Goal: Task Accomplishment & Management: Manage account settings

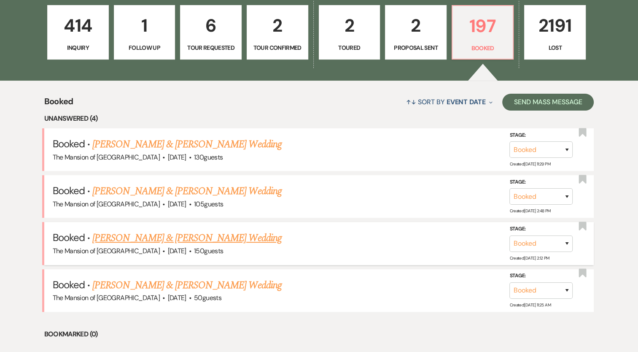
scroll to position [250, 0]
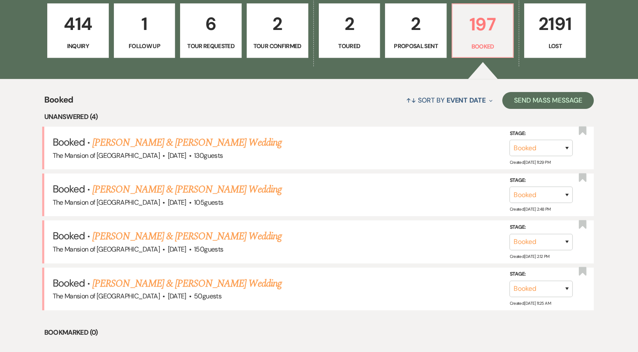
click at [171, 142] on link "[PERSON_NAME] & [PERSON_NAME] Wedding" at bounding box center [186, 142] width 189 height 15
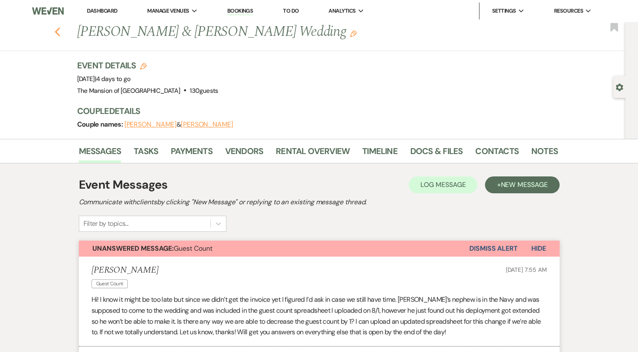
click at [61, 32] on icon "Previous" at bounding box center [57, 32] width 6 height 10
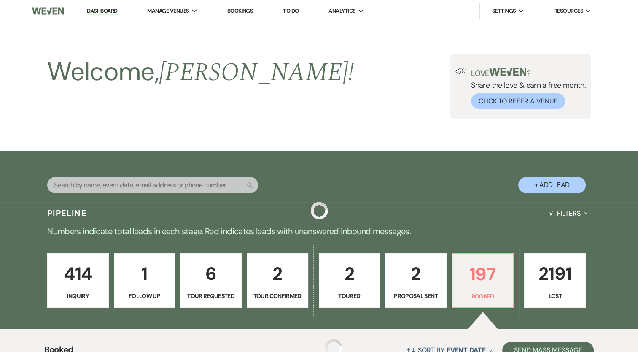
scroll to position [250, 0]
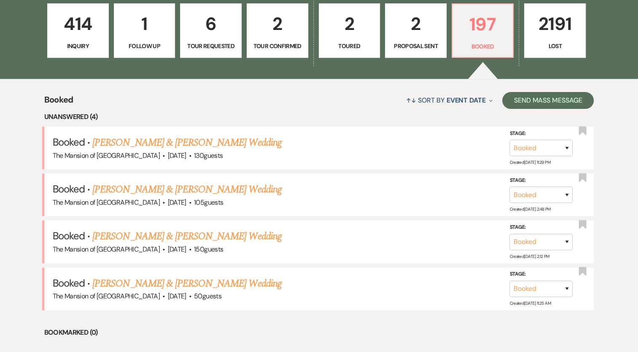
click at [208, 282] on link "[PERSON_NAME] & [PERSON_NAME] Wedding" at bounding box center [186, 283] width 189 height 15
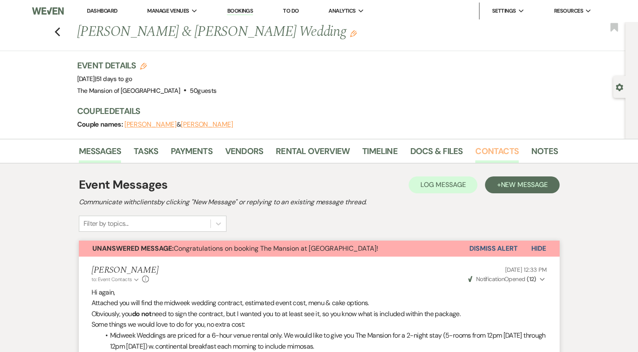
click at [494, 150] on link "Contacts" at bounding box center [496, 153] width 43 height 19
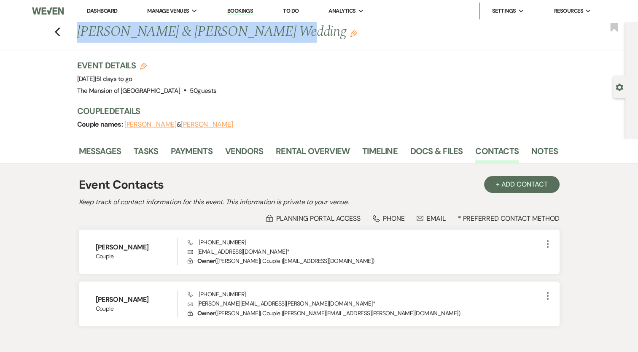
drag, startPoint x: 82, startPoint y: 35, endPoint x: 258, endPoint y: 33, distance: 176.2
click at [258, 33] on h1 "[PERSON_NAME] & [PERSON_NAME] Wedding Edit" at bounding box center [266, 32] width 378 height 20
copy h1 "[PERSON_NAME] & [PERSON_NAME]'"
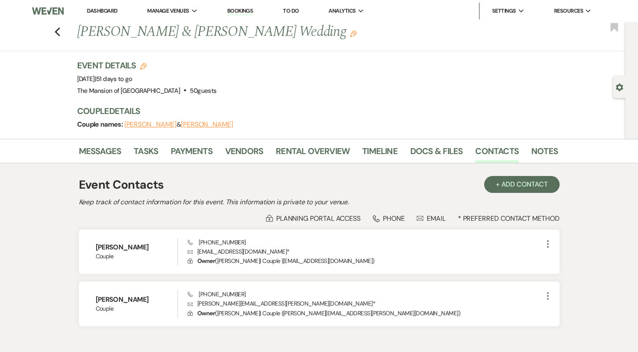
click at [164, 51] on div "Previous [PERSON_NAME] & [PERSON_NAME] Wedding Edit Bookmark Gear Settings Even…" at bounding box center [312, 80] width 625 height 117
drag, startPoint x: 118, startPoint y: 27, endPoint x: 128, endPoint y: 26, distance: 10.2
click at [128, 26] on h1 "[PERSON_NAME] & [PERSON_NAME] Wedding Edit" at bounding box center [266, 32] width 378 height 20
click at [129, 26] on h1 "[PERSON_NAME] & [PERSON_NAME] Wedding Edit" at bounding box center [266, 32] width 378 height 20
drag, startPoint x: 115, startPoint y: 32, endPoint x: 159, endPoint y: 29, distance: 44.8
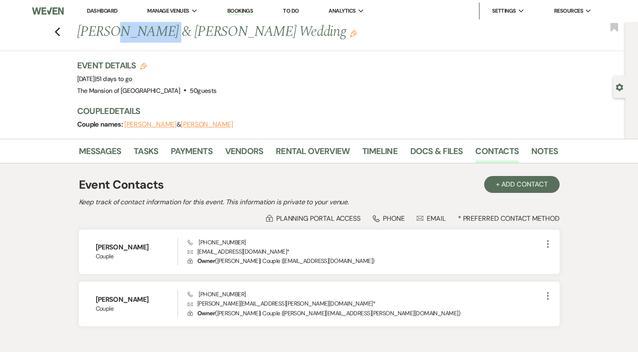
click at [159, 29] on h1 "[PERSON_NAME] & [PERSON_NAME] Wedding Edit" at bounding box center [266, 32] width 378 height 20
copy h1 "[PERSON_NAME]"
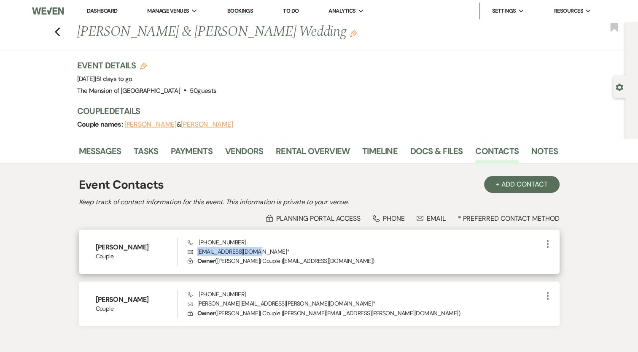
drag, startPoint x: 198, startPoint y: 251, endPoint x: 260, endPoint y: 253, distance: 62.4
click at [260, 253] on p "Envelope [EMAIL_ADDRESS][DOMAIN_NAME] *" at bounding box center [365, 251] width 354 height 9
copy p "[EMAIL_ADDRESS][DOMAIN_NAME]"
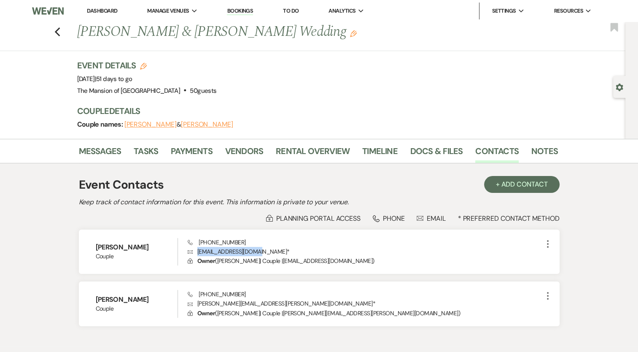
drag, startPoint x: 103, startPoint y: 8, endPoint x: 439, endPoint y: 0, distance: 336.0
click at [103, 8] on link "Dashboard" at bounding box center [102, 10] width 30 height 7
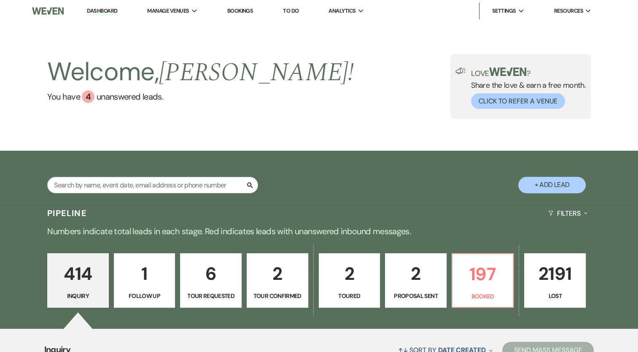
drag, startPoint x: 0, startPoint y: 0, endPoint x: 524, endPoint y: 185, distance: 555.9
click at [524, 185] on button "+ Add Lead" at bounding box center [551, 185] width 67 height 16
select select "542"
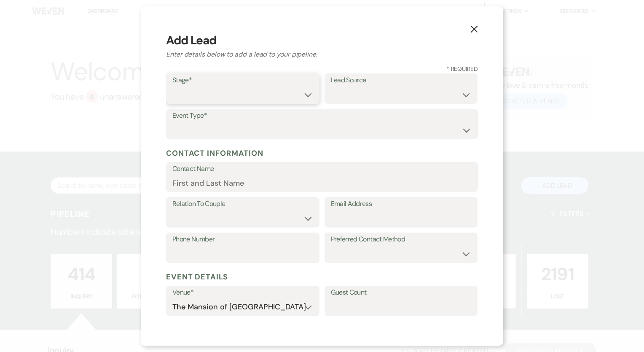
drag, startPoint x: 221, startPoint y: 91, endPoint x: 221, endPoint y: 97, distance: 5.9
click at [221, 91] on select "Inquiry Follow Up Tour Requested Tour Confirmed Toured Proposal Sent Booked Lost" at bounding box center [242, 94] width 141 height 16
select select "7"
click at [172, 86] on select "Inquiry Follow Up Tour Requested Tour Confirmed Toured Proposal Sent Booked Lost" at bounding box center [242, 94] width 141 height 16
click at [343, 86] on select "Weven Venue Website Instagram Facebook Pinterest Google The Knot Wedding Wire H…" at bounding box center [401, 94] width 141 height 16
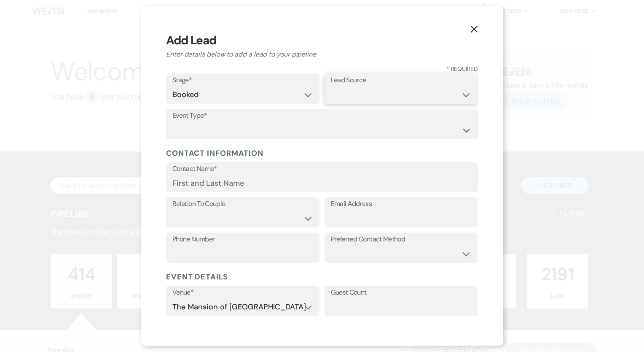
select select "5"
click at [331, 86] on select "Weven Venue Website Instagram Facebook Pinterest Google The Knot Wedding Wire H…" at bounding box center [401, 94] width 141 height 16
click at [236, 126] on select "Wedding Anniversary Party Baby Shower Bachelorette / Bachelor Party Birthday Pa…" at bounding box center [321, 130] width 299 height 16
select select "3"
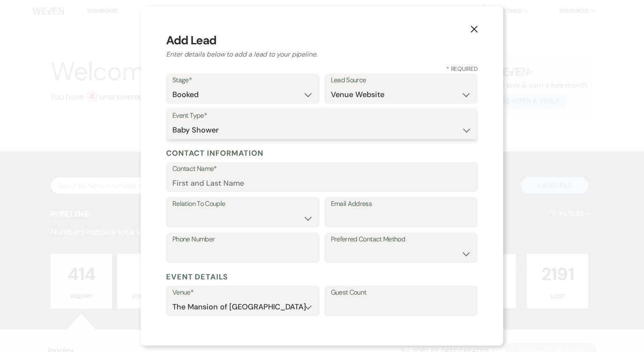
click at [172, 122] on select "Wedding Anniversary Party Baby Shower Bachelorette / Bachelor Party Birthday Pa…" at bounding box center [321, 130] width 299 height 16
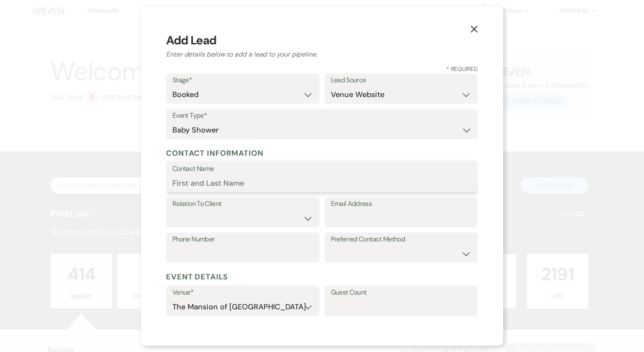
click at [231, 185] on input "Contact Name" at bounding box center [321, 182] width 299 height 16
click at [214, 184] on input "Contact Name" at bounding box center [321, 182] width 299 height 16
paste input "[PERSON_NAME] & [PERSON_NAME]'"
drag, startPoint x: 237, startPoint y: 180, endPoint x: 167, endPoint y: 182, distance: 69.6
click at [165, 182] on div "X Add Lead Enter details below to add a lead to your pipeline. * Required Stage…" at bounding box center [322, 175] width 362 height 339
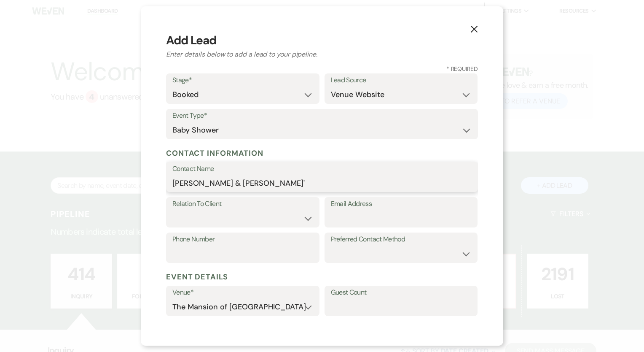
click at [180, 181] on input "[PERSON_NAME] & [PERSON_NAME]'" at bounding box center [321, 182] width 299 height 16
drag, startPoint x: 238, startPoint y: 182, endPoint x: 195, endPoint y: 180, distance: 43.1
click at [195, 180] on input "[PERSON_NAME] & [PERSON_NAME]'" at bounding box center [321, 182] width 299 height 16
click at [227, 181] on input "Casey & Justin Wodicka'" at bounding box center [321, 182] width 299 height 16
click at [256, 179] on input "Casey & Justin Wodicka'" at bounding box center [321, 182] width 299 height 16
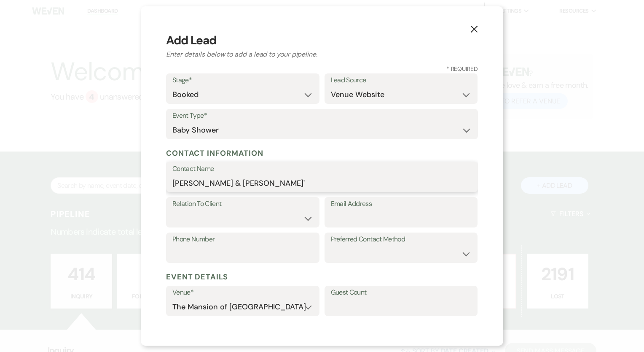
click at [271, 179] on input "Casey & Justin Wodicka'" at bounding box center [321, 182] width 299 height 16
click at [227, 182] on input "Casey & Justin Wodicka" at bounding box center [321, 182] width 299 height 16
paste input "[PERSON_NAME]"
type input "Casey & Justin Freimuth-Wodicka"
click at [248, 226] on select "Client Event Planner Parent of Client Family Member Friend Other" at bounding box center [242, 218] width 141 height 16
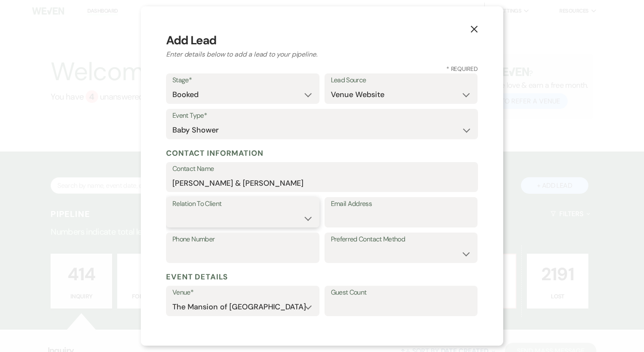
select select "1"
click at [172, 210] on select "Client Event Planner Parent of Client Family Member Friend Other" at bounding box center [242, 218] width 141 height 16
click at [352, 214] on input "Email Address" at bounding box center [401, 218] width 141 height 16
paste input "[EMAIL_ADDRESS][DOMAIN_NAME]"
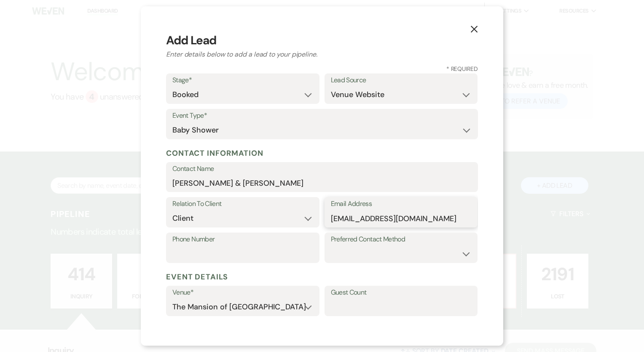
type input "[EMAIL_ADDRESS][DOMAIN_NAME]"
drag, startPoint x: 196, startPoint y: 185, endPoint x: 261, endPoint y: 183, distance: 65.8
click at [266, 183] on input "Casey & Justin Freimuth-Wodicka" at bounding box center [321, 182] width 299 height 16
click at [261, 183] on input "Casey & Justin Freimuth-Wodicka" at bounding box center [321, 182] width 299 height 16
drag, startPoint x: 195, startPoint y: 182, endPoint x: 228, endPoint y: 180, distance: 32.9
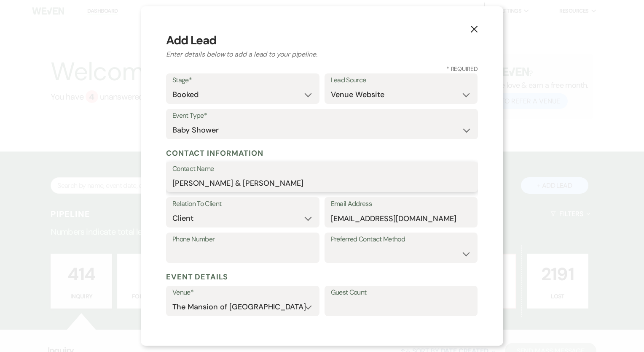
click at [228, 180] on input "Casey & Justin Freimuth-Wodicka" at bounding box center [321, 182] width 299 height 16
click at [299, 190] on input "Casey Freimuth-Wodicka" at bounding box center [321, 182] width 299 height 16
click at [197, 183] on input "[PERSON_NAME]" at bounding box center [321, 182] width 299 height 16
click at [287, 181] on input "Casey & Justin Freimuth" at bounding box center [321, 182] width 299 height 16
type input "Casey & Justin Freimuth-Wodicka"
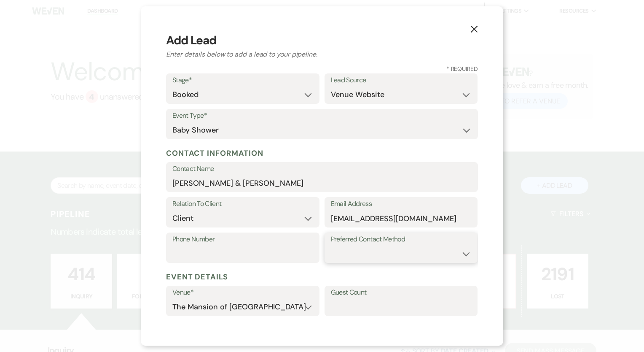
click at [345, 257] on select "Email Phone Text" at bounding box center [401, 253] width 141 height 16
select select "email"
click at [331, 245] on select "Email Phone Text" at bounding box center [401, 253] width 141 height 16
click at [351, 277] on h5 "Event Details" at bounding box center [322, 276] width 312 height 13
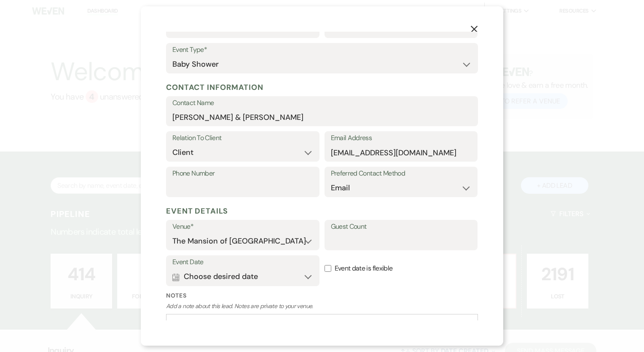
scroll to position [125, 0]
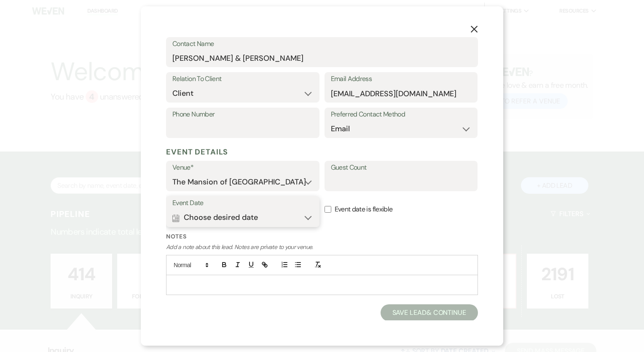
click at [181, 216] on button "Calendar Choose desired date Expand" at bounding box center [242, 217] width 141 height 17
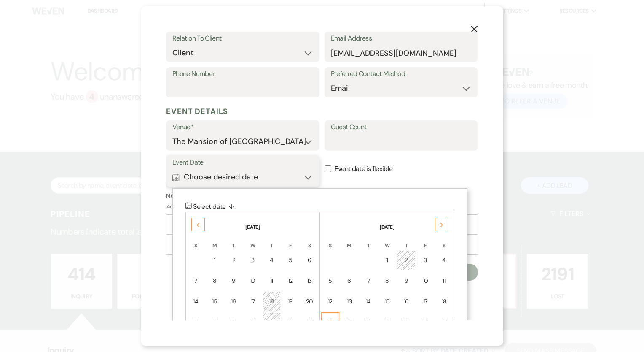
scroll to position [229, 0]
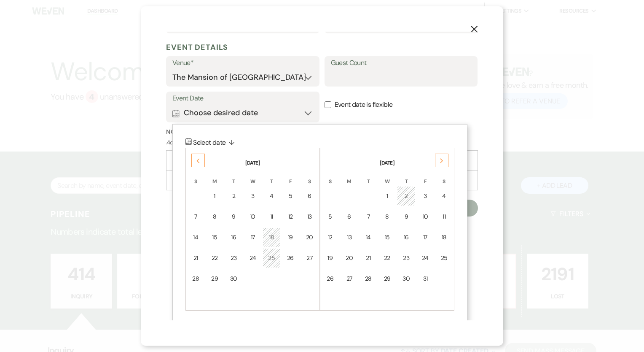
click at [203, 166] on div "Previous" at bounding box center [197, 159] width 13 height 13
click at [196, 164] on div "Previous" at bounding box center [197, 159] width 13 height 13
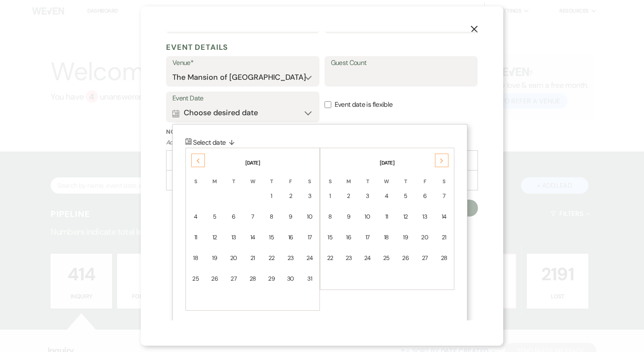
click at [196, 164] on div "Previous" at bounding box center [197, 159] width 13 height 13
click at [201, 213] on td "2" at bounding box center [196, 217] width 19 height 20
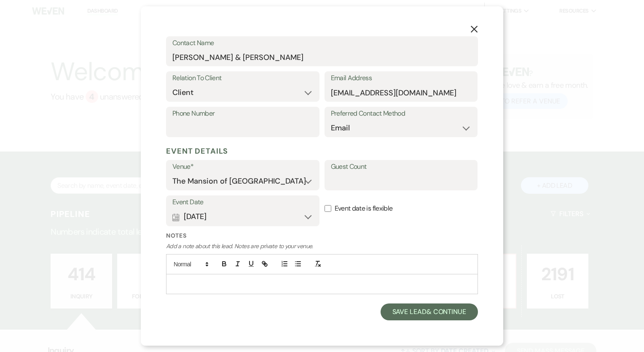
scroll to position [125, 0]
click at [416, 310] on button "Save Lead & Continue" at bounding box center [429, 312] width 97 height 17
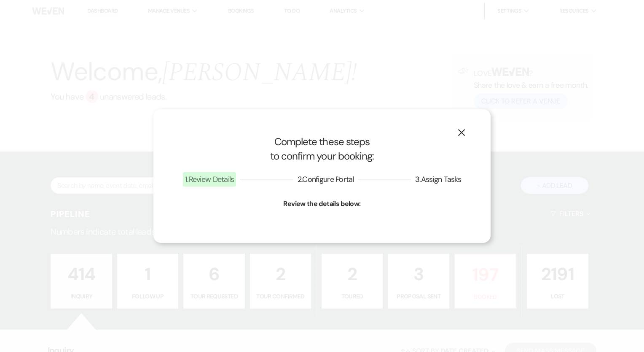
select select "3"
select select "542"
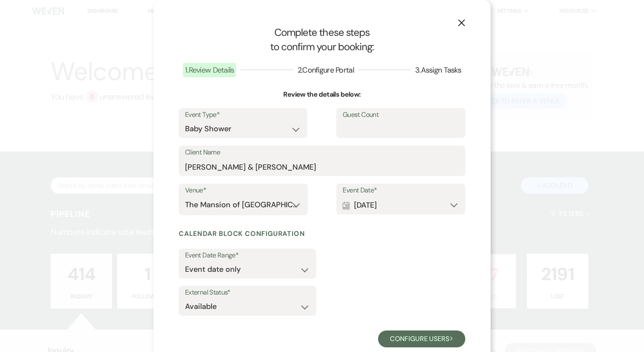
click at [369, 139] on div "Event Type* Wedding Anniversary Party Baby Shower Bachelorette / Bachelor Party…" at bounding box center [322, 127] width 287 height 38
click at [372, 134] on input "Guest Count" at bounding box center [401, 129] width 116 height 16
type input "35"
click at [397, 284] on div "Event Date Range* Event date only Event date and External Status* Available Una…" at bounding box center [322, 282] width 287 height 74
click at [266, 296] on label "External Status*" at bounding box center [247, 292] width 125 height 12
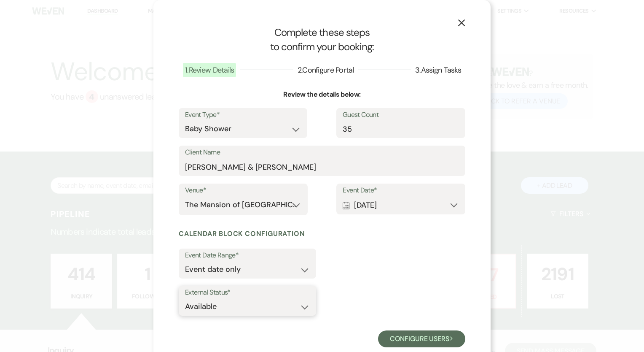
click at [241, 310] on select "Available Unavailable" at bounding box center [247, 306] width 125 height 16
select select "false"
click at [185, 298] on select "Available Unavailable" at bounding box center [247, 306] width 125 height 16
click at [415, 339] on button "Configure users Next" at bounding box center [421, 338] width 87 height 17
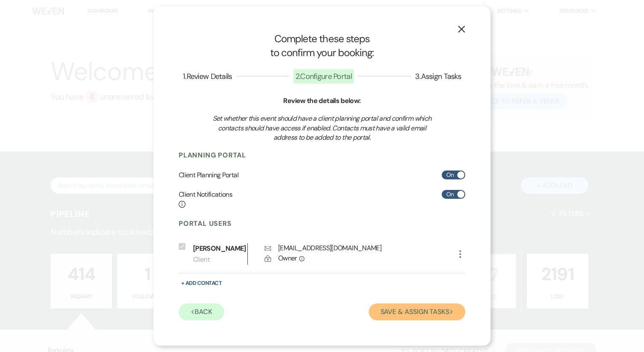
click at [423, 313] on button "Save & Assign Tasks Next" at bounding box center [417, 311] width 97 height 17
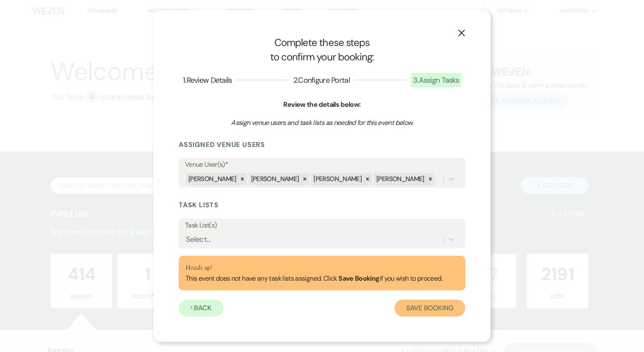
click at [451, 311] on button "Save Booking" at bounding box center [429, 307] width 71 height 17
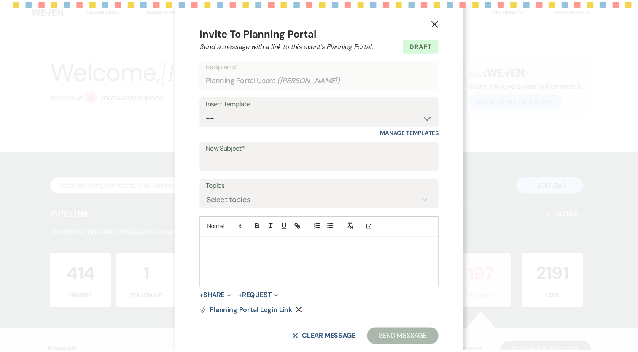
scroll to position [19, 0]
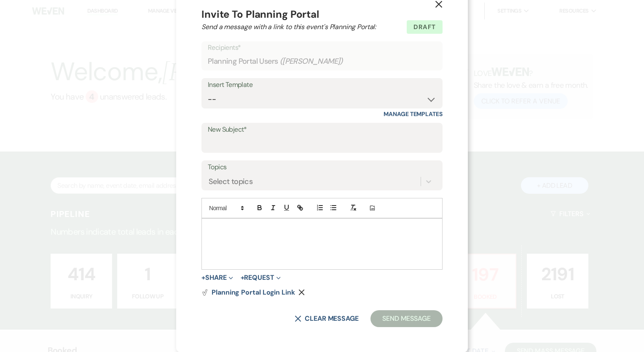
click at [435, 5] on use "button" at bounding box center [438, 4] width 7 height 7
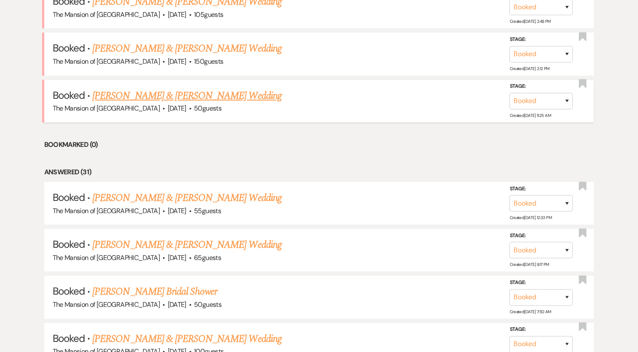
scroll to position [464, 0]
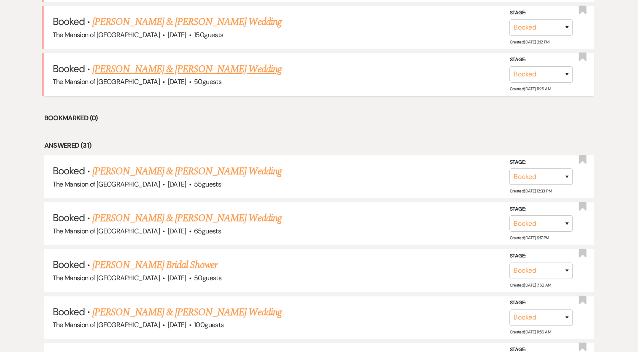
click at [241, 62] on link "[PERSON_NAME] & [PERSON_NAME] Wedding" at bounding box center [186, 69] width 189 height 15
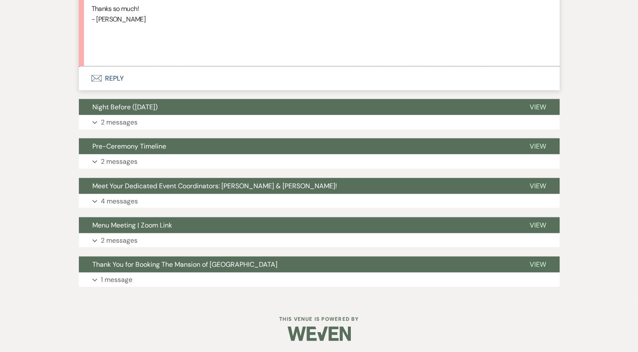
click at [120, 82] on button "Envelope Reply" at bounding box center [319, 78] width 480 height 24
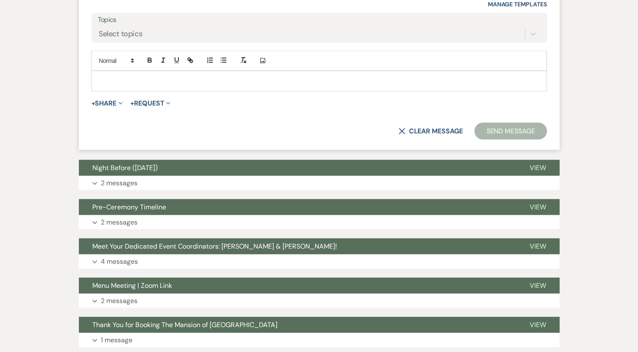
scroll to position [1710, 0]
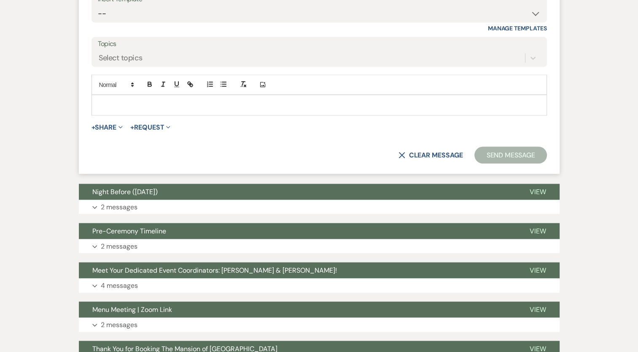
click at [170, 100] on p at bounding box center [319, 104] width 442 height 9
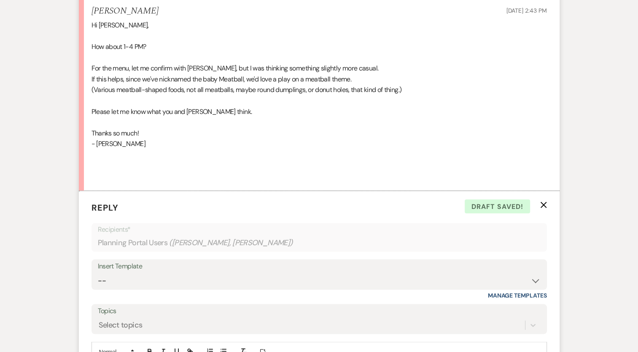
scroll to position [1415, 0]
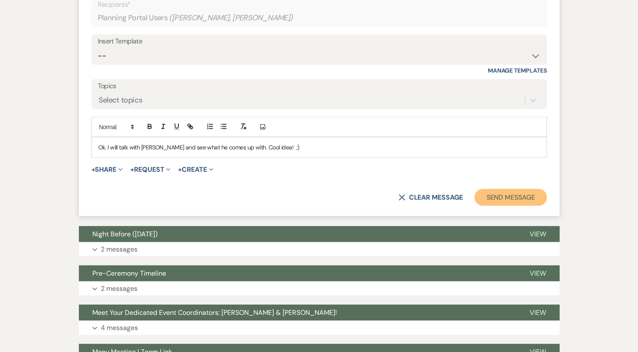
click at [510, 194] on button "Send Message" at bounding box center [510, 197] width 72 height 17
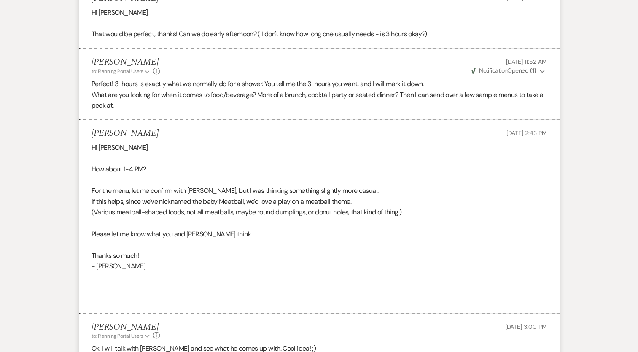
scroll to position [1323, 0]
click at [91, 142] on p "Hi [PERSON_NAME]," at bounding box center [318, 146] width 455 height 11
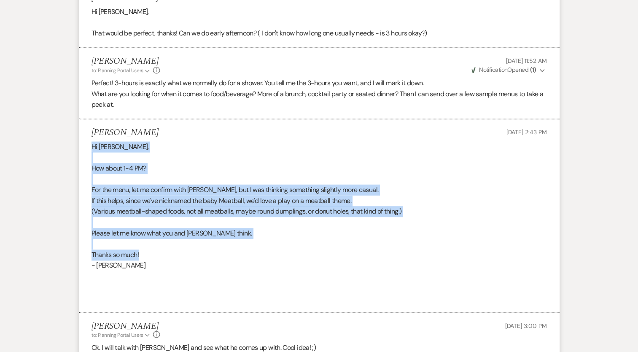
drag, startPoint x: 92, startPoint y: 148, endPoint x: 141, endPoint y: 255, distance: 118.2
click at [141, 255] on div "Hi Lori, How about 1-4 PM? For the menu, let me confirm with Justin, but I was …" at bounding box center [318, 222] width 455 height 162
copy div "Hi Lori, How about 1-4 PM? For the menu, let me confirm with Justin, but I was …"
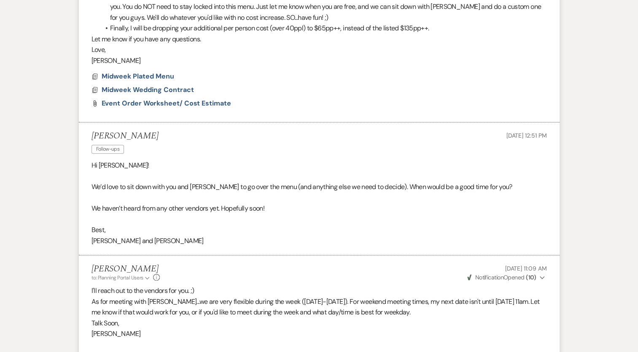
scroll to position [0, 0]
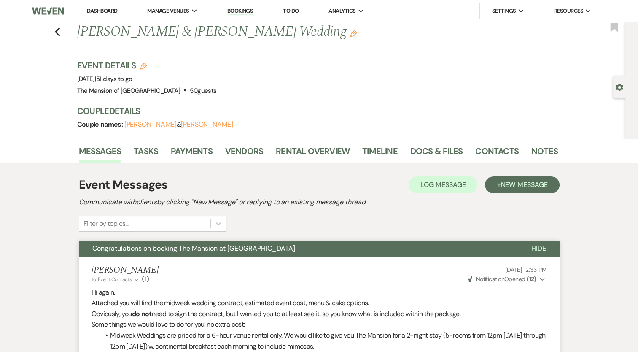
click at [97, 11] on link "Dashboard" at bounding box center [102, 10] width 30 height 7
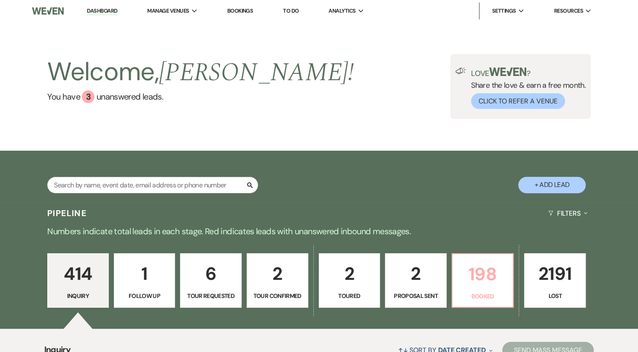
click at [470, 290] on link "198 Booked" at bounding box center [482, 280] width 62 height 55
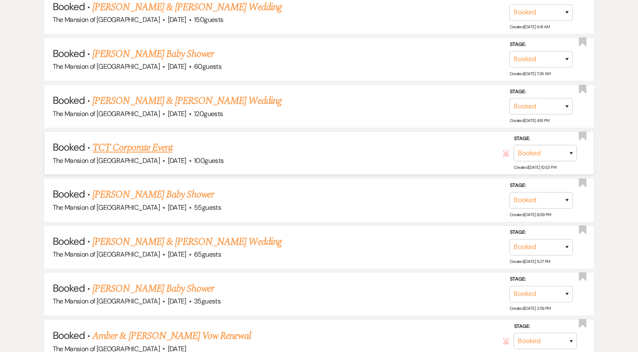
scroll to position [1307, 0]
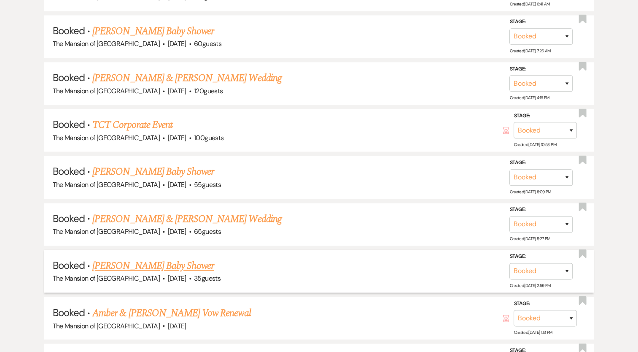
click at [169, 258] on link "Casey Freimuth's Baby Shower" at bounding box center [152, 265] width 121 height 15
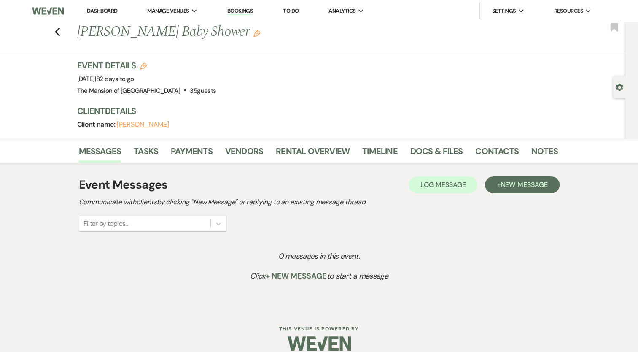
click at [253, 35] on use "button" at bounding box center [256, 33] width 7 height 7
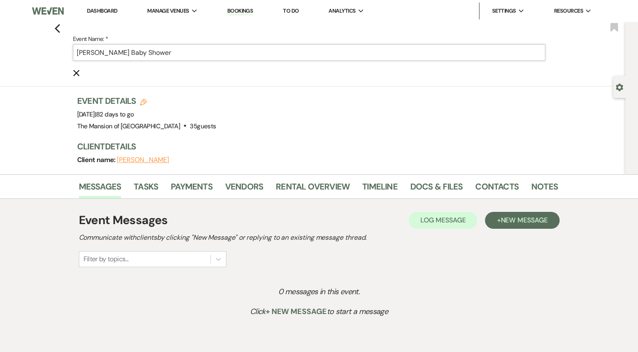
drag, startPoint x: 133, startPoint y: 54, endPoint x: 72, endPoint y: 59, distance: 60.9
click at [72, 59] on div "Previous Event Name: * Casey Freimuth's Baby Shower Cancel Edit Bookmark" at bounding box center [310, 54] width 629 height 64
click at [99, 55] on input "Casey Freimuth's Baby Shower" at bounding box center [309, 52] width 472 height 16
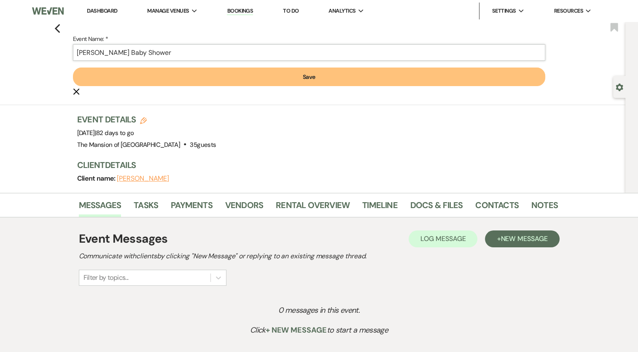
click at [113, 49] on input "Freimuth's Baby Shower" at bounding box center [309, 52] width 472 height 16
click at [186, 51] on input "Wodicka Baby Shower" at bounding box center [309, 52] width 472 height 16
type input "Wodicka Baby Shower (Casey & Justin)"
click at [175, 77] on button "Save" at bounding box center [309, 76] width 472 height 19
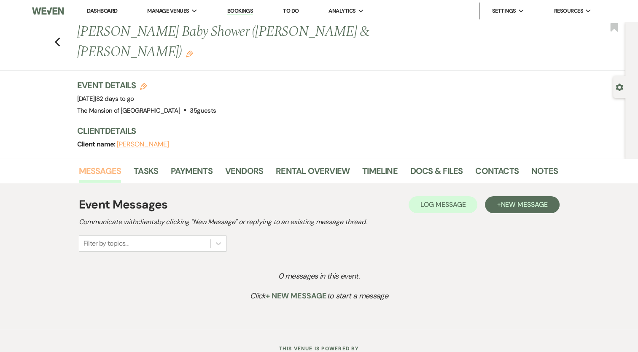
click at [113, 164] on link "Messages" at bounding box center [100, 173] width 43 height 19
click at [415, 196] on button "Log Log Message" at bounding box center [442, 204] width 69 height 17
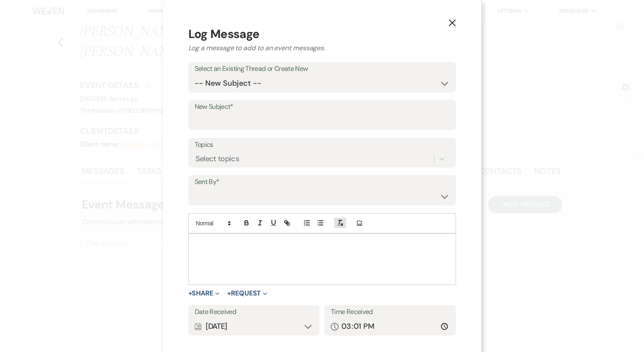
scroll to position [2, 0]
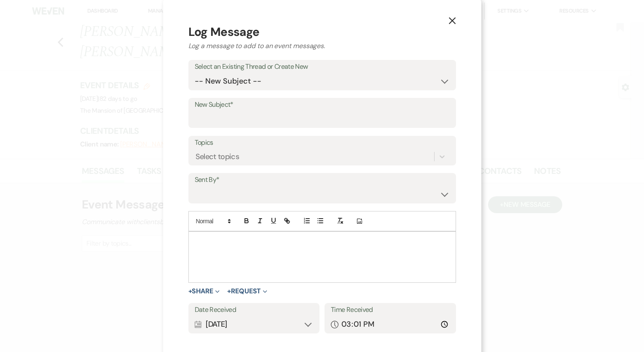
click at [251, 241] on p at bounding box center [322, 240] width 254 height 9
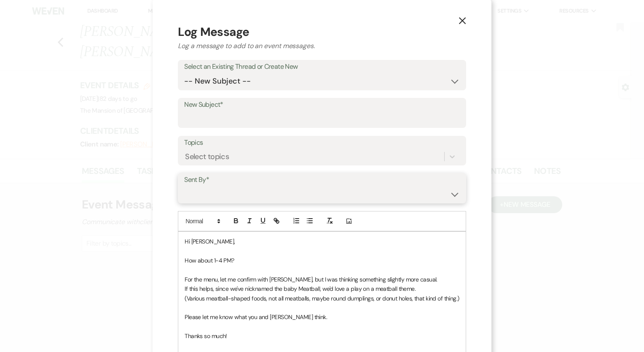
click at [240, 190] on select "Lori Wodicka (lori@themansionsaratoga.com) Rick Bieber (rick@themansionsaratoga…" at bounding box center [321, 194] width 275 height 16
select select "contact-369165"
click at [184, 186] on select "Lori Wodicka (lori@themansionsaratoga.com) Rick Bieber (rick@themansionsaratoga…" at bounding box center [321, 194] width 275 height 16
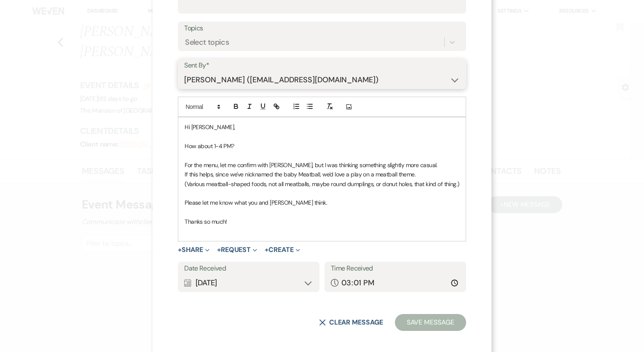
scroll to position [120, 0]
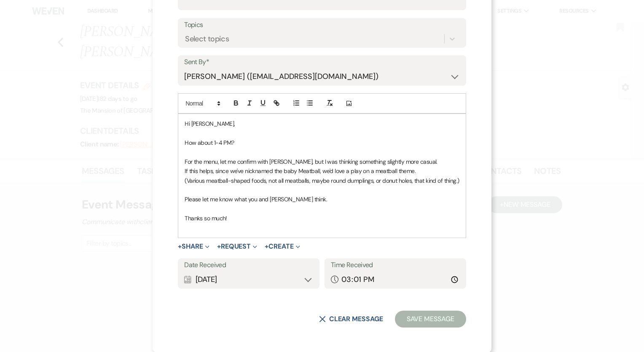
click at [209, 303] on form "Log Message Log a message to add to an event messages. Select an Existing Threa…" at bounding box center [322, 116] width 288 height 421
click at [327, 301] on form "Log Message Log a message to add to an event messages. Select an Existing Threa…" at bounding box center [322, 116] width 288 height 421
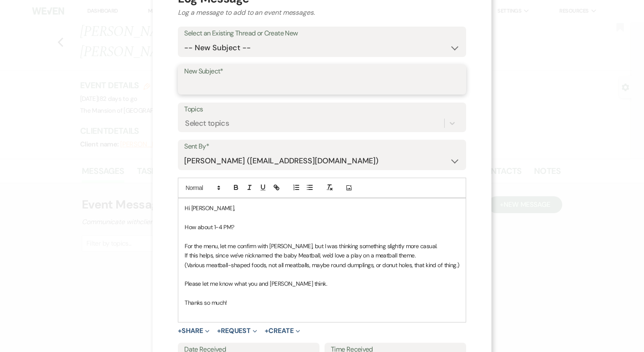
click at [215, 84] on input "New Subject*" at bounding box center [321, 85] width 275 height 16
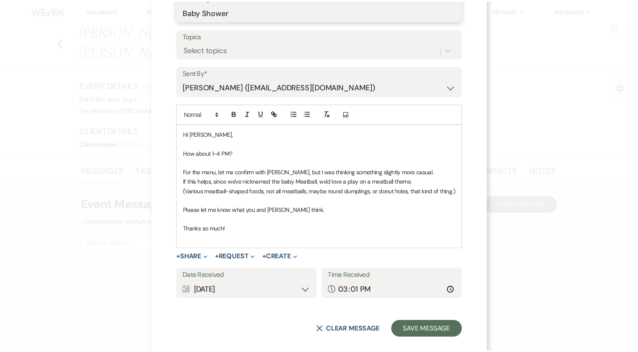
scroll to position [120, 0]
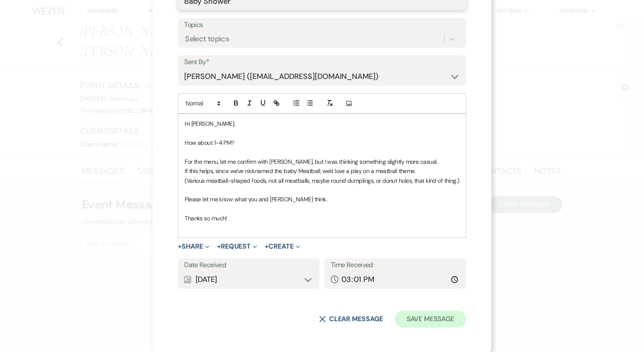
type input "Baby Shower"
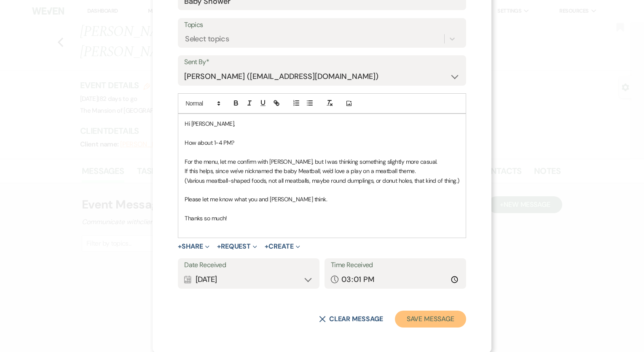
click at [431, 315] on button "Save Message" at bounding box center [430, 318] width 71 height 17
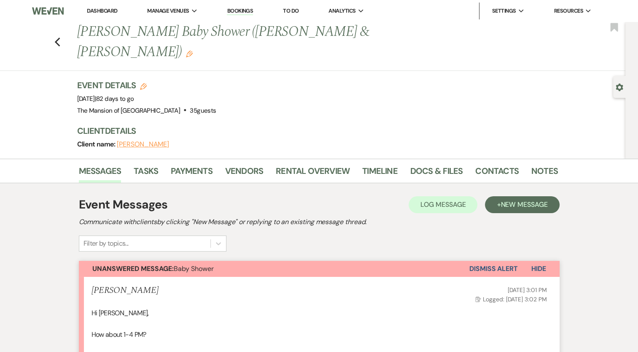
click at [489, 260] on button "Dismiss Alert" at bounding box center [493, 268] width 48 height 16
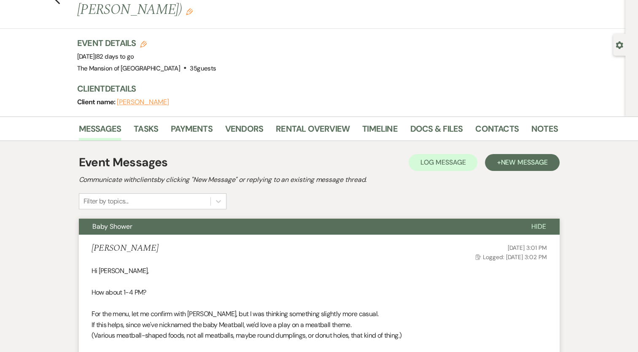
scroll to position [0, 0]
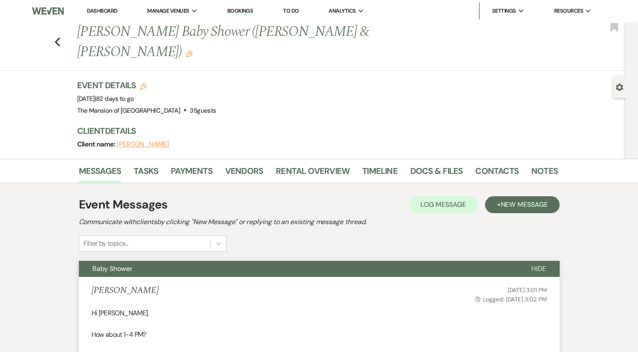
click at [107, 11] on link "Dashboard" at bounding box center [102, 10] width 30 height 7
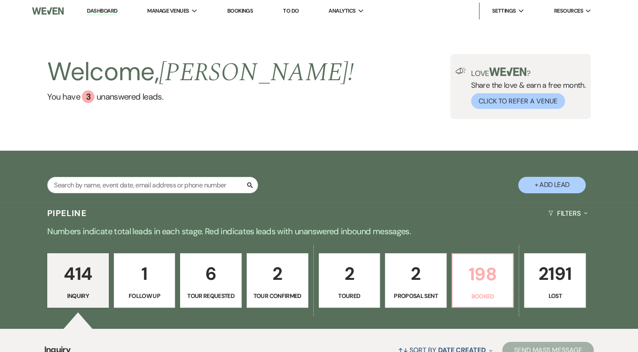
click at [479, 274] on p "198" at bounding box center [482, 274] width 51 height 28
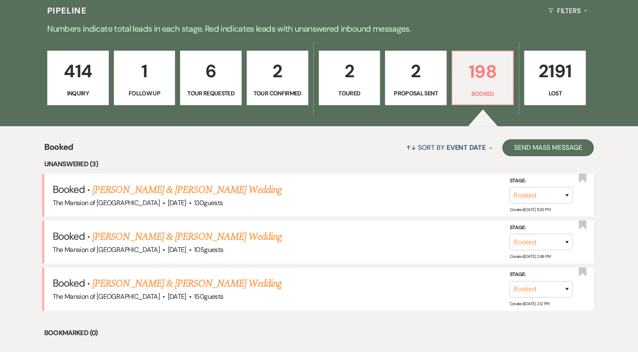
scroll to position [211, 0]
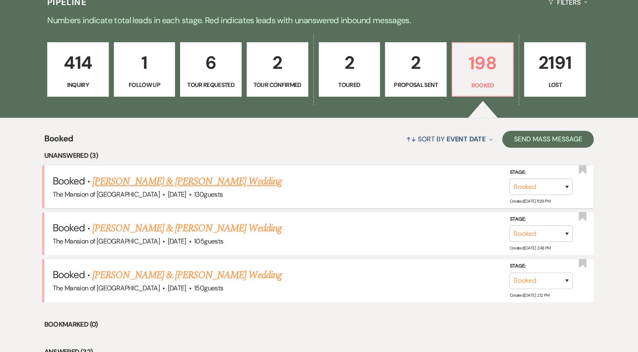
click at [236, 180] on link "[PERSON_NAME] & [PERSON_NAME] Wedding" at bounding box center [186, 181] width 189 height 15
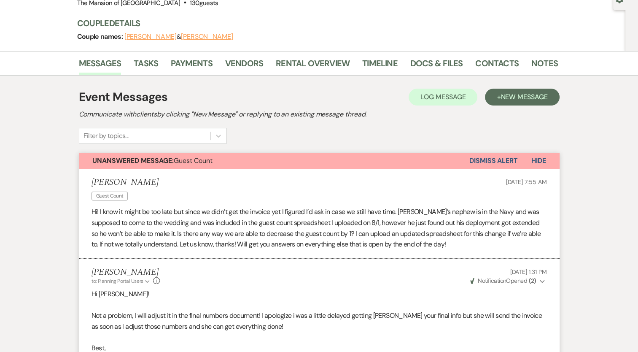
scroll to position [42, 0]
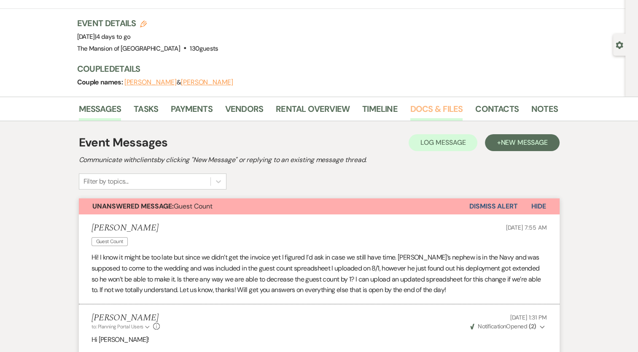
click at [438, 102] on link "Docs & Files" at bounding box center [436, 111] width 52 height 19
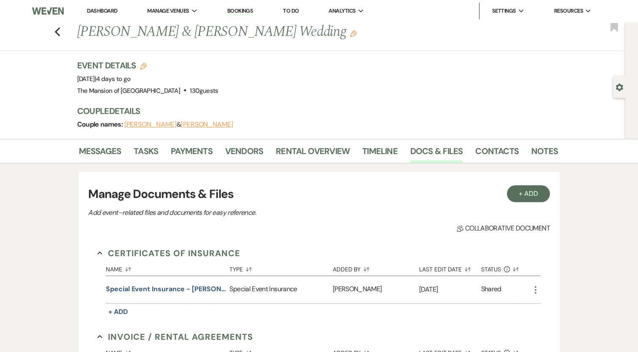
click at [102, 11] on link "Dashboard" at bounding box center [102, 10] width 30 height 7
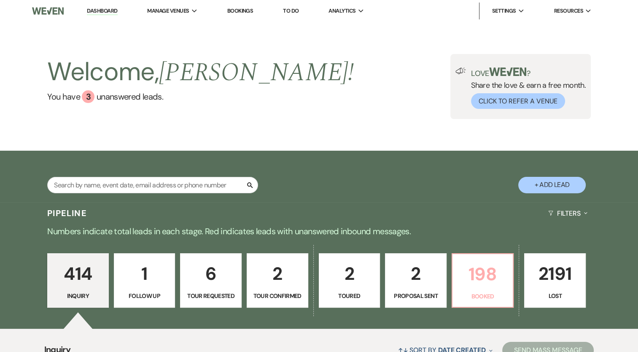
click at [460, 287] on p "198" at bounding box center [482, 274] width 51 height 28
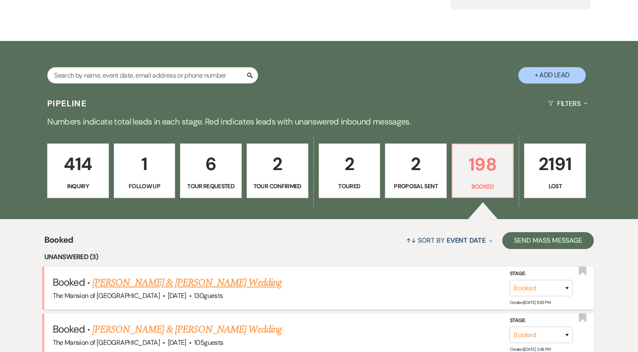
scroll to position [211, 0]
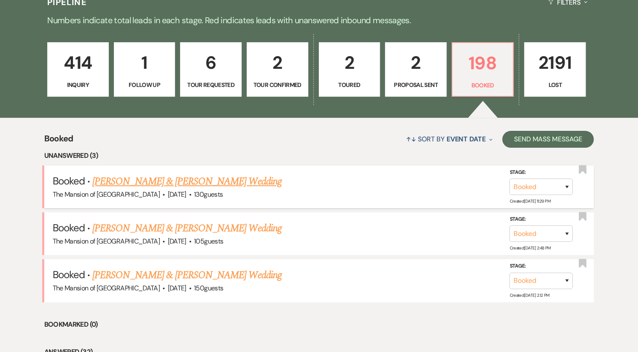
click at [175, 185] on link "[PERSON_NAME] & [PERSON_NAME] Wedding" at bounding box center [186, 181] width 189 height 15
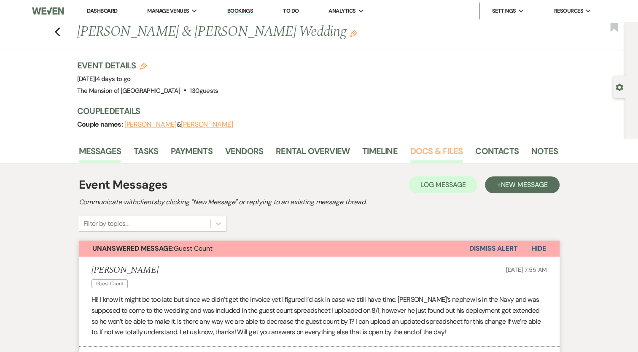
click at [421, 149] on link "Docs & Files" at bounding box center [436, 153] width 52 height 19
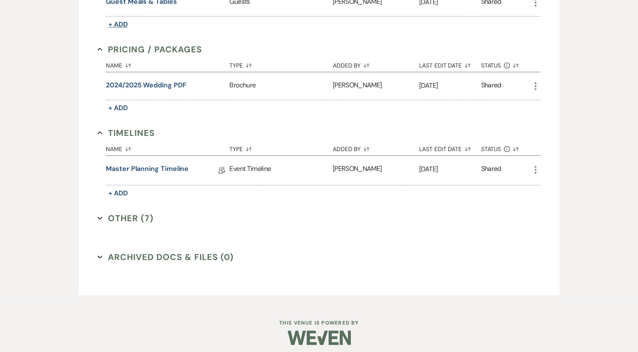
scroll to position [679, 0]
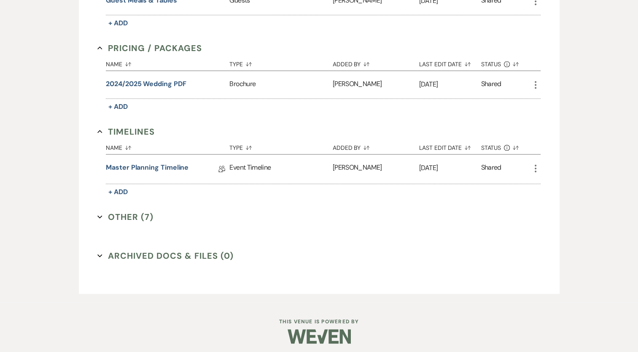
click at [126, 215] on button "Other (7) Expand" at bounding box center [125, 216] width 56 height 13
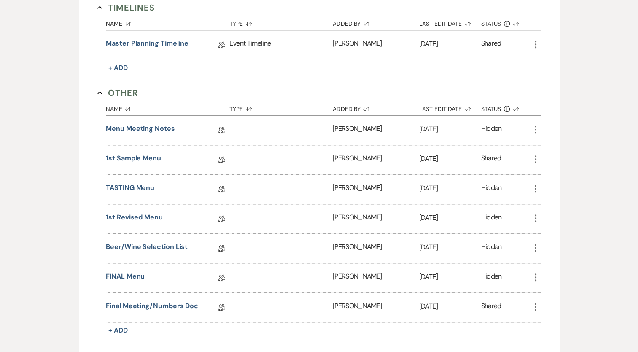
scroll to position [806, 0]
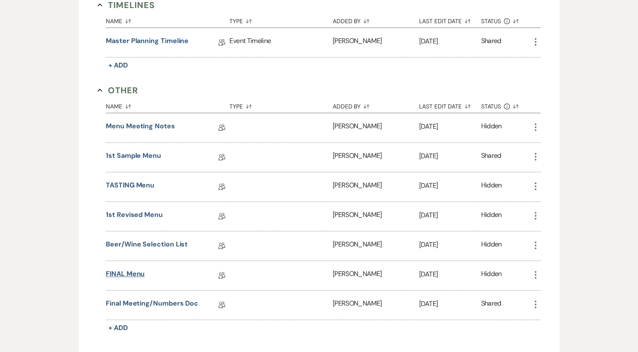
click at [131, 268] on link "FINAL Menu" at bounding box center [125, 274] width 39 height 13
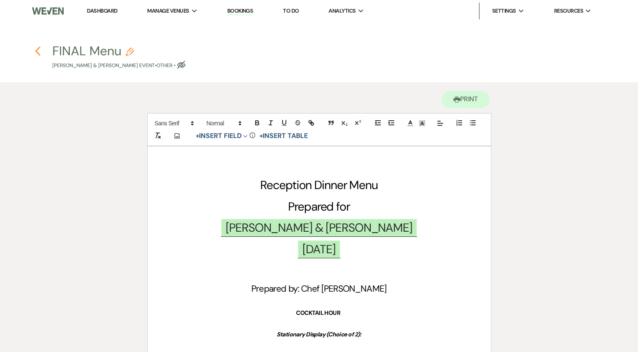
click at [38, 50] on icon "Previous" at bounding box center [38, 51] width 6 height 10
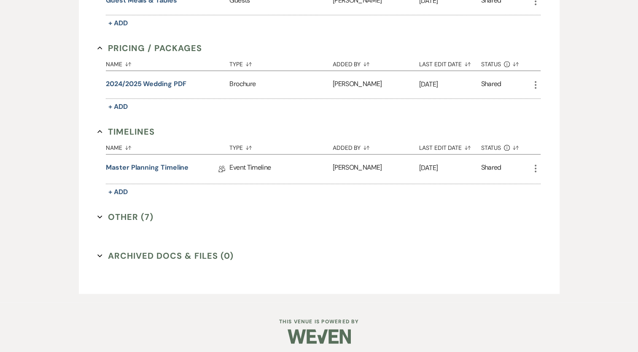
click at [125, 211] on button "Other (7) Expand" at bounding box center [125, 216] width 56 height 13
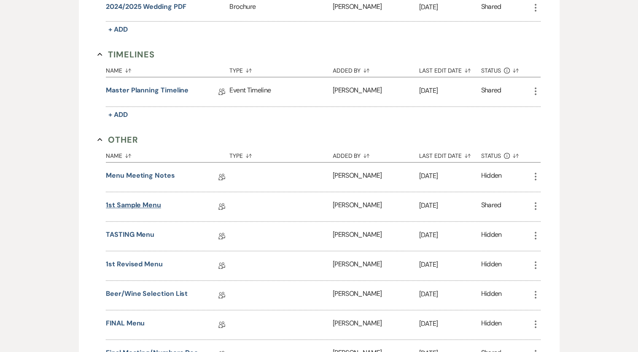
scroll to position [764, 0]
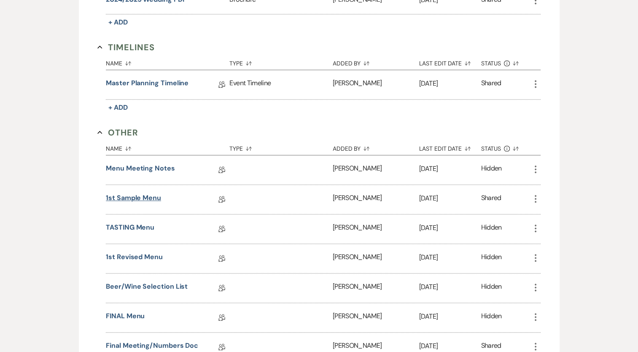
click at [137, 193] on link "1st Sample Menu" at bounding box center [133, 199] width 55 height 13
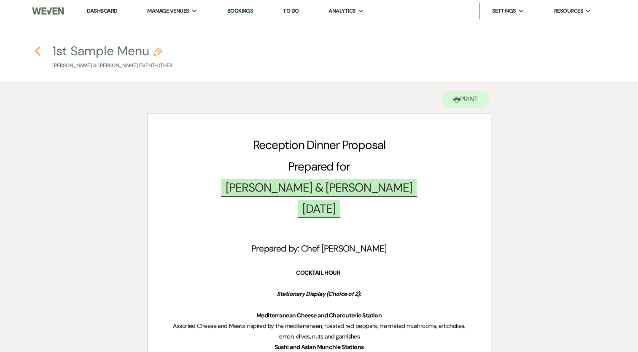
click at [35, 50] on icon "Previous" at bounding box center [38, 51] width 6 height 10
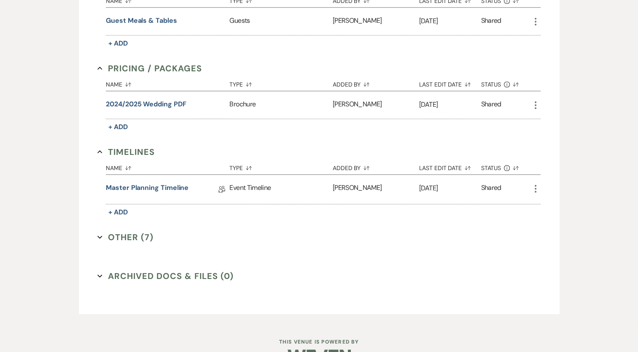
scroll to position [679, 0]
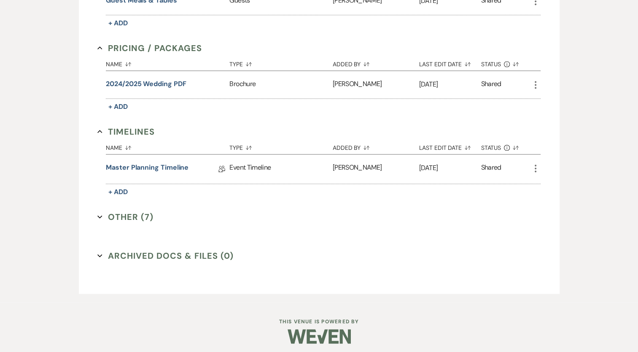
click at [118, 210] on button "Other (7) Expand" at bounding box center [125, 216] width 56 height 13
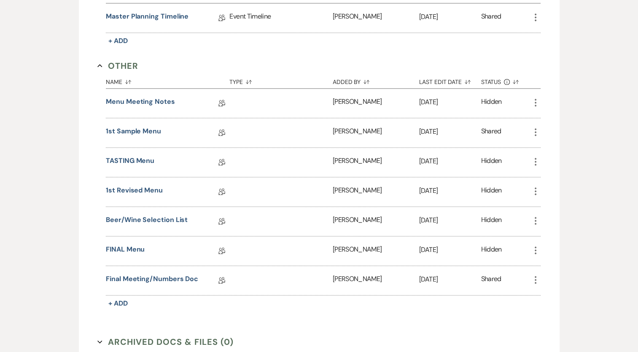
scroll to position [829, 0]
click at [132, 245] on link "FINAL Menu" at bounding box center [125, 251] width 39 height 13
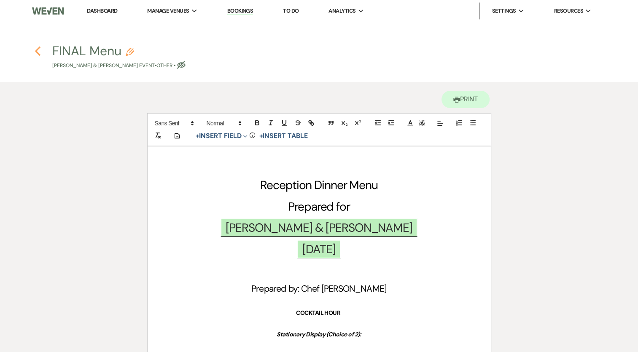
click at [35, 48] on icon "Previous" at bounding box center [38, 51] width 6 height 10
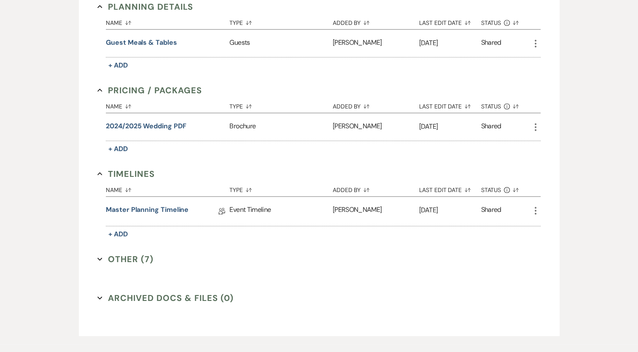
click at [127, 252] on button "Other (7) Expand" at bounding box center [125, 258] width 56 height 13
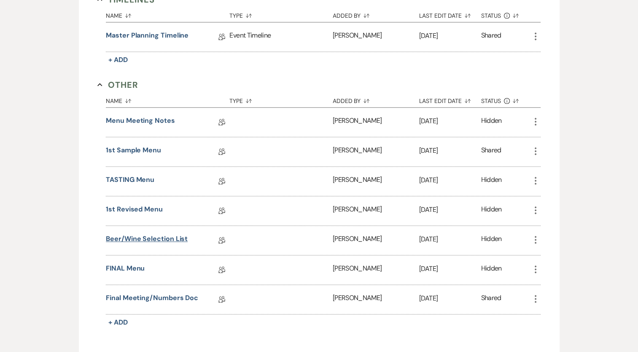
scroll to position [848, 0]
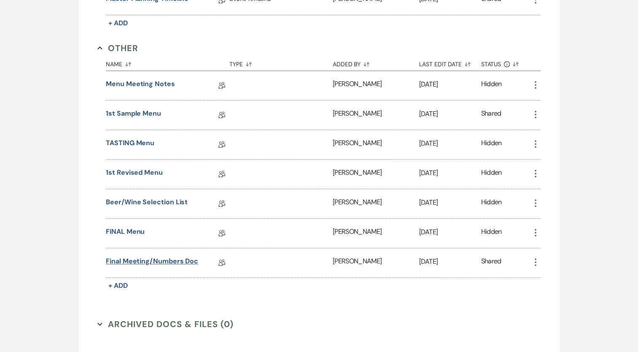
click at [158, 256] on link "Final Meeting/Numbers Doc" at bounding box center [152, 262] width 92 height 13
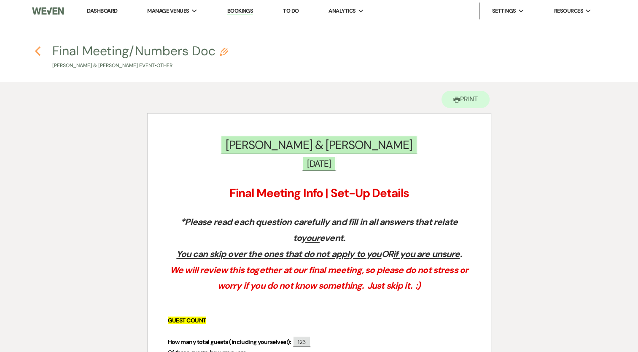
click at [40, 51] on icon "Previous" at bounding box center [38, 51] width 6 height 10
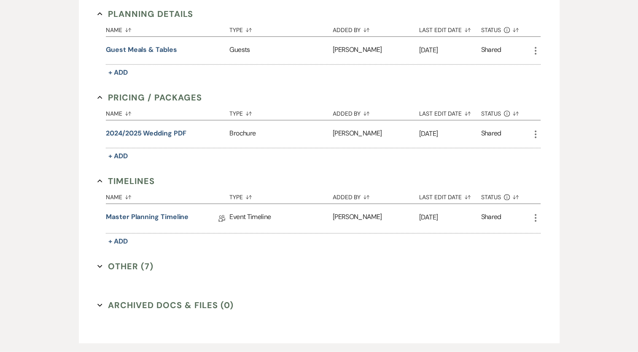
scroll to position [632, 0]
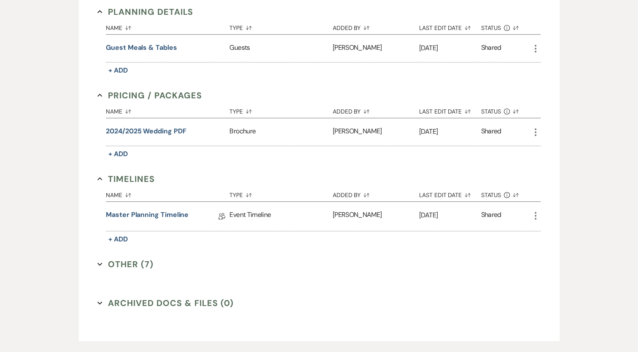
click at [132, 258] on button "Other (7) Expand" at bounding box center [125, 264] width 56 height 13
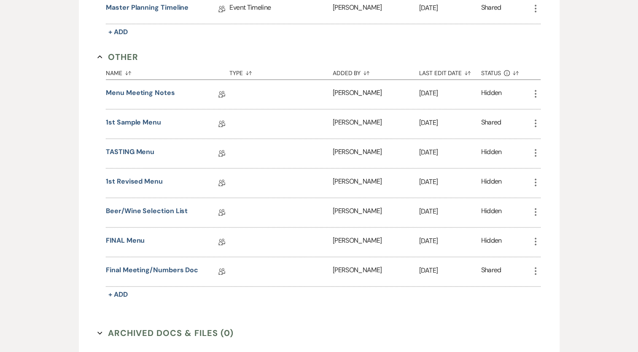
scroll to position [843, 0]
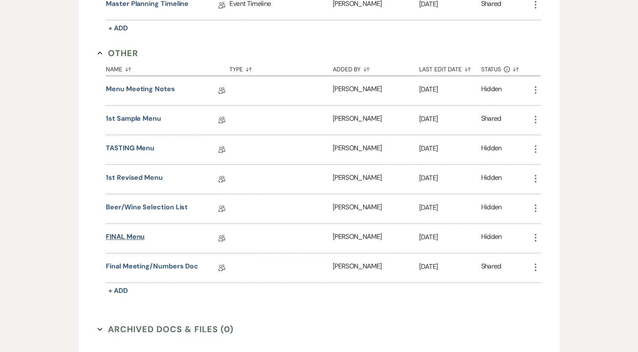
click at [137, 232] on link "FINAL Menu" at bounding box center [125, 237] width 39 height 13
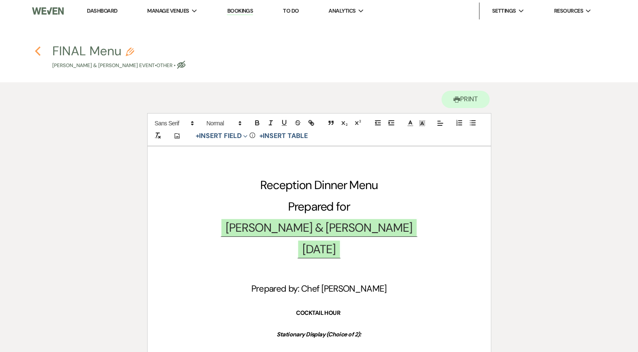
click at [37, 53] on use "button" at bounding box center [37, 50] width 5 height 9
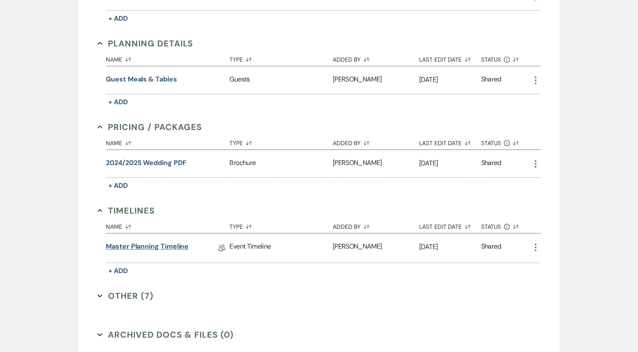
scroll to position [595, 0]
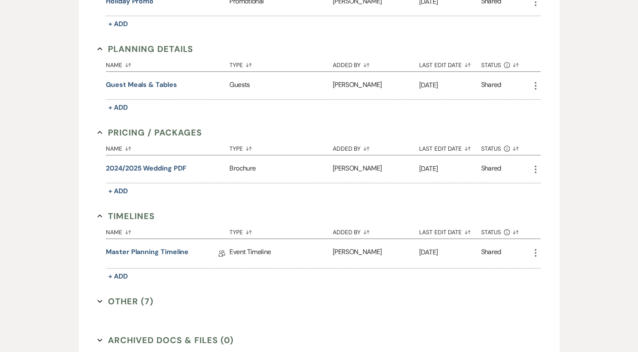
click at [133, 295] on button "Other (7) Expand" at bounding box center [125, 301] width 56 height 13
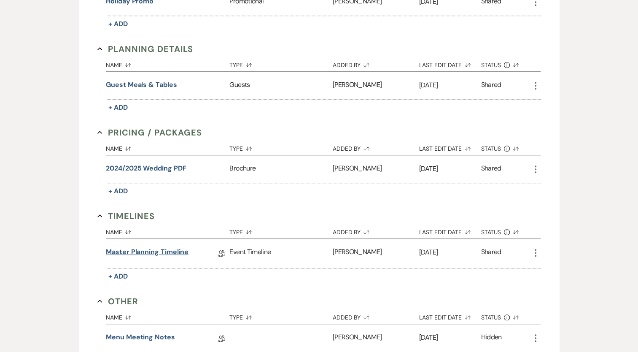
click at [138, 247] on link "Master Planning Timeline" at bounding box center [147, 253] width 83 height 13
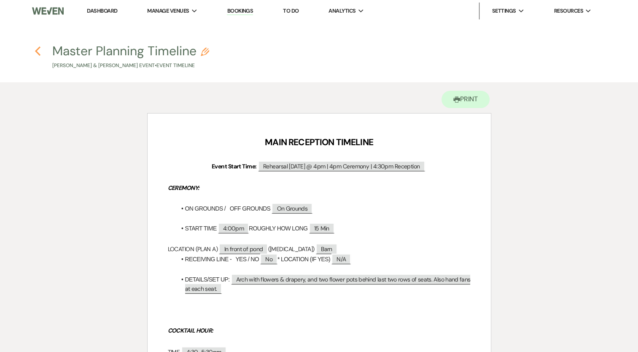
click at [37, 54] on icon "Previous" at bounding box center [38, 51] width 6 height 10
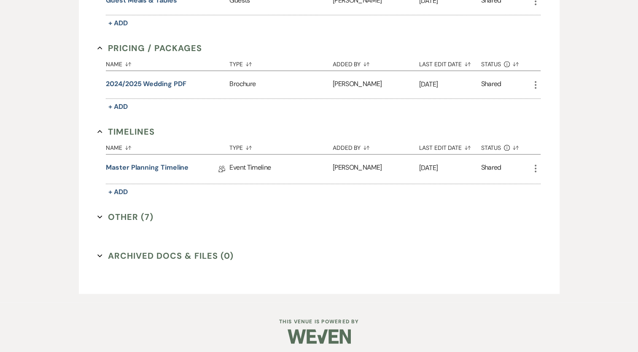
click at [118, 212] on button "Other (7) Expand" at bounding box center [125, 216] width 56 height 13
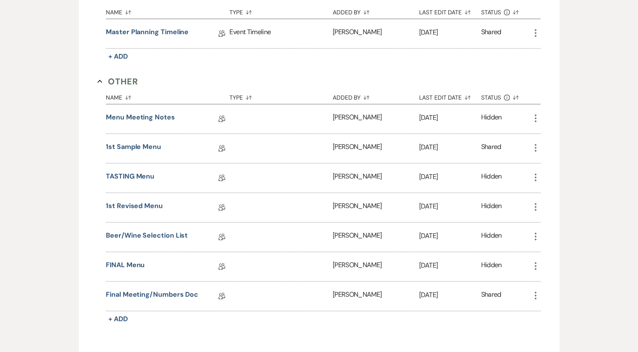
scroll to position [914, 0]
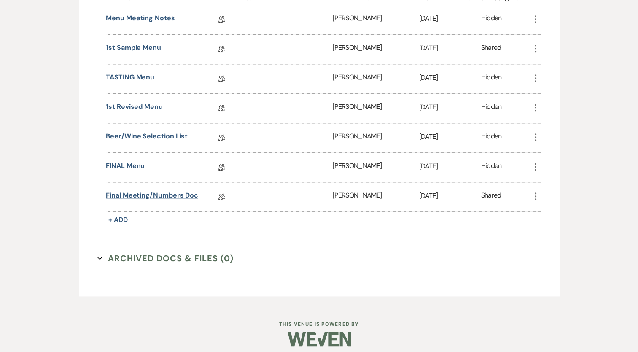
click at [141, 190] on link "Final Meeting/Numbers Doc" at bounding box center [152, 196] width 92 height 13
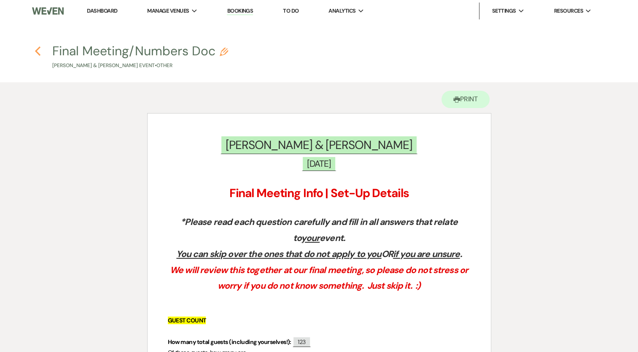
click at [37, 49] on icon "Previous" at bounding box center [38, 51] width 6 height 10
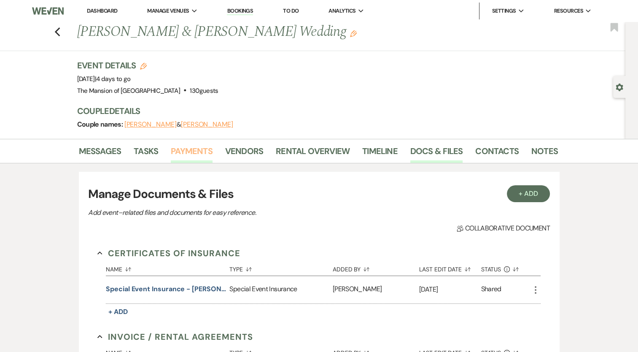
click at [194, 150] on link "Payments" at bounding box center [192, 153] width 42 height 19
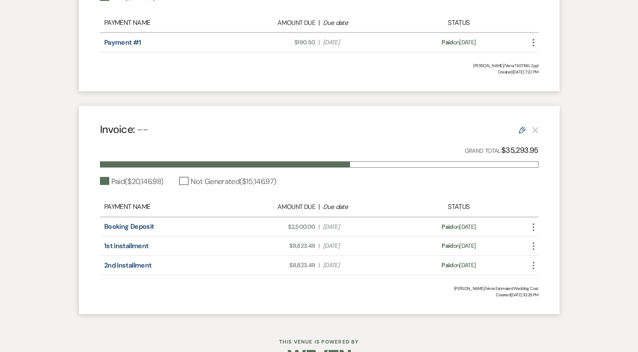
scroll to position [347, 0]
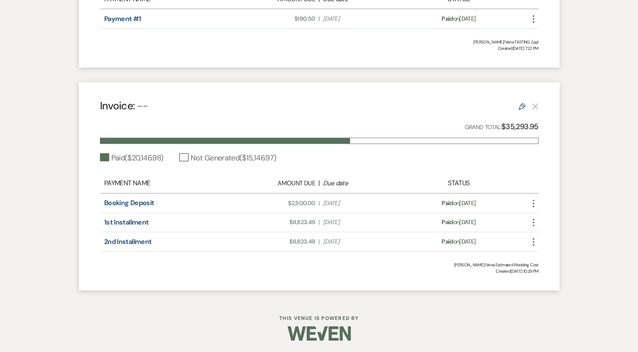
click at [521, 107] on icon "Edit" at bounding box center [521, 106] width 7 height 7
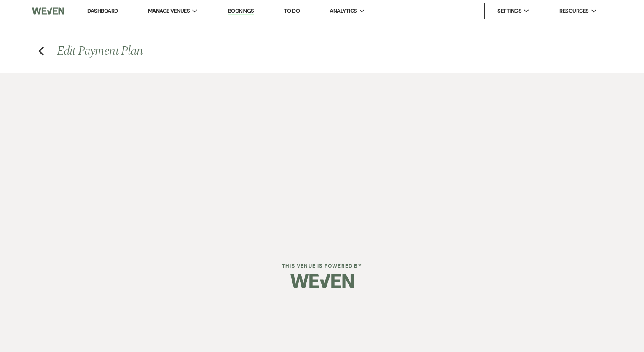
select select "1"
select select "true"
select select "1"
select select "true"
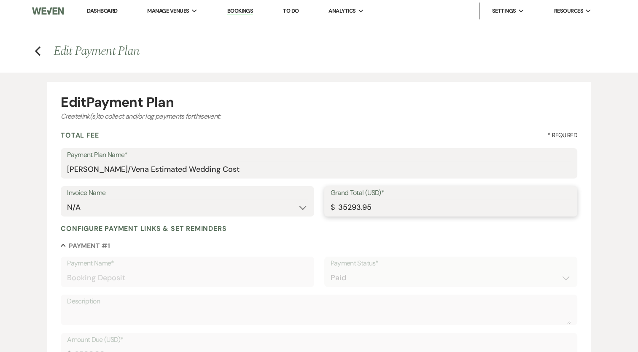
drag, startPoint x: 378, startPoint y: 208, endPoint x: 347, endPoint y: 208, distance: 31.2
click at [347, 208] on input "35293.95" at bounding box center [450, 207] width 240 height 16
type input "35510.95"
drag, startPoint x: 154, startPoint y: 169, endPoint x: 118, endPoint y: 168, distance: 36.3
click at [118, 168] on input "Murphy/Vena Estimated Wedding Cost" at bounding box center [319, 169] width 504 height 16
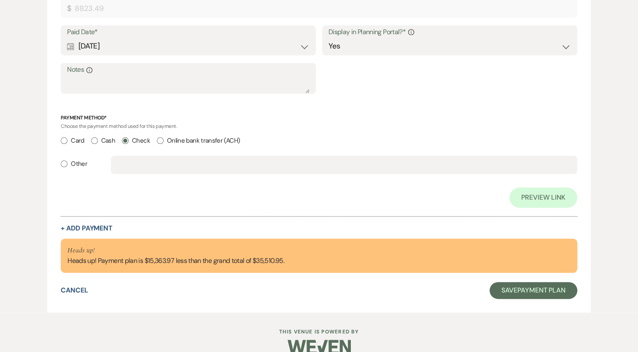
scroll to position [976, 0]
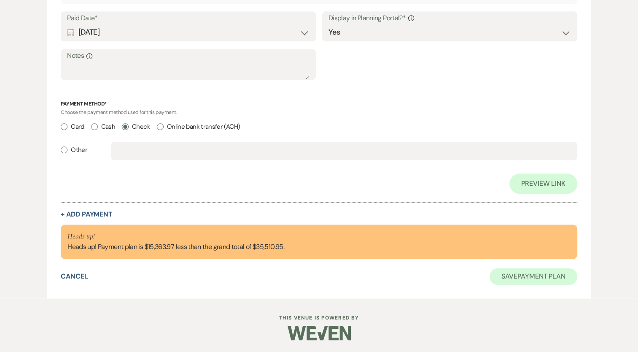
type input "Murphy/Vena FINAL Wedding Cost"
click at [549, 280] on button "Save Payment Plan" at bounding box center [533, 276] width 88 height 17
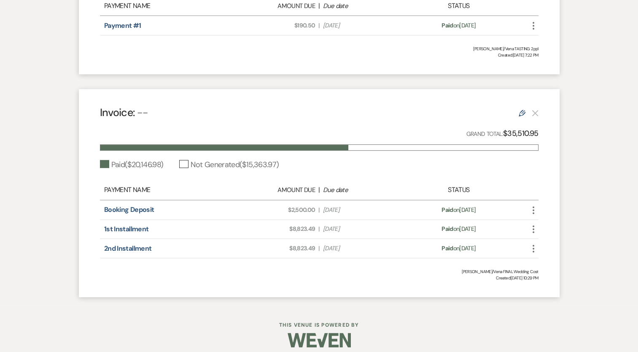
scroll to position [347, 0]
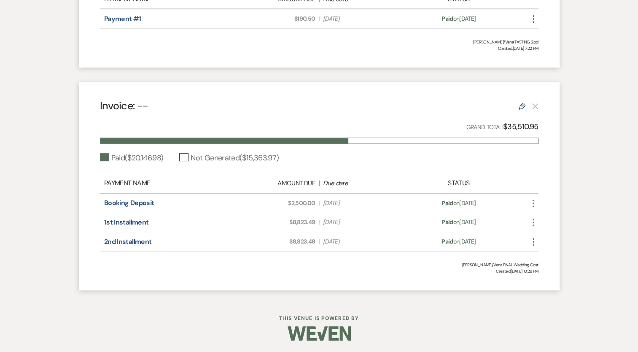
click at [169, 339] on div at bounding box center [319, 333] width 432 height 40
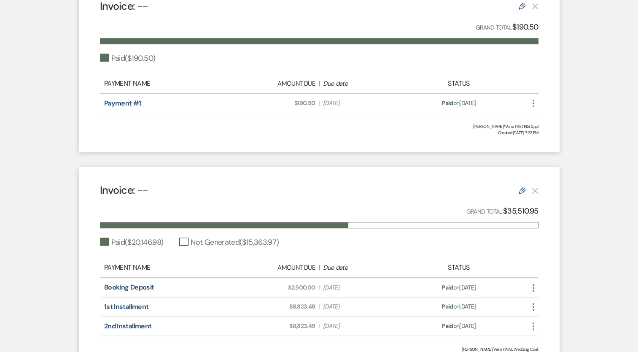
scroll to position [0, 0]
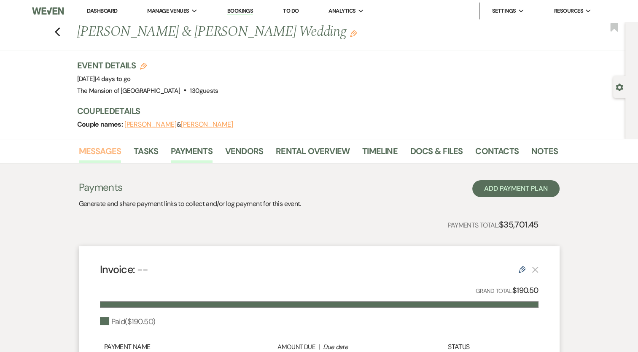
click at [110, 157] on link "Messages" at bounding box center [100, 153] width 43 height 19
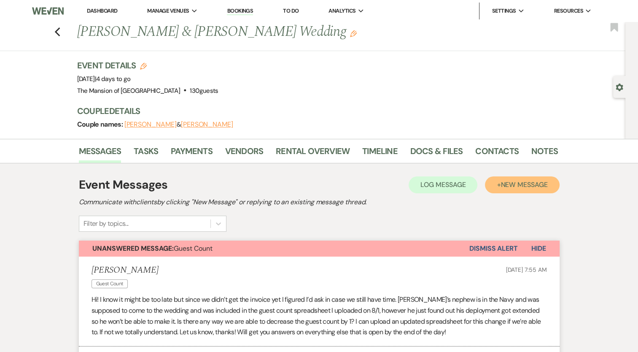
drag, startPoint x: 524, startPoint y: 181, endPoint x: 519, endPoint y: 181, distance: 5.1
click at [524, 181] on span "New Message" at bounding box center [523, 184] width 47 height 9
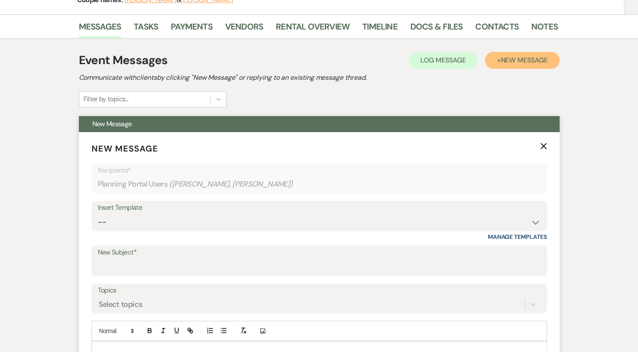
scroll to position [84, 0]
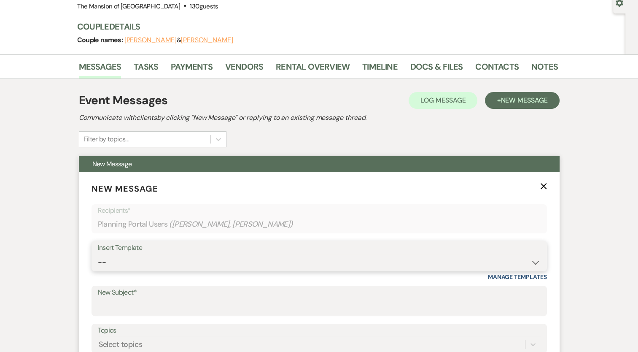
click at [134, 260] on select "-- Booking Template Final Number & Meeting Request Copy of Weven Planning Porta…" at bounding box center [319, 262] width 443 height 16
select select "5814"
click at [98, 254] on select "-- Booking Template Final Number & Meeting Request Copy of Weven Planning Porta…" at bounding box center [319, 262] width 443 height 16
type input "Final Wedding Statement"
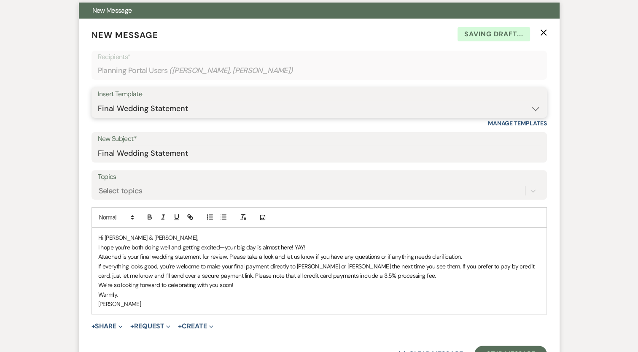
scroll to position [253, 0]
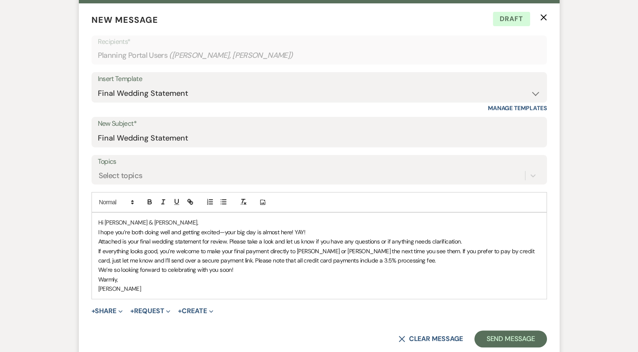
click at [472, 237] on p "Attached is your final wedding statement for review. Please take a look and let…" at bounding box center [319, 240] width 442 height 9
click at [123, 266] on span "We’re so looking forward to celebrating with you soon!" at bounding box center [165, 270] width 135 height 8
click at [265, 269] on p "We’re looking forward to celebrating with you soon!" at bounding box center [319, 269] width 442 height 9
click at [113, 309] on button "+ Share Expand" at bounding box center [107, 310] width 32 height 7
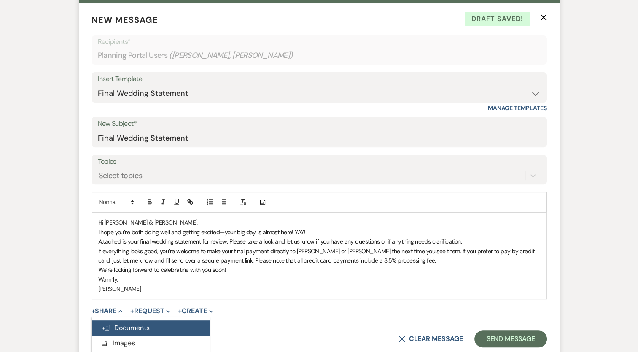
click at [127, 323] on span "Doc Upload Documents" at bounding box center [126, 327] width 48 height 9
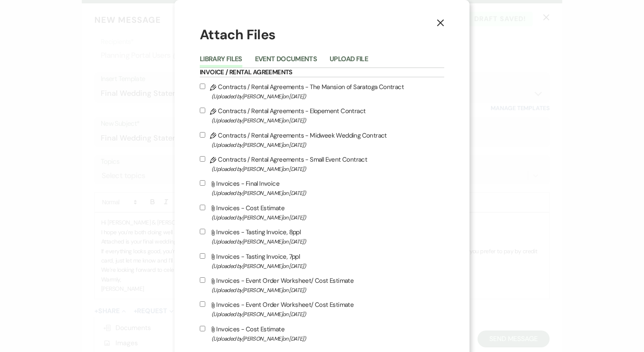
click at [371, 57] on li "Upload File" at bounding box center [355, 61] width 51 height 14
click at [359, 59] on button "Upload File" at bounding box center [349, 62] width 38 height 12
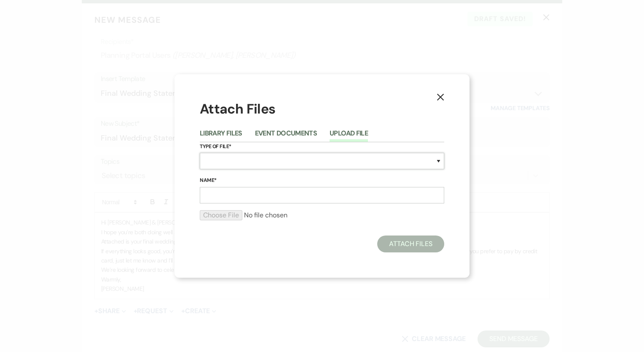
click at [225, 156] on select "Special Event Insurance Vendor Certificate of Insurance Contracts / Rental Agre…" at bounding box center [322, 161] width 244 height 16
select select "22"
click at [200, 153] on select "Special Event Insurance Vendor Certificate of Insurance Contracts / Rental Agre…" at bounding box center [322, 161] width 244 height 16
click at [231, 198] on input "Name*" at bounding box center [322, 195] width 244 height 16
type input "Final Event Invoice"
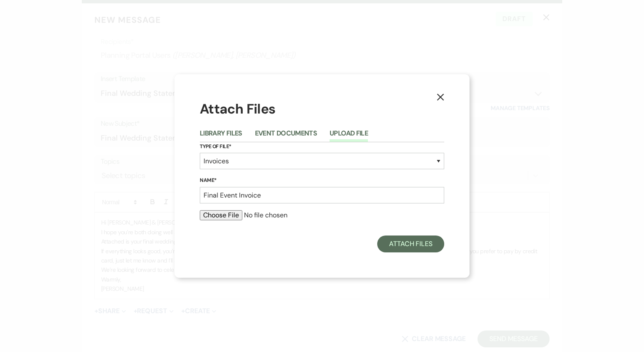
click at [214, 215] on input "file" at bounding box center [322, 215] width 244 height 10
type input "C:\fakepath\2025 Event Order Worksheet Murphy_Vena.xlsx - Sheet1 (1).pdf"
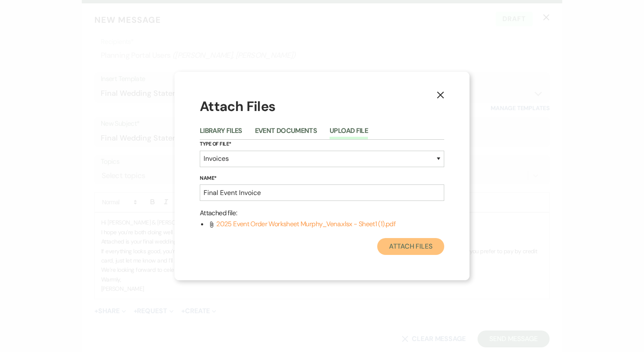
click at [405, 244] on button "Attach Files" at bounding box center [410, 246] width 67 height 17
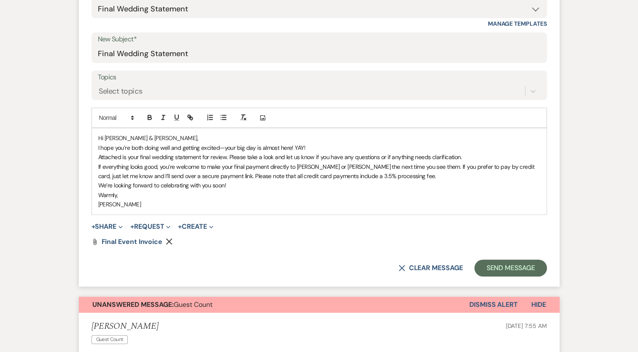
scroll to position [379, 0]
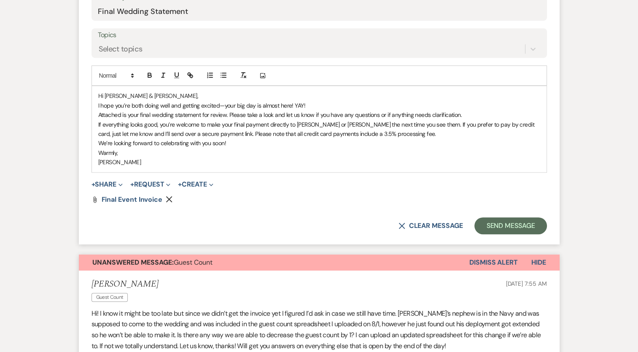
click at [209, 154] on p "Warmly," at bounding box center [319, 152] width 442 height 9
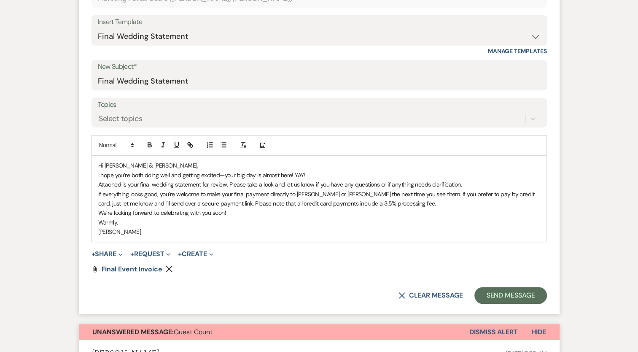
scroll to position [295, 0]
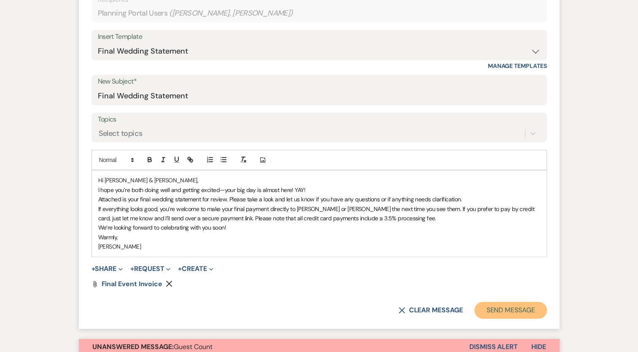
click at [502, 310] on button "Send Message" at bounding box center [510, 309] width 72 height 17
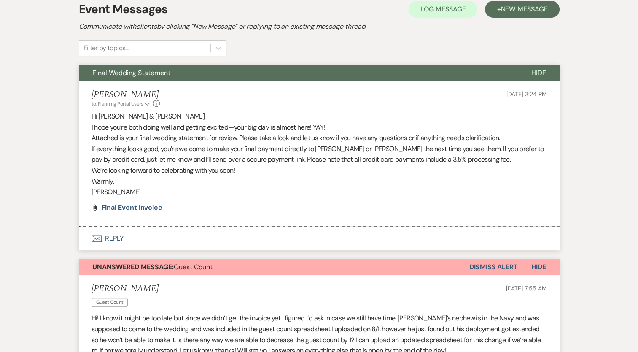
scroll to position [126, 0]
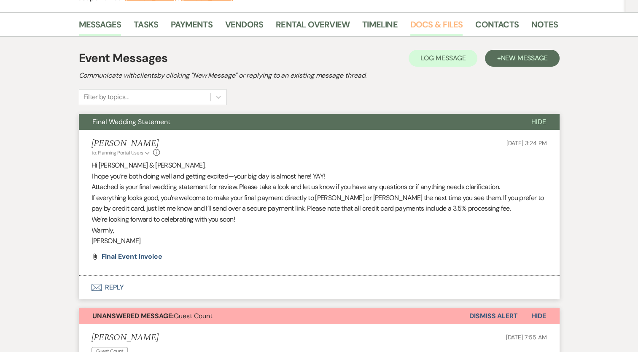
click at [435, 24] on link "Docs & Files" at bounding box center [436, 27] width 52 height 19
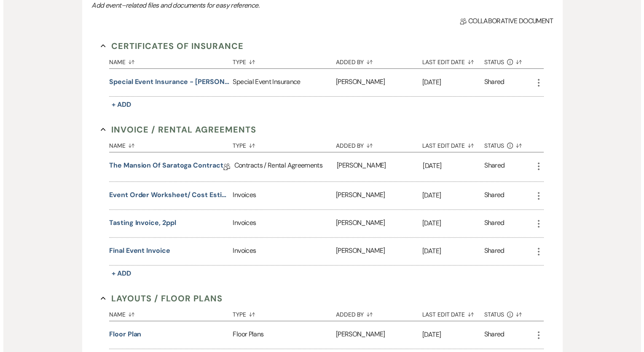
scroll to position [211, 0]
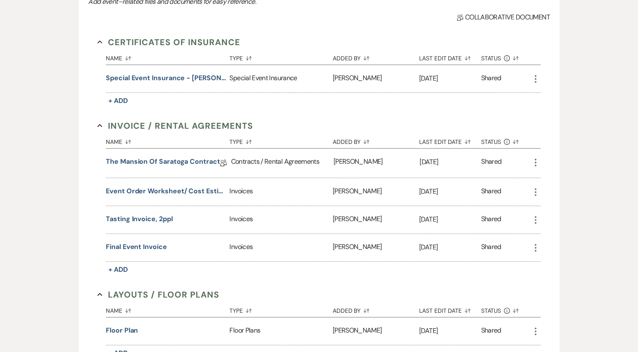
click at [153, 250] on div "Final Event Invoice" at bounding box center [167, 246] width 123 height 27
click at [155, 244] on button "Final Event Invoice" at bounding box center [136, 246] width 61 height 10
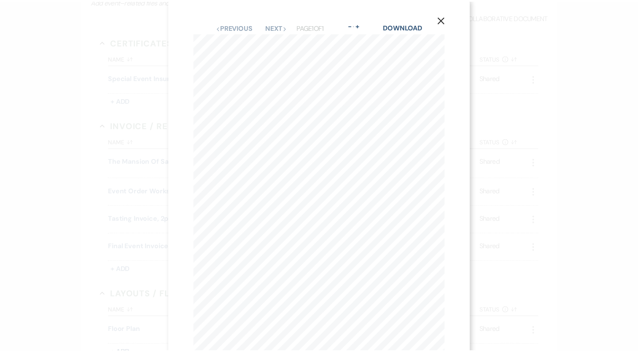
scroll to position [0, 0]
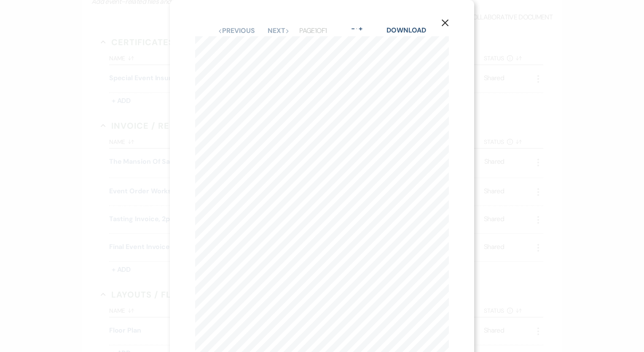
click at [443, 23] on icon "X" at bounding box center [445, 23] width 8 height 8
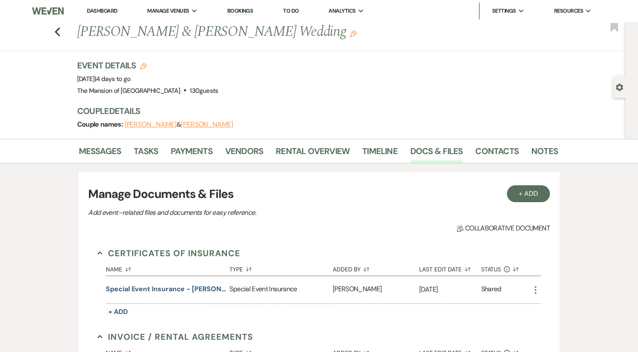
click at [101, 13] on link "Dashboard" at bounding box center [102, 10] width 30 height 7
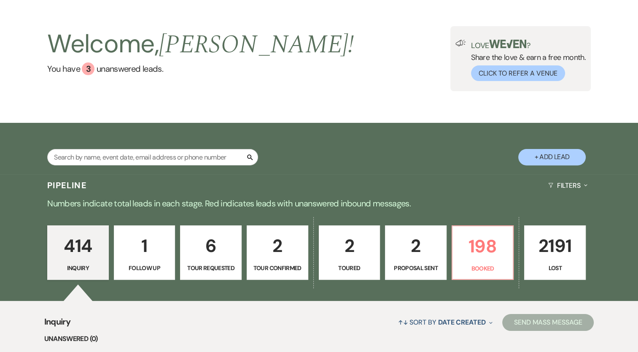
scroll to position [42, 0]
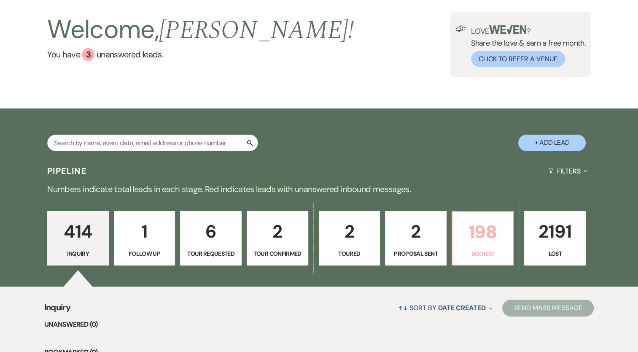
click at [475, 236] on p "198" at bounding box center [482, 231] width 51 height 28
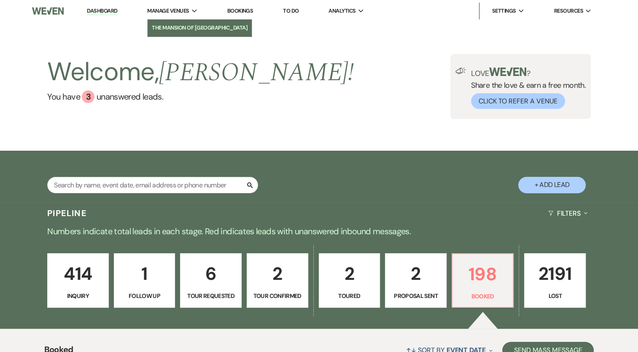
click at [180, 31] on li "The Mansion of [GEOGRAPHIC_DATA]" at bounding box center [200, 28] width 96 height 8
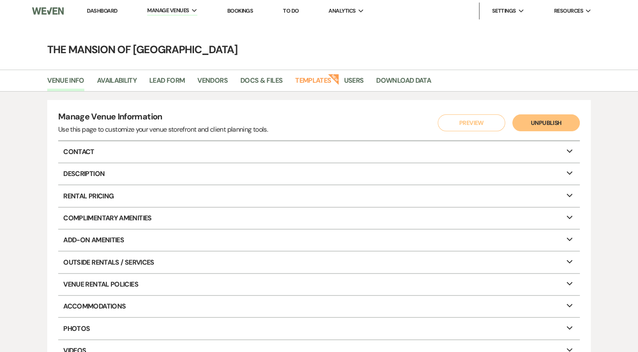
click at [120, 73] on li "Availability" at bounding box center [123, 82] width 52 height 18
click at [120, 75] on link "Availability" at bounding box center [117, 83] width 40 height 16
select select "2"
select select "2026"
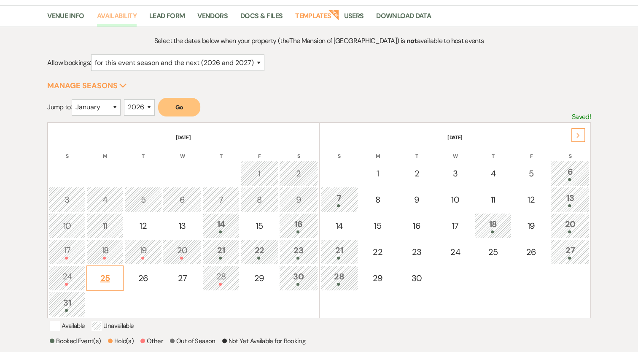
scroll to position [84, 0]
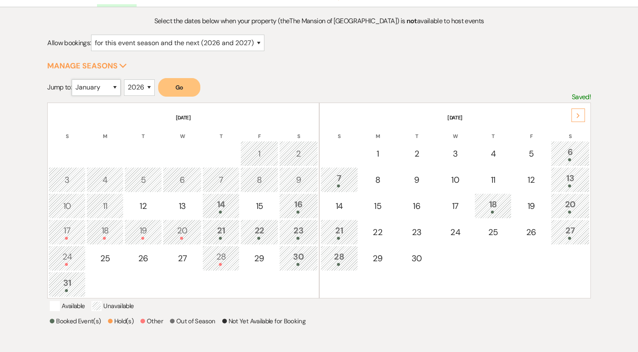
click at [116, 87] on select "January February March April May June July August September October November De…" at bounding box center [96, 87] width 49 height 16
click at [116, 91] on select "January February March April May June July August September October November De…" at bounding box center [96, 87] width 49 height 16
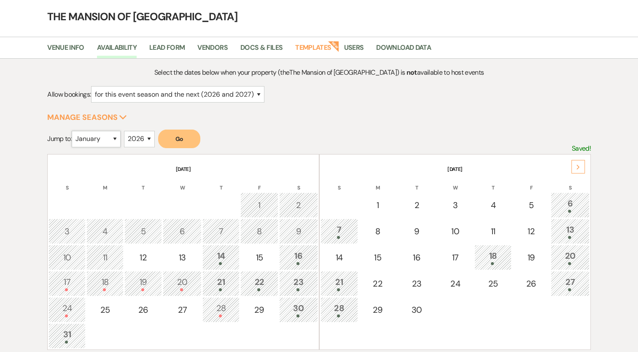
scroll to position [0, 0]
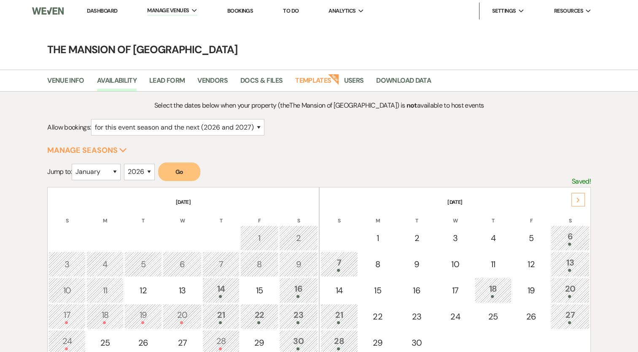
click at [89, 9] on link "Dashboard" at bounding box center [102, 10] width 30 height 7
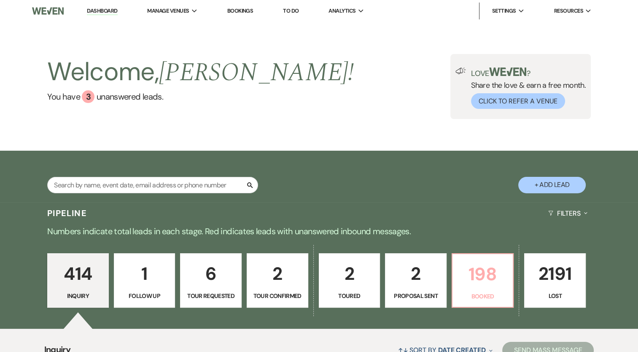
click at [481, 272] on p "198" at bounding box center [482, 274] width 51 height 28
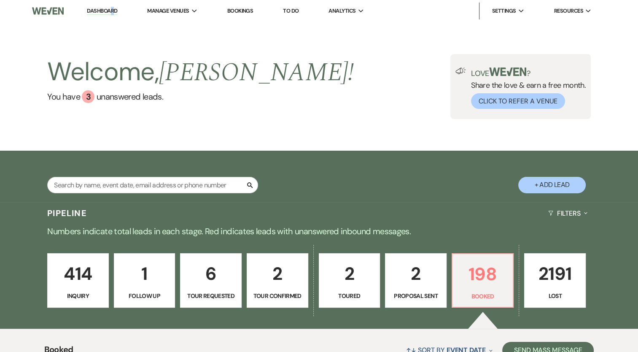
click at [112, 16] on li "Dashboard" at bounding box center [102, 11] width 39 height 17
drag, startPoint x: 110, startPoint y: 13, endPoint x: 387, endPoint y: 166, distance: 317.5
click at [110, 13] on link "Dashboard" at bounding box center [102, 11] width 30 height 8
click at [108, 11] on link "Dashboard" at bounding box center [102, 11] width 30 height 8
click at [96, 8] on link "Dashboard" at bounding box center [102, 11] width 30 height 8
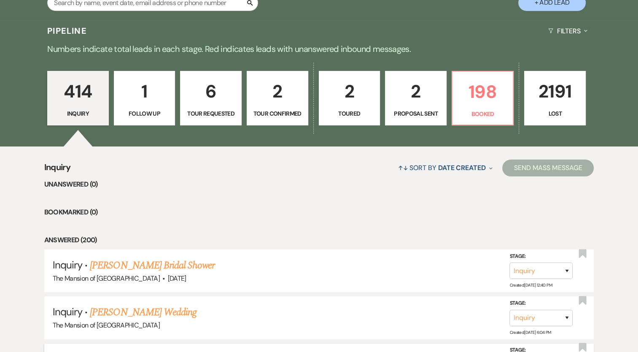
scroll to position [401, 0]
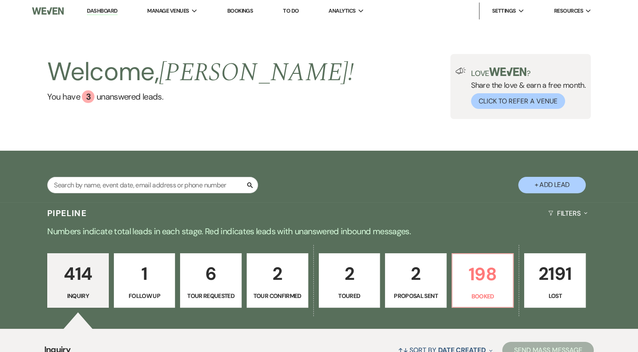
drag, startPoint x: 99, startPoint y: 9, endPoint x: 109, endPoint y: 13, distance: 10.4
click at [99, 9] on link "Dashboard" at bounding box center [102, 11] width 30 height 8
click at [101, 14] on link "Dashboard" at bounding box center [102, 11] width 30 height 8
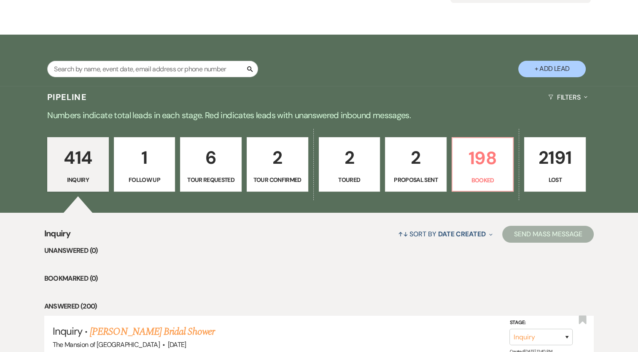
scroll to position [126, 0]
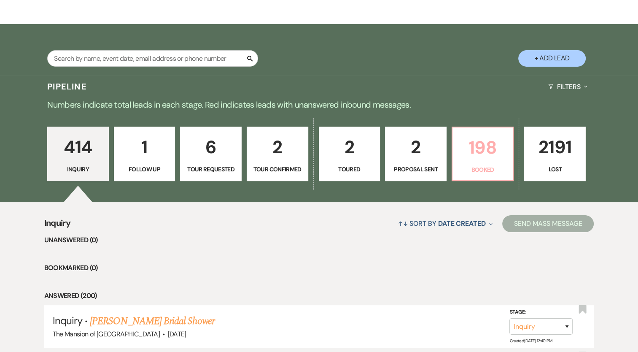
click at [483, 154] on p "198" at bounding box center [482, 147] width 51 height 28
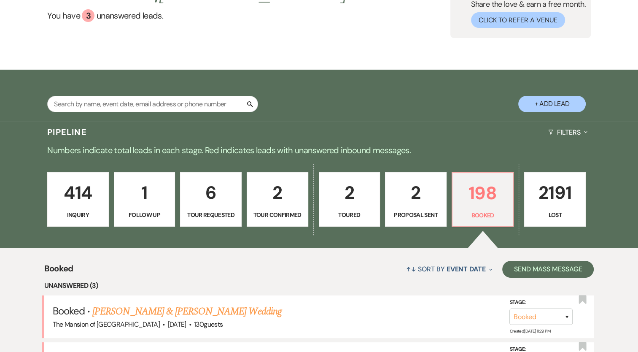
scroll to position [126, 0]
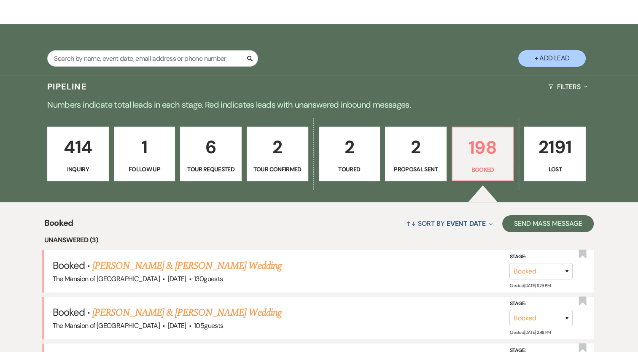
click at [411, 198] on div "414 Inquiry 1 Follow Up 6 Tour Requested 2 Tour Confirmed 2 Toured 2 Proposal S…" at bounding box center [319, 159] width 607 height 86
click at [417, 151] on p "2" at bounding box center [415, 147] width 51 height 28
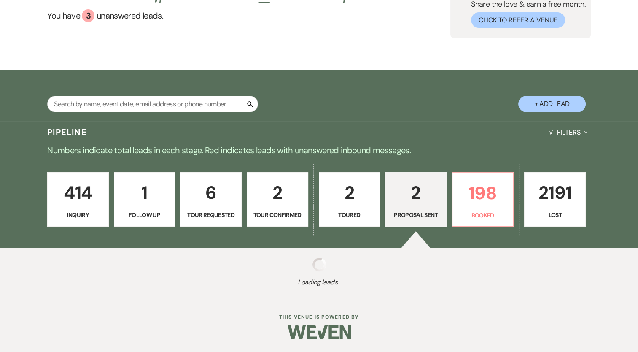
select select "6"
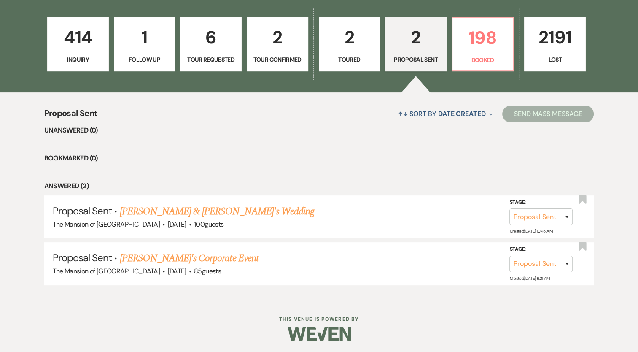
scroll to position [236, 0]
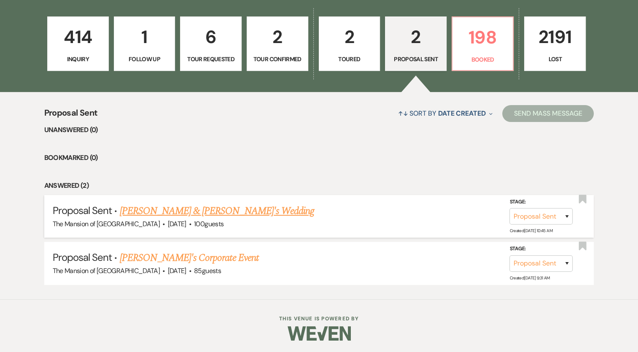
click at [286, 212] on link "Arianna Feliciano & Shelton Hall Jr.'s Wedding" at bounding box center [216, 210] width 195 height 15
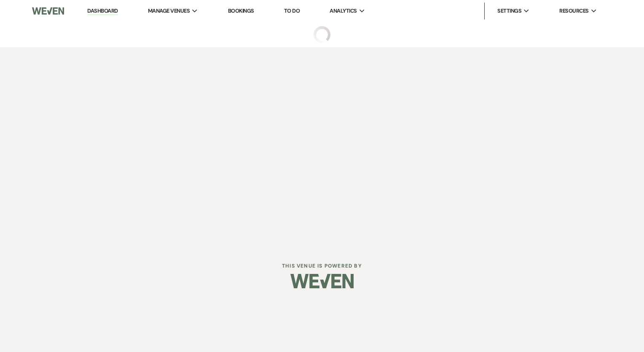
select select "6"
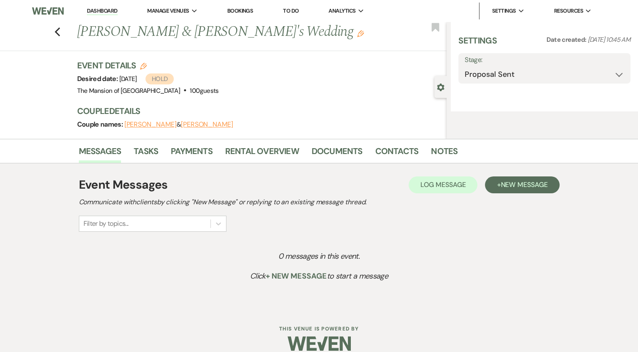
select select "5"
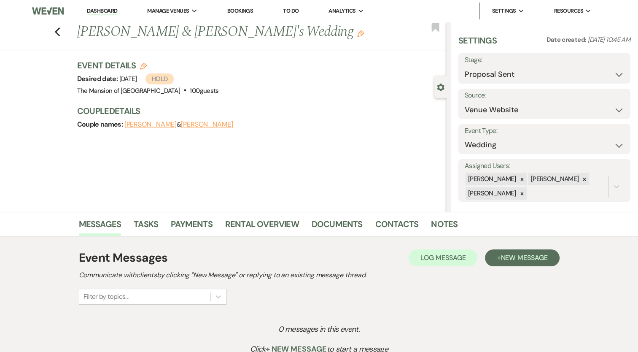
click at [462, 75] on div "Stage: Inquiry Follow Up Tour Requested Tour Confirmed Toured Proposal Sent Boo…" at bounding box center [544, 68] width 172 height 30
click at [489, 80] on select "Inquiry Follow Up Tour Requested Tour Confirmed Toured Proposal Sent Booked Lost" at bounding box center [543, 74] width 159 height 16
select select "7"
click at [464, 66] on select "Inquiry Follow Up Tour Requested Tour Confirmed Toured Proposal Sent Booked Lost" at bounding box center [543, 74] width 159 height 16
click at [609, 67] on button "Save" at bounding box center [612, 68] width 35 height 17
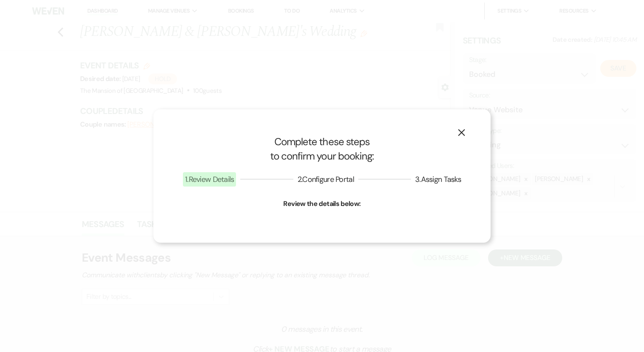
select select "1"
select select "542"
select select "false"
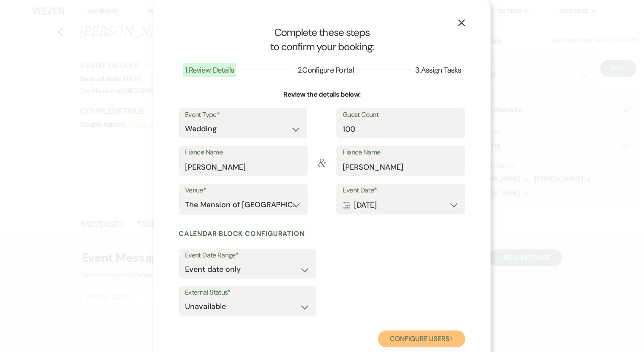
click at [406, 338] on button "Configure users Next" at bounding box center [421, 338] width 87 height 17
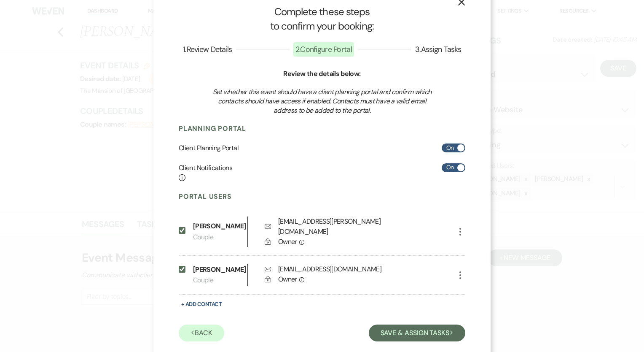
scroll to position [38, 0]
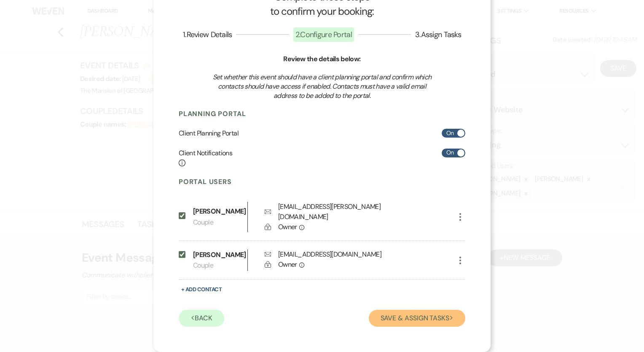
click at [408, 316] on button "Save & Assign Tasks Next" at bounding box center [417, 317] width 97 height 17
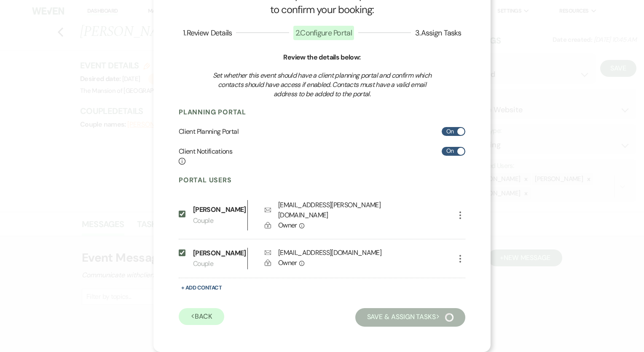
scroll to position [0, 0]
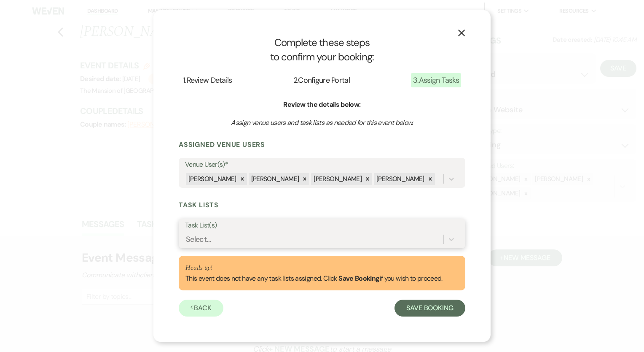
click at [365, 239] on div "Select..." at bounding box center [314, 239] width 258 height 15
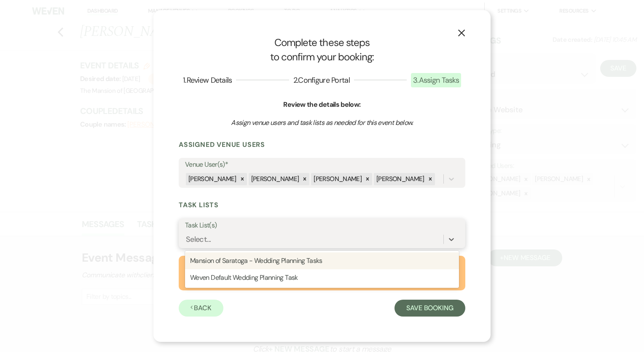
click at [326, 261] on div "Mansion of Saratoga - Wedding Planning Tasks" at bounding box center [322, 260] width 274 height 17
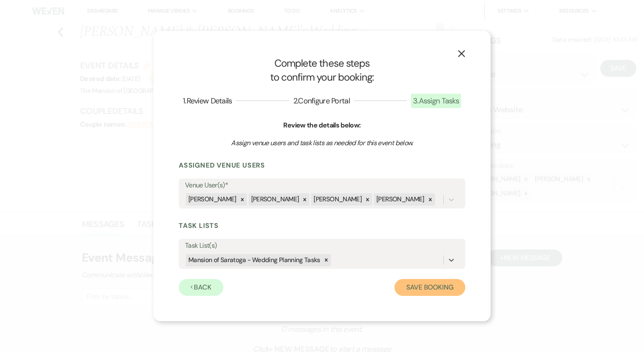
click at [438, 284] on button "Save Booking" at bounding box center [429, 287] width 71 height 17
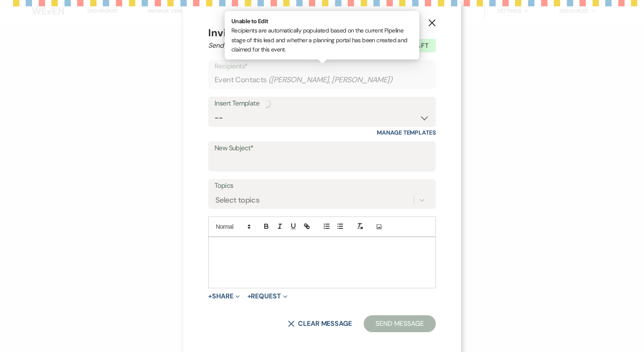
select select "5"
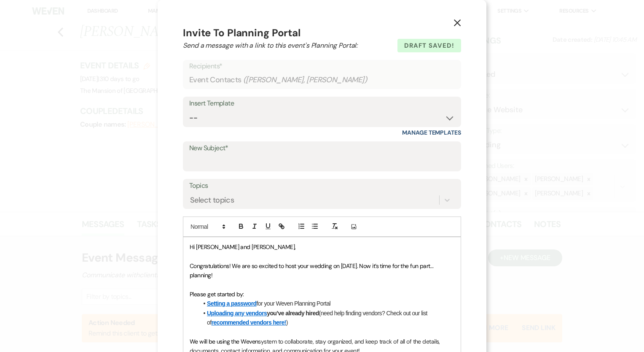
click at [460, 20] on button "X" at bounding box center [457, 22] width 13 height 15
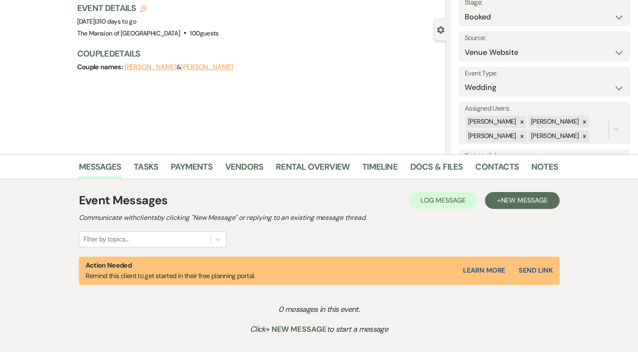
scroll to position [84, 0]
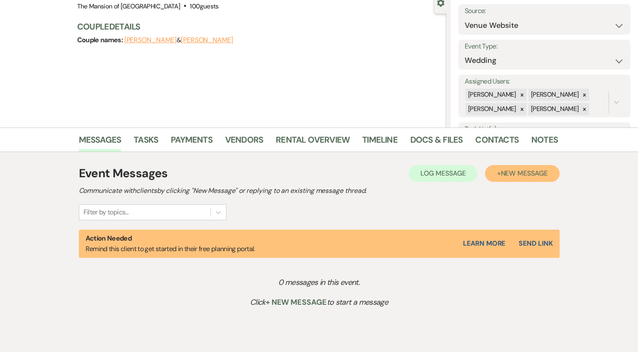
click at [500, 175] on span "New Message" at bounding box center [523, 173] width 47 height 9
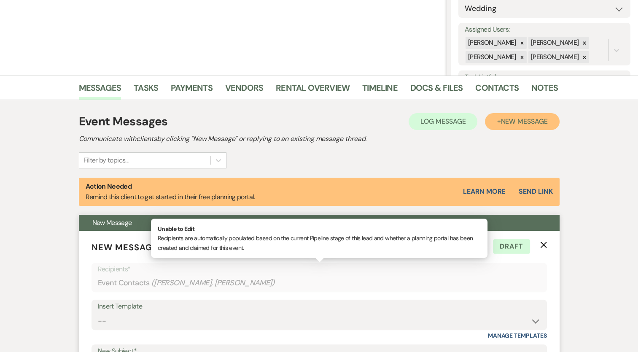
scroll to position [253, 0]
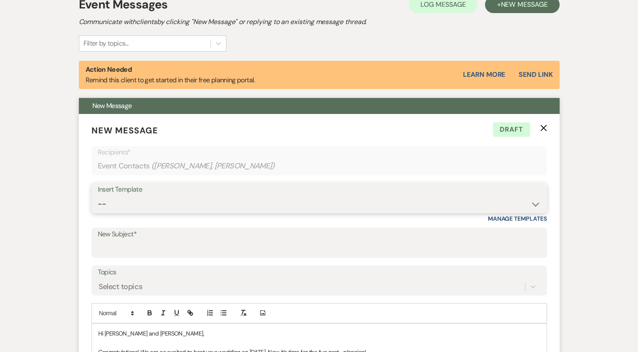
click at [158, 201] on select "-- Booking Template Final Number & Meeting Request Copy of Weven Planning Porta…" at bounding box center [319, 204] width 443 height 16
select select "317"
click at [98, 196] on select "-- Booking Template Final Number & Meeting Request Copy of Weven Planning Porta…" at bounding box center [319, 204] width 443 height 16
type input "Congratulations on booking The Mansion at [GEOGRAPHIC_DATA]!"
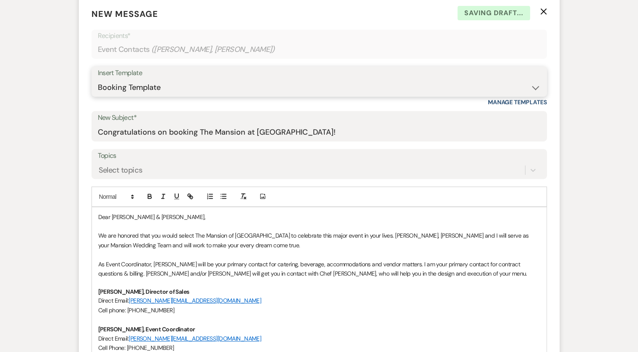
scroll to position [379, 0]
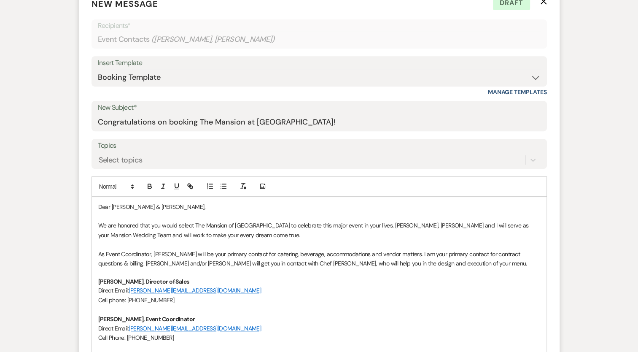
click at [245, 264] on p "As Event Coordinator, Rachel will be your primary contact for catering, beverag…" at bounding box center [319, 258] width 442 height 19
click at [154, 264] on p "As Event Coordinator, Rachel will be your primary contact for catering, beverag…" at bounding box center [319, 258] width 442 height 19
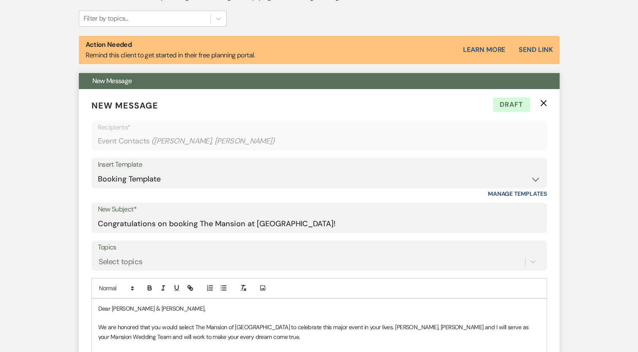
scroll to position [253, 0]
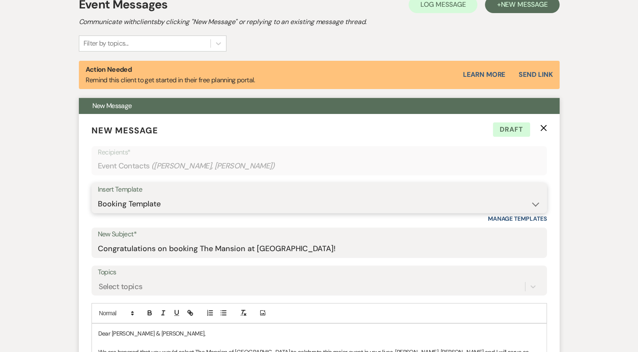
click at [161, 211] on select "-- Booking Template Final Number & Meeting Request Copy of Weven Planning Porta…" at bounding box center [319, 204] width 443 height 16
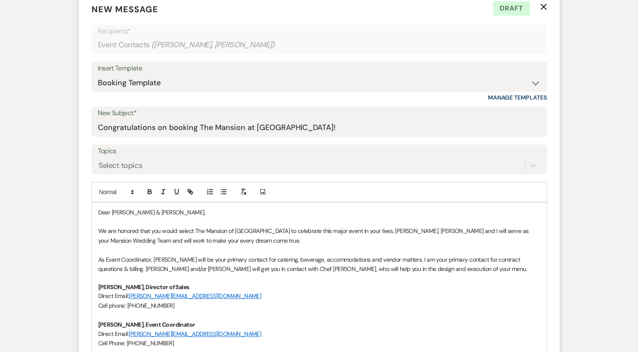
scroll to position [379, 0]
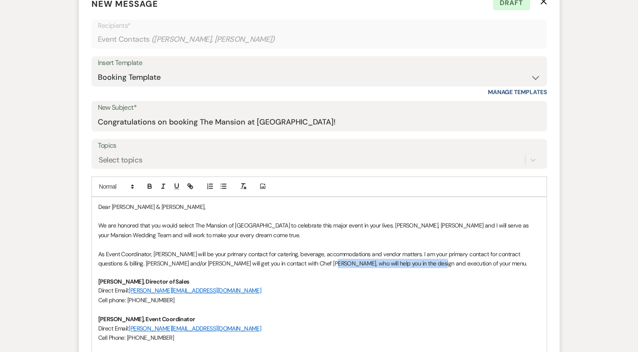
drag, startPoint x: 319, startPoint y: 261, endPoint x: 408, endPoint y: 264, distance: 89.4
click at [408, 264] on p "As Event Coordinator, Rachel will be your primary contact for catering, beverag…" at bounding box center [319, 258] width 442 height 19
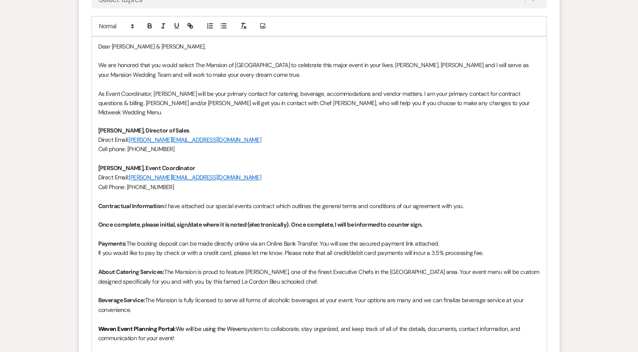
scroll to position [548, 0]
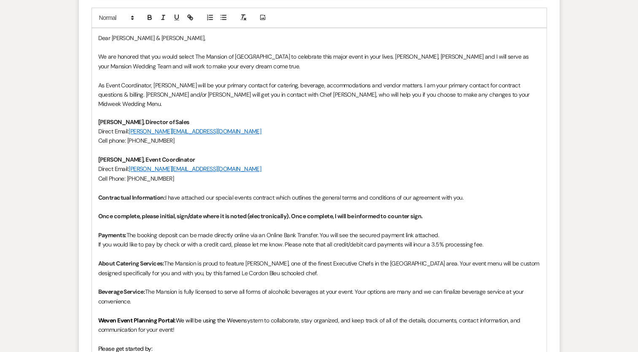
click at [433, 258] on p "About Catering Services: The Mansion is proud to feature Richard Bieber, one of…" at bounding box center [319, 267] width 442 height 19
drag, startPoint x: 496, startPoint y: 256, endPoint x: 512, endPoint y: 253, distance: 16.4
click at [513, 258] on p "About Catering Services: The Mansion is proud to feature Richard Bieber, one of…" at bounding box center [319, 267] width 442 height 19
drag, startPoint x: 121, startPoint y: 263, endPoint x: 203, endPoint y: 259, distance: 81.5
click at [203, 259] on p "About Catering Services: The Mansion is proud to feature Richard Bieber, one of…" at bounding box center [319, 267] width 442 height 19
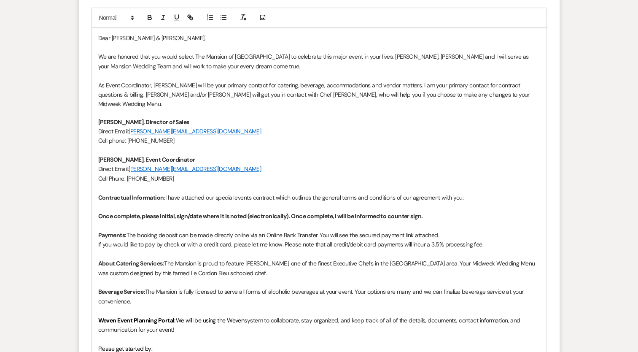
click at [239, 261] on p "About Catering Services: The Mansion is proud to feature Richard Bieber, one of…" at bounding box center [319, 267] width 442 height 19
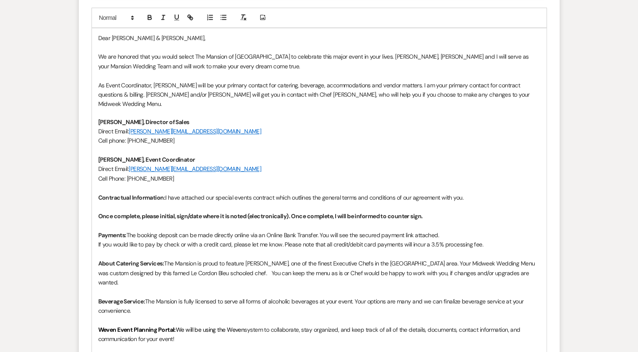
click at [142, 287] on p at bounding box center [319, 291] width 442 height 9
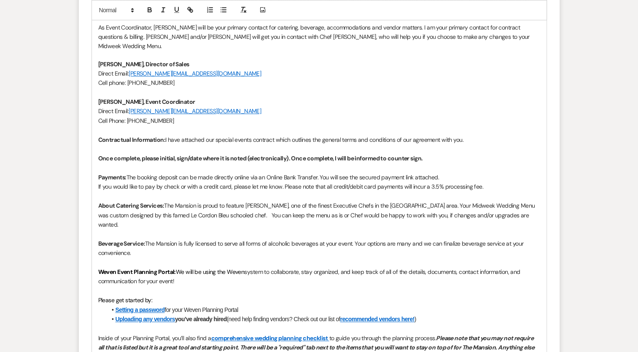
scroll to position [632, 0]
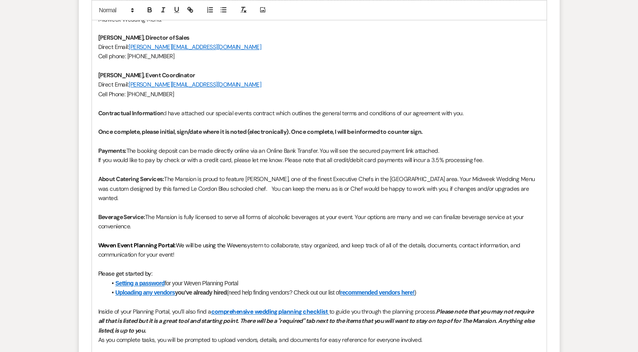
click at [258, 240] on p "Weven Event Planning Portal: We will be using the Weven system to collaborate, …" at bounding box center [319, 249] width 442 height 19
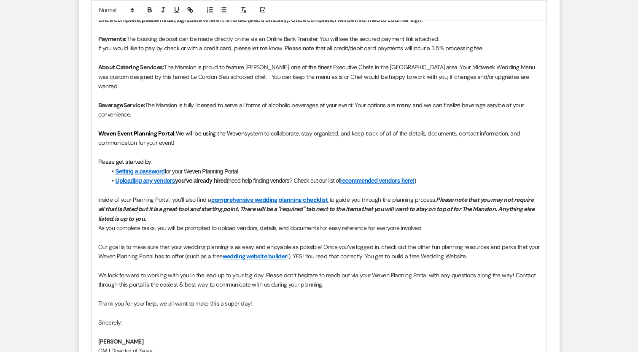
scroll to position [759, 0]
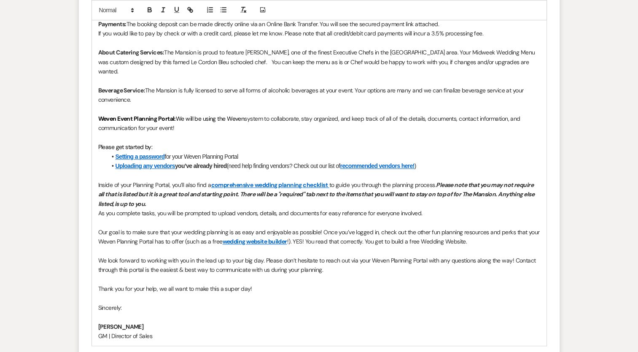
click at [317, 256] on span "We look forward to working with you in the lead up to your big day. Please don’…" at bounding box center [317, 264] width 439 height 17
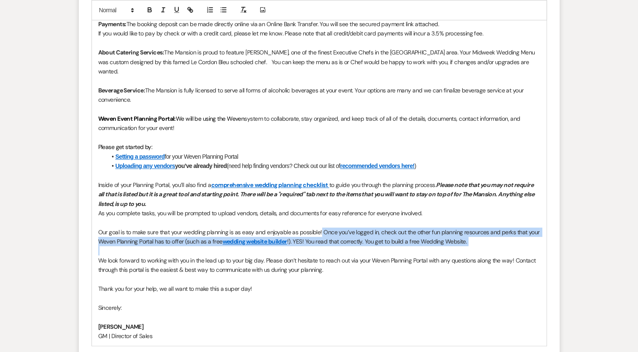
drag, startPoint x: 320, startPoint y: 213, endPoint x: 513, endPoint y: 229, distance: 193.7
click at [509, 228] on div "Dear Arianna & Shelton, We are honored that you would select The Mansion of Sar…" at bounding box center [319, 82] width 454 height 528
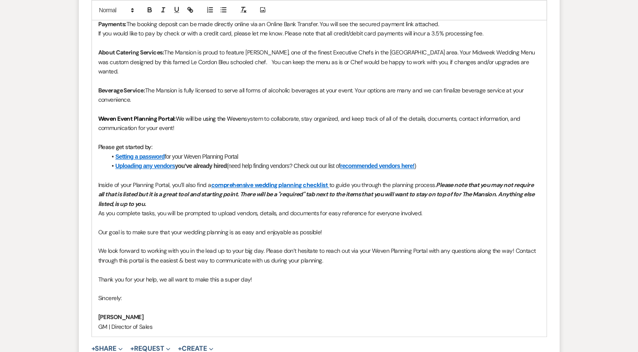
click at [364, 274] on p "Thank you for your help, we all want to make this a super day!" at bounding box center [319, 278] width 442 height 9
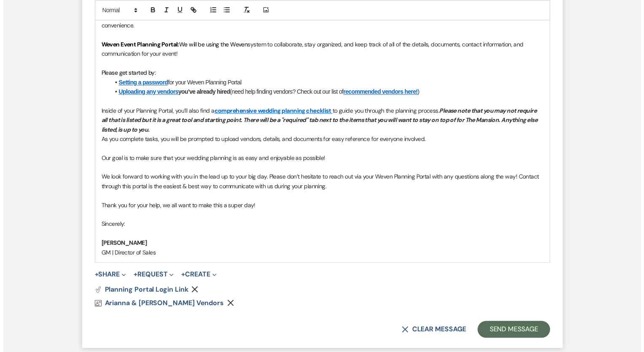
scroll to position [843, 0]
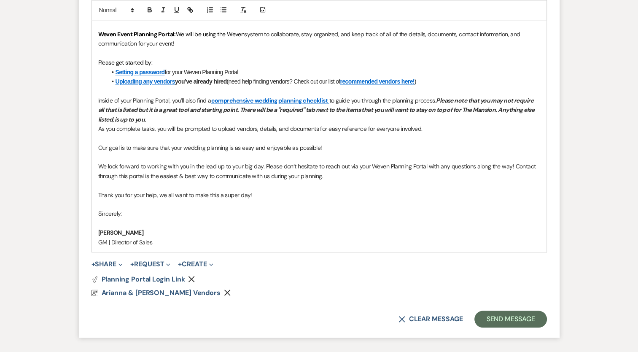
click at [193, 275] on icon "Remove" at bounding box center [191, 278] width 7 height 7
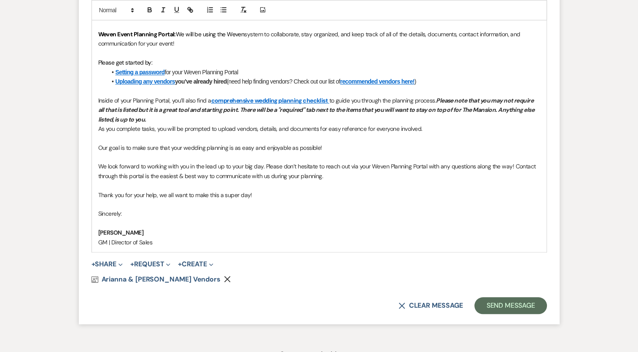
click at [224, 276] on use "button" at bounding box center [227, 279] width 6 height 6
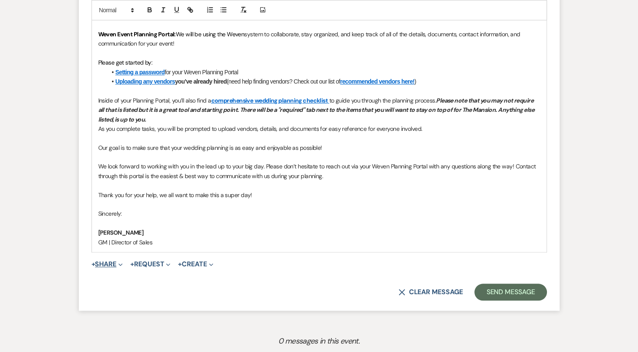
click at [120, 259] on span "Expand" at bounding box center [119, 263] width 6 height 9
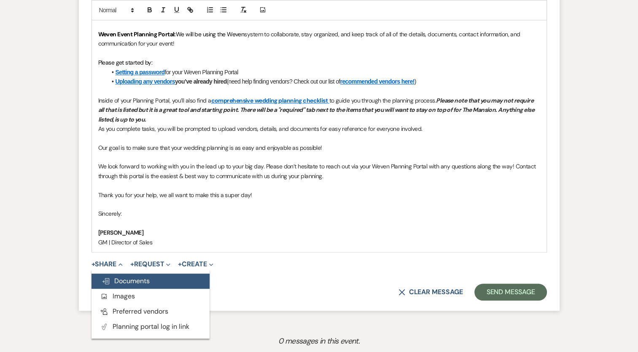
click at [125, 276] on span "Doc Upload Documents" at bounding box center [126, 280] width 48 height 9
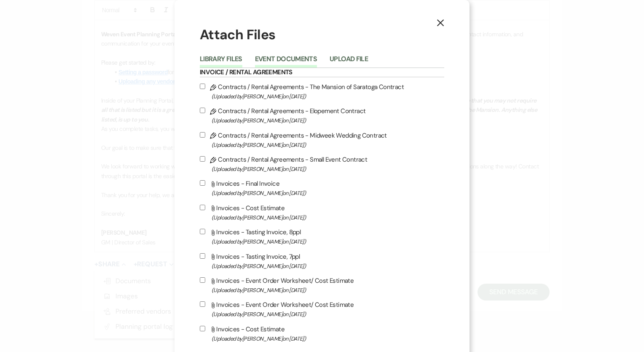
click at [276, 56] on button "Event Documents" at bounding box center [286, 62] width 62 height 12
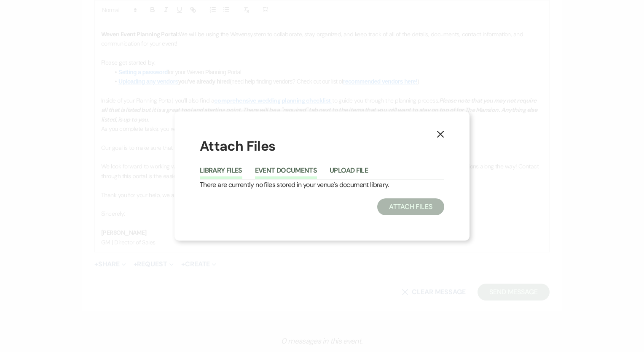
click at [223, 171] on button "Library Files" at bounding box center [221, 173] width 43 height 12
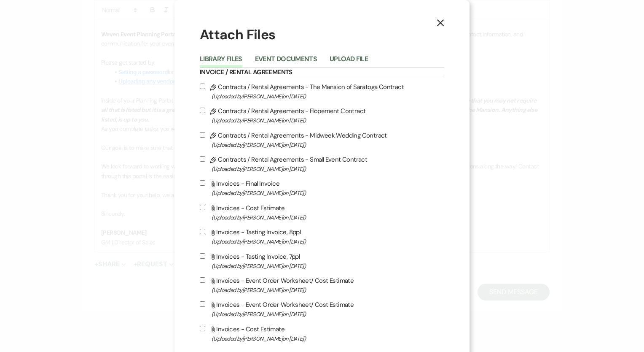
click at [200, 134] on input "Pencil Contracts / Rental Agreements - Midweek Wedding Contract (Uploaded by Lo…" at bounding box center [202, 134] width 5 height 5
checkbox input "true"
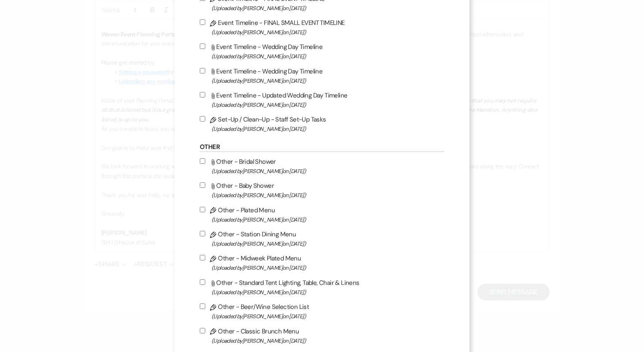
scroll to position [927, 0]
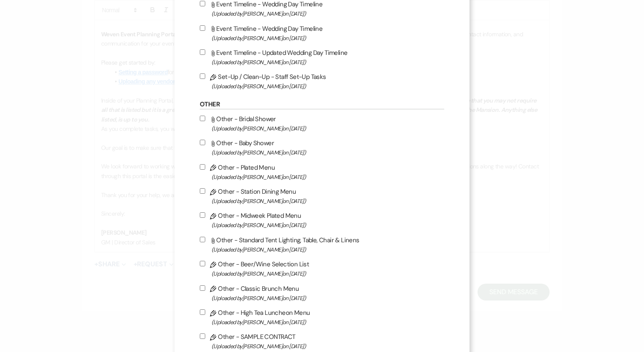
click at [200, 217] on input "Pencil Other - Midweek Plated Menu (Uploaded by Lori Wodicka on May 21st, 2022 )" at bounding box center [202, 214] width 5 height 5
checkbox input "true"
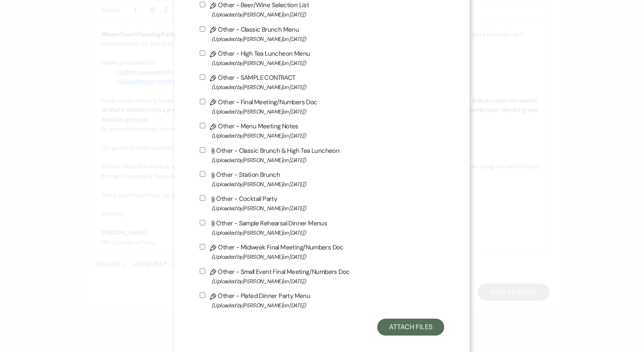
scroll to position [1203, 0]
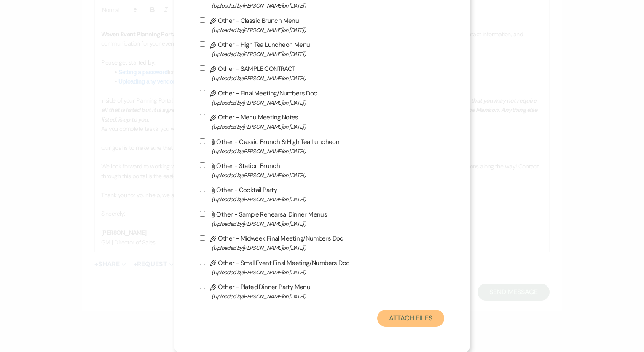
click at [402, 319] on button "Attach Files" at bounding box center [410, 317] width 67 height 17
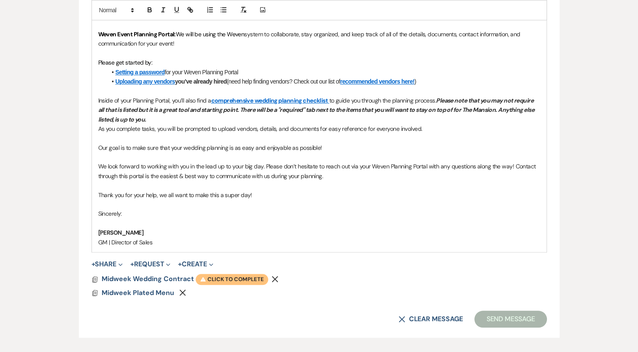
click at [231, 274] on span "Warning Click to complete" at bounding box center [232, 279] width 72 height 11
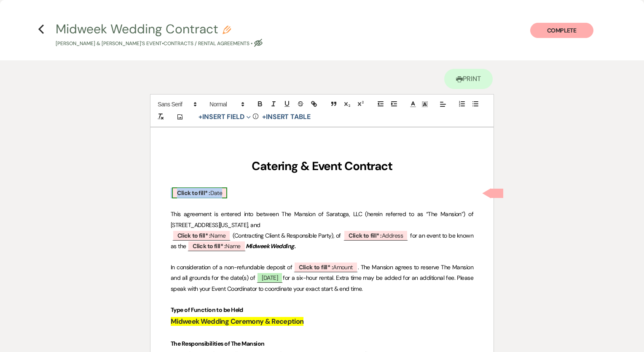
click at [213, 188] on span "Click to fill* : Date" at bounding box center [199, 192] width 55 height 11
select select "owner"
select select "Date"
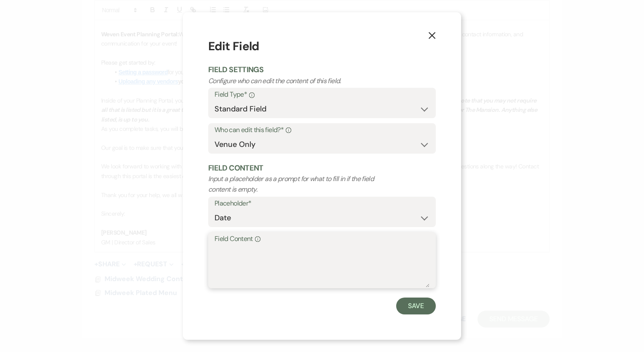
click at [257, 257] on textarea "Field Content Info" at bounding box center [322, 266] width 215 height 42
type textarea "August 11, 2025"
click at [406, 309] on button "Save" at bounding box center [416, 305] width 40 height 17
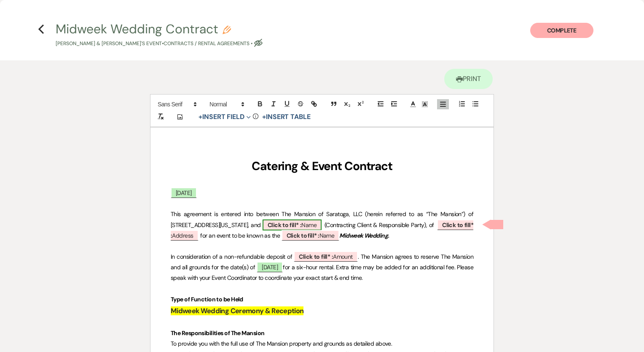
click at [301, 224] on b "Click to fill* :" at bounding box center [285, 225] width 34 height 8
select select "owner"
select select "Name"
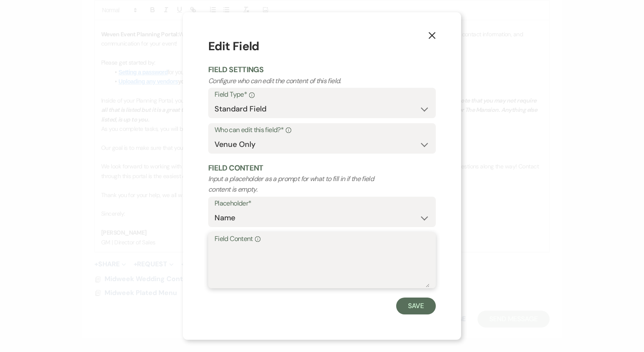
click at [252, 266] on textarea "Field Content Info" at bounding box center [322, 266] width 215 height 42
paste textarea "Arianna Gabrielle Feliciano Shelton George Hall, Jr."
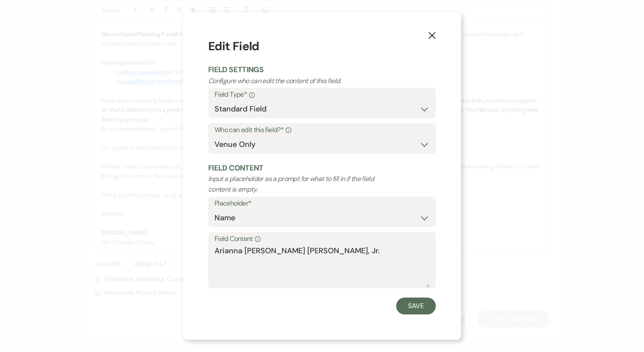
click at [212, 251] on div "Field Content Info Arianna Gabrielle Feliciano Shelton George Hall, Jr." at bounding box center [322, 260] width 228 height 56
click at [215, 245] on textarea "Arianna Gabrielle Feliciano Shelton George Hall, Jr." at bounding box center [322, 266] width 215 height 42
click at [213, 264] on div "Field Content Info Ms. Arianna Gabrielle Feliciano Shelton George Hall, Jr." at bounding box center [322, 260] width 228 height 56
click at [217, 260] on textarea "Ms. Arianna Gabrielle Feliciano Shelton George Hall, Jr." at bounding box center [322, 266] width 215 height 42
click at [426, 248] on textarea "Ms. Arianna Gabrielle Feliciano and Mr. Shelton George Hall, Jr." at bounding box center [322, 266] width 215 height 42
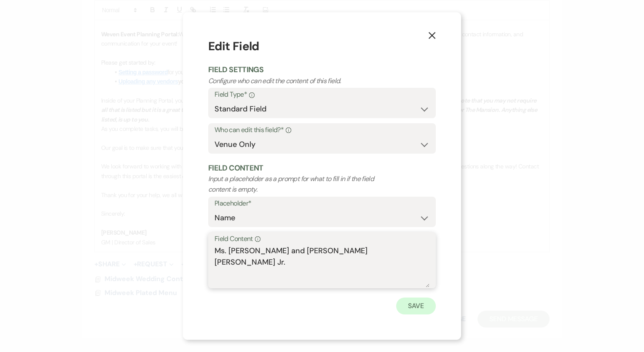
type textarea "Ms. Arianna Gabrielle Feliciano and Mr. Shelton George Hall Jr."
click at [420, 305] on button "Save" at bounding box center [416, 305] width 40 height 17
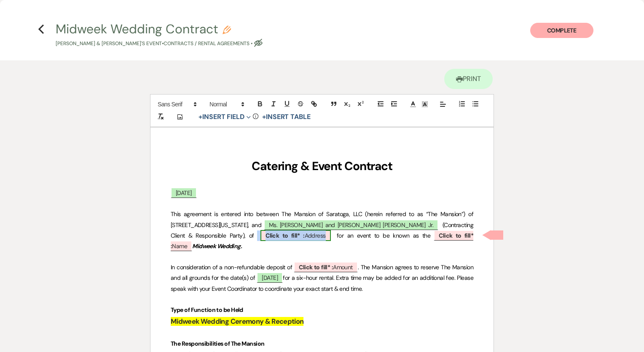
click at [285, 233] on b "Click to fill* :" at bounding box center [285, 235] width 39 height 8
select select "owner"
select select "Address"
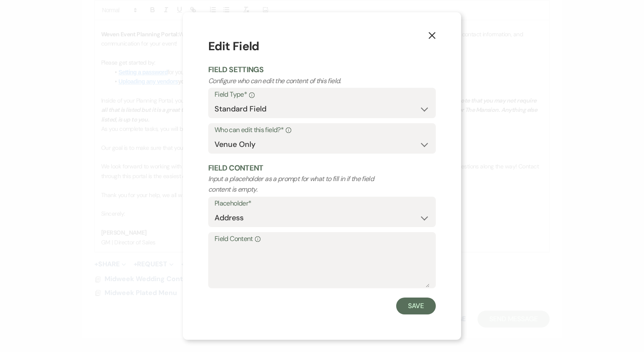
click at [258, 231] on div "Placeholder* Custom Placeholder Date Time Name Location Venue Name Type Number …" at bounding box center [322, 213] width 228 height 35
click at [271, 259] on textarea "Field Content Info" at bounding box center [322, 266] width 215 height 42
paste textarea "972 Benedict Road, Ballston Lake NY 12019"
click at [332, 253] on textarea "972 Benedict Road, Ballston Lake NY 12019" at bounding box center [322, 266] width 215 height 42
type textarea "972 Benedict Road, Ballston Lake, NY 12019"
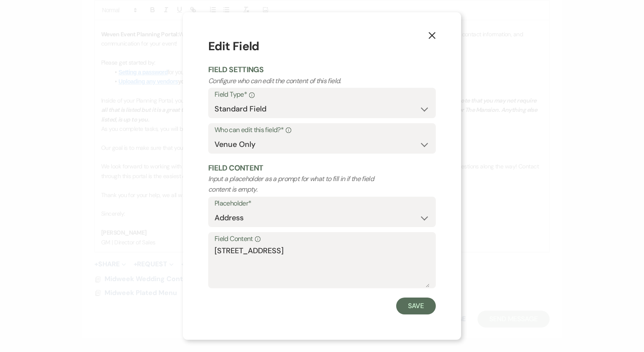
click at [407, 296] on form "Edit Field Field Settings Configure who can edit the content of this field. Fie…" at bounding box center [322, 176] width 228 height 276
click at [415, 307] on button "Save" at bounding box center [416, 305] width 40 height 17
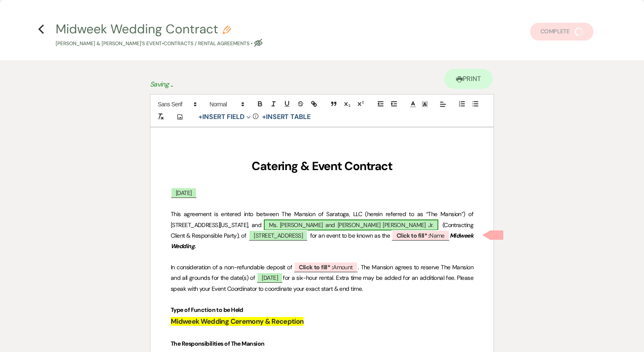
click at [322, 223] on span "Ms. Arianna Gabrielle Feliciano and Mr. Shelton George Hall Jr." at bounding box center [351, 224] width 174 height 11
select select "owner"
select select "Name"
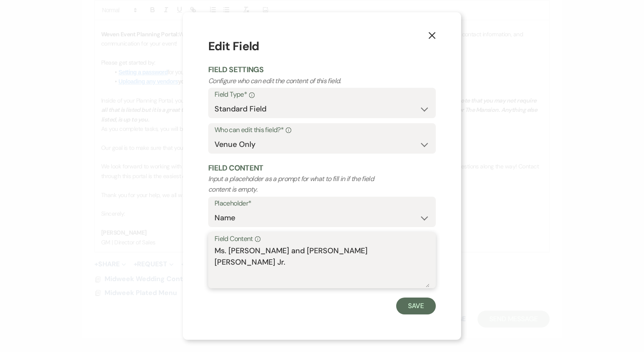
drag, startPoint x: 295, startPoint y: 251, endPoint x: 303, endPoint y: 250, distance: 8.9
click at [303, 250] on textarea "Ms. Arianna Gabrielle Feliciano and Mr. Shelton George Hall Jr." at bounding box center [322, 266] width 215 height 42
drag, startPoint x: 292, startPoint y: 253, endPoint x: 323, endPoint y: 251, distance: 31.3
click at [323, 251] on textarea "Ms. Arianna Gabrielle Feliciano and Mr. Shelton George Hall Jr." at bounding box center [322, 266] width 215 height 42
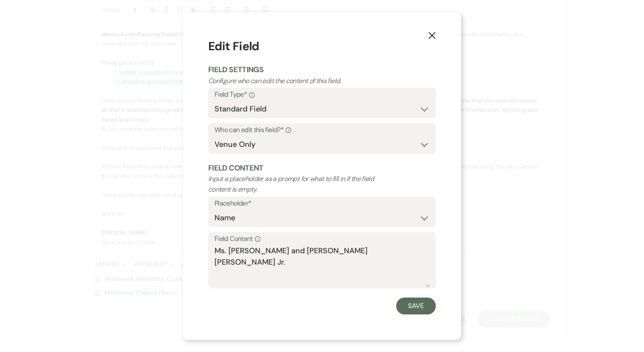
click at [430, 36] on icon "X" at bounding box center [432, 36] width 8 height 8
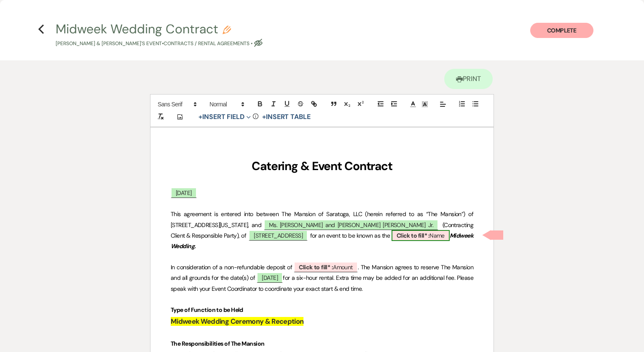
click at [429, 233] on b "Click to fill* :" at bounding box center [413, 235] width 33 height 8
select select "owner"
select select "Name"
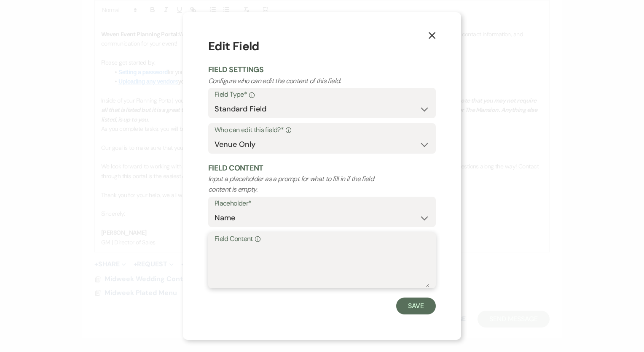
click at [238, 266] on textarea "Field Content Info" at bounding box center [322, 266] width 215 height 42
paste textarea "Feliciano"
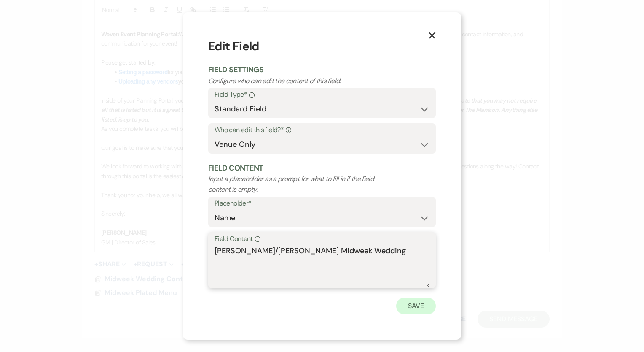
type textarea "Feliciano/Hall Midweek Wedding"
click at [413, 309] on button "Save" at bounding box center [416, 305] width 40 height 17
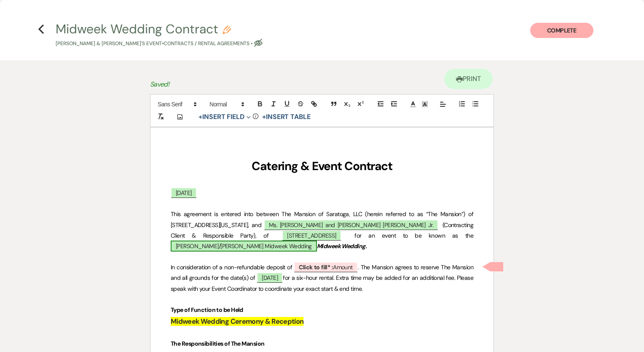
click at [237, 243] on span "Feliciano/Hall Midweek Wedding" at bounding box center [244, 245] width 146 height 11
select select "owner"
select select "Name"
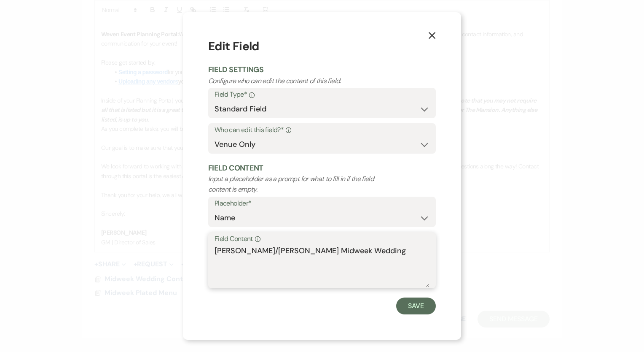
drag, startPoint x: 265, startPoint y: 248, endPoint x: 419, endPoint y: 244, distance: 153.9
click at [414, 245] on textarea "Feliciano/Hall Midweek Wedding" at bounding box center [322, 266] width 215 height 42
type textarea "Feliciano/Hall"
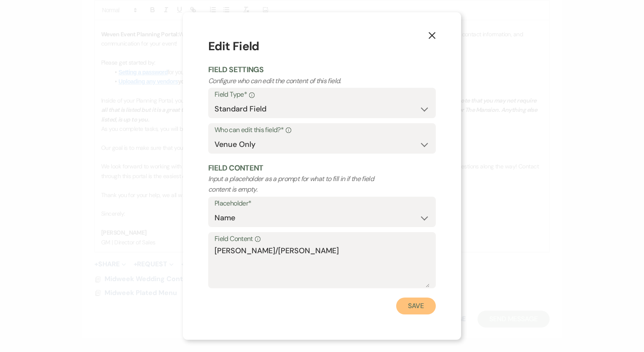
click at [421, 306] on button "Save" at bounding box center [416, 305] width 40 height 17
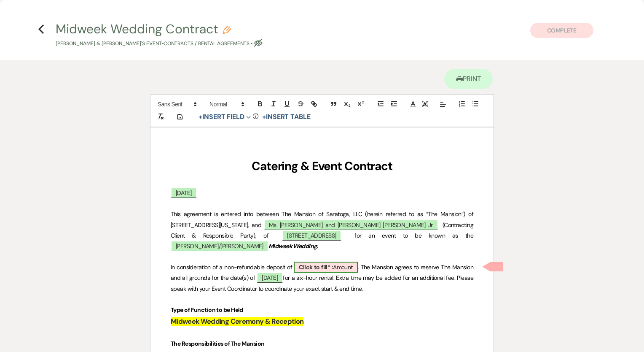
click at [332, 262] on span "Click to fill* : Amount" at bounding box center [326, 266] width 64 height 11
select select "owner"
select select "Amount"
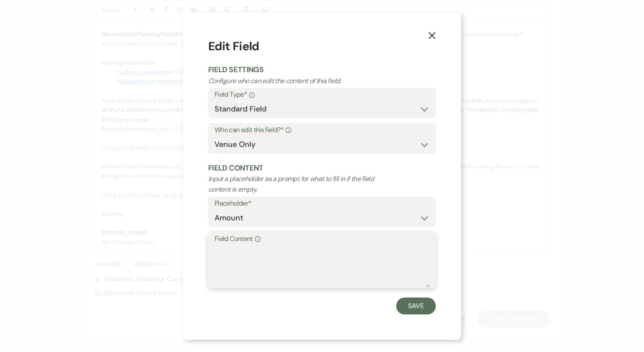
click at [293, 269] on textarea "Field Content Info" at bounding box center [322, 266] width 215 height 42
type textarea "$2,500.00"
click at [430, 300] on button "Save" at bounding box center [416, 305] width 40 height 17
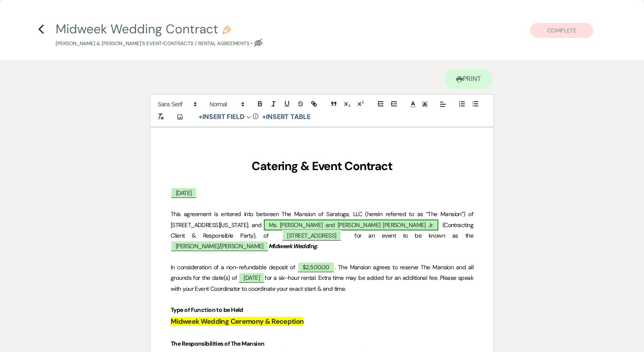
click at [325, 220] on span "Ms. Arianna Gabrielle Feliciano and Mr. Shelton George Hall Jr." at bounding box center [351, 224] width 174 height 11
select select "owner"
select select "Name"
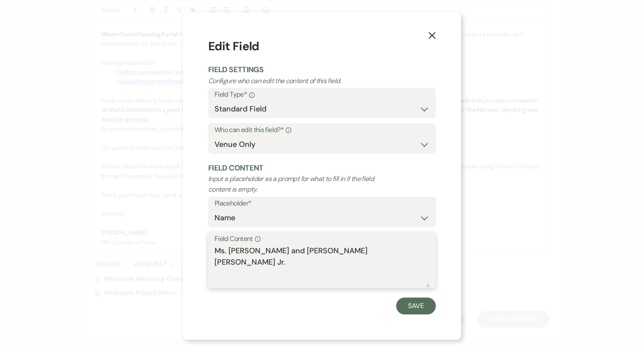
click at [270, 252] on textarea "Ms. Arianna Gabrielle Feliciano and Mr. Shelton George Hall Jr." at bounding box center [322, 266] width 215 height 42
drag, startPoint x: 213, startPoint y: 249, endPoint x: 239, endPoint y: 266, distance: 31.9
click at [239, 266] on div "Field Content Info Ms. Arianna Gabrielle Feliciano and Mr. Shelton George Hall …" at bounding box center [322, 260] width 228 height 56
drag, startPoint x: 216, startPoint y: 250, endPoint x: 228, endPoint y: 267, distance: 20.6
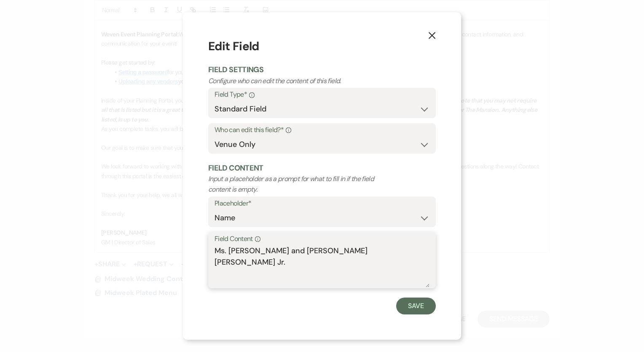
click at [228, 267] on textarea "Ms. Arianna Gabrielle Feliciano and Mr. Shelton George Hall Jr." at bounding box center [322, 266] width 215 height 42
click at [402, 309] on button "Save" at bounding box center [416, 305] width 40 height 17
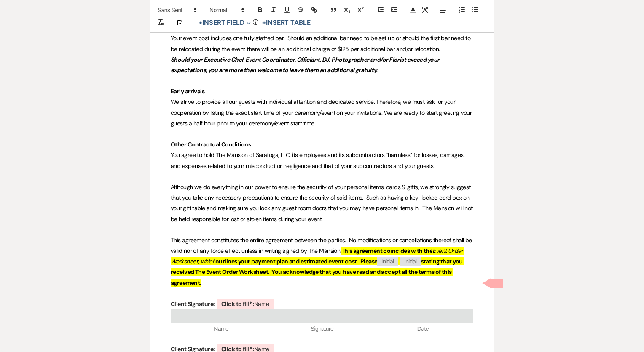
scroll to position [2321, 0]
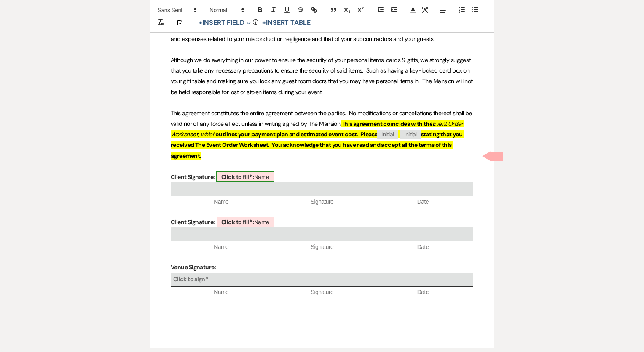
click at [227, 173] on b "Click to fill* :" at bounding box center [237, 177] width 33 height 8
select select "owner"
select select "Name"
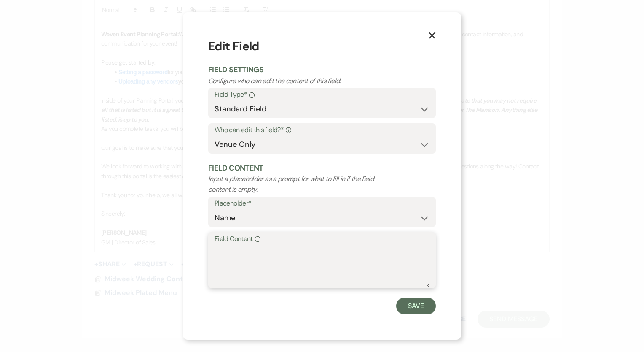
click at [235, 255] on textarea "Field Content Info" at bounding box center [322, 266] width 215 height 42
paste textarea "Ms. Arianna Gabrielle Feliciano and Mr. Shelton George Hall Jr."
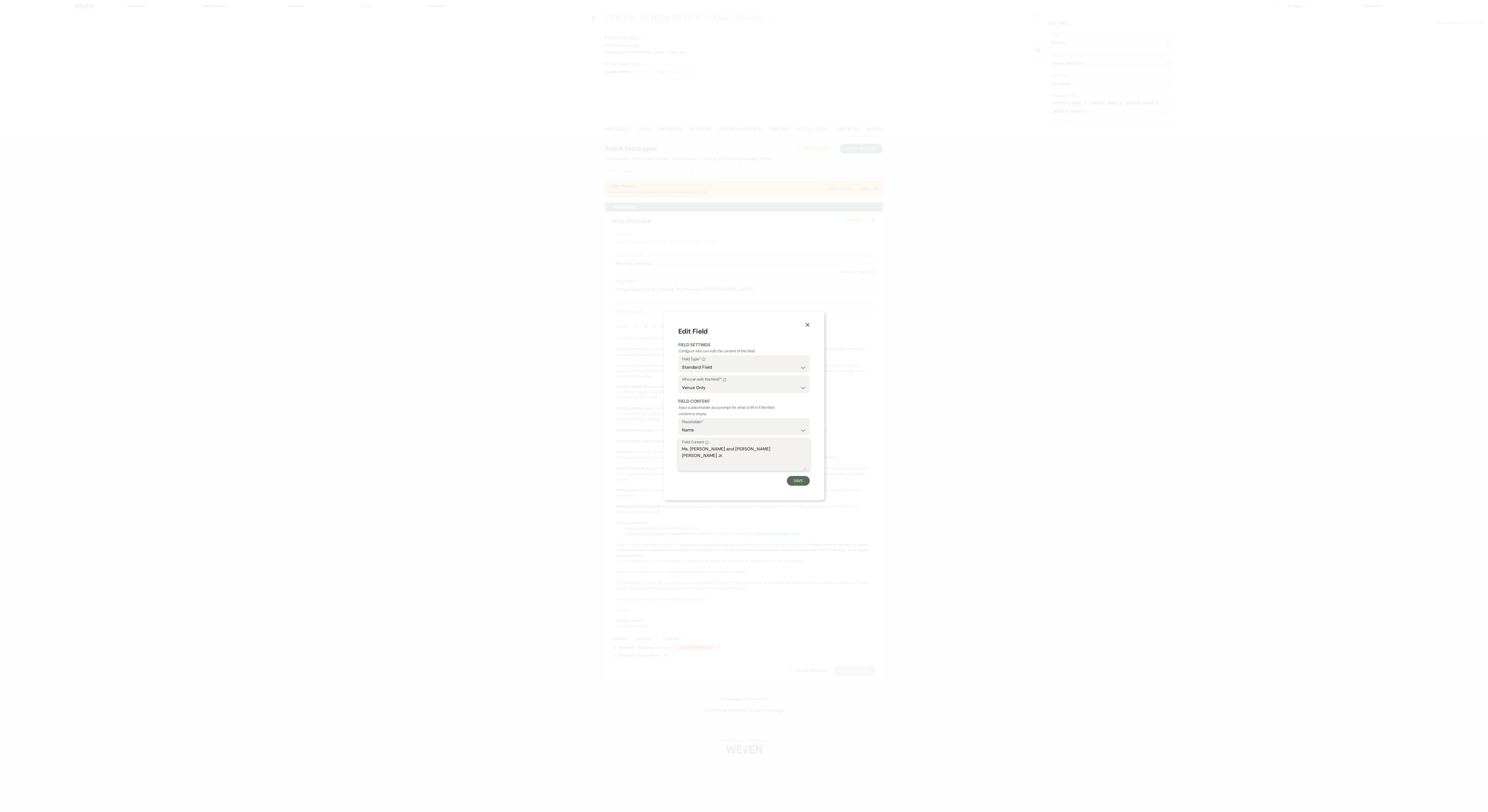
type textarea "Ms. Arianna Gabrielle Feliciano and Mr. Shelton George Hall Jr."
drag, startPoint x: 1177, startPoint y: 27, endPoint x: 1191, endPoint y: 62, distance: 37.7
click at [368, 62] on div "X Edit Field Field Settings Configure who can edit the content of this field. F…" at bounding box center [744, 406] width 1488 height 812
drag, startPoint x: 1241, startPoint y: 163, endPoint x: 1244, endPoint y: 162, distance: 3.2
click at [368, 162] on div "X Edit Field Field Settings Configure who can edit the content of this field. F…" at bounding box center [744, 406] width 1488 height 812
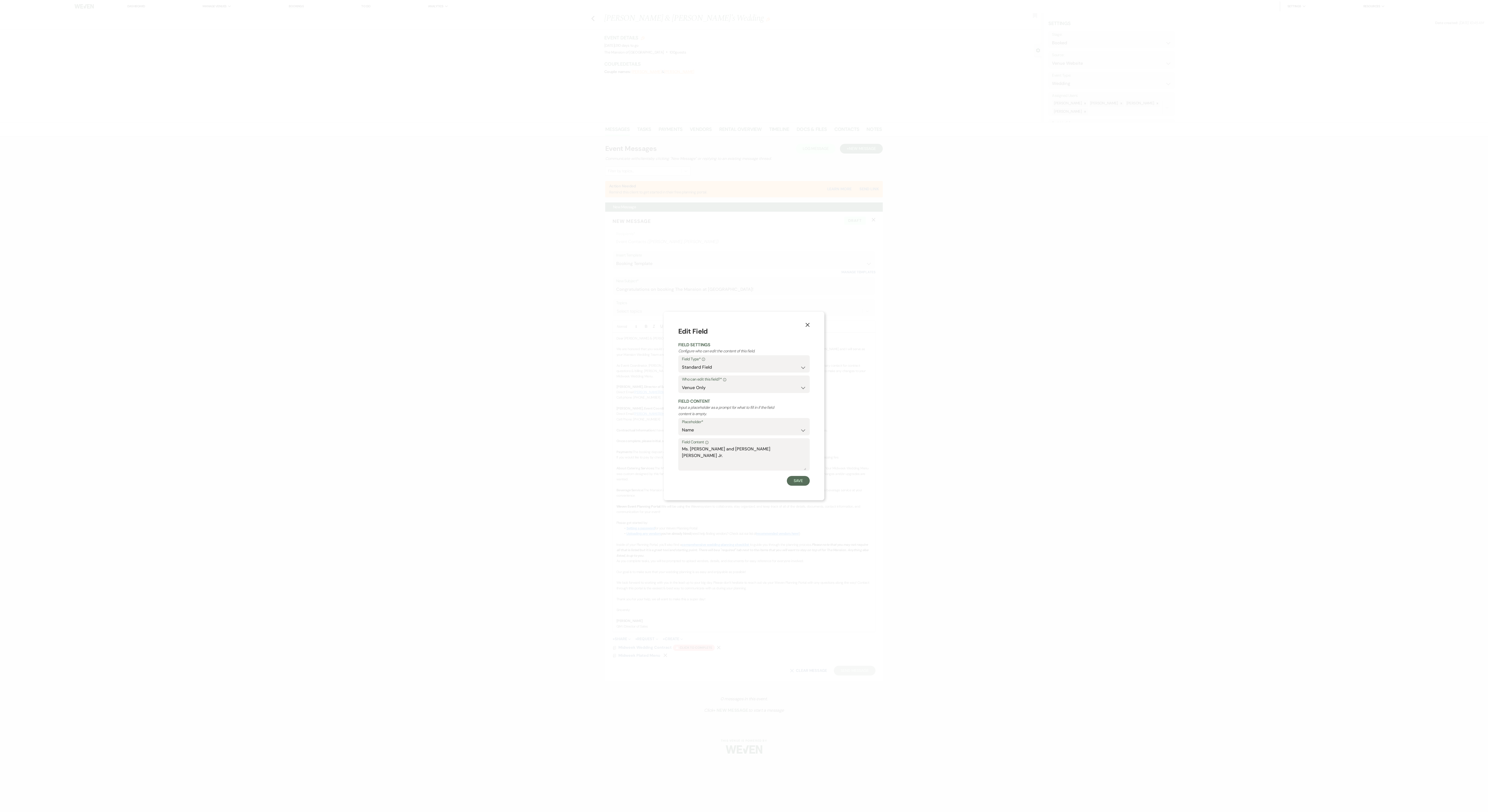
click at [368, 203] on div "X Edit Field Field Settings Configure who can edit the content of this field. F…" at bounding box center [744, 406] width 1488 height 812
drag, startPoint x: 1046, startPoint y: 591, endPoint x: 1055, endPoint y: 490, distance: 101.4
click at [368, 203] on div "X Edit Field Field Settings Configure who can edit the content of this field. F…" at bounding box center [744, 406] width 1488 height 812
click at [368, 203] on div "Field Type* Info Standard Field Smart Field" at bounding box center [744, 364] width 132 height 17
drag, startPoint x: 978, startPoint y: 535, endPoint x: 893, endPoint y: 513, distance: 87.8
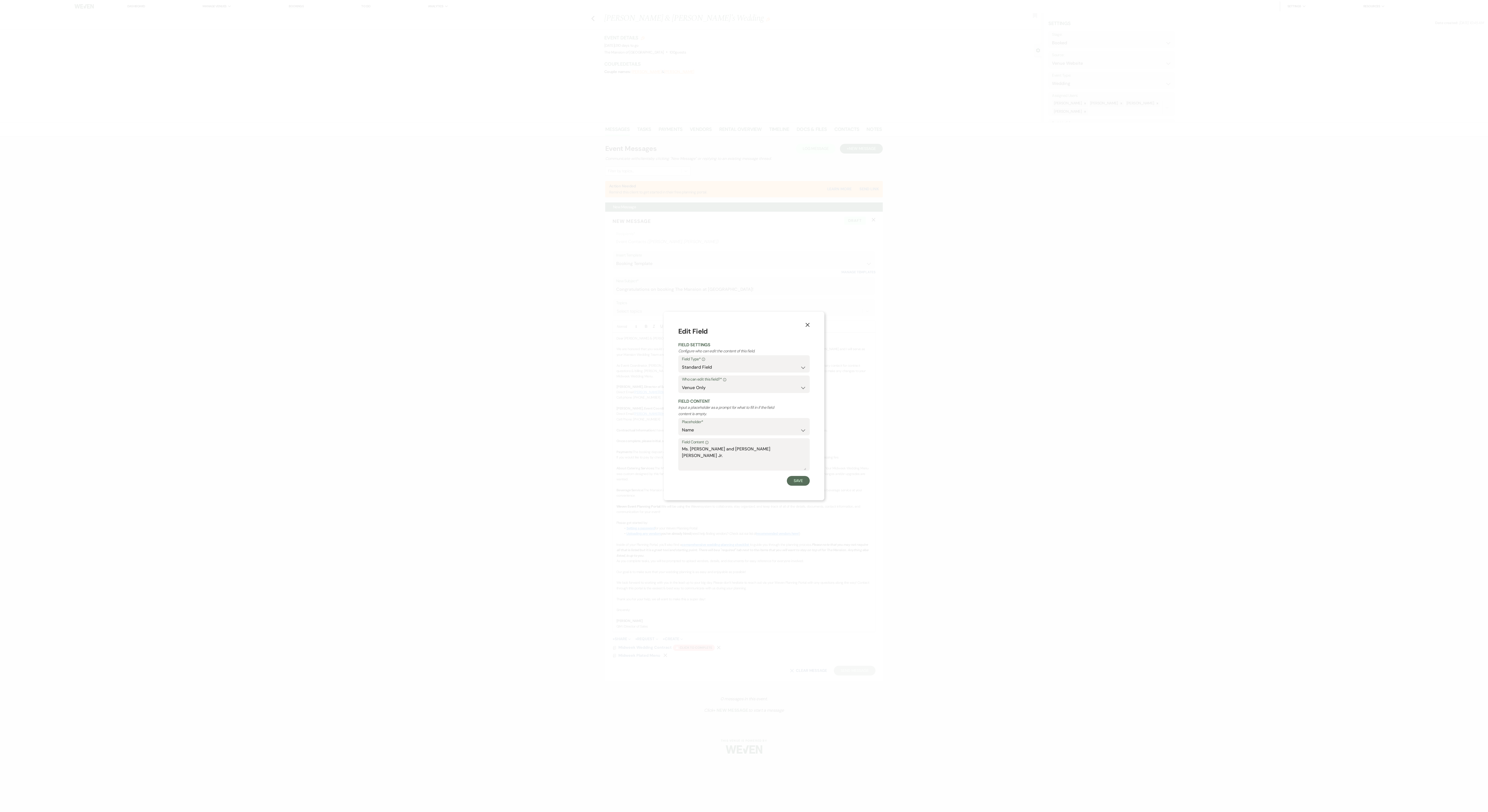
click at [368, 203] on div "X Edit Field Field Settings Configure who can edit the content of this field. F…" at bounding box center [744, 406] width 1488 height 812
click at [368, 203] on h2 "Field Content" at bounding box center [744, 401] width 132 height 6
click at [368, 203] on h2 "Field Settings" at bounding box center [744, 345] width 132 height 6
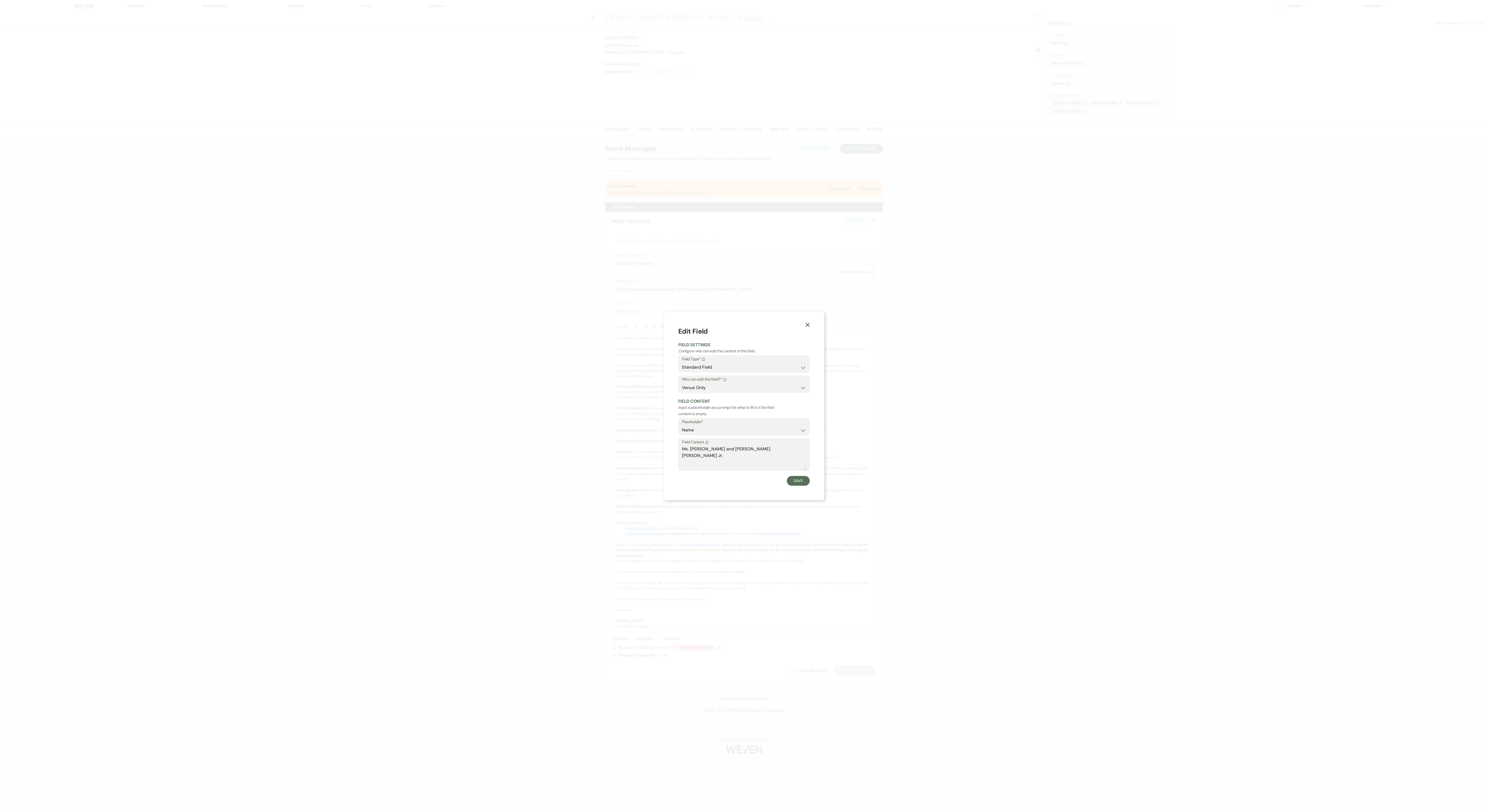
drag, startPoint x: 792, startPoint y: 326, endPoint x: 760, endPoint y: 325, distance: 32.0
click at [368, 203] on div "X Edit Field Field Settings Configure who can edit the content of this field. F…" at bounding box center [744, 406] width 161 height 189
click at [368, 203] on select "Both Venue & Client Client Only Venue Only" at bounding box center [744, 388] width 124 height 9
click at [368, 203] on form "Edit Field Field Settings Configure who can edit the content of this field. Fie…" at bounding box center [744, 406] width 132 height 159
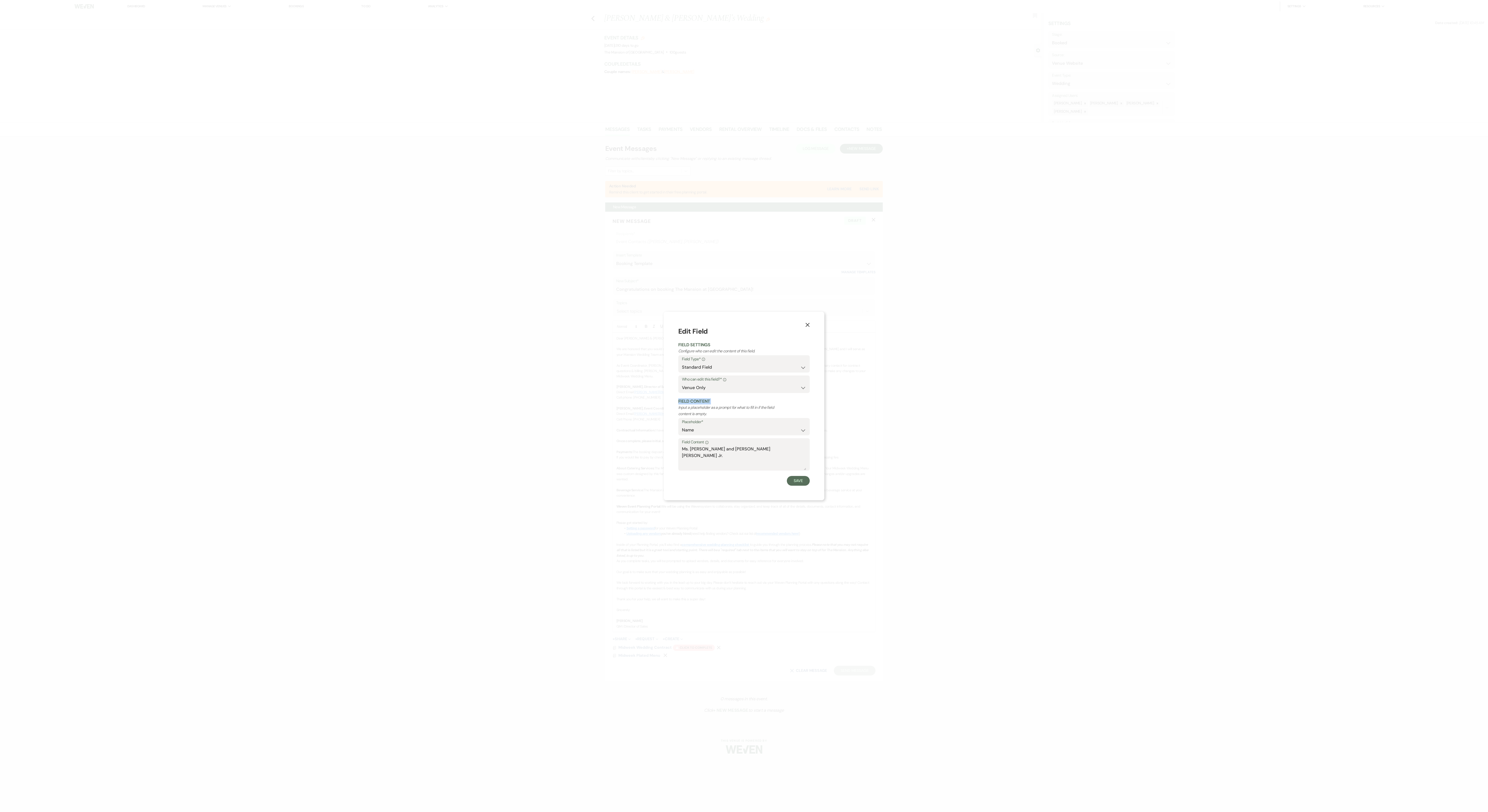
click at [368, 203] on form "Edit Field Field Settings Configure who can edit the content of this field. Fie…" at bounding box center [744, 406] width 132 height 159
click at [368, 203] on div "X Edit Field Field Settings Configure who can edit the content of this field. F…" at bounding box center [744, 406] width 1488 height 812
drag, startPoint x: 765, startPoint y: 462, endPoint x: 769, endPoint y: 517, distance: 55.1
click at [368, 203] on div "X Edit Field Field Settings Configure who can edit the content of this field. F…" at bounding box center [744, 406] width 1488 height 812
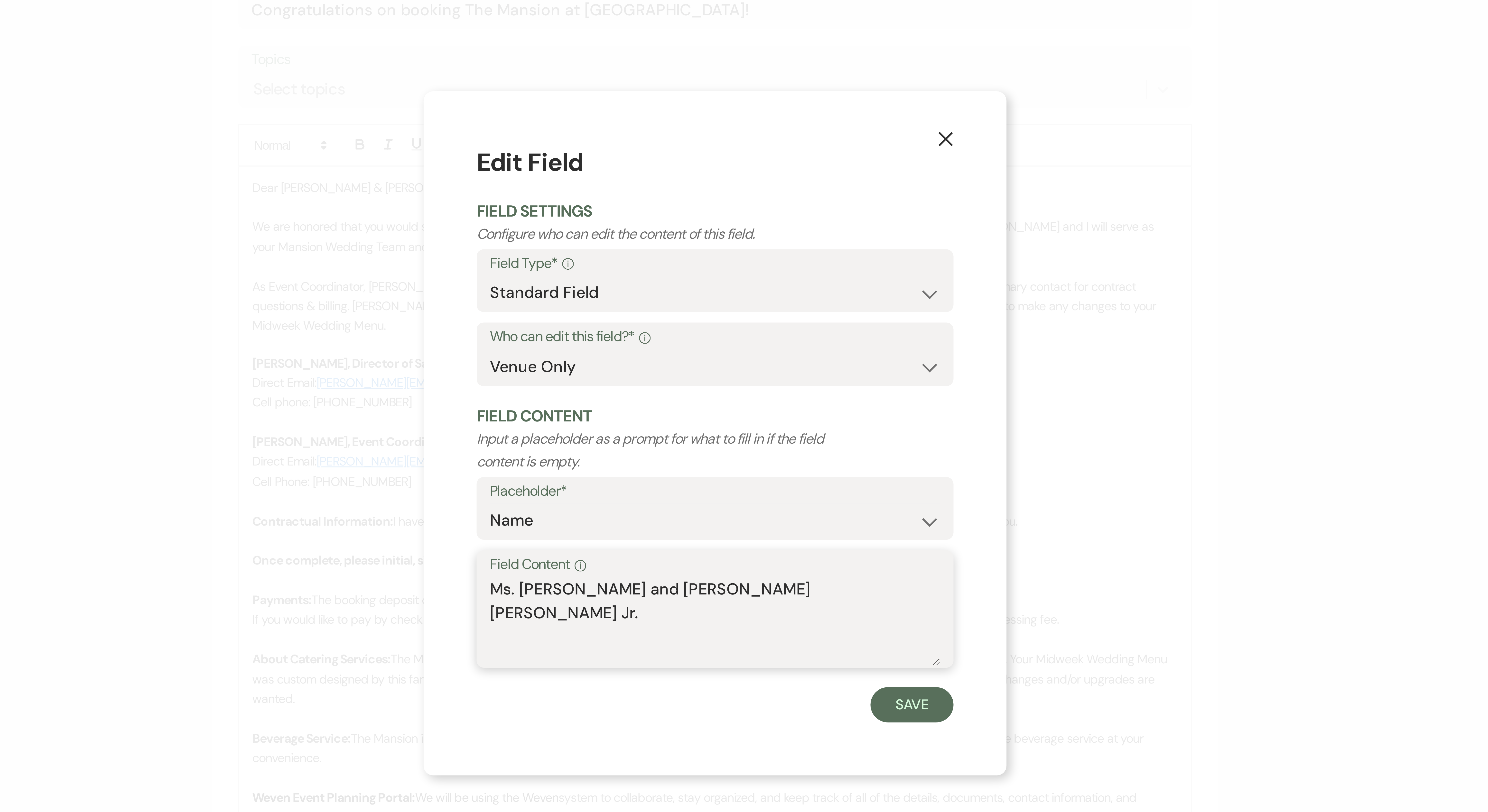
click at [368, 203] on textarea "Ms. Arianna Gabrielle Feliciano and Mr. Shelton George Hall Jr." at bounding box center [744, 458] width 124 height 24
click at [368, 203] on button "Save" at bounding box center [798, 481] width 23 height 10
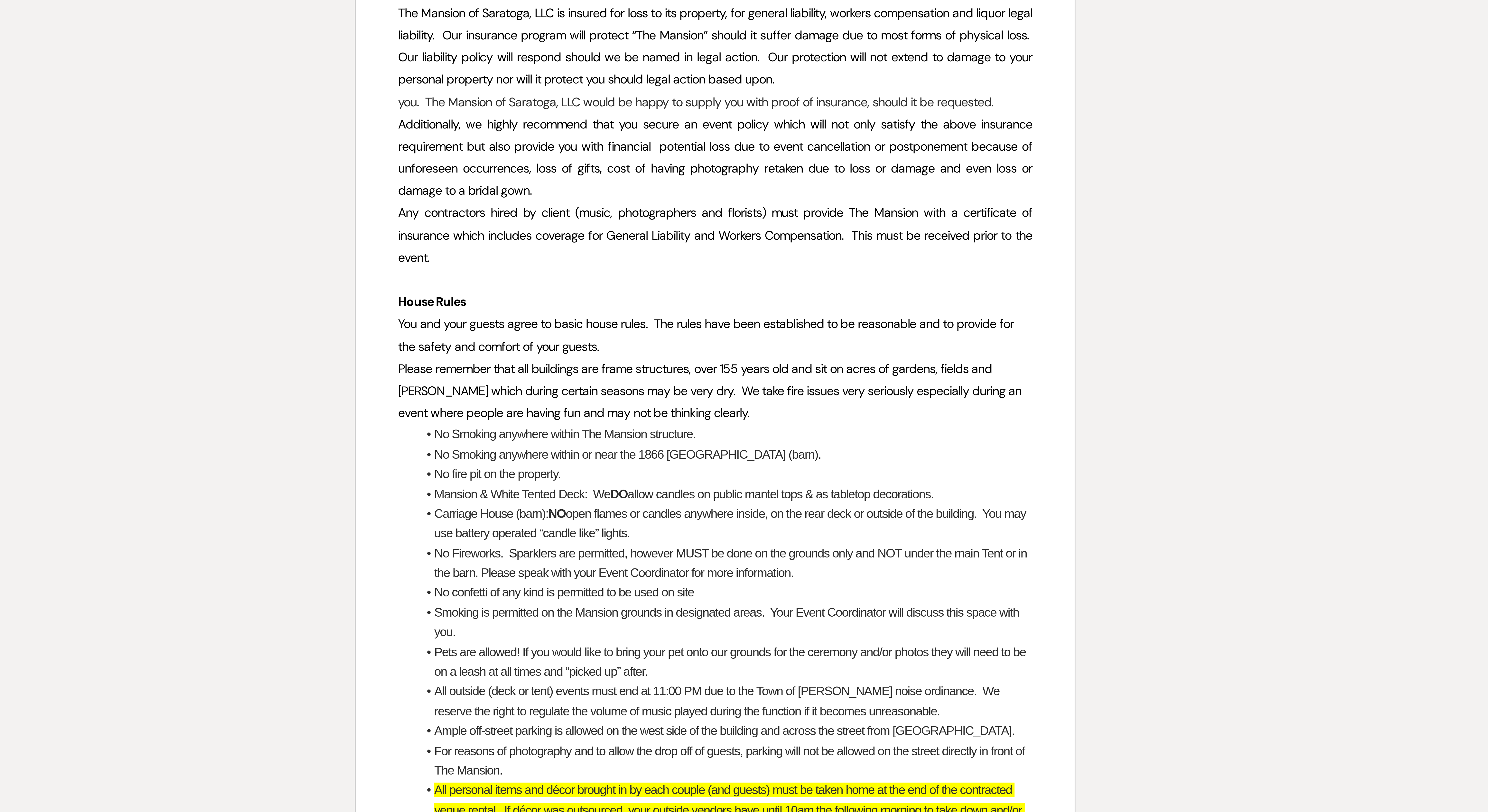
scroll to position [736, 0]
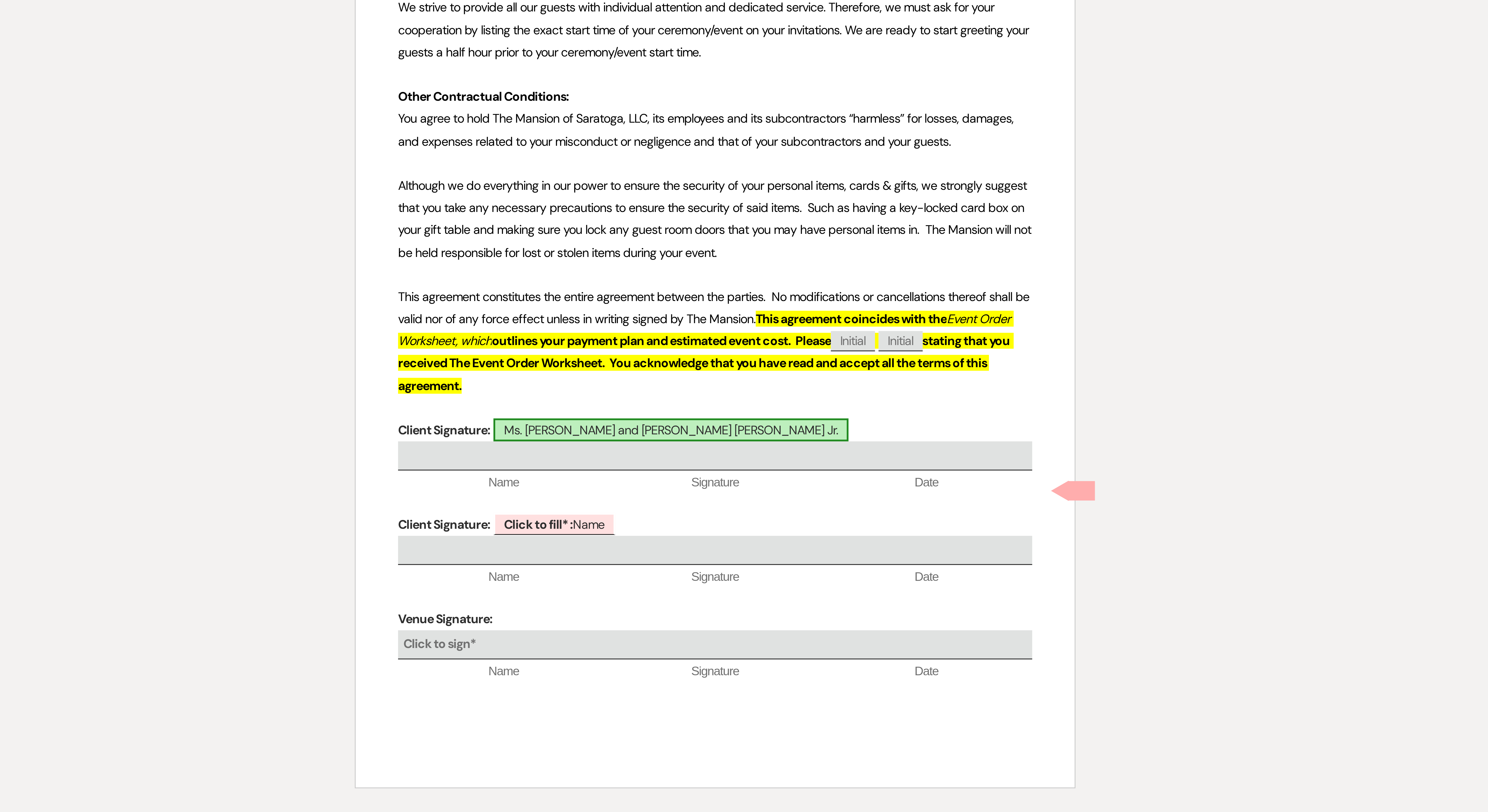
click at [368, 203] on span "Ms. Arianna Gabrielle Feliciano and Mr. Shelton George Hall Jr." at bounding box center [731, 706] width 98 height 6
select select "owner"
select select "Name"
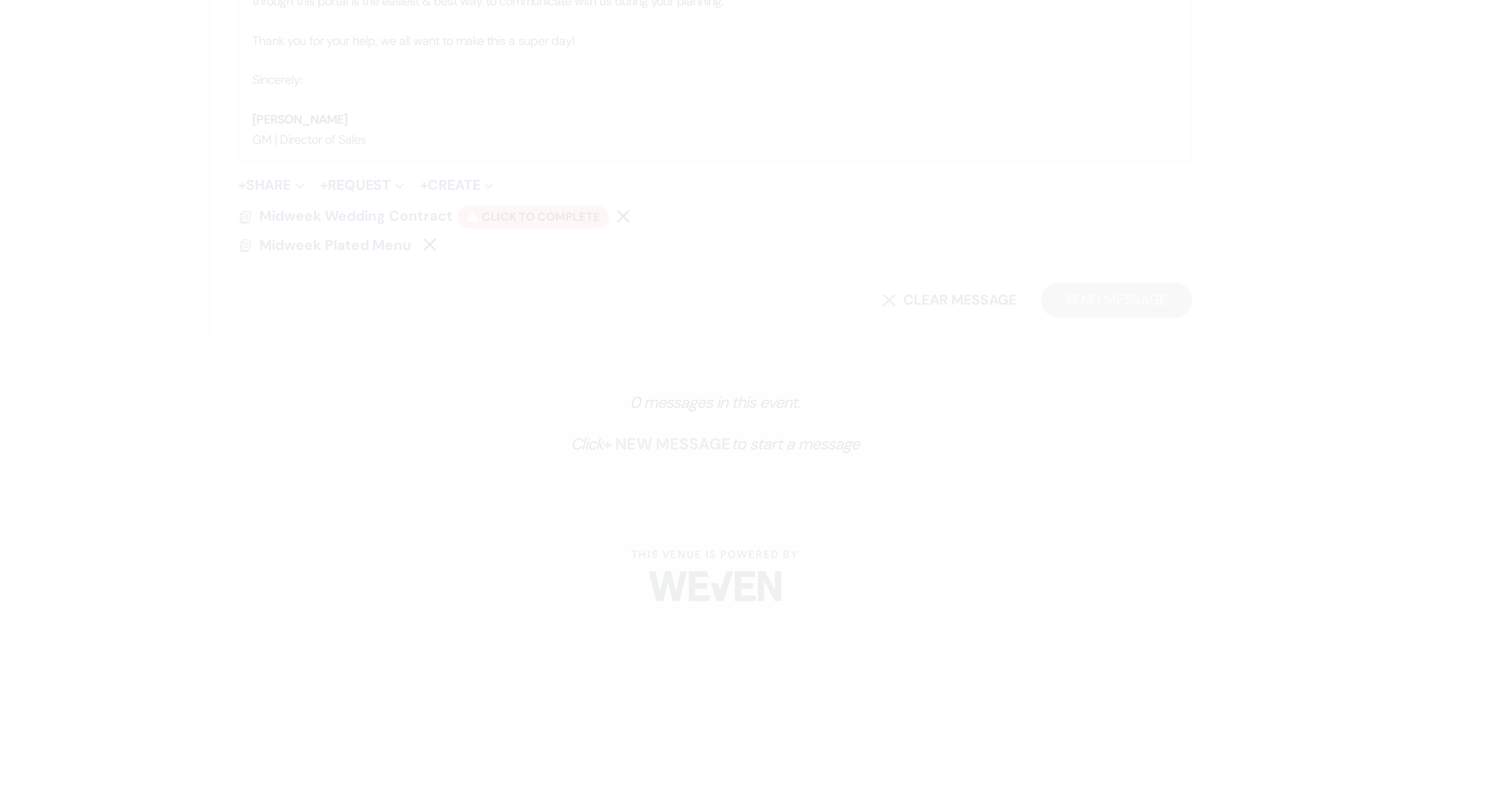
click at [368, 203] on div "X Edit Field Field Settings Configure who can edit the content of this field. F…" at bounding box center [744, 406] width 1488 height 812
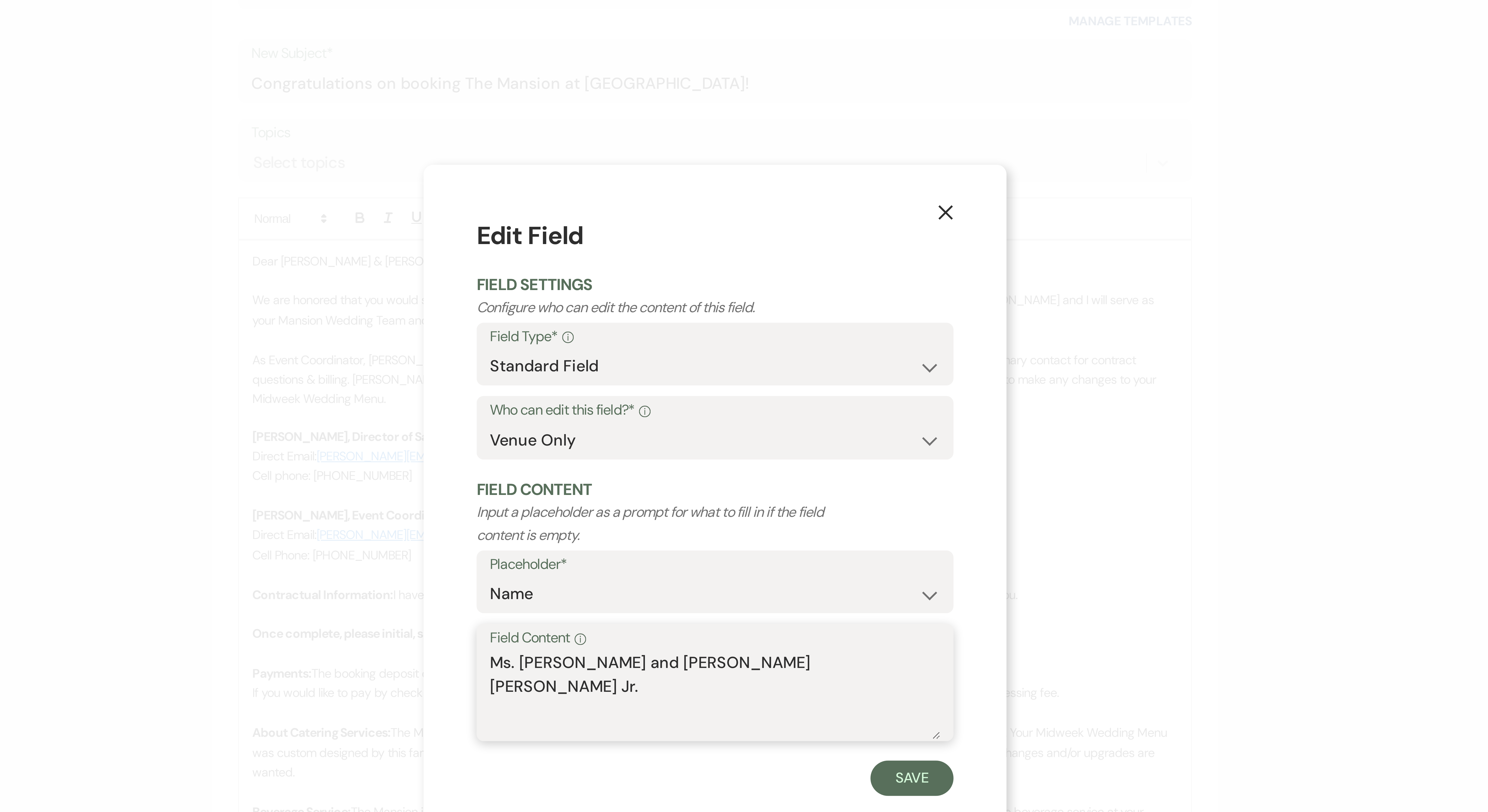
drag, startPoint x: 746, startPoint y: 450, endPoint x: 757, endPoint y: 462, distance: 16.3
click at [368, 203] on textarea "Ms. Arianna Gabrielle Feliciano and Mr. Shelton George Hall Jr." at bounding box center [744, 458] width 124 height 24
type textarea "Ms. Arianna Gabrielle Feliciano"
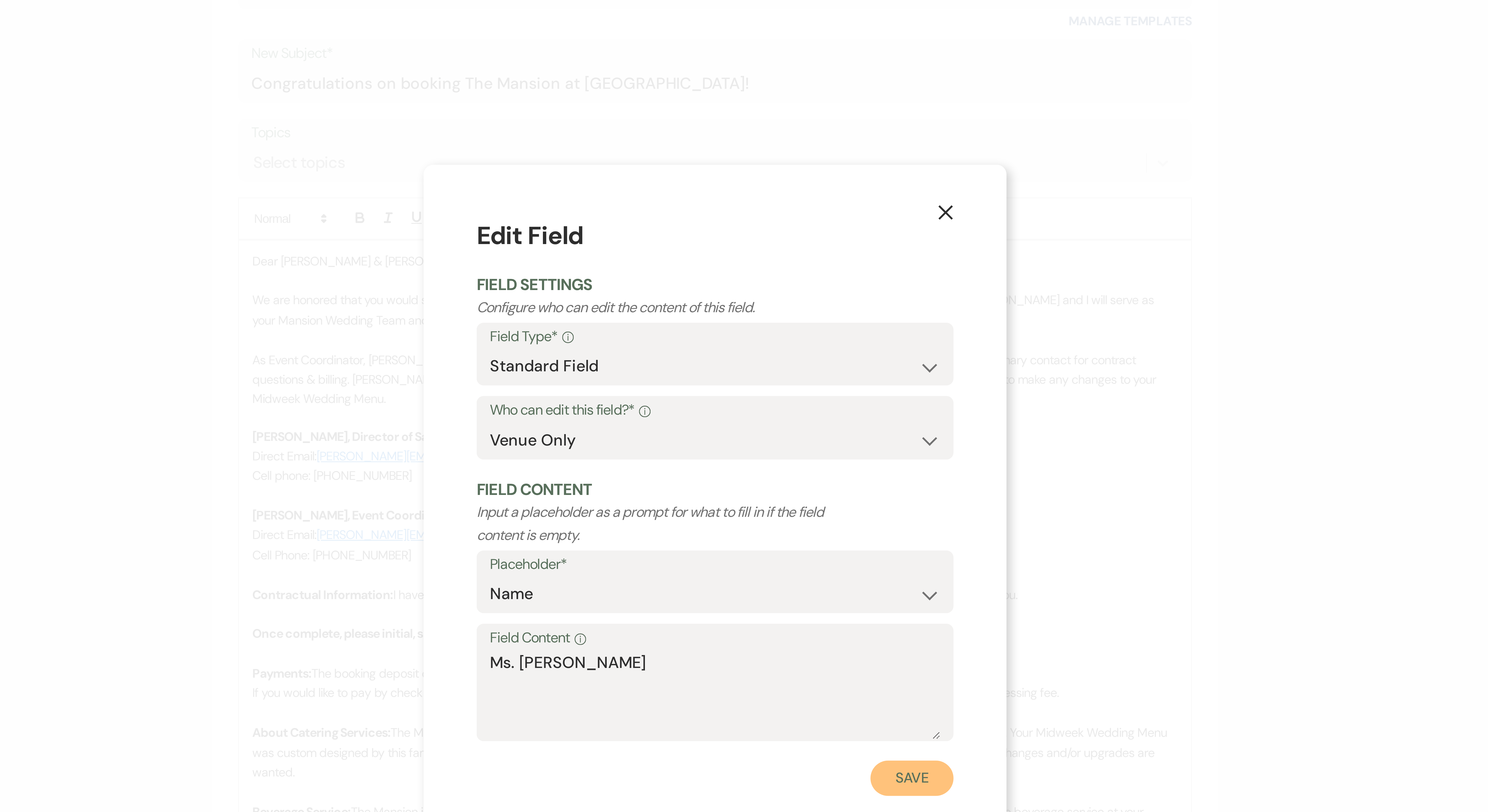
click at [368, 203] on button "Save" at bounding box center [798, 481] width 23 height 10
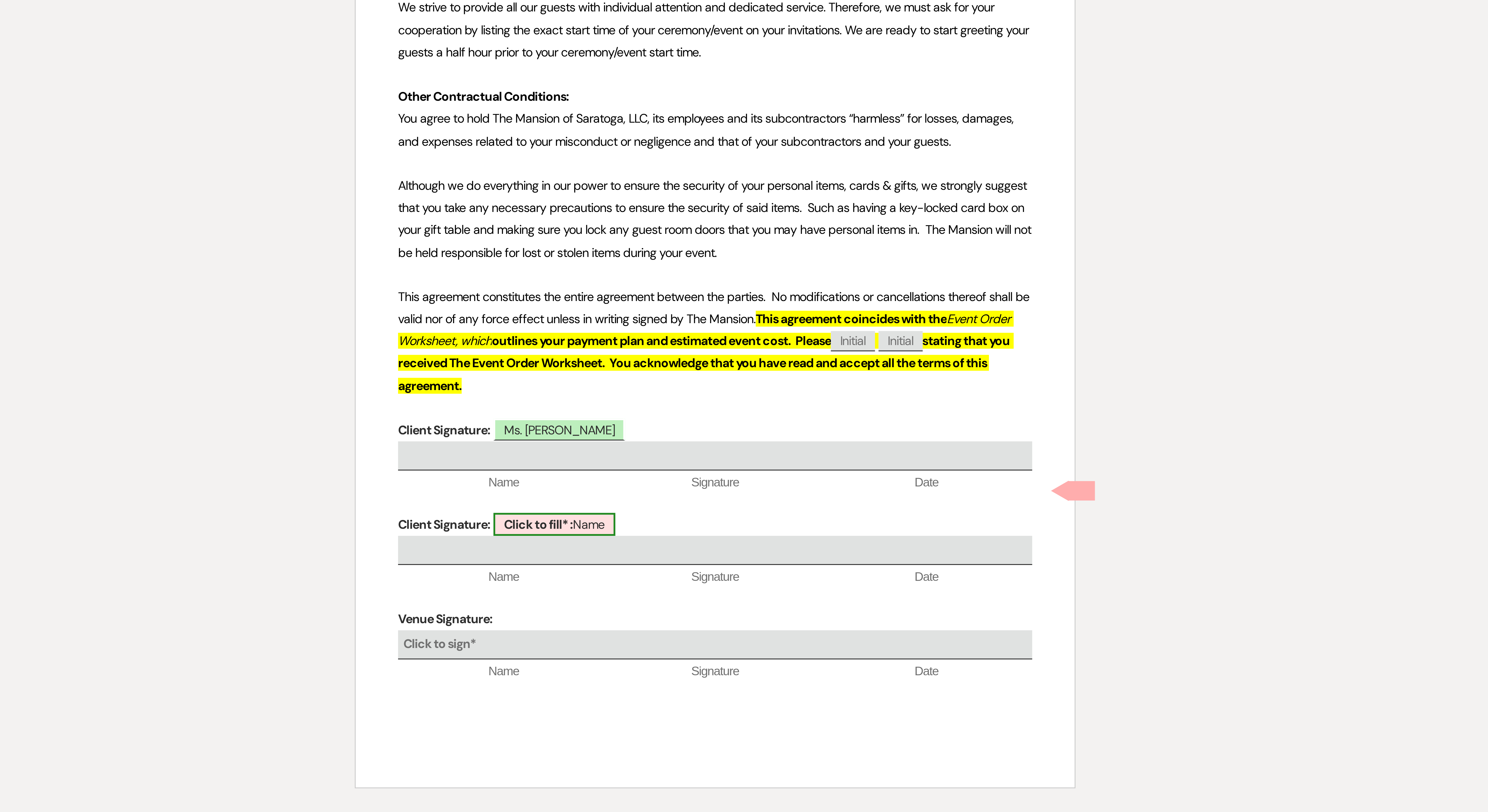
click at [368, 203] on span "Click to fill* : Name" at bounding box center [700, 732] width 34 height 6
select select "owner"
select select "Name"
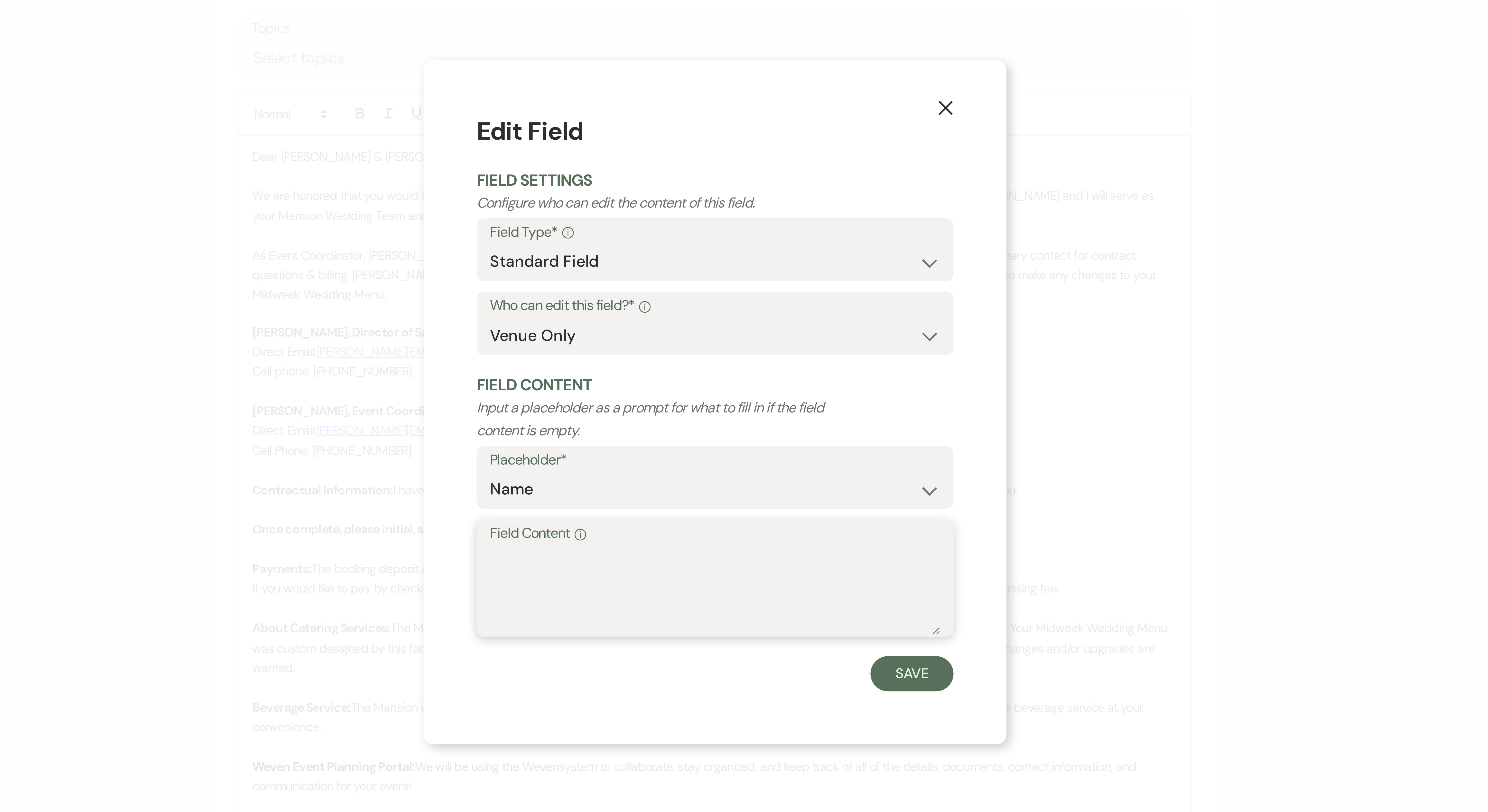
click at [368, 203] on textarea "Field Content Info" at bounding box center [744, 458] width 124 height 24
paste textarea "Ms. Arianna Gabrielle Feliciano and Mr. Shelton George Hall Jr."
drag, startPoint x: 756, startPoint y: 449, endPoint x: 605, endPoint y: 444, distance: 151.1
click at [368, 203] on div "X Edit Field Field Settings Configure who can edit the content of this field. F…" at bounding box center [744, 406] width 1488 height 812
type textarea "Mr. Shelton George Hall Jr."
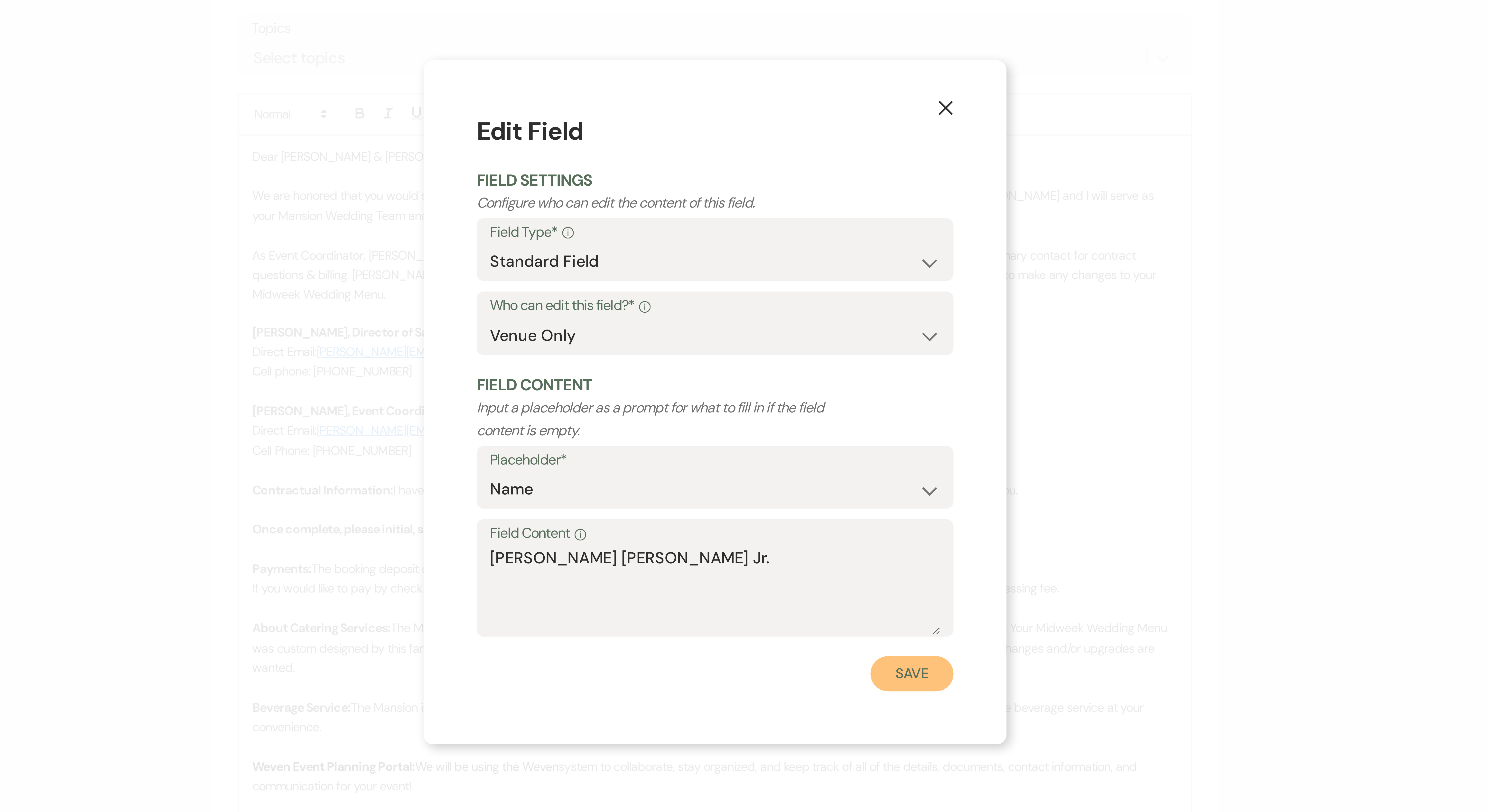
click at [368, 203] on button "Save" at bounding box center [798, 481] width 23 height 10
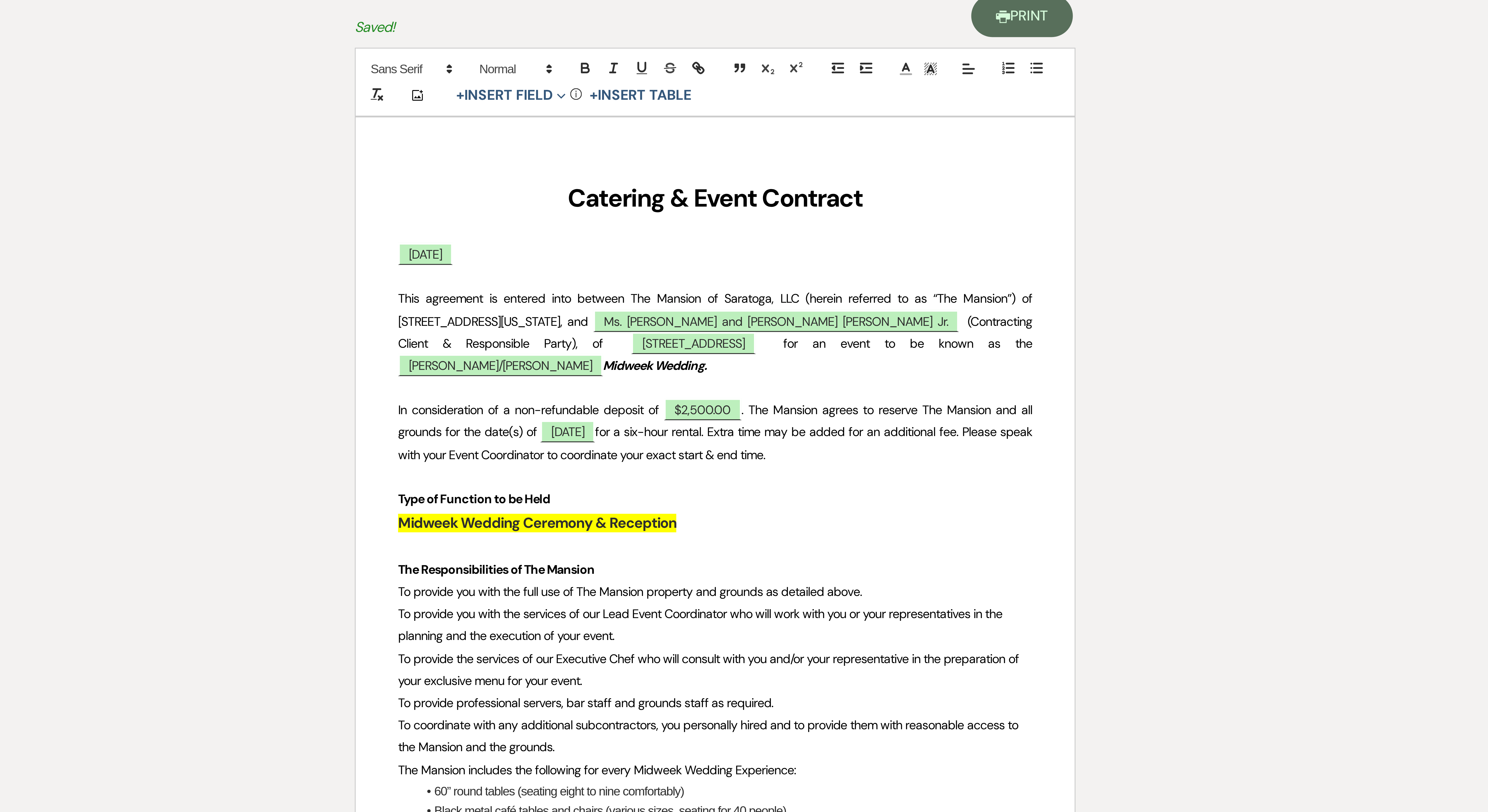
scroll to position [0, 0]
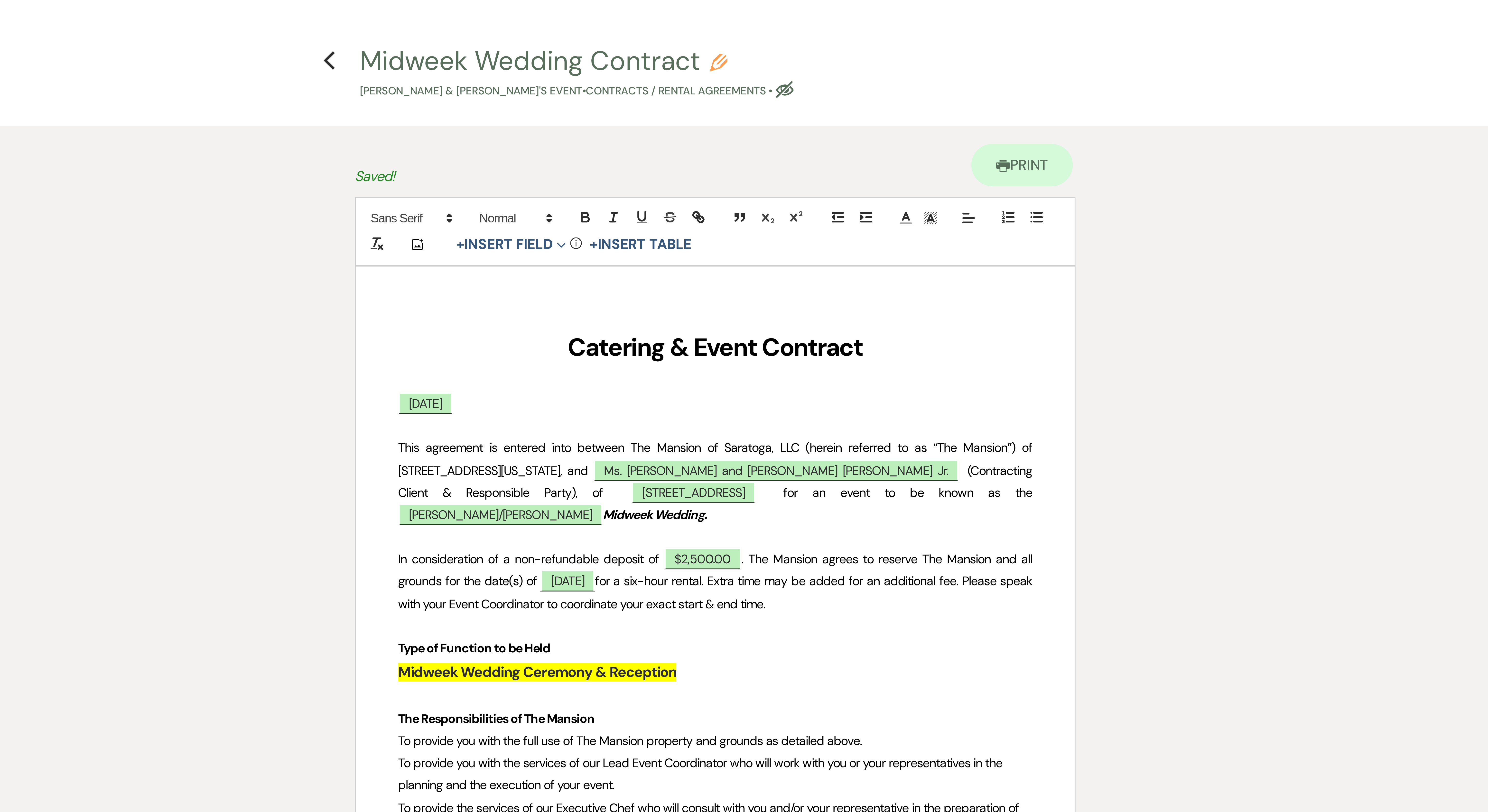
click at [368, 19] on div "Midweek Wedding Contract Pencil Arianna Feliciano & Shelton Hall Jr.'s Event • …" at bounding box center [746, 20] width 199 height 14
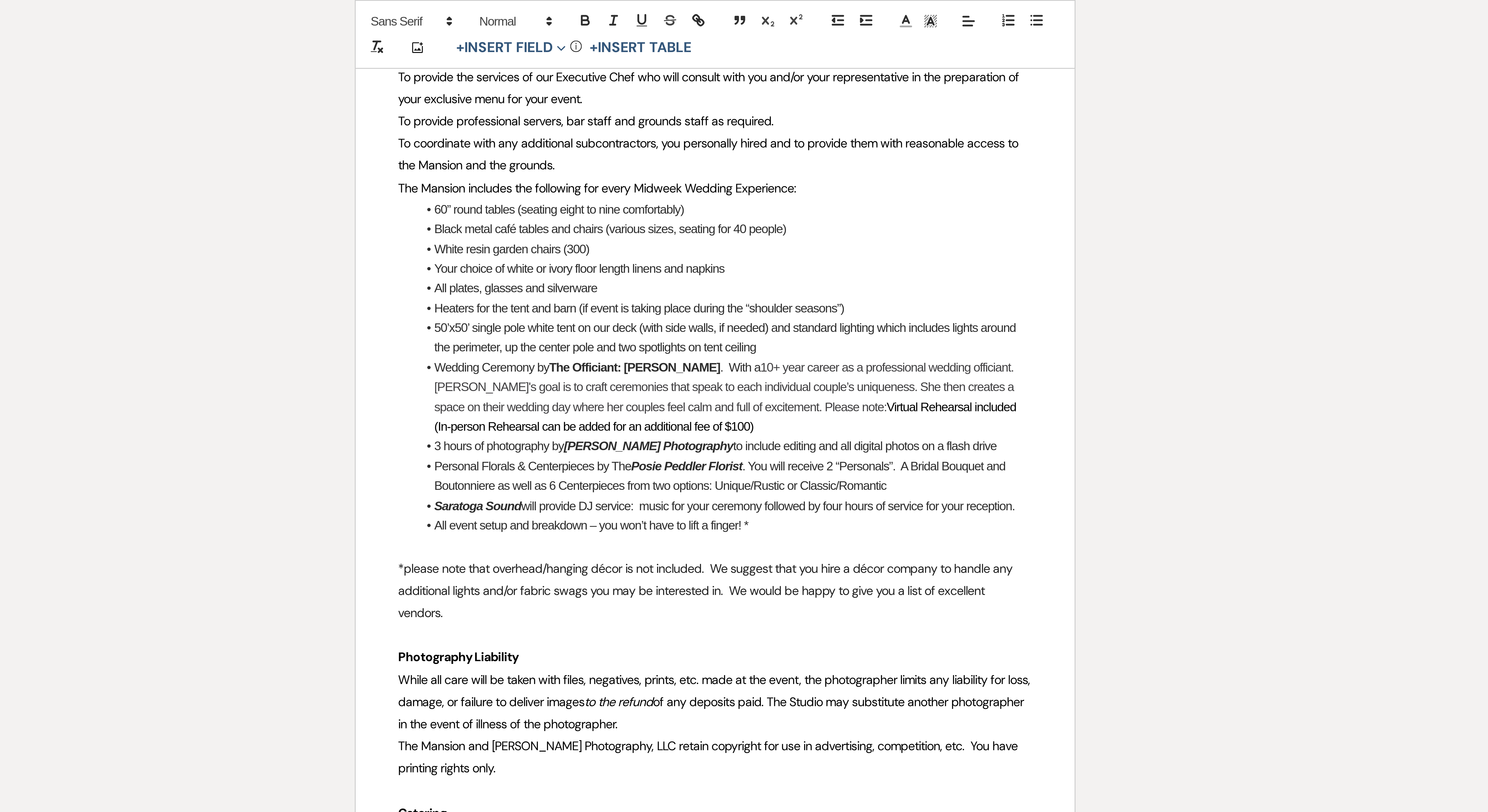
scroll to position [215, 0]
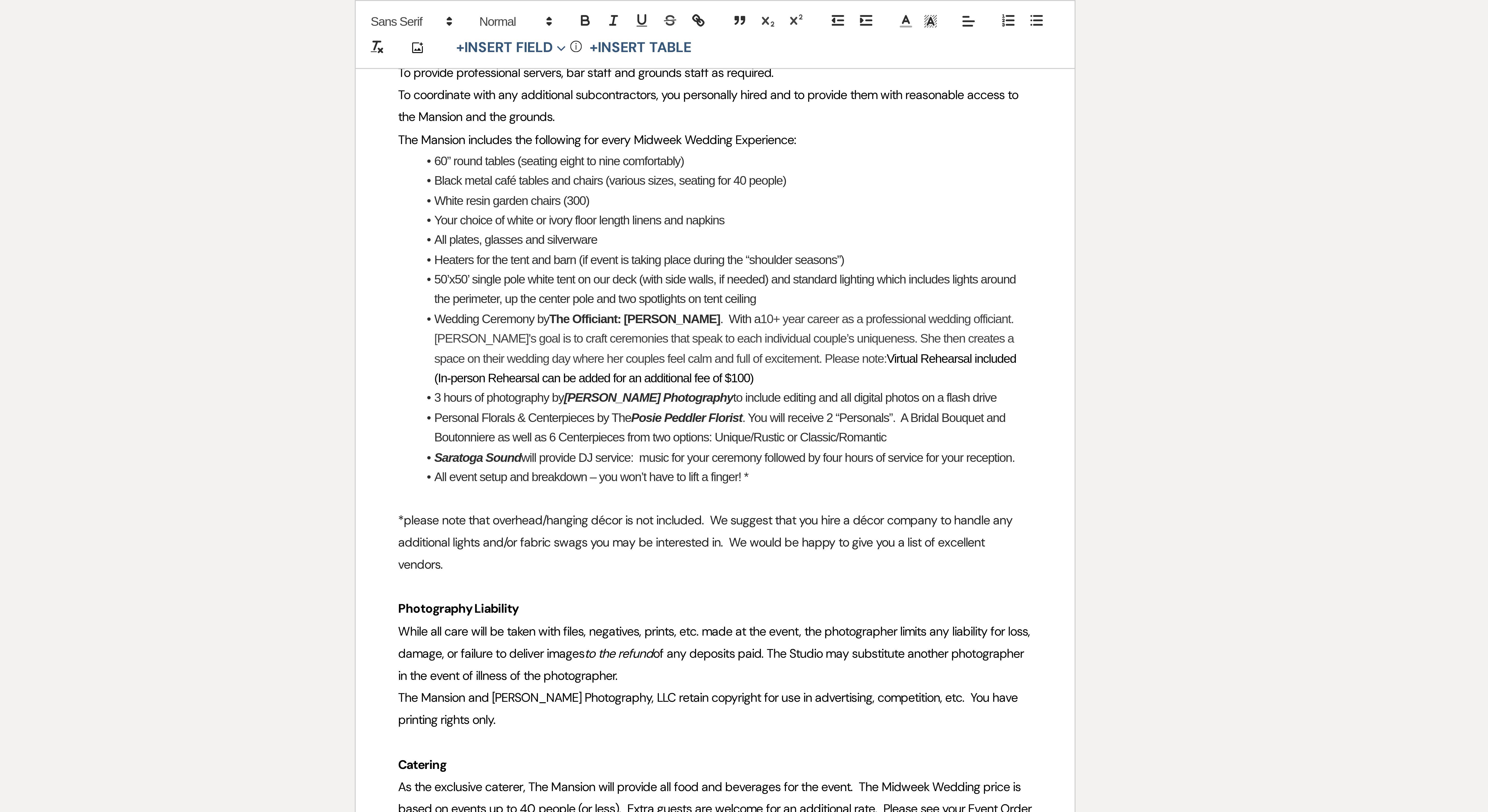
click at [368, 106] on span "Virtual Rehearsal included (In-person Rehearsal can be added for an additional …" at bounding box center [747, 102] width 161 height 9
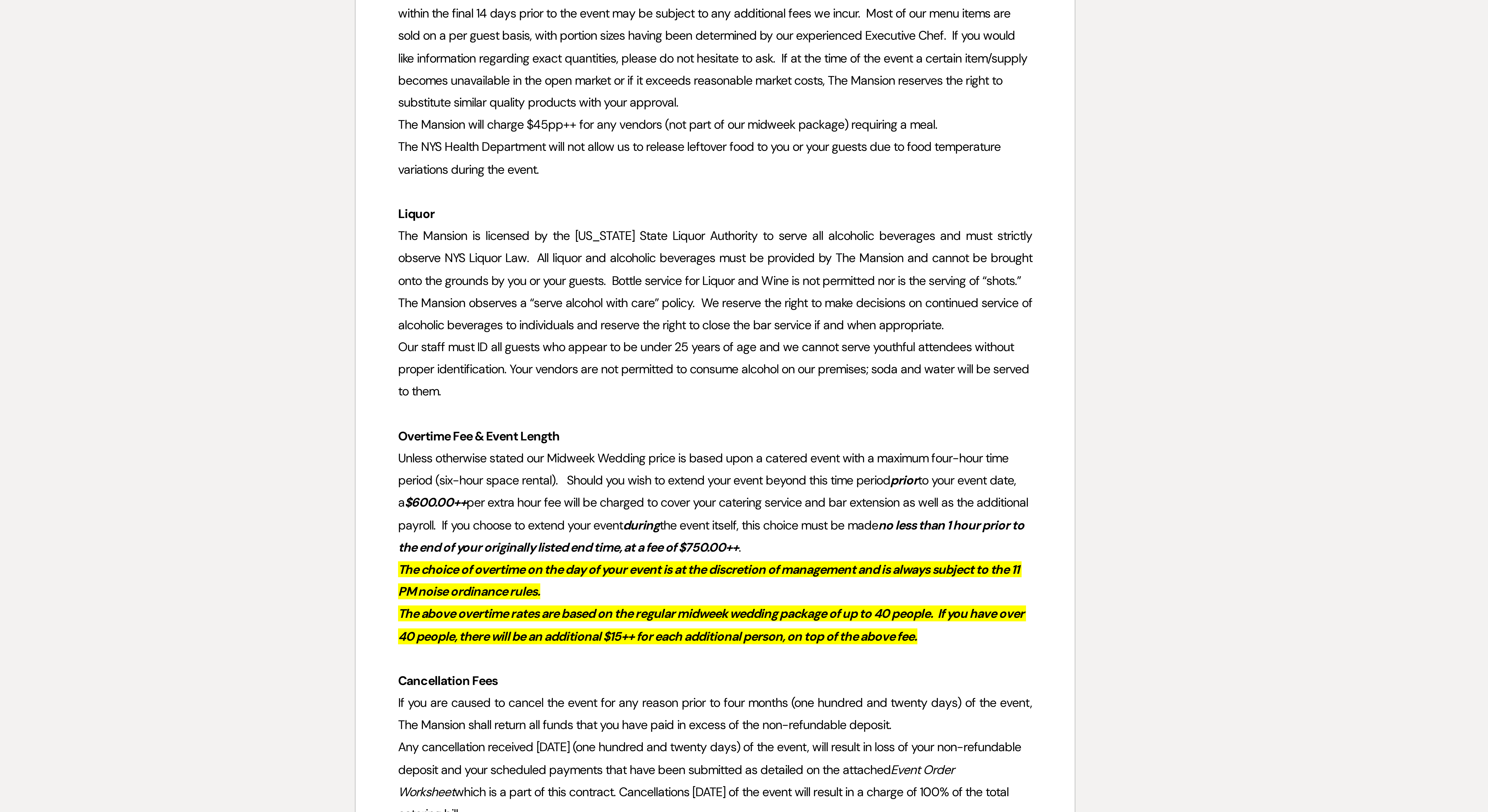
scroll to position [0, 0]
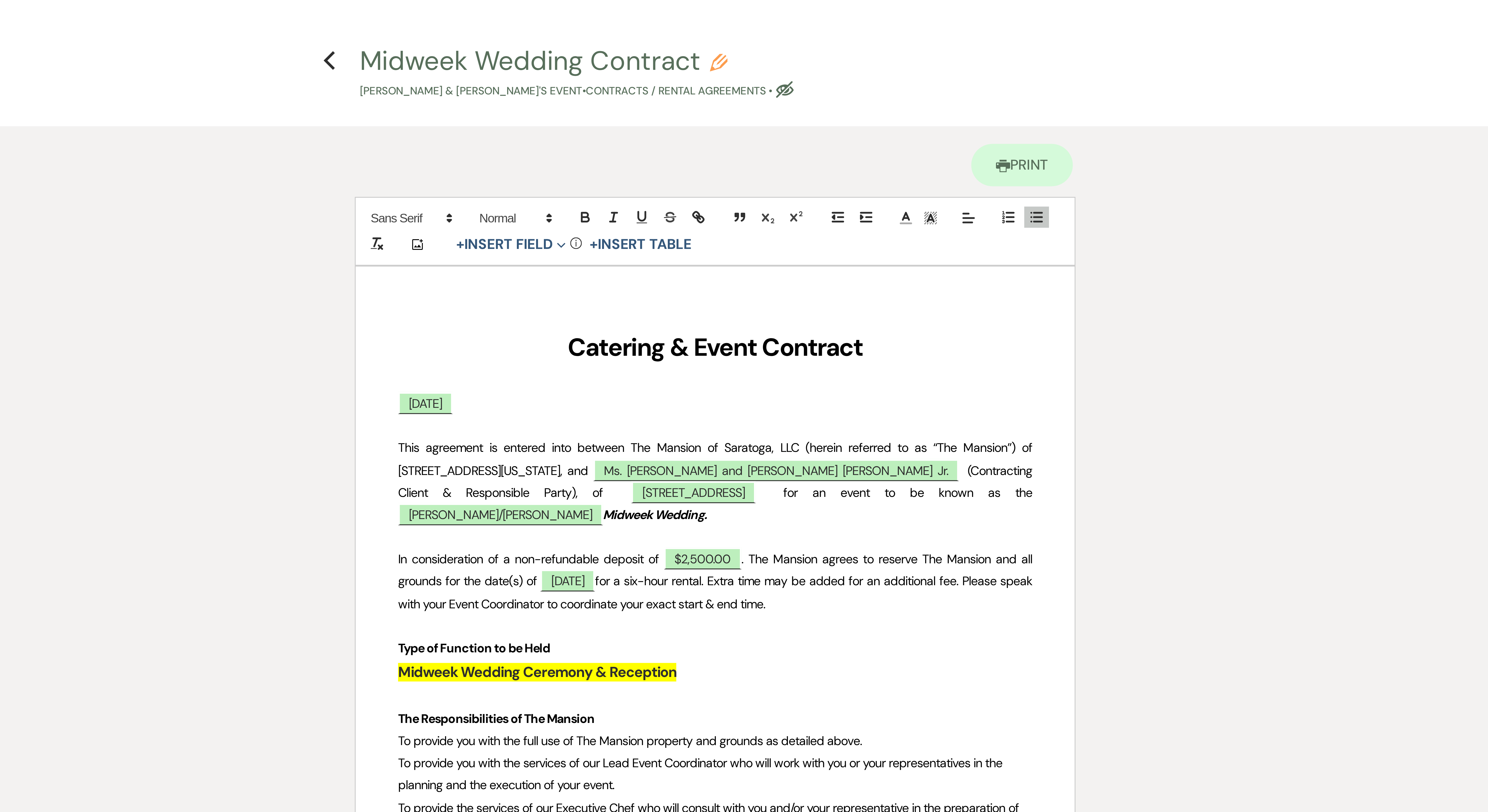
click at [368, 14] on icon "Previous" at bounding box center [638, 17] width 3 height 6
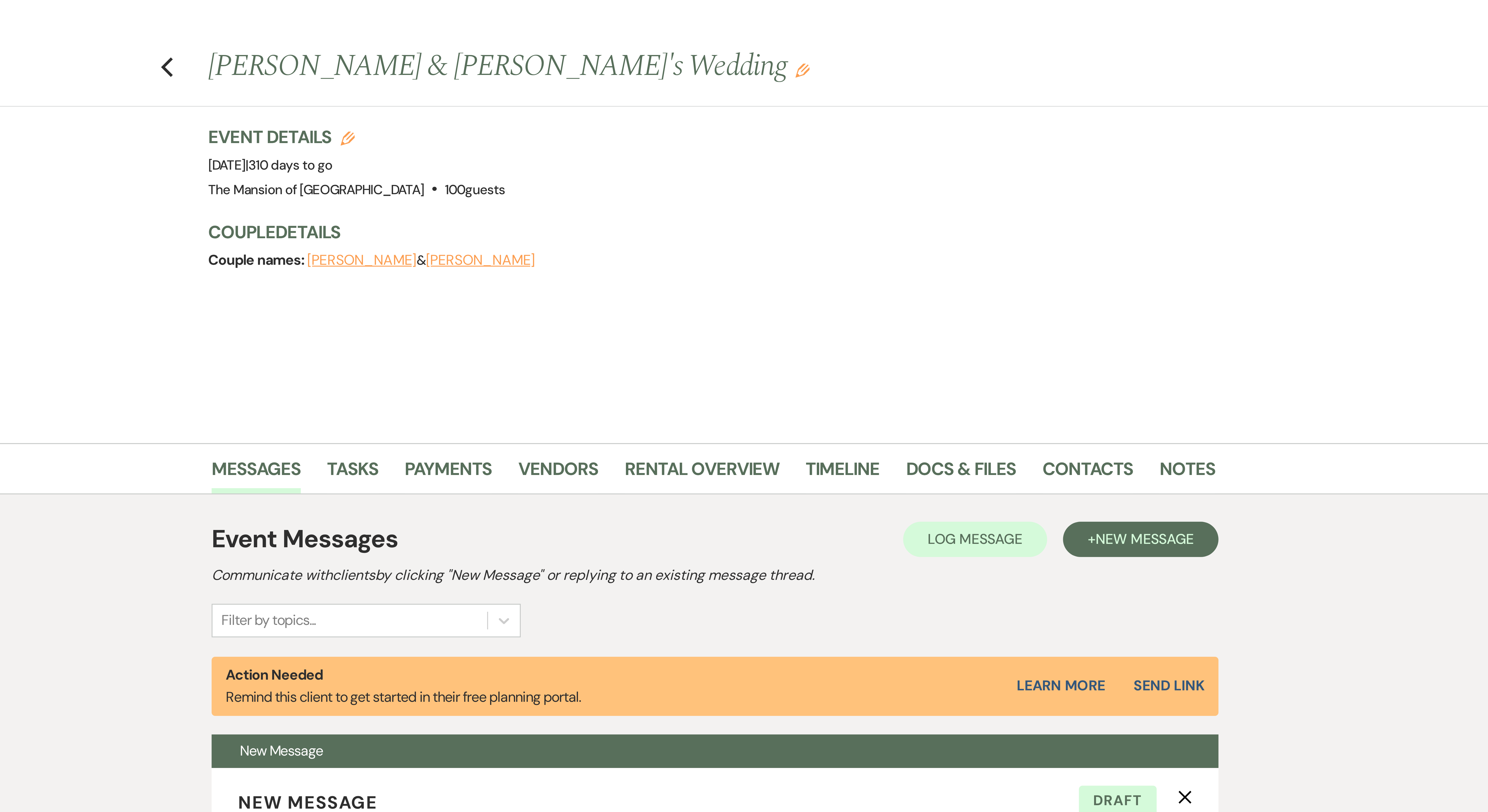
click at [368, 91] on div "Previous Arianna Feliciano & Shelton Hall Jr.'s Wedding Edit Bookmark Gear Sett…" at bounding box center [520, 68] width 1041 height 110
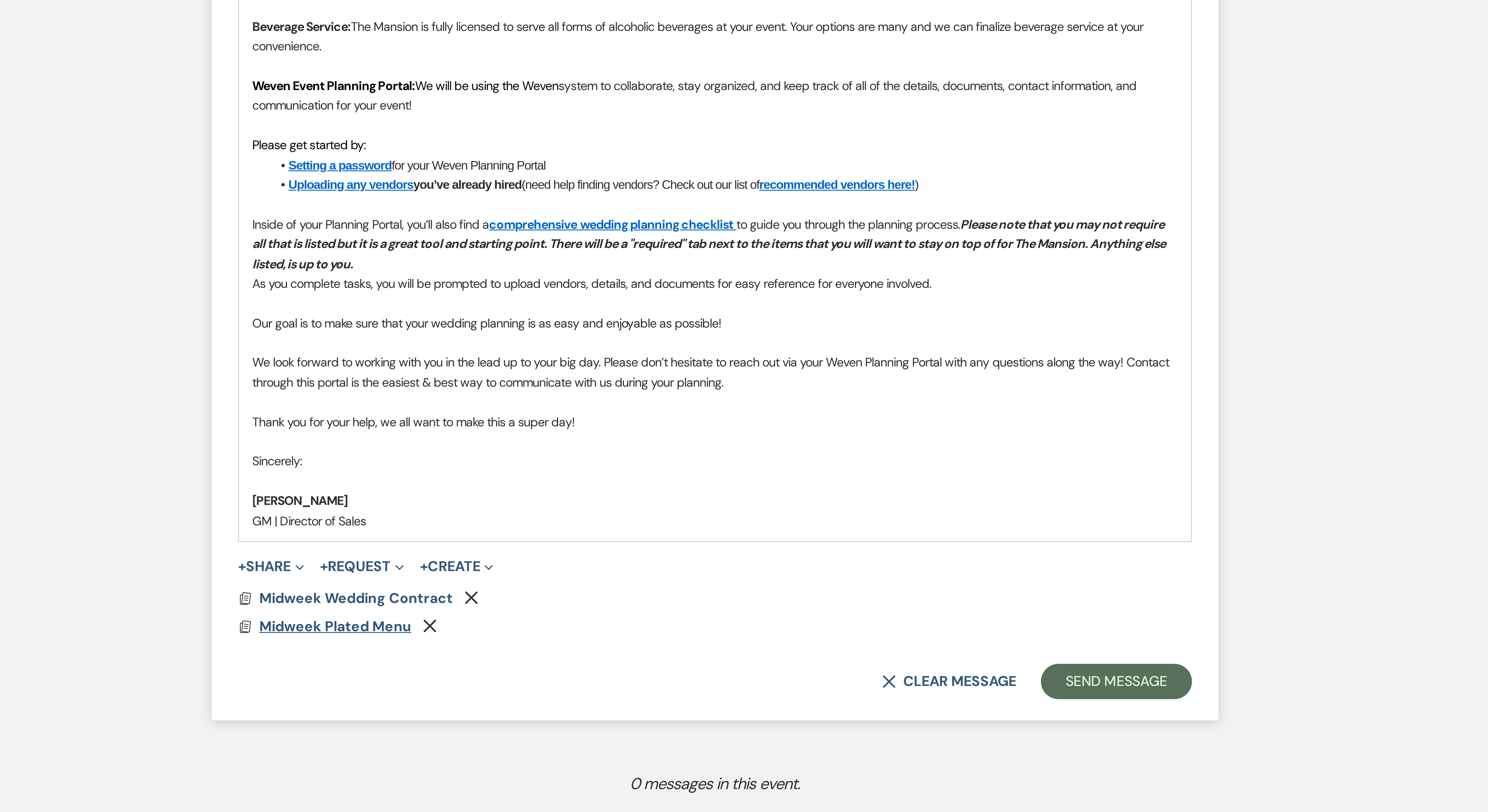
click at [368, 203] on span "Midweek Plated Menu" at bounding box center [639, 655] width 42 height 5
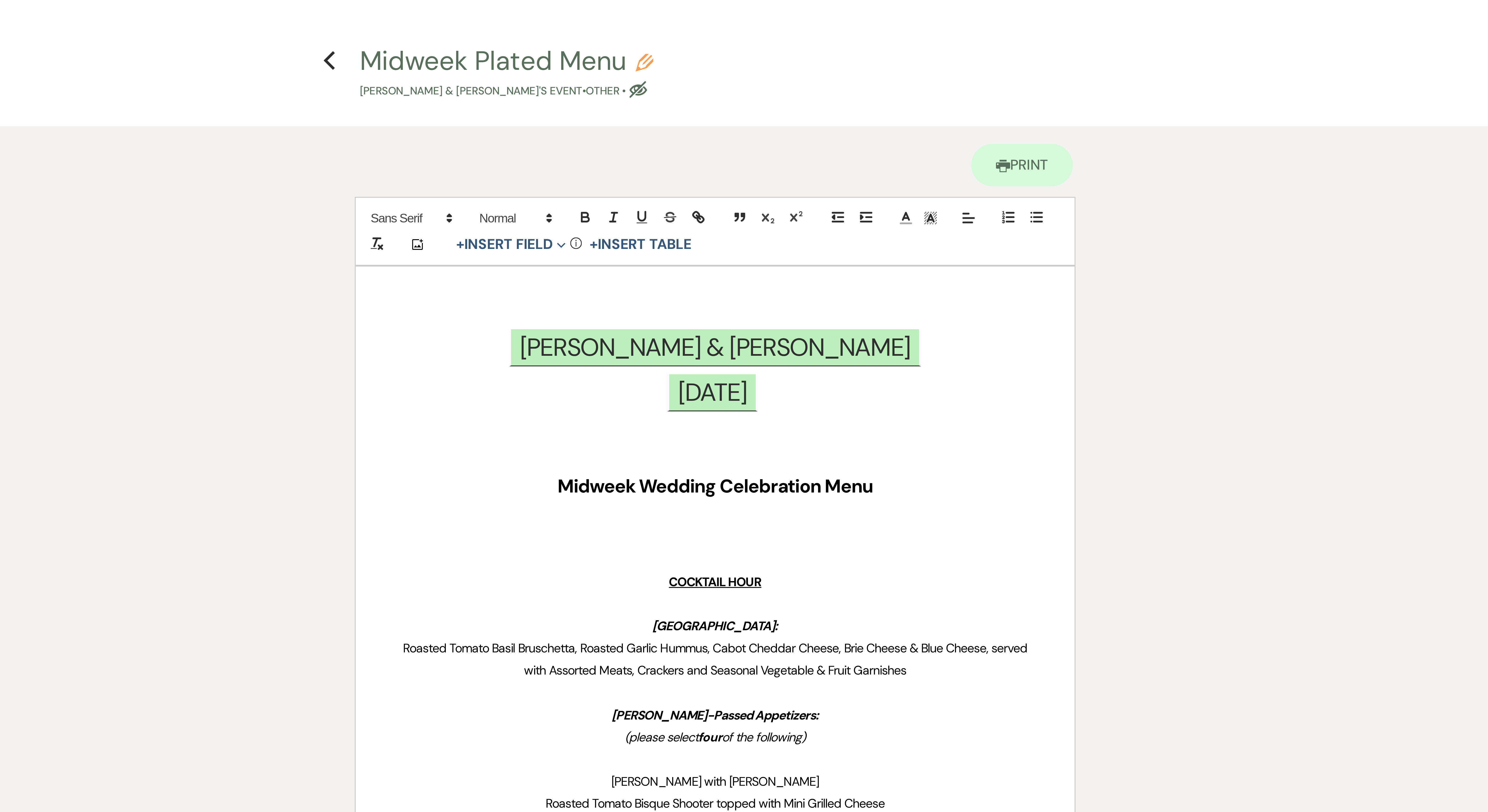
click at [368, 20] on div "Previous" at bounding box center [638, 16] width 3 height 8
click at [368, 17] on use "button" at bounding box center [637, 16] width 3 height 5
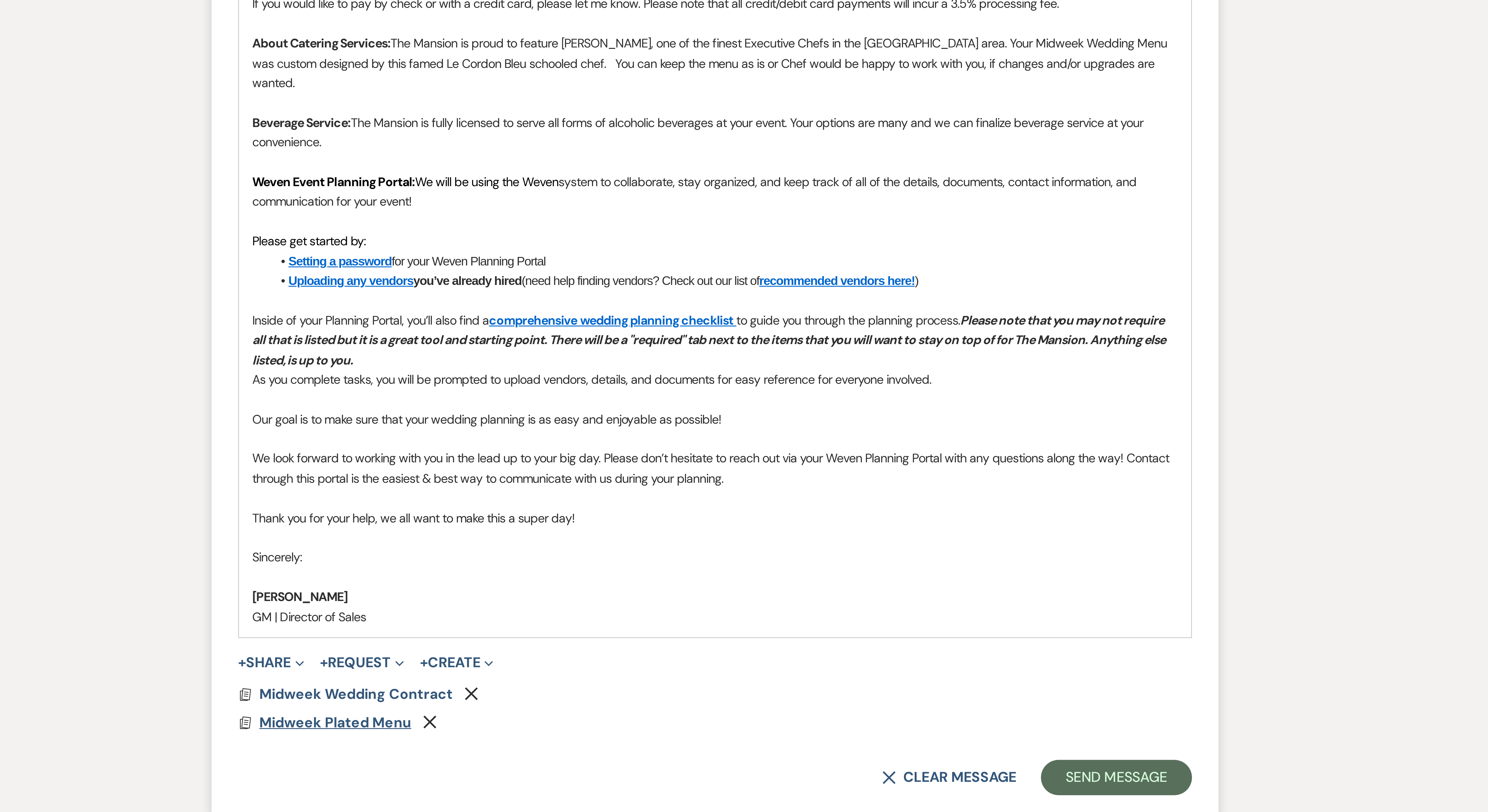
click at [368, 203] on span "Midweek Plated Menu" at bounding box center [639, 655] width 42 height 5
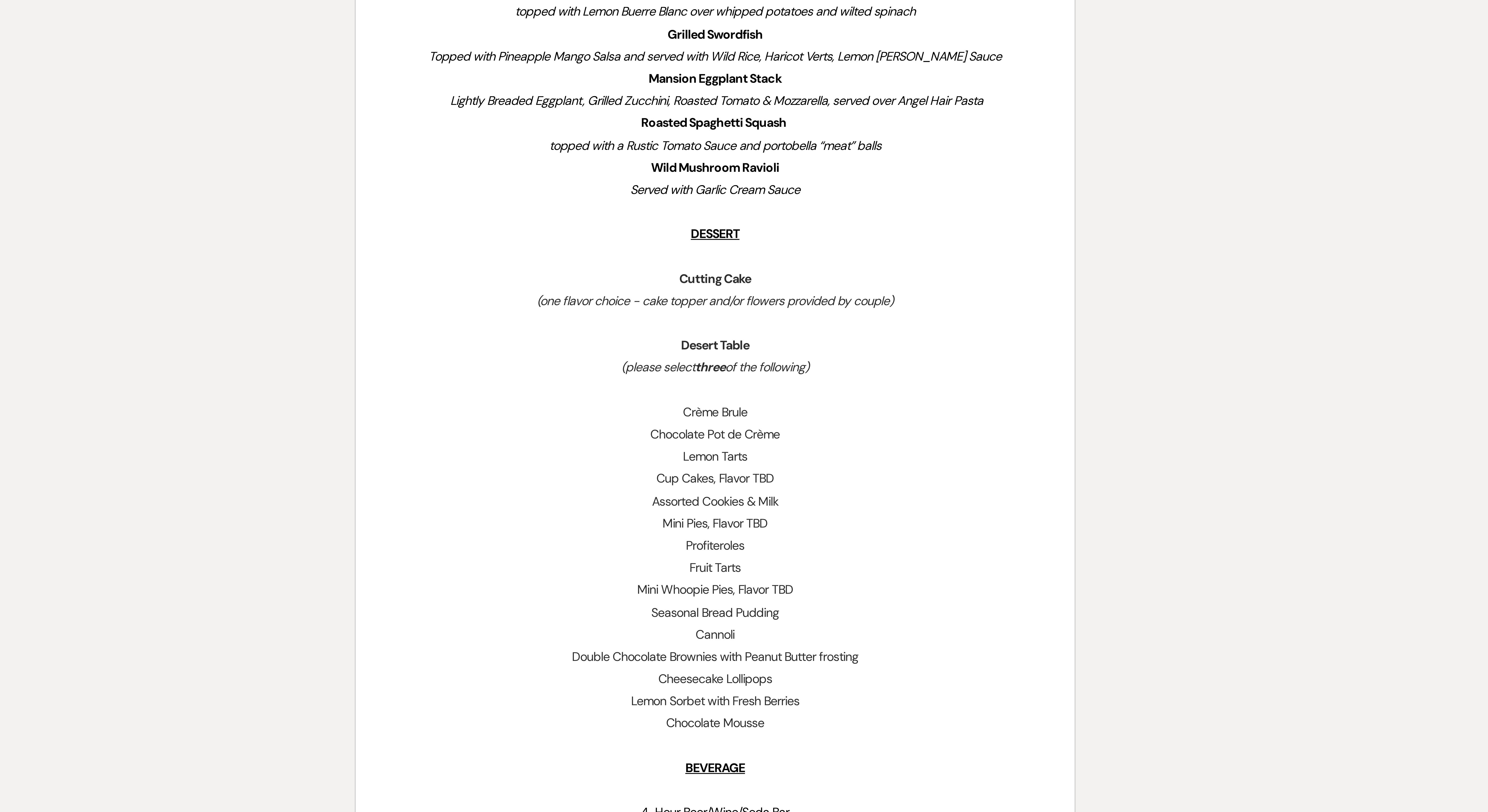
scroll to position [172, 0]
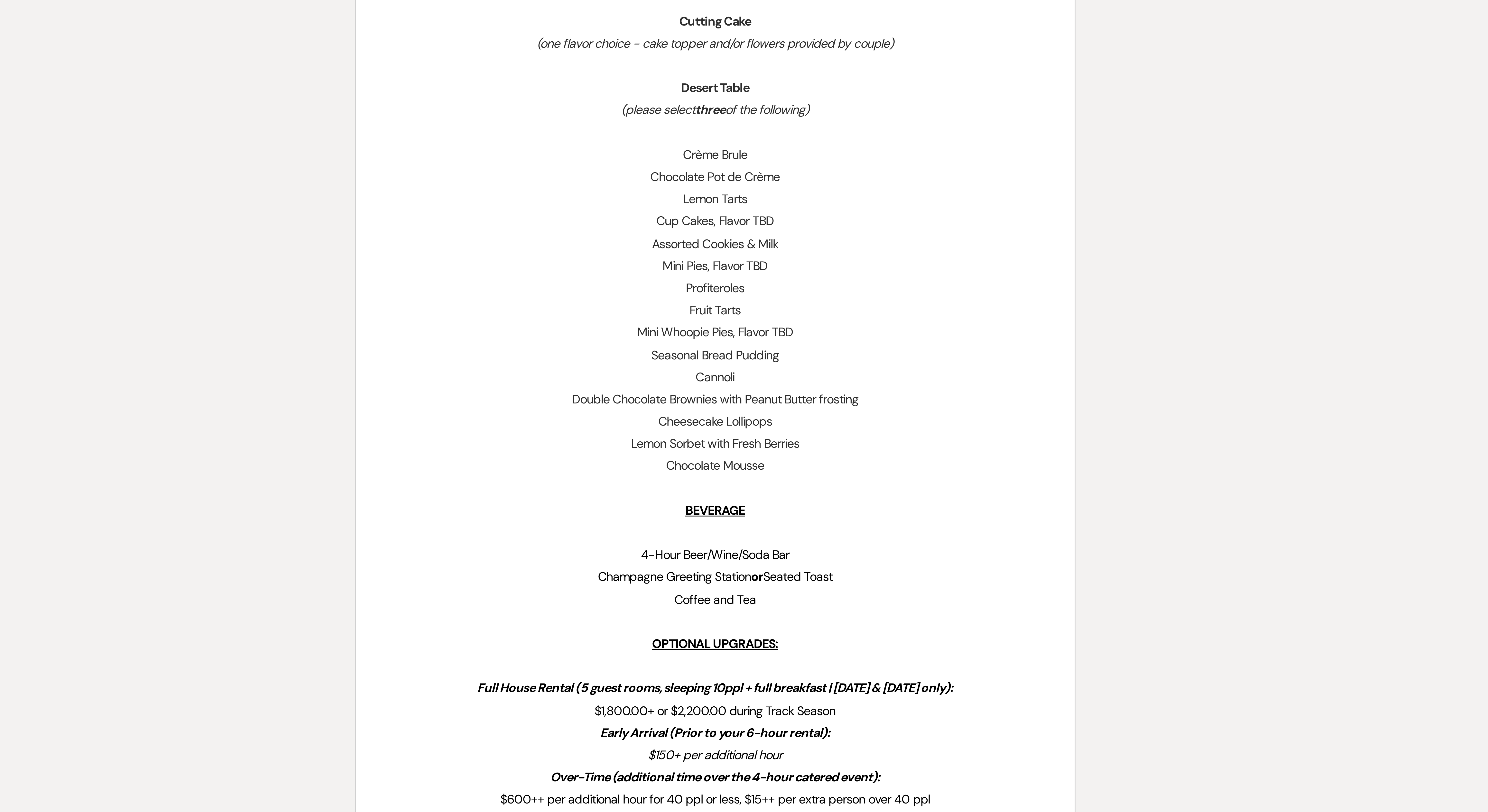
click at [368, 203] on span "4-Hour Beer/Wine/Soda Bar" at bounding box center [744, 636] width 41 height 5
drag, startPoint x: 735, startPoint y: 635, endPoint x: 781, endPoint y: 635, distance: 46.0
click at [368, 203] on p "5-Hour Beer/Wine/Soda Bar" at bounding box center [744, 636] width 175 height 6
drag, startPoint x: 788, startPoint y: 648, endPoint x: 787, endPoint y: 646, distance: 2.2
click at [368, 203] on p "Coffee and Tea" at bounding box center [744, 648] width 175 height 6
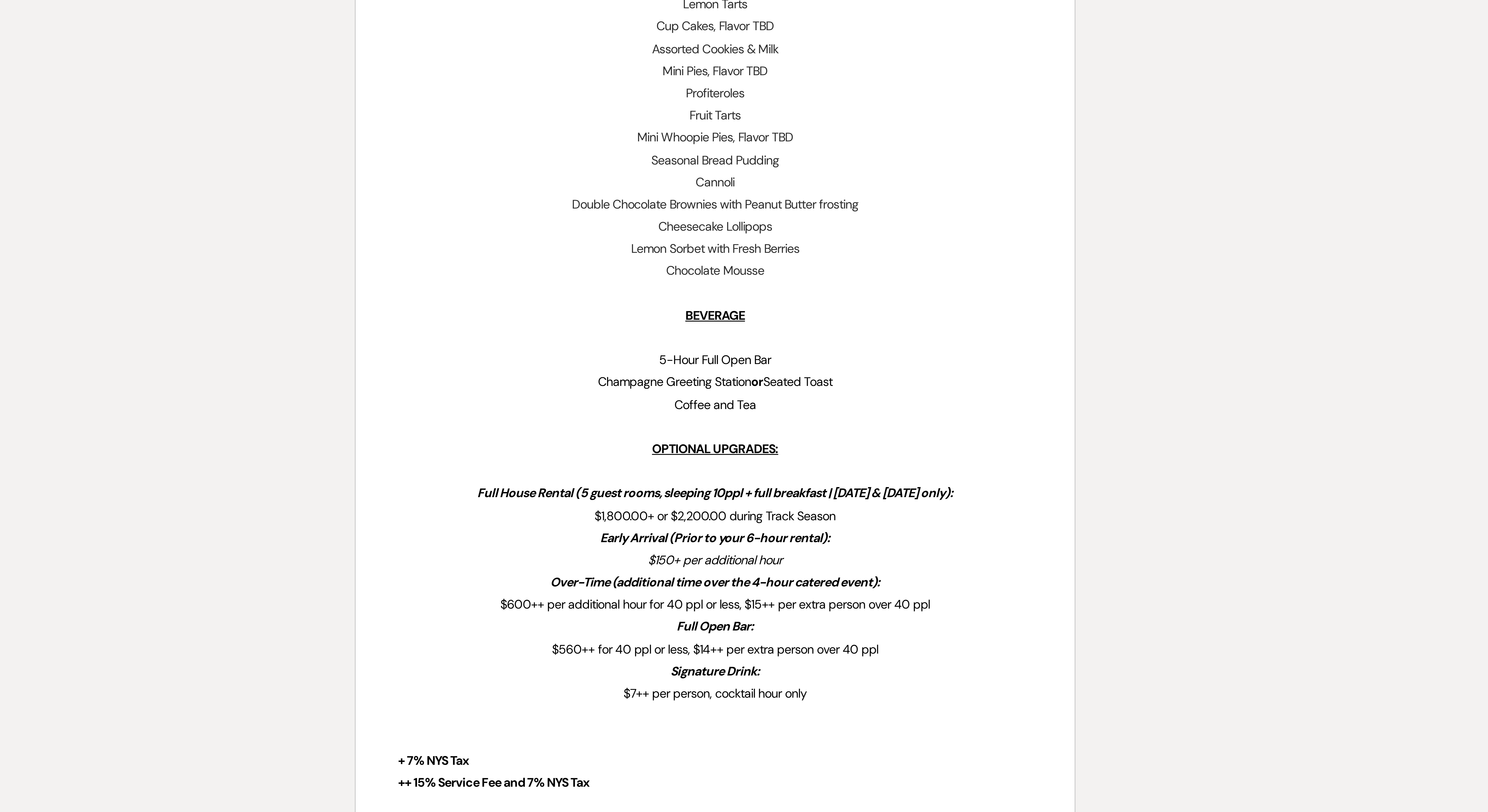
click at [368, 203] on p "$150+ per additional hour" at bounding box center [744, 691] width 175 height 6
click at [368, 203] on p "OPTIONAL UPGRADES:" at bounding box center [744, 660] width 175 height 6
click at [368, 203] on p at bounding box center [744, 654] width 175 height 6
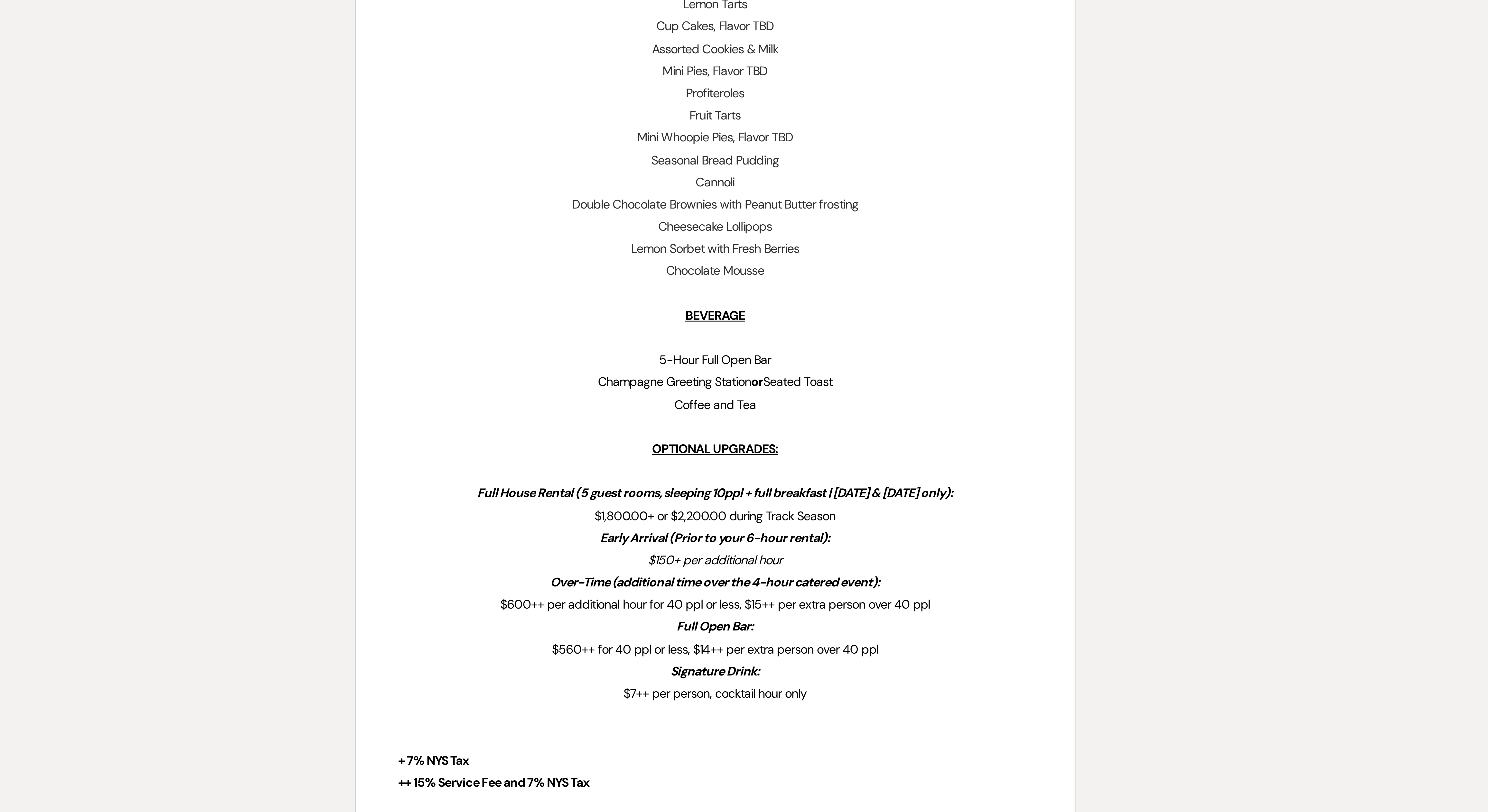
click at [368, 203] on p at bounding box center [744, 654] width 175 height 6
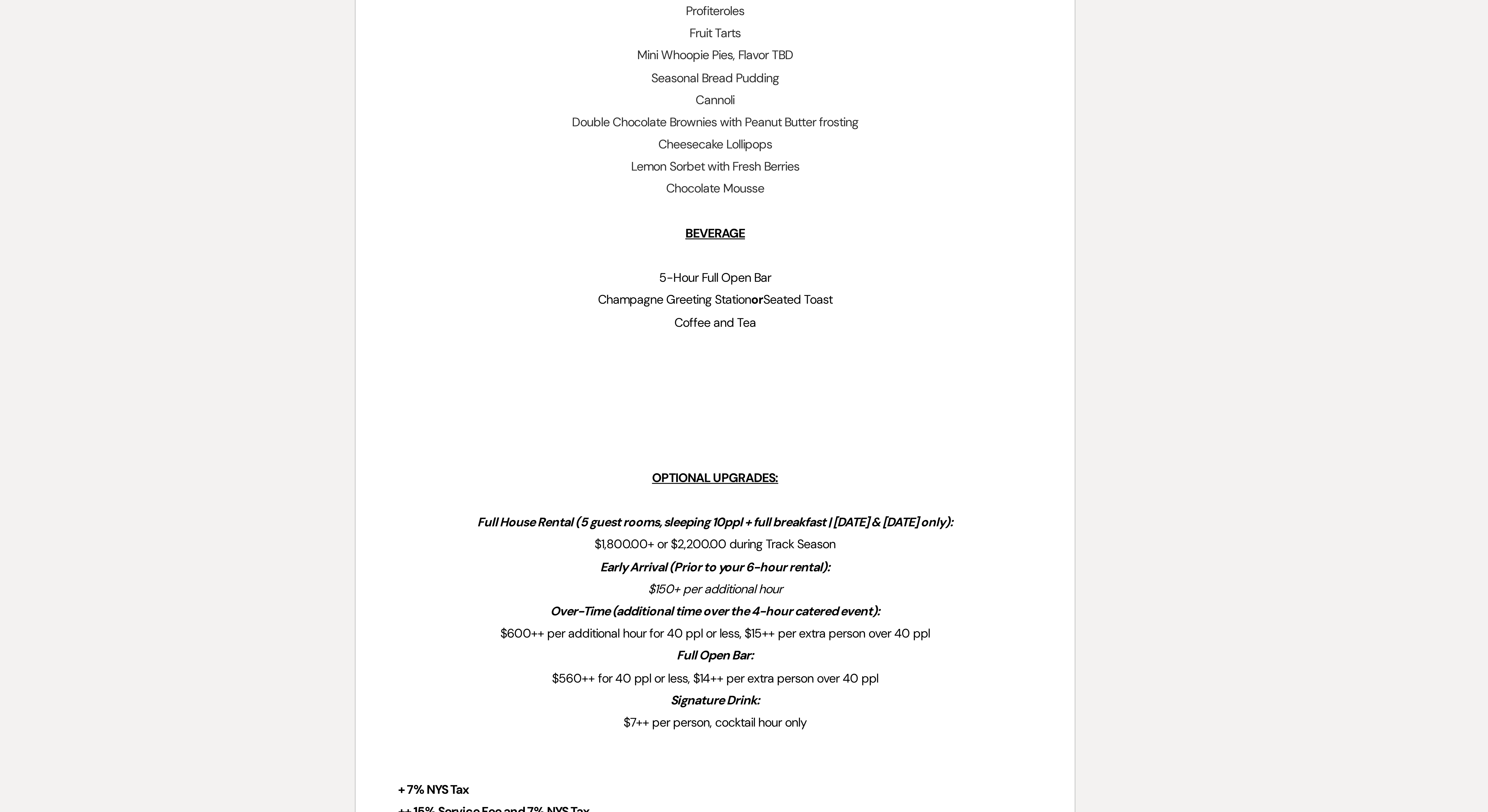
scroll to position [198, 0]
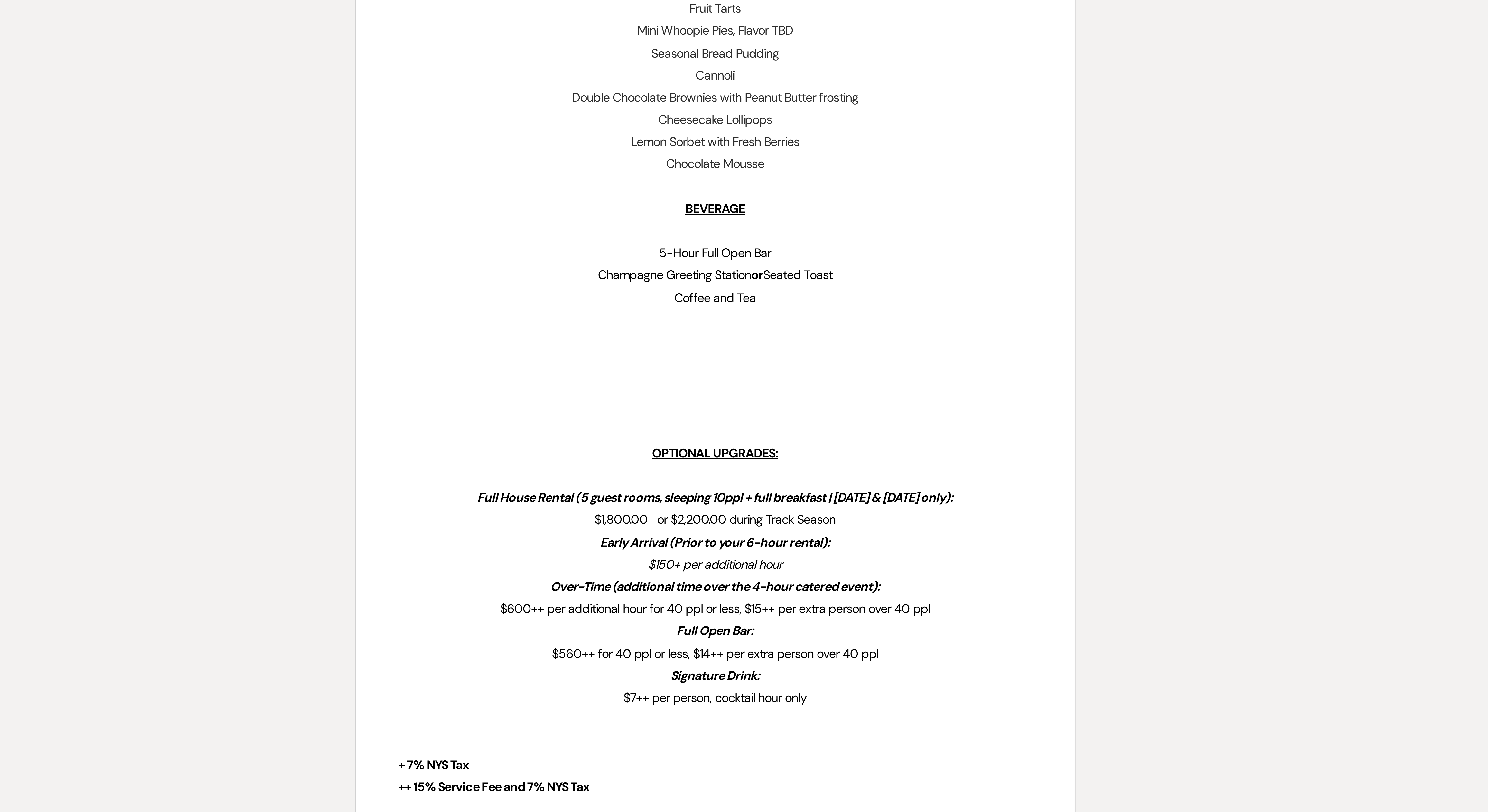
drag, startPoint x: 710, startPoint y: 685, endPoint x: 715, endPoint y: 696, distance: 12.1
click at [368, 203] on div "﻿ Arianna Feliciano & Shelton Hall Jr. ﻿ ﻿ 06/18/2026 ﻿ Midweek Wedding Celebra…" at bounding box center [743, 337] width 198 height 922
click at [368, 203] on p "Early Arrival (Prior to your 6-hour rental):" at bounding box center [744, 686] width 175 height 6
drag, startPoint x: 713, startPoint y: 660, endPoint x: 767, endPoint y: 712, distance: 75.0
click at [368, 203] on div "﻿ Arianna Feliciano & Shelton Hall Jr. ﻿ ﻿ 06/18/2026 ﻿ Midweek Wedding Celebra…" at bounding box center [743, 337] width 198 height 922
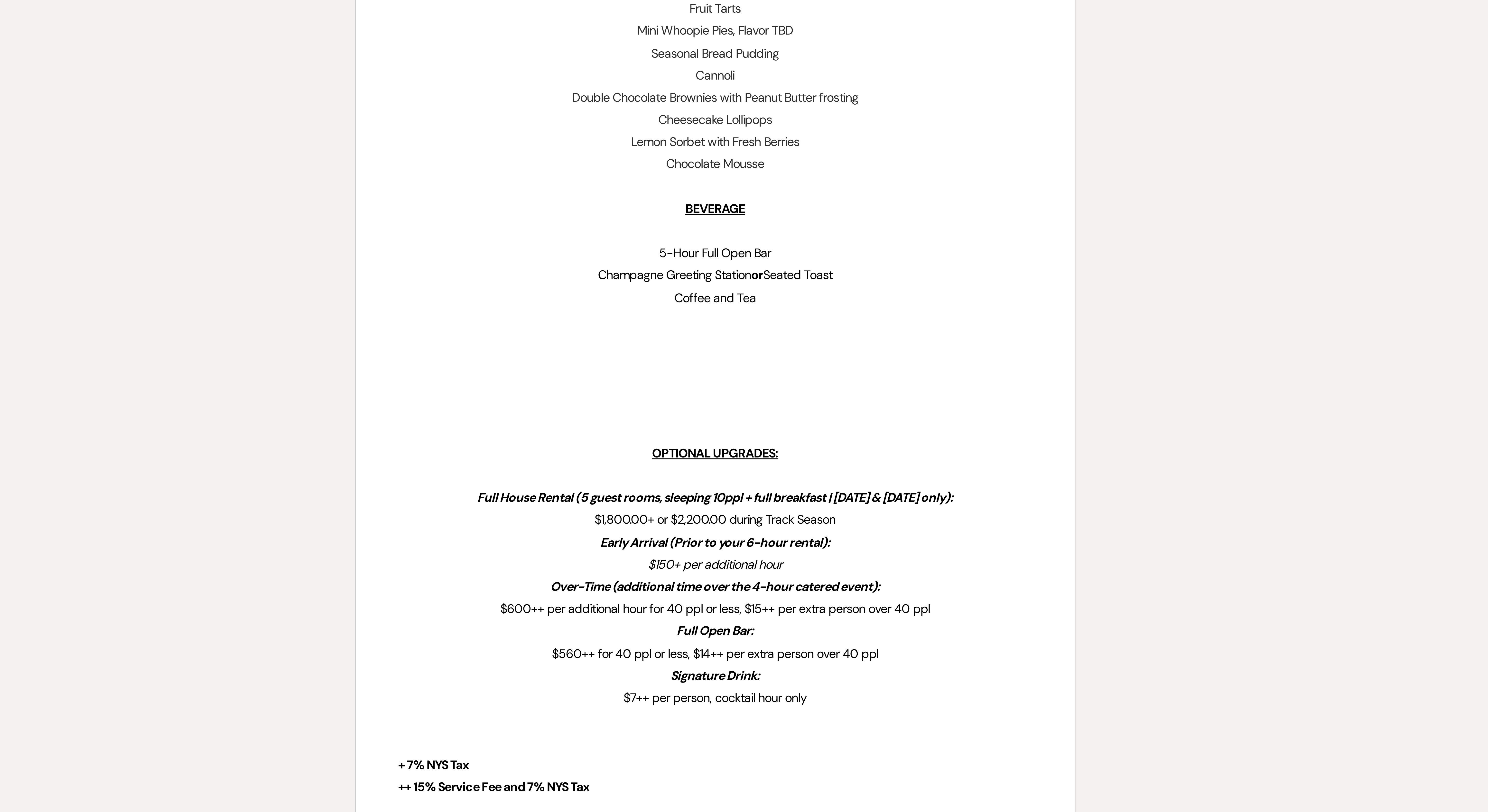
click at [368, 203] on p at bounding box center [744, 668] width 175 height 6
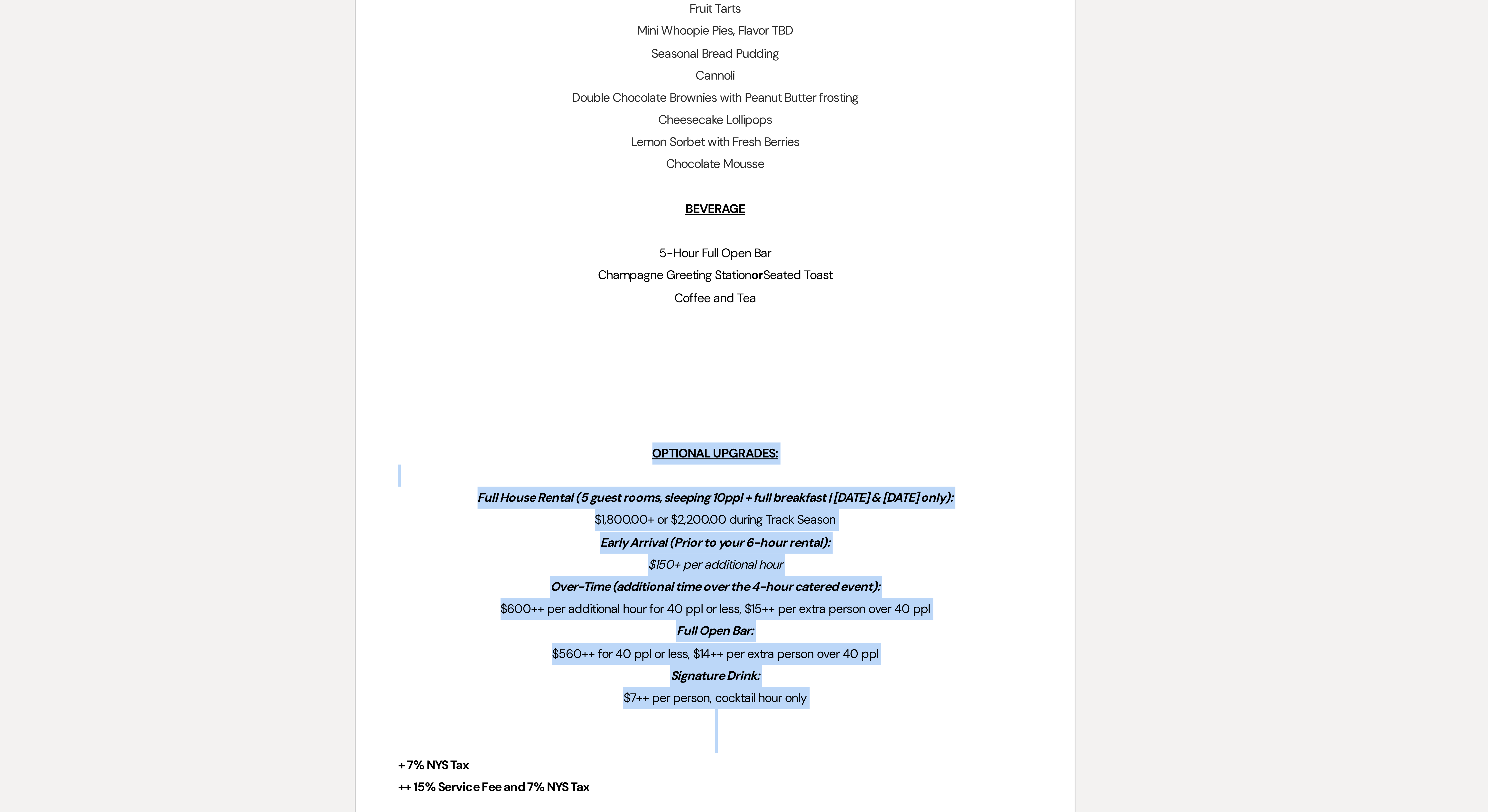
drag, startPoint x: 726, startPoint y: 662, endPoint x: 788, endPoint y: 729, distance: 91.3
click at [368, 203] on div "﻿ Arianna Feliciano & Shelton Hall Jr. ﻿ ﻿ 06/18/2026 ﻿ Midweek Wedding Celebra…" at bounding box center [743, 337] width 198 height 922
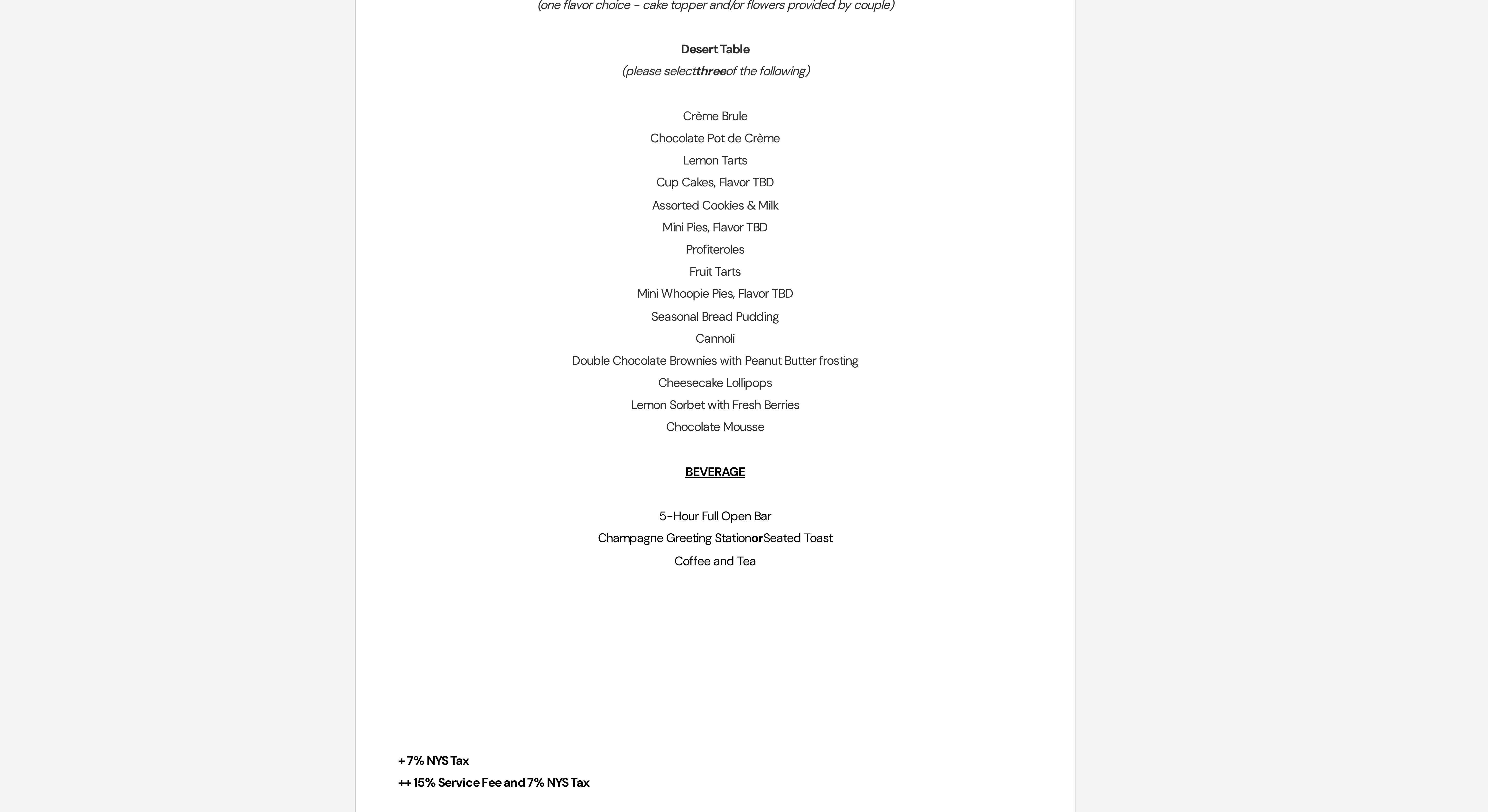
scroll to position [128, 0]
drag, startPoint x: 713, startPoint y: 750, endPoint x: 640, endPoint y: 731, distance: 75.4
click at [368, 203] on div "Printer Print Add Photo + Insert Field Expand Standard Field Smart Field Signat…" at bounding box center [744, 361] width 351 height 903
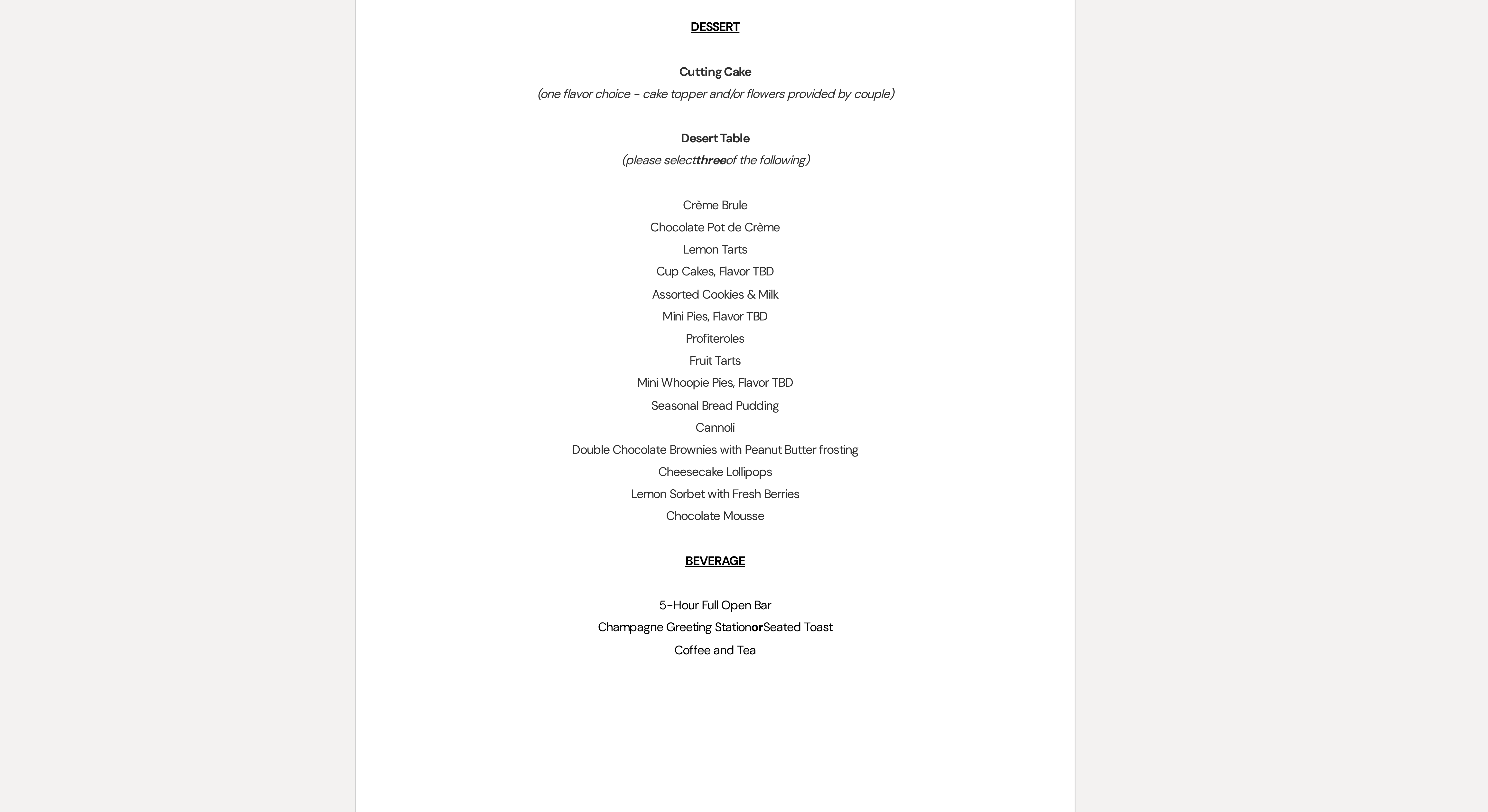
scroll to position [103, 0]
click at [368, 203] on p at bounding box center [744, 697] width 175 height 6
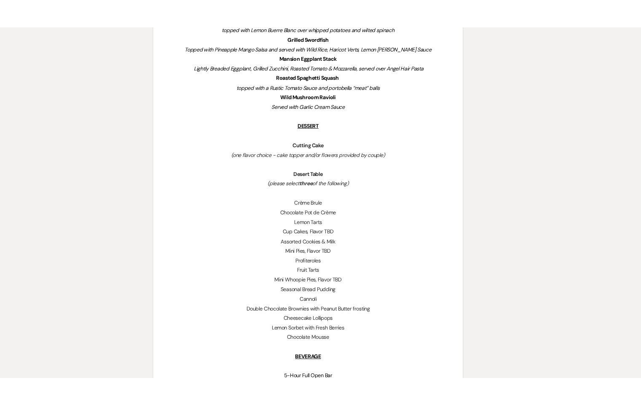
scroll to position [0, 0]
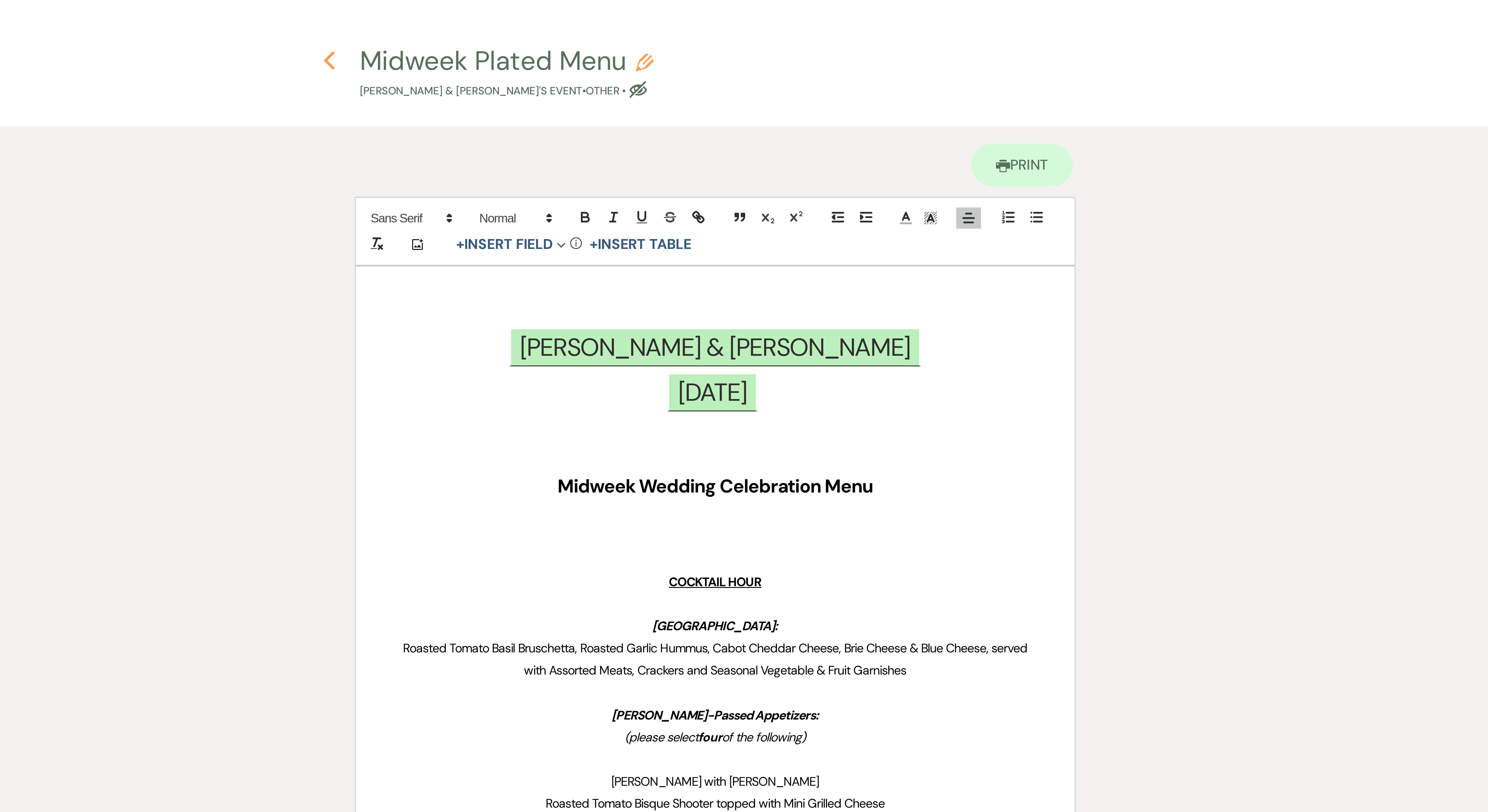
click at [368, 16] on icon "Previous" at bounding box center [638, 17] width 3 height 6
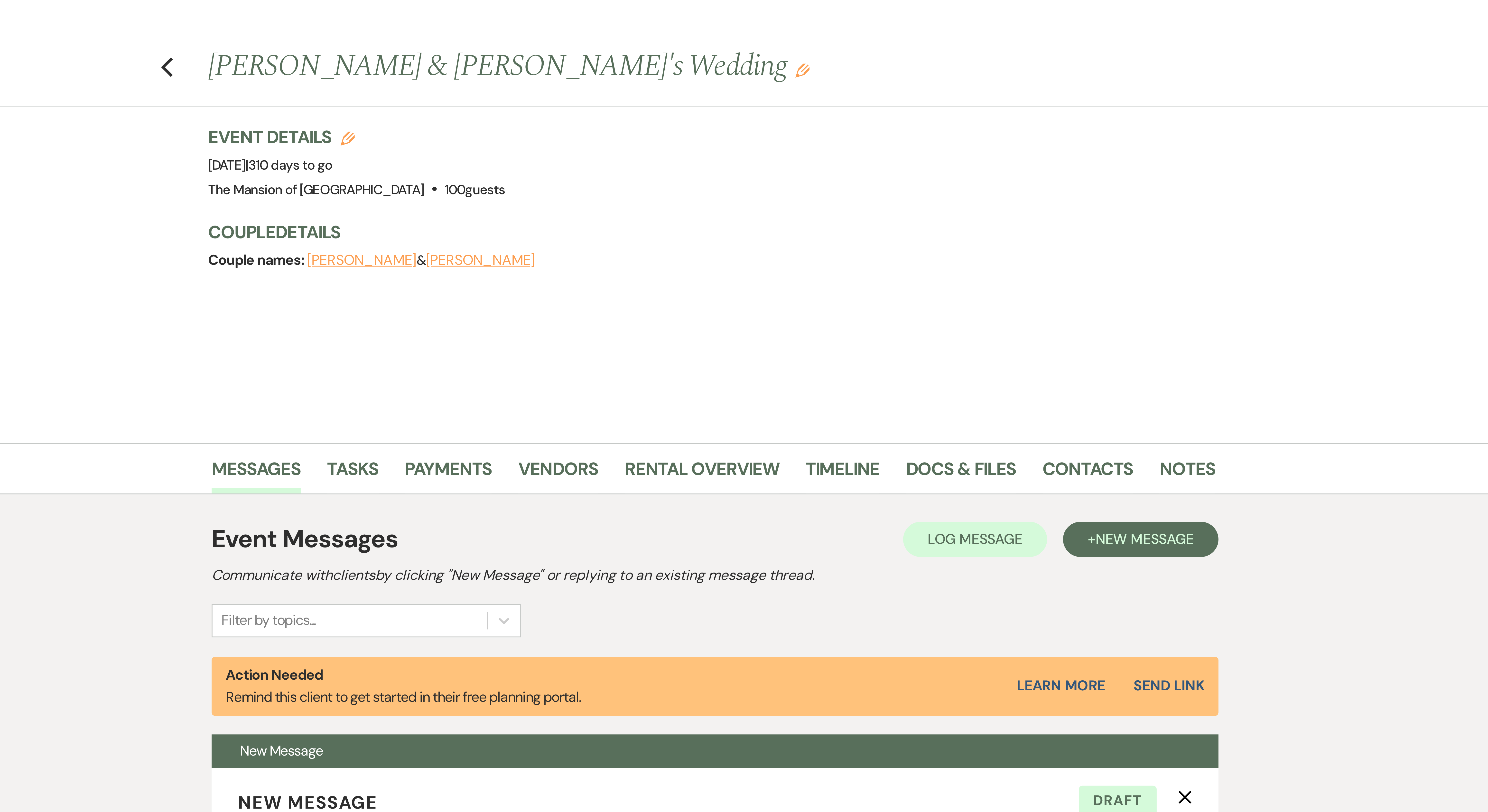
drag, startPoint x: 633, startPoint y: 18, endPoint x: 647, endPoint y: 18, distance: 14.0
click at [368, 18] on h1 "Arianna Feliciano & Shelton Hall Jr.'s Wedding Edit" at bounding box center [713, 18] width 218 height 12
drag, startPoint x: 631, startPoint y: 16, endPoint x: 657, endPoint y: 16, distance: 26.0
click at [368, 16] on h1 "Arianna Feliciano & Shelton Hall Jr.'s Wedding Edit" at bounding box center [713, 18] width 218 height 12
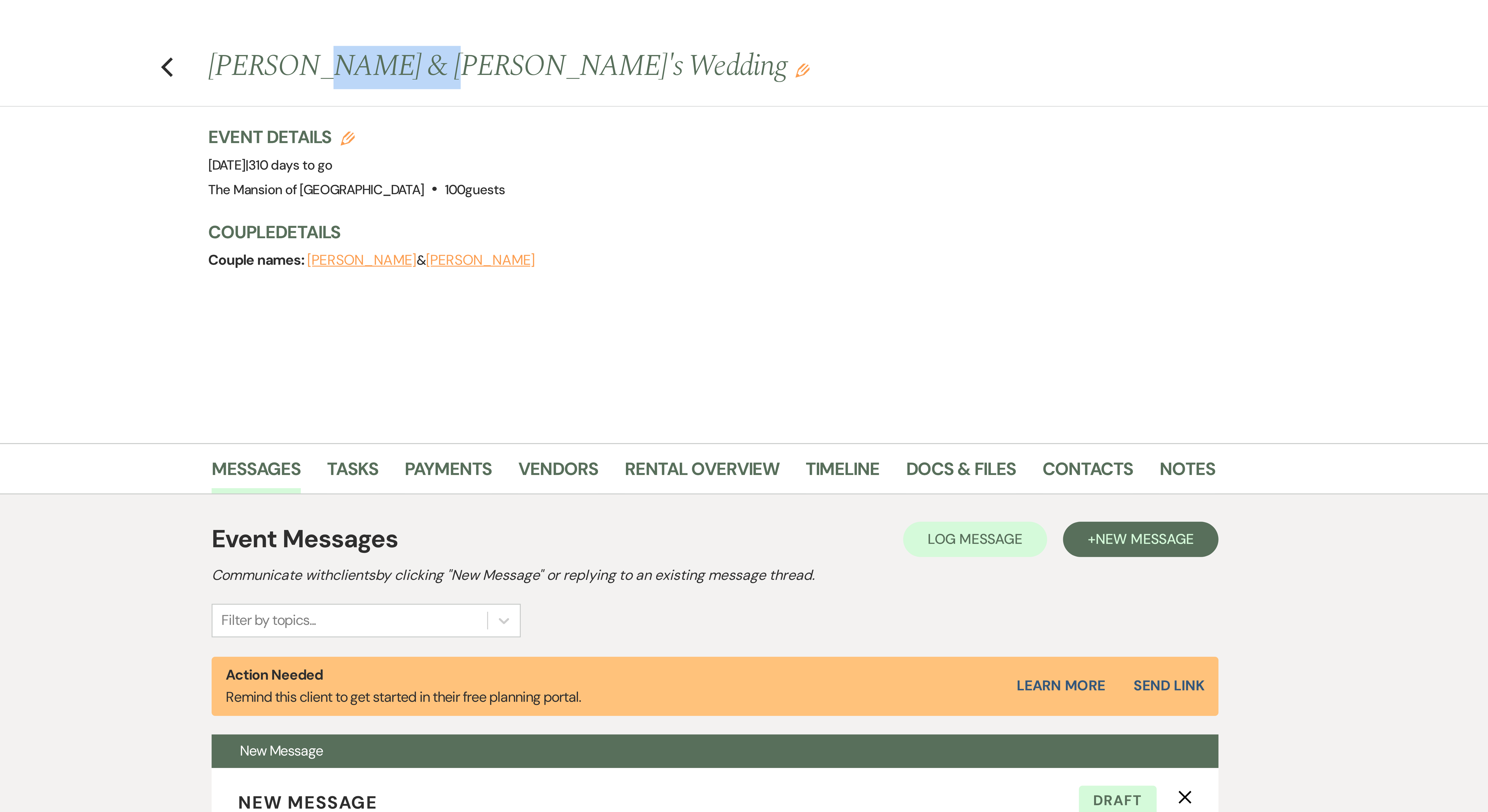
copy h1 "Feliciano"
click at [368, 19] on h1 "Arianna Feliciano & Shelton Hall Jr.'s Wedding Edit" at bounding box center [713, 18] width 218 height 12
drag, startPoint x: 632, startPoint y: 17, endPoint x: 660, endPoint y: 20, distance: 28.2
click at [368, 20] on h1 "Arianna Feliciano & Shelton Hall Jr.'s Wedding Edit" at bounding box center [713, 18] width 218 height 12
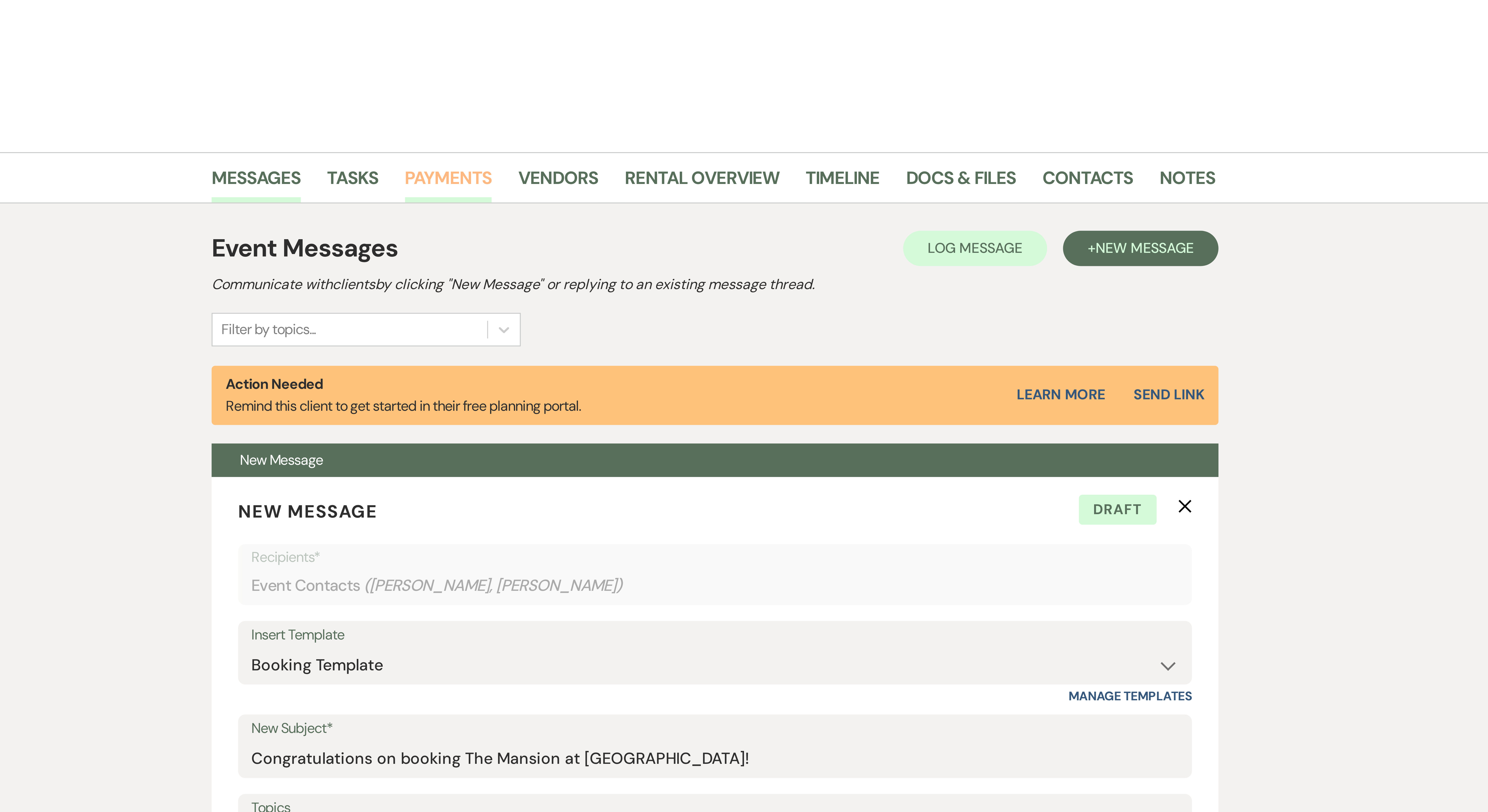
click at [368, 130] on link "Payments" at bounding box center [671, 131] width 24 height 11
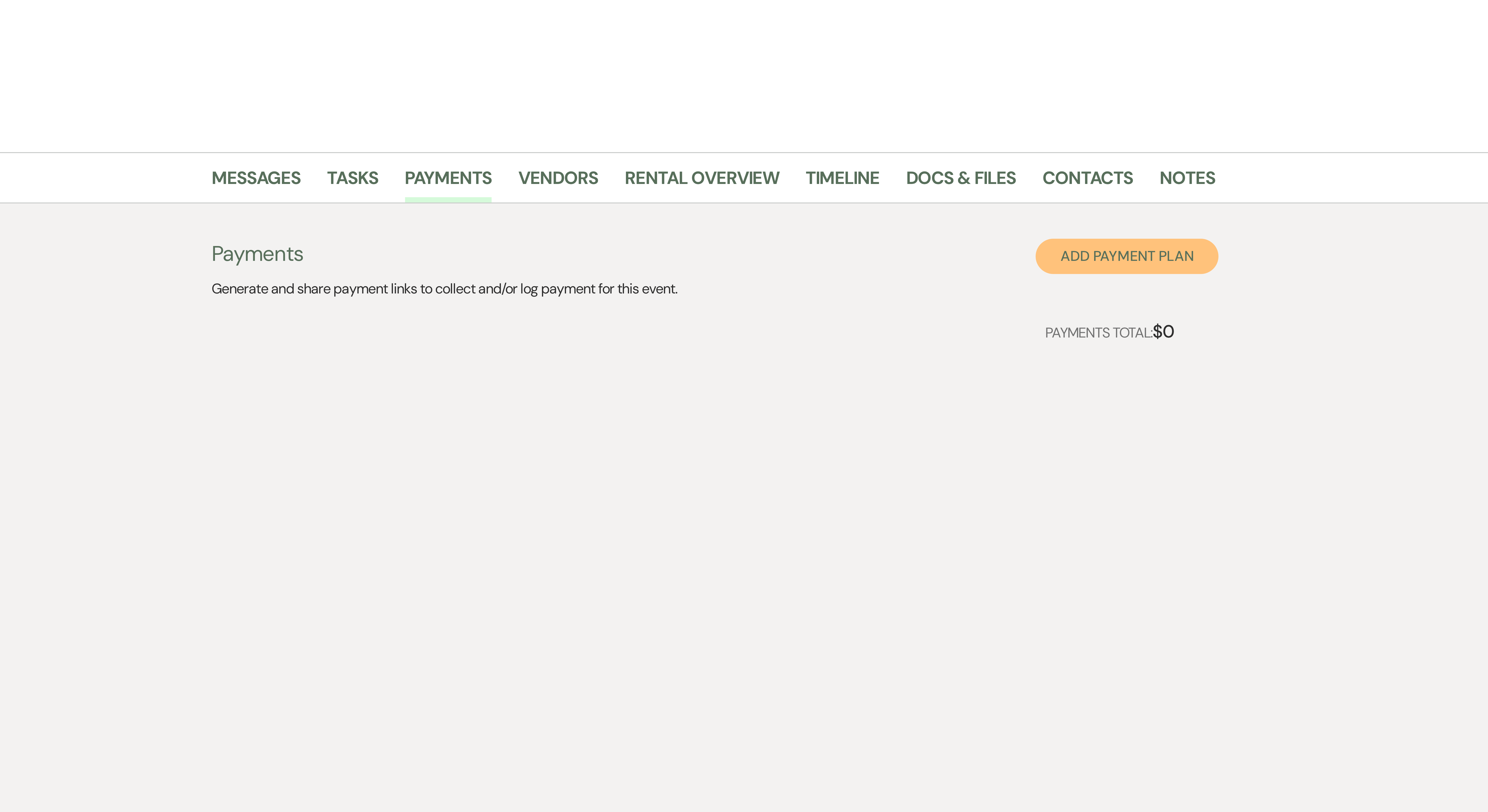
click at [368, 150] on button "Add Payment Plan" at bounding box center [857, 151] width 50 height 10
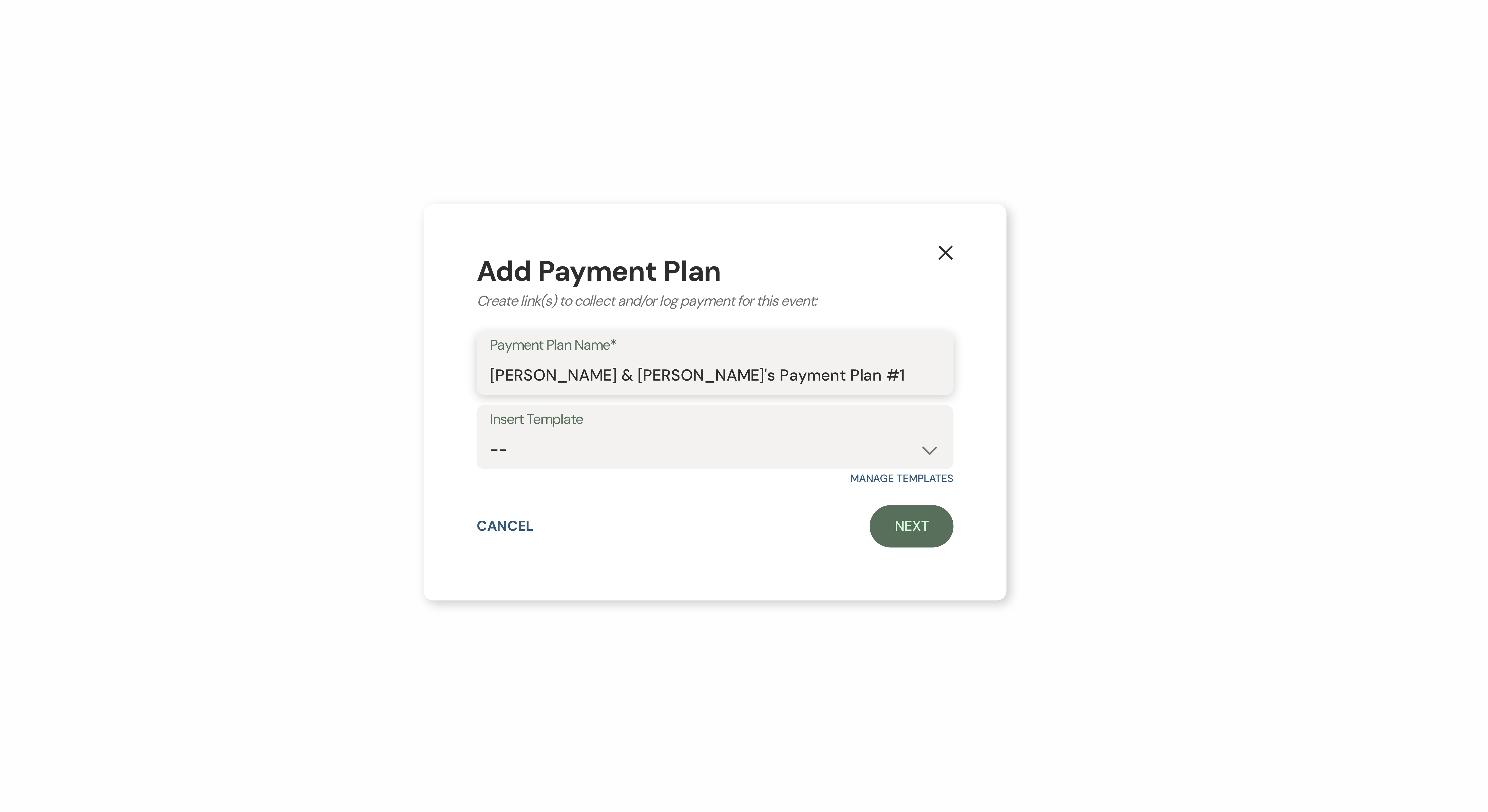
drag, startPoint x: 699, startPoint y: 400, endPoint x: 655, endPoint y: 403, distance: 44.1
click at [368, 203] on div "X Add Payment Plan Create link(s) to collect and/or log payment for this event:…" at bounding box center [744, 406] width 1488 height 812
drag, startPoint x: 723, startPoint y: 400, endPoint x: 700, endPoint y: 404, distance: 23.3
click at [368, 203] on div "Add Payment Plan Create link(s) to collect and/or log payment for this event: P…" at bounding box center [744, 406] width 132 height 80
drag, startPoint x: 712, startPoint y: 398, endPoint x: 788, endPoint y: 404, distance: 76.2
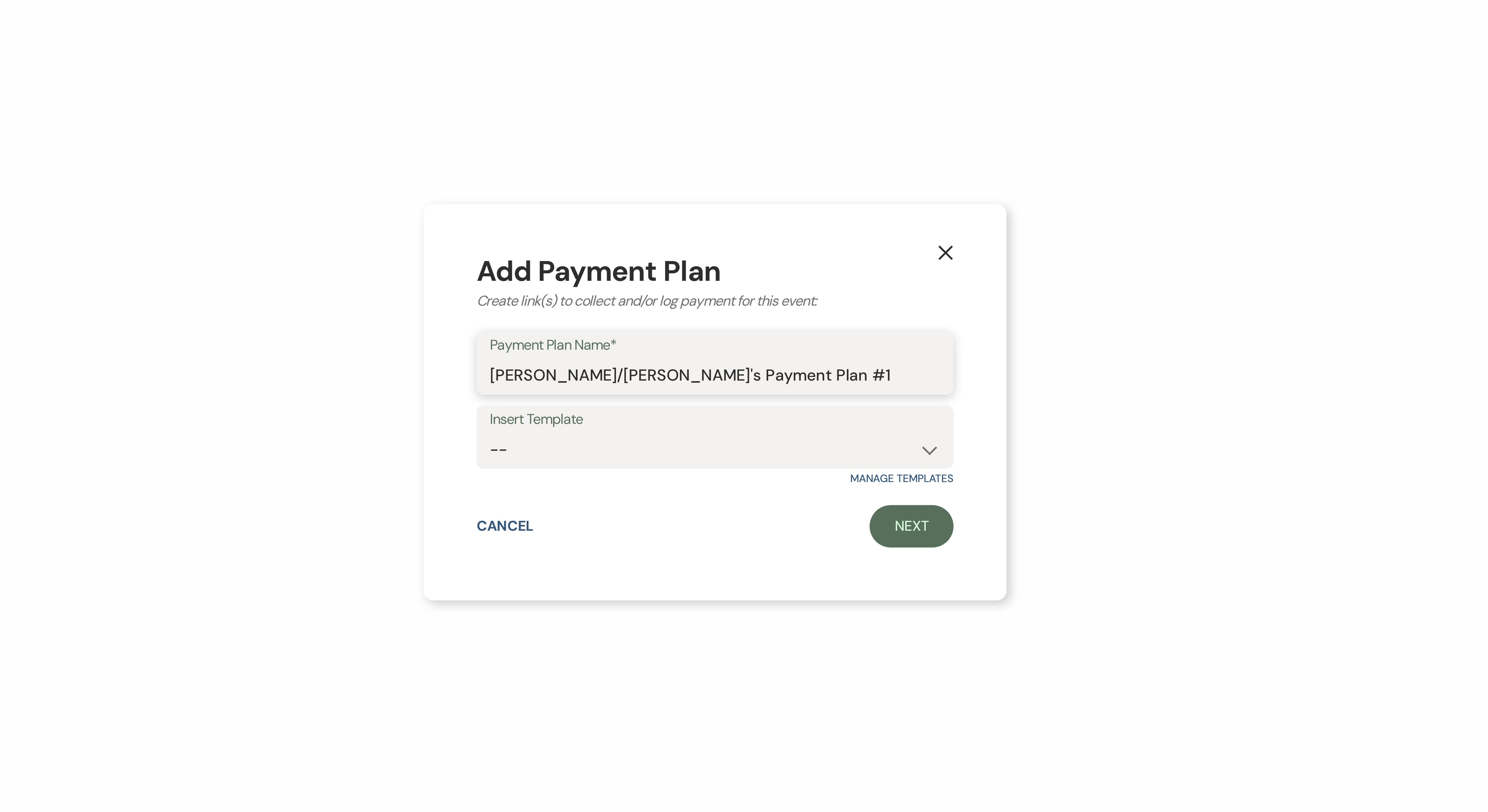
click at [368, 203] on div "Add Payment Plan Create link(s) to collect and/or log payment for this event: P…" at bounding box center [744, 406] width 132 height 80
type input "Feliciano/Hall Estimated Wedding Cost"
click at [368, 203] on link "Next" at bounding box center [798, 440] width 23 height 12
select select "2"
select select "percentage"
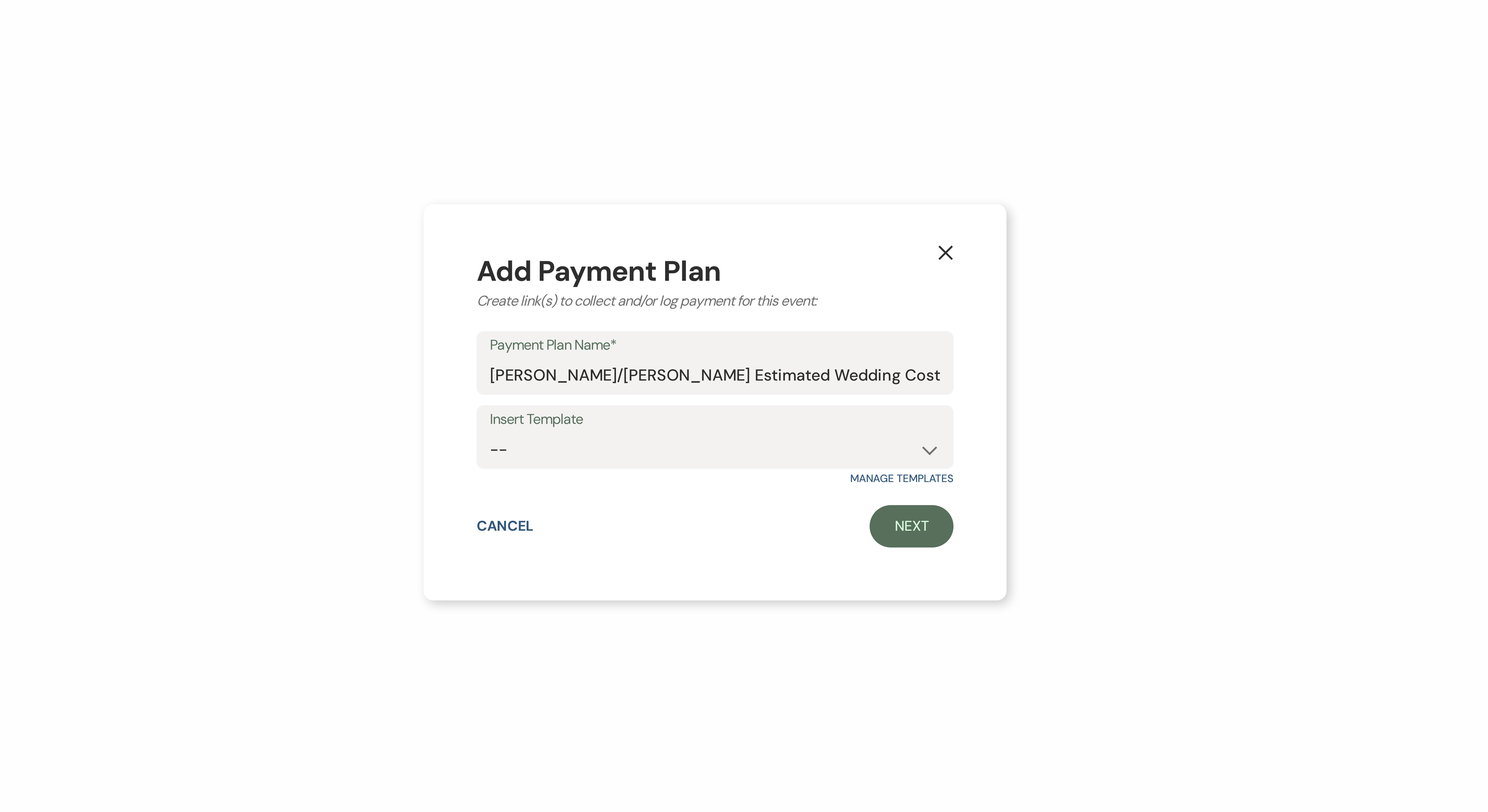
select select "true"
select select "client"
select select "weeks"
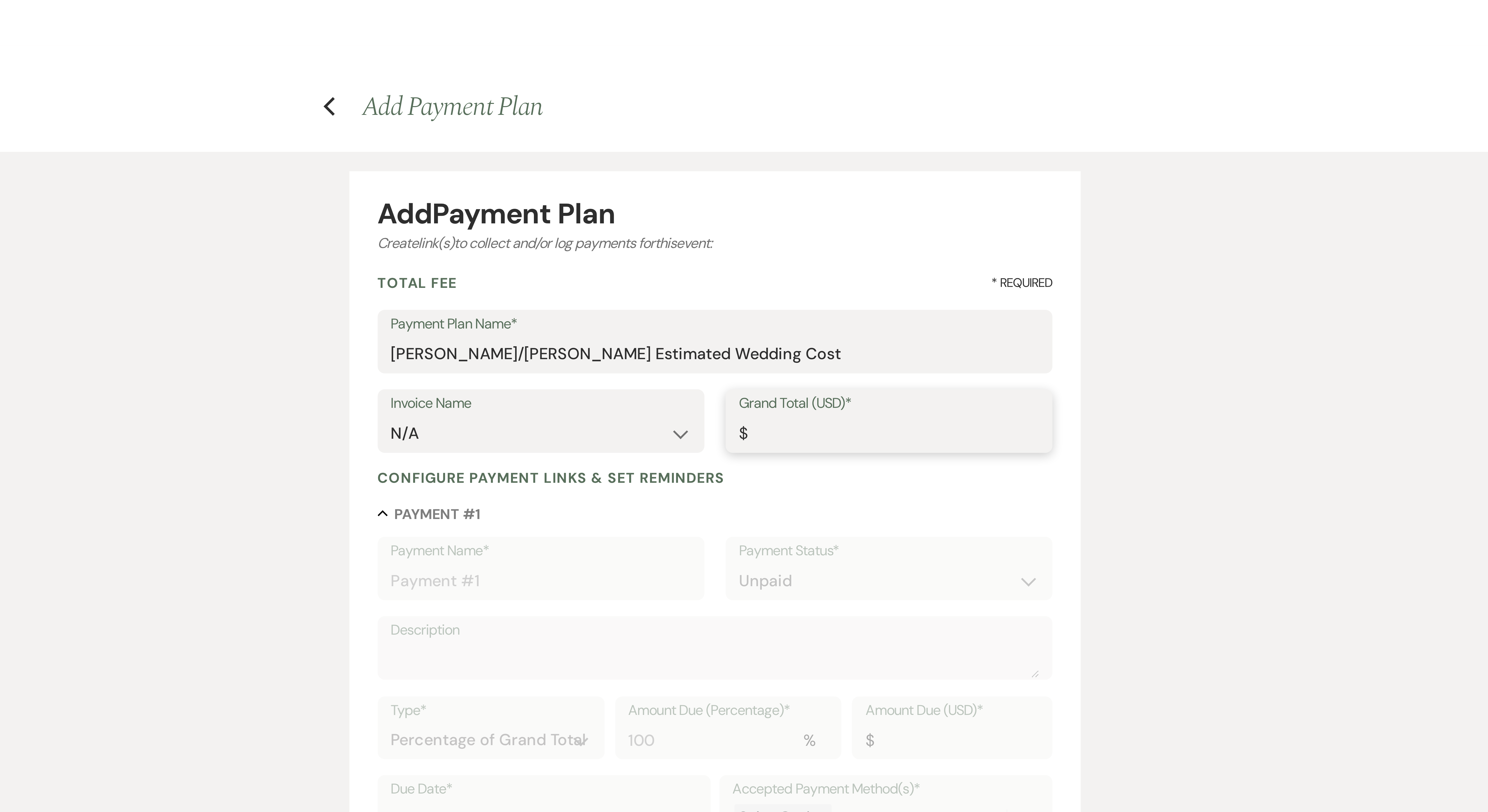
drag, startPoint x: 773, startPoint y: 122, endPoint x: 771, endPoint y: 128, distance: 6.3
click at [368, 124] on input "Grand Total (USD)*" at bounding box center [791, 120] width 83 height 9
paste input "29873.06"
type input "29873.06"
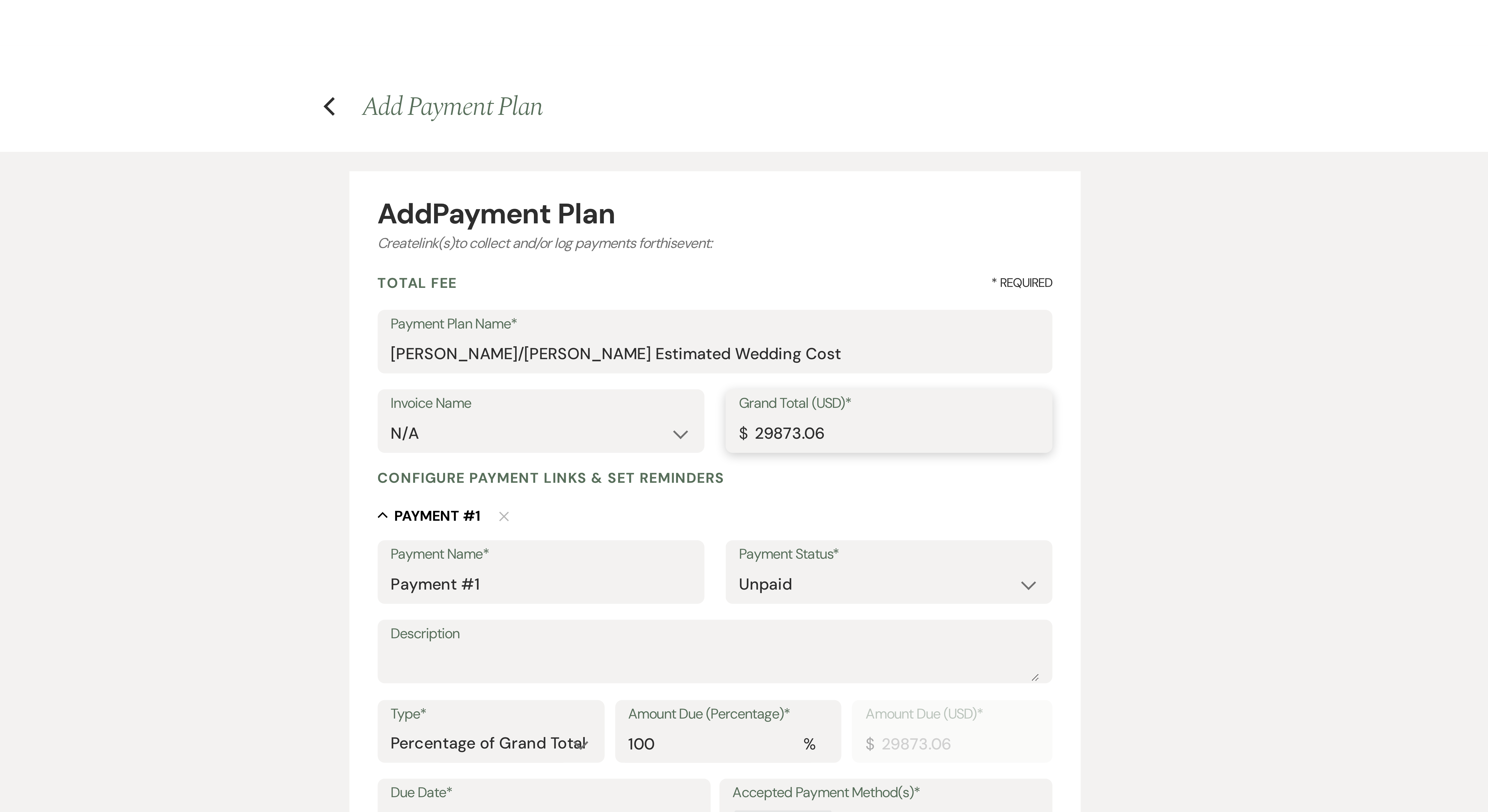
type input "29873.06"
click at [368, 163] on input "Payment #1" at bounding box center [695, 161] width 83 height 9
type input "Booking Deposit"
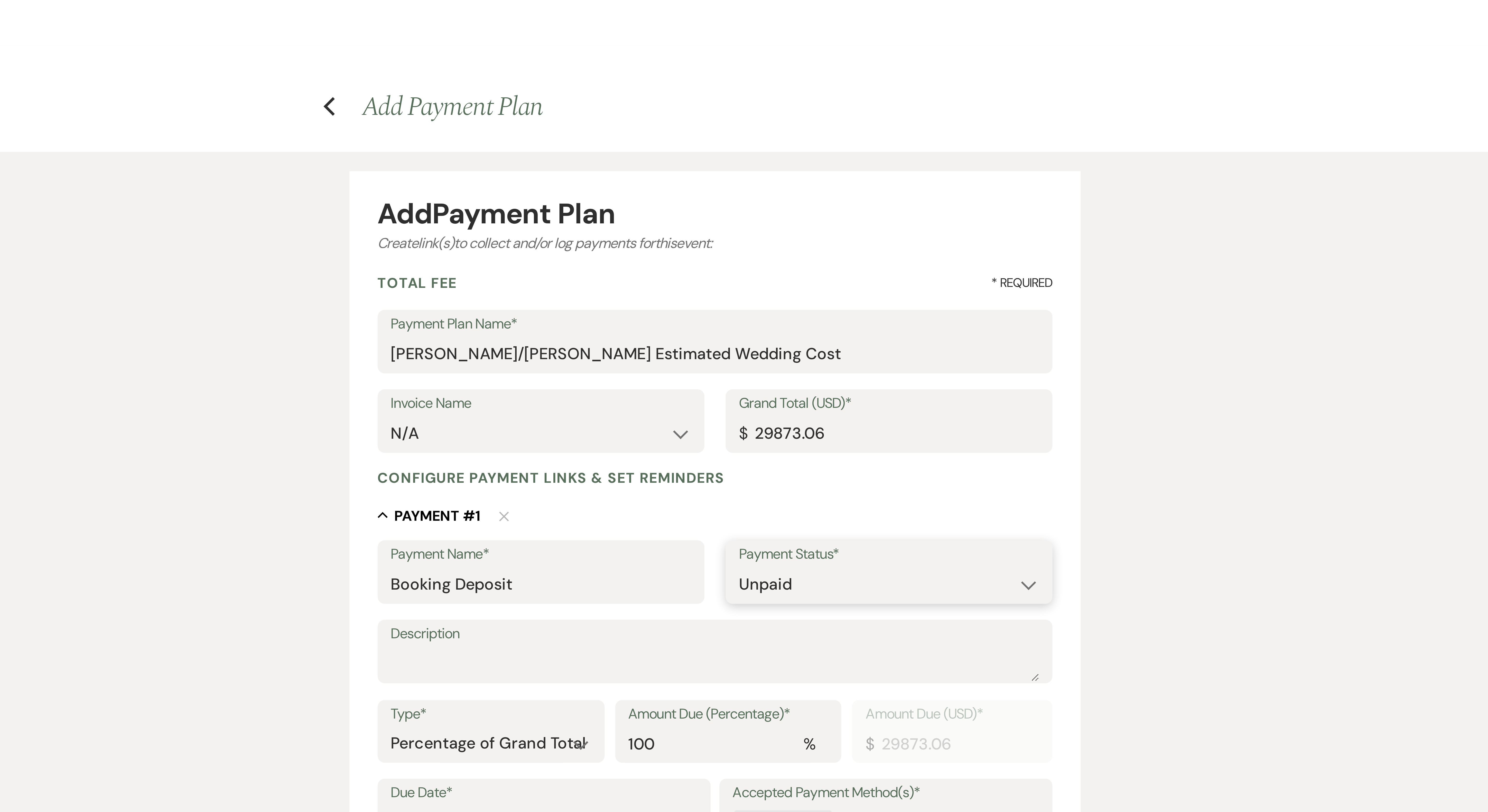
click at [368, 164] on select "Paid Unpaid" at bounding box center [791, 161] width 83 height 9
click at [368, 187] on div "Add Payment Plan Create link(s) to collect and/or log payments for this event: …" at bounding box center [744, 200] width 351 height 317
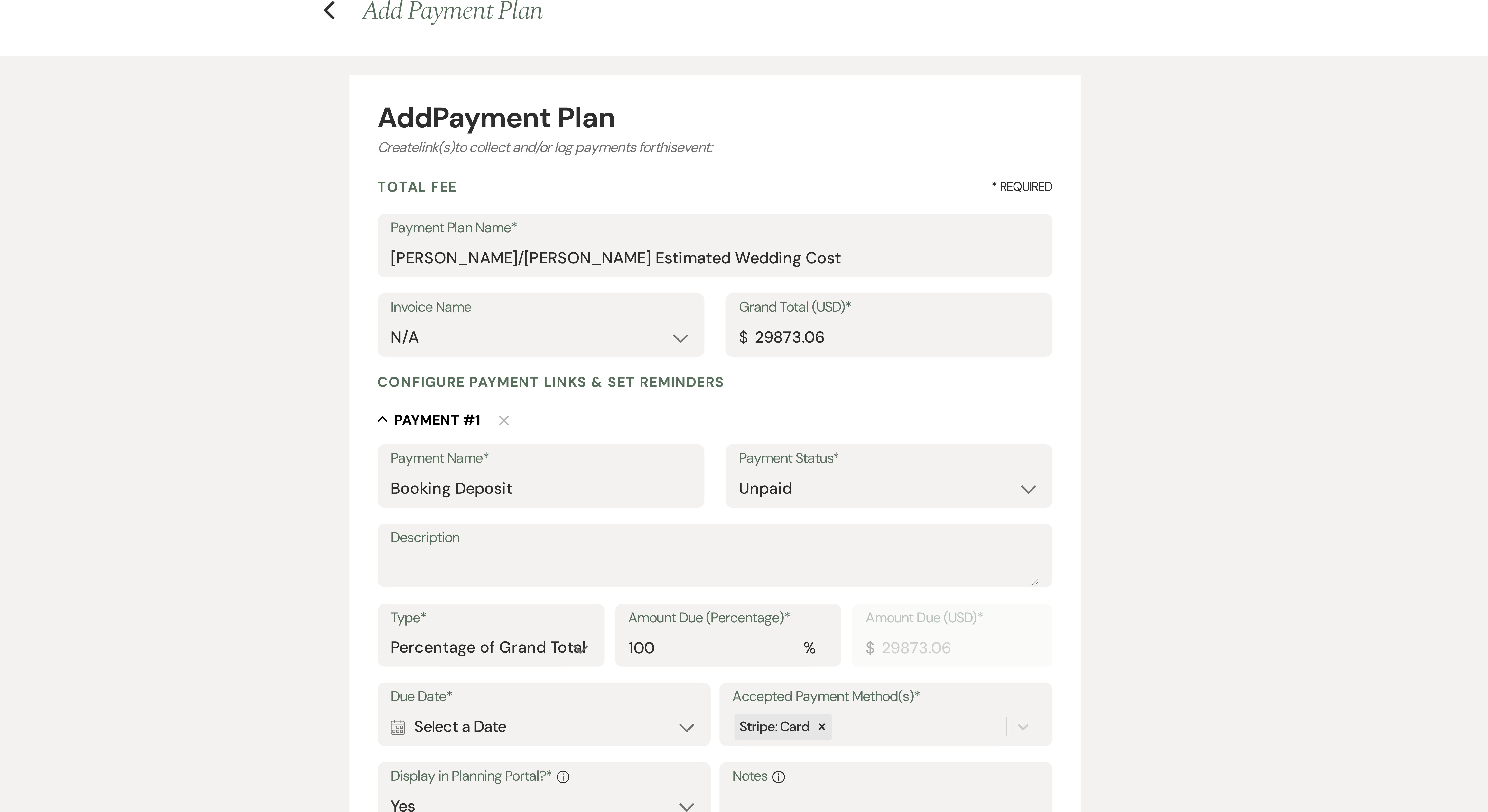
click at [368, 203] on div "Calendar Select a Date Expand" at bounding box center [697, 227] width 85 height 9
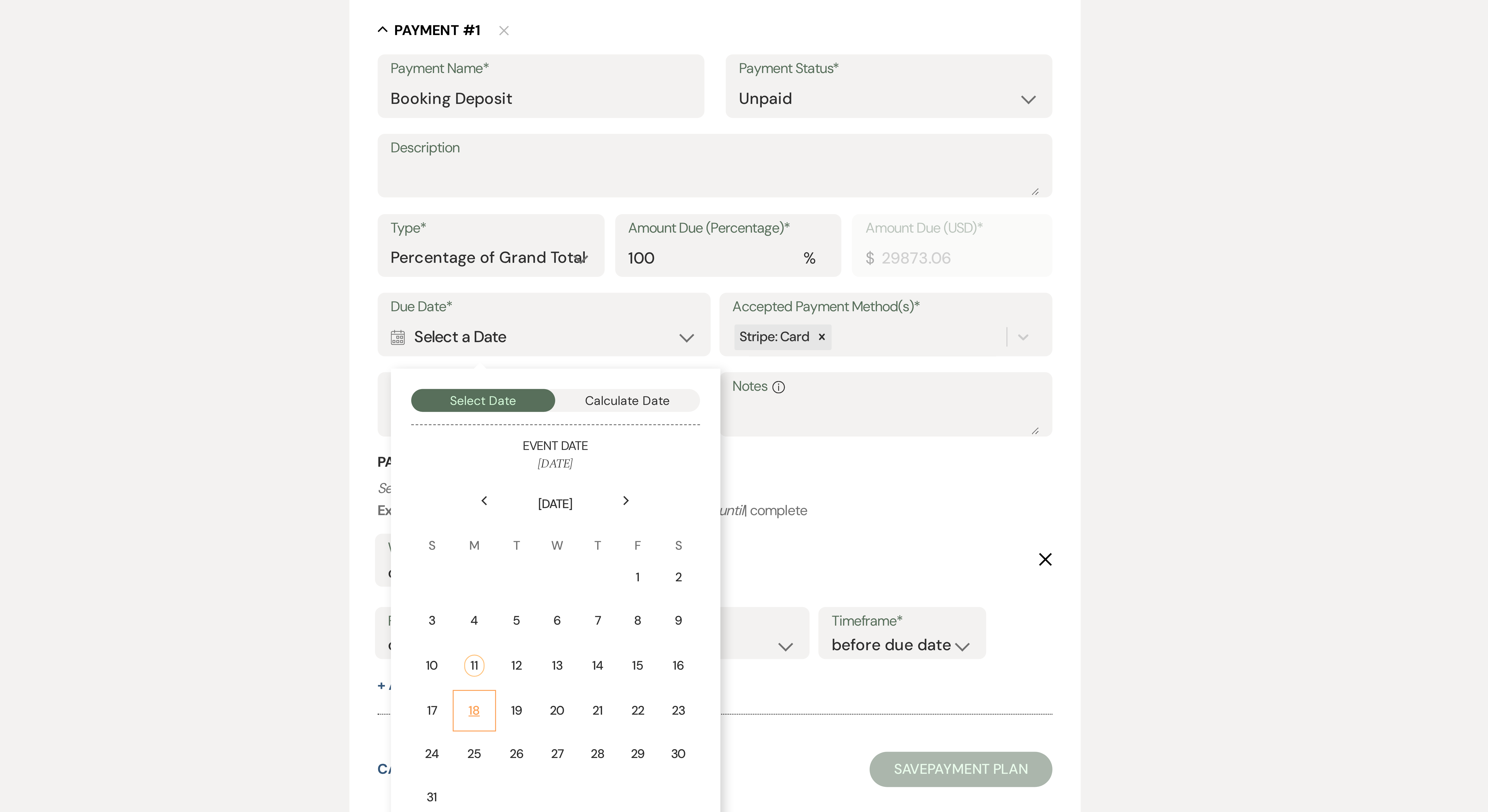
click at [368, 203] on td "18" at bounding box center [678, 330] width 12 height 12
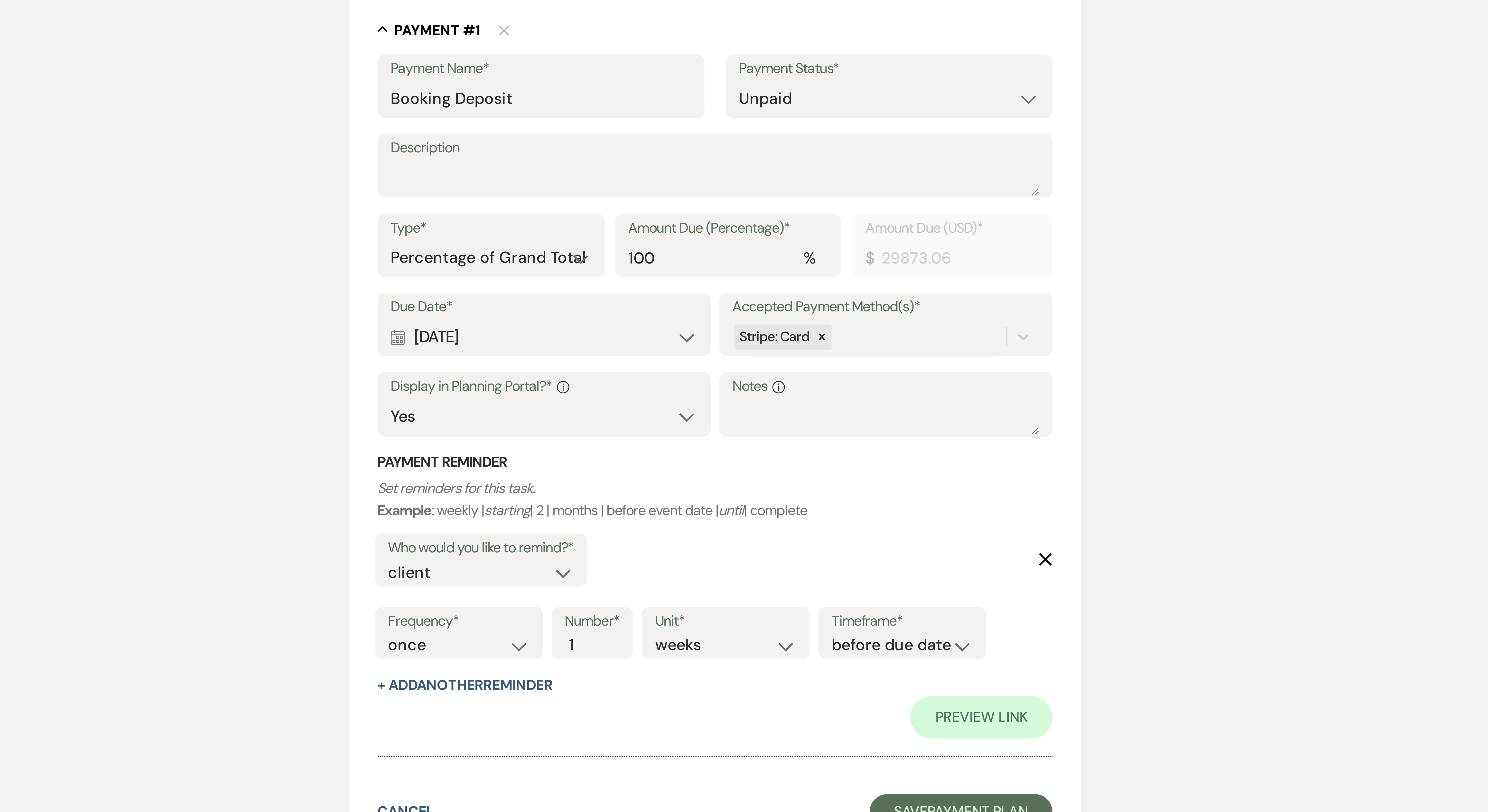
click at [368, 203] on use "button" at bounding box center [835, 288] width 3 height 3
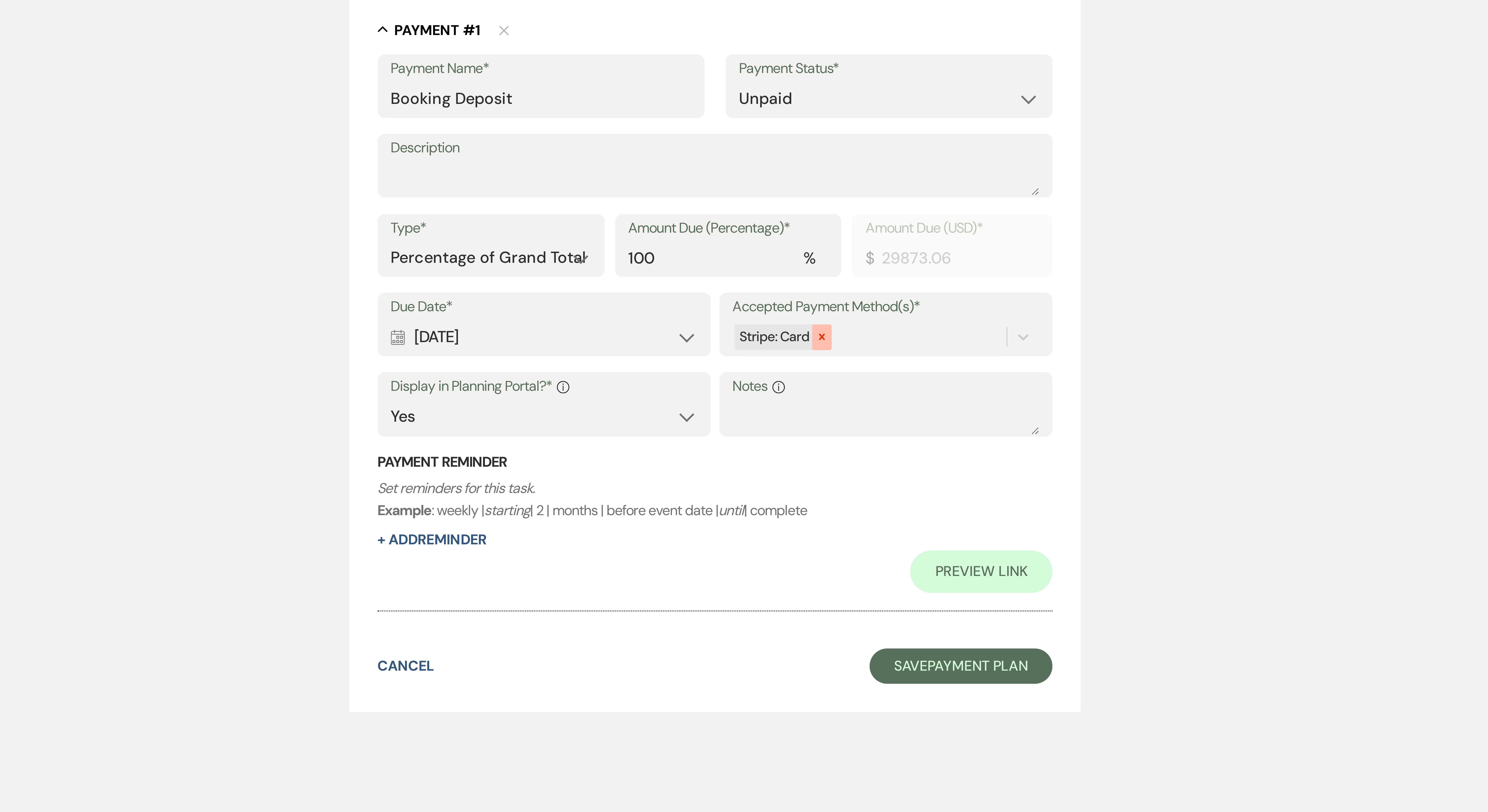
click at [368, 203] on icon at bounding box center [773, 227] width 3 height 3
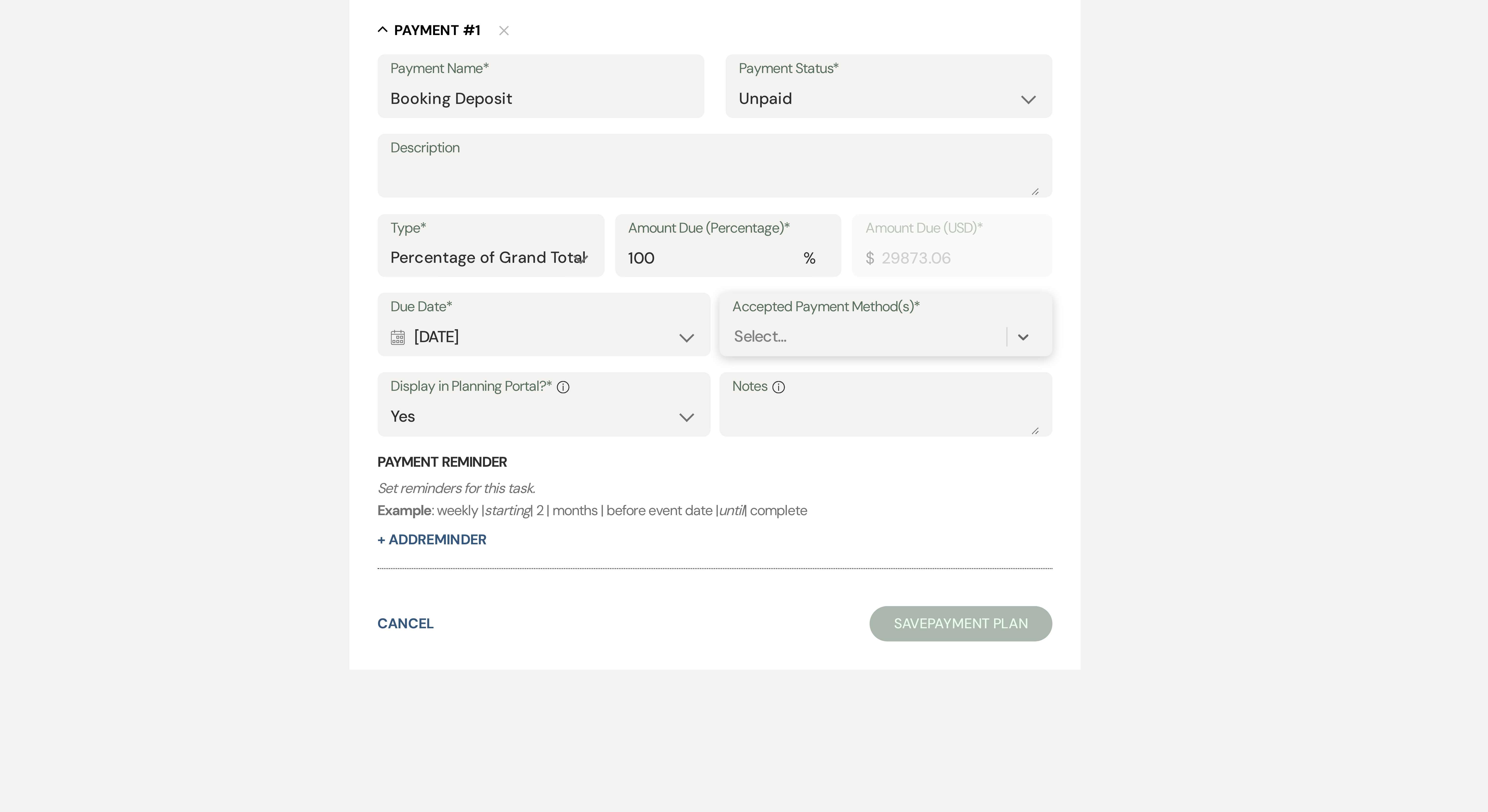
click at [368, 203] on div "Select..." at bounding box center [786, 227] width 76 height 9
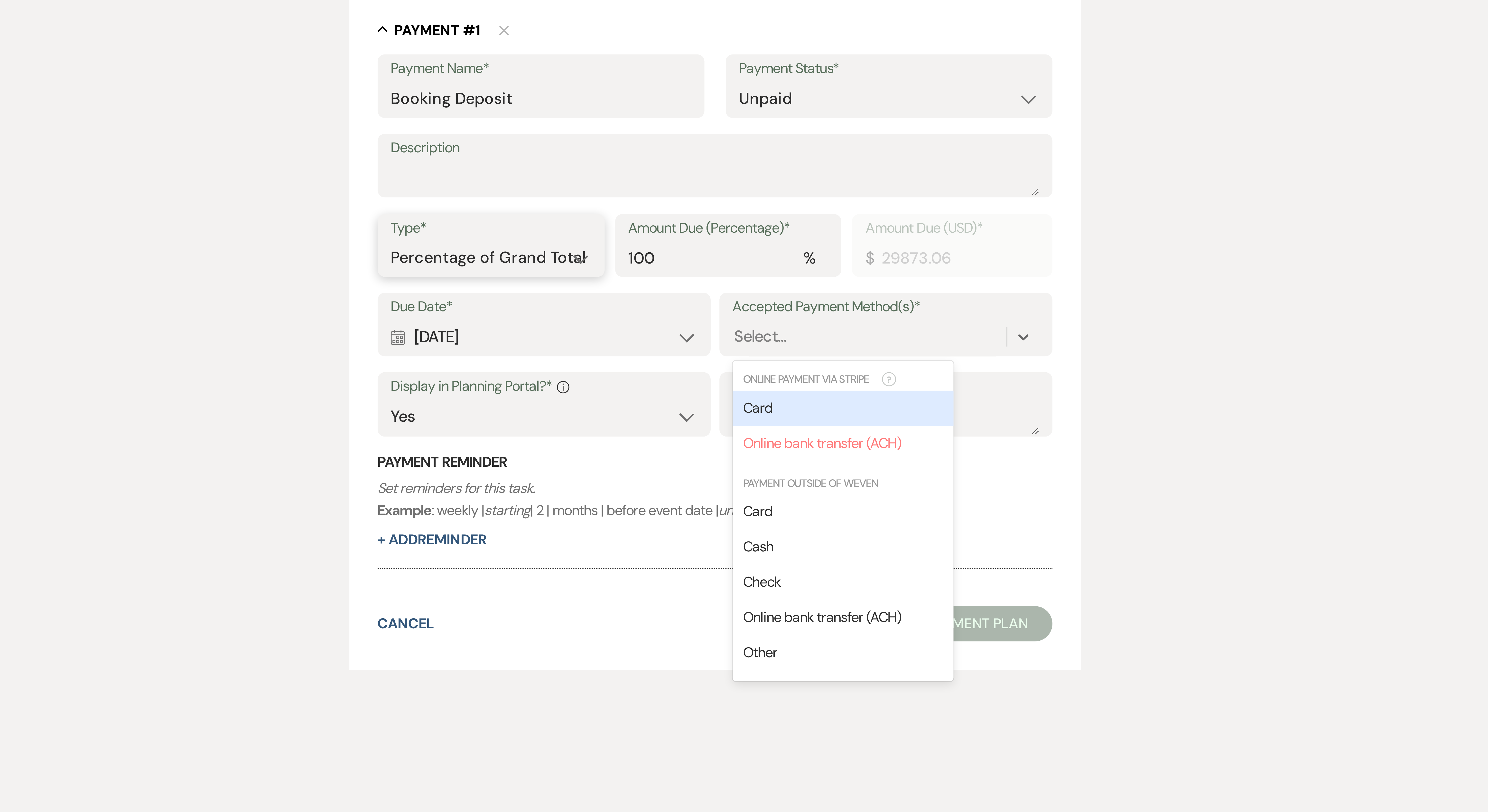
click at [368, 203] on select "Dollar Amount Percentage of Grand Total" at bounding box center [682, 205] width 55 height 9
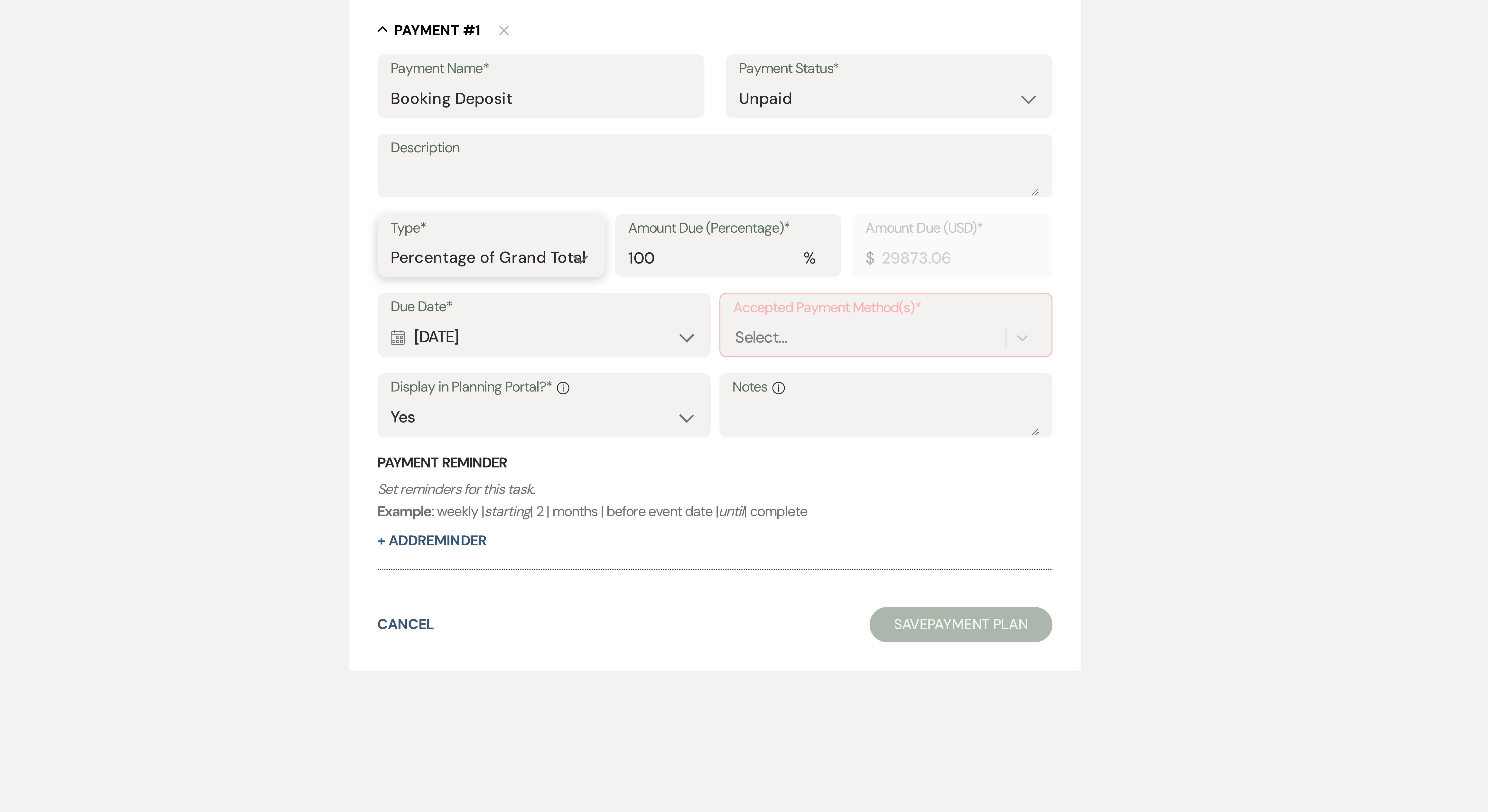
select select "flat"
click at [368, 201] on select "Dollar Amount Percentage of Grand Total" at bounding box center [682, 205] width 55 height 9
click at [368, 203] on input "29873.06" at bounding box center [793, 205] width 81 height 9
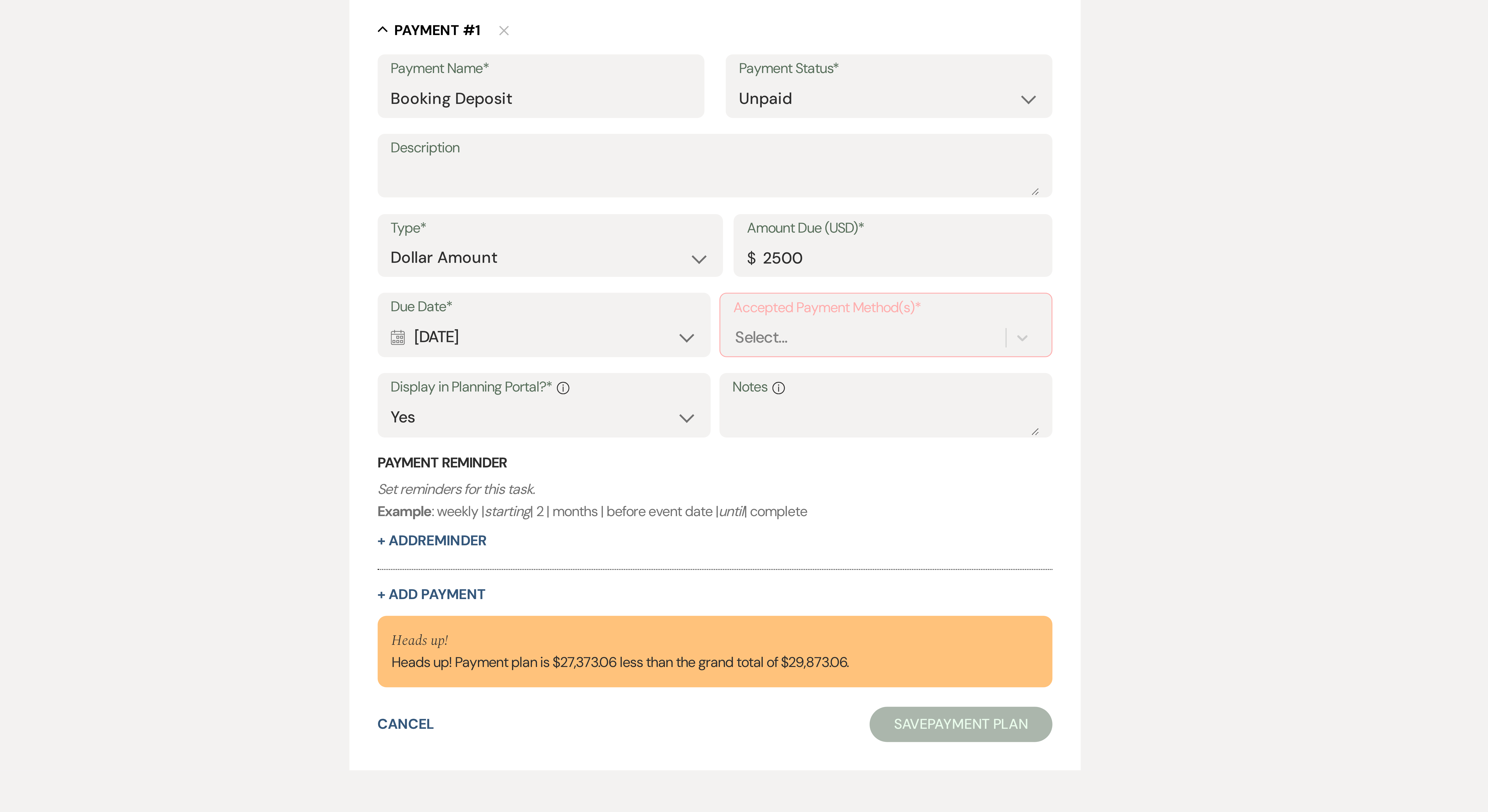
type input "2500.00"
click at [368, 203] on div "Type* Dollar Amount Percentage of Grand Total Amount Due (USD)* $ 2500.00" at bounding box center [744, 204] width 186 height 22
click at [368, 203] on div "Select..." at bounding box center [787, 227] width 75 height 9
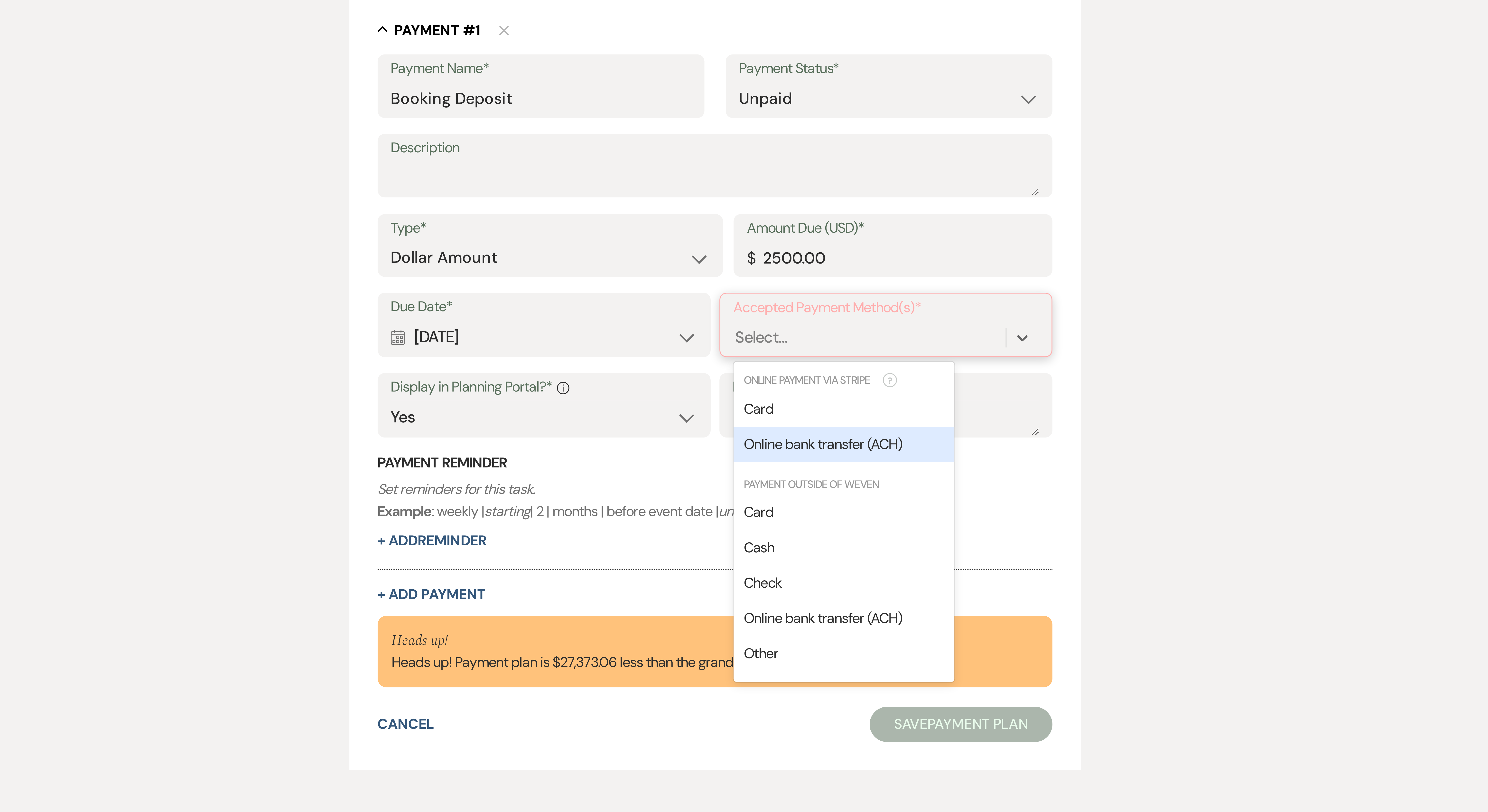
click at [368, 203] on span "Online bank transfer (ACH)" at bounding box center [773, 256] width 43 height 5
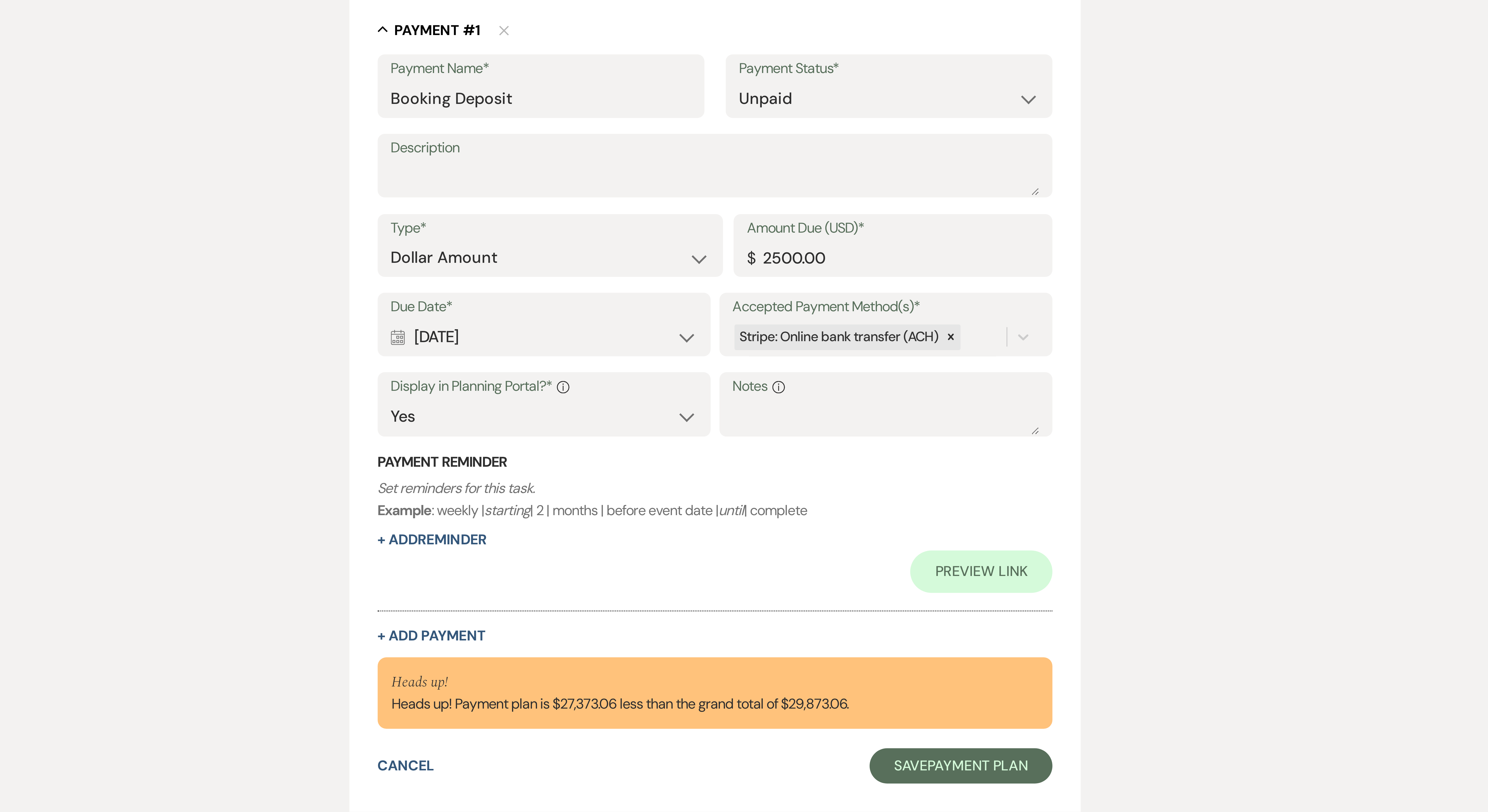
click at [368, 203] on p "Set reminders for this task. Example : weekly | starting | 2 | months | before …" at bounding box center [744, 271] width 186 height 12
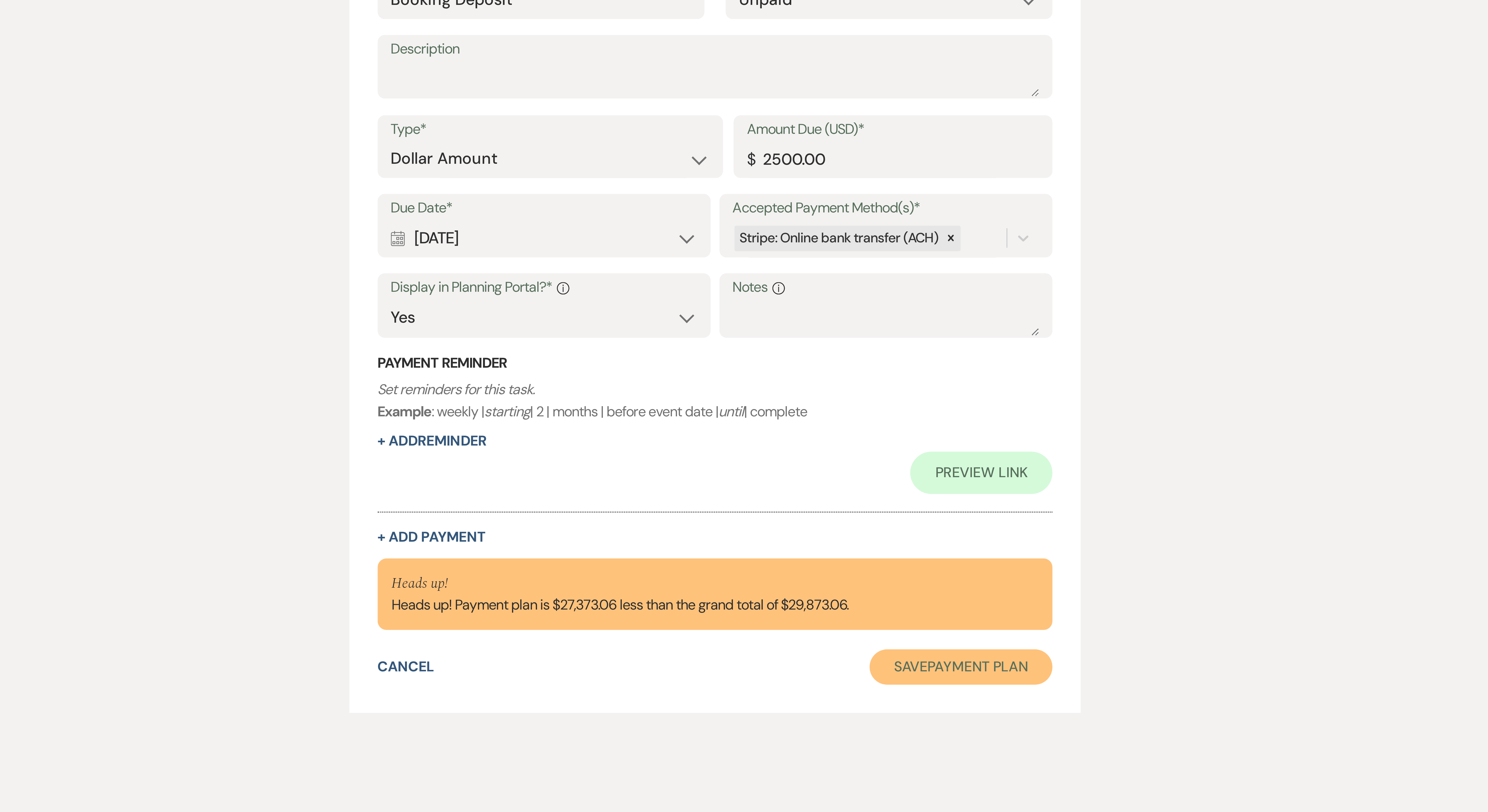
click at [368, 203] on button "Save Payment Plan" at bounding box center [812, 345] width 51 height 10
select select "5"
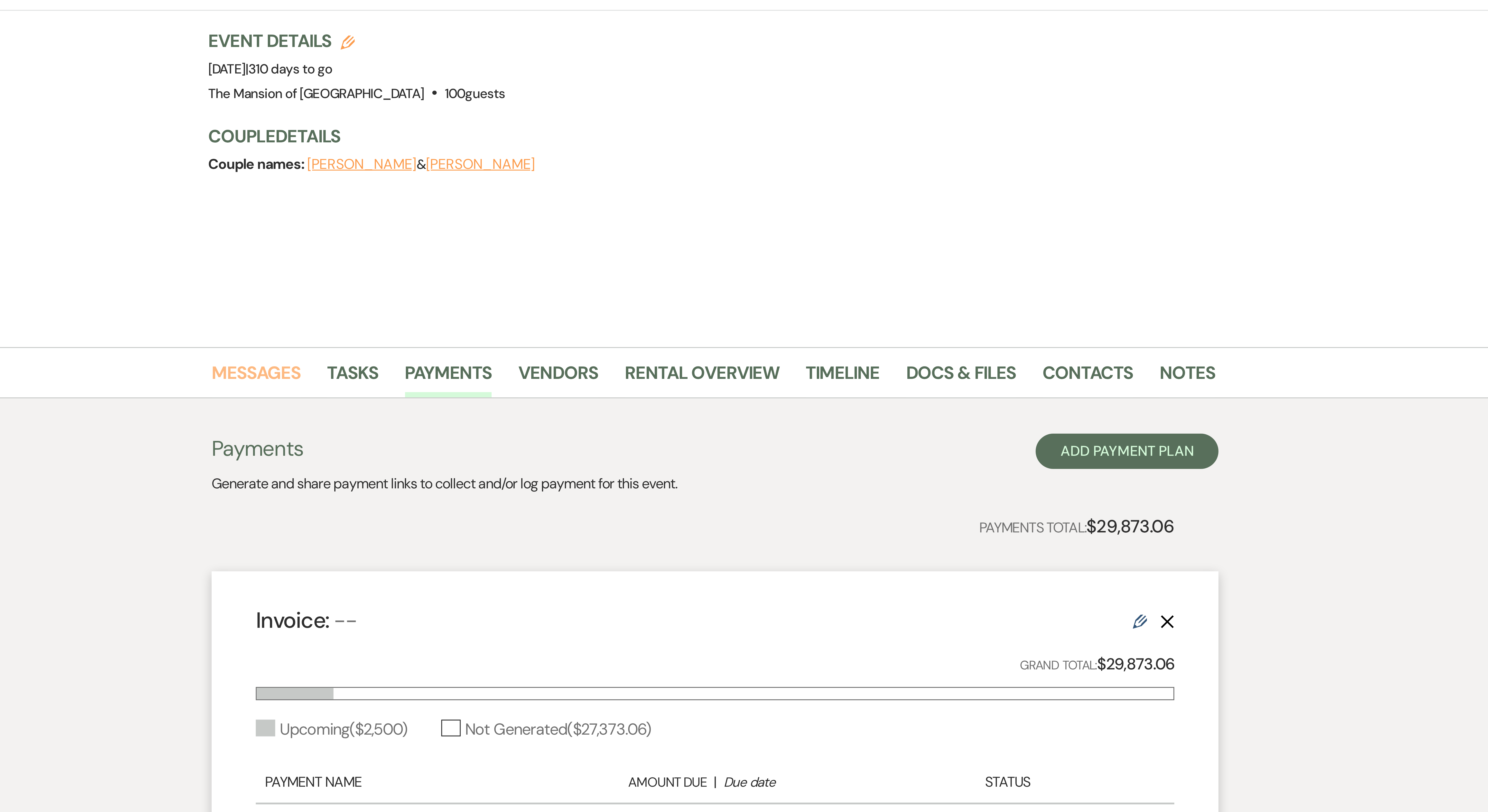
click at [368, 132] on link "Messages" at bounding box center [617, 131] width 25 height 11
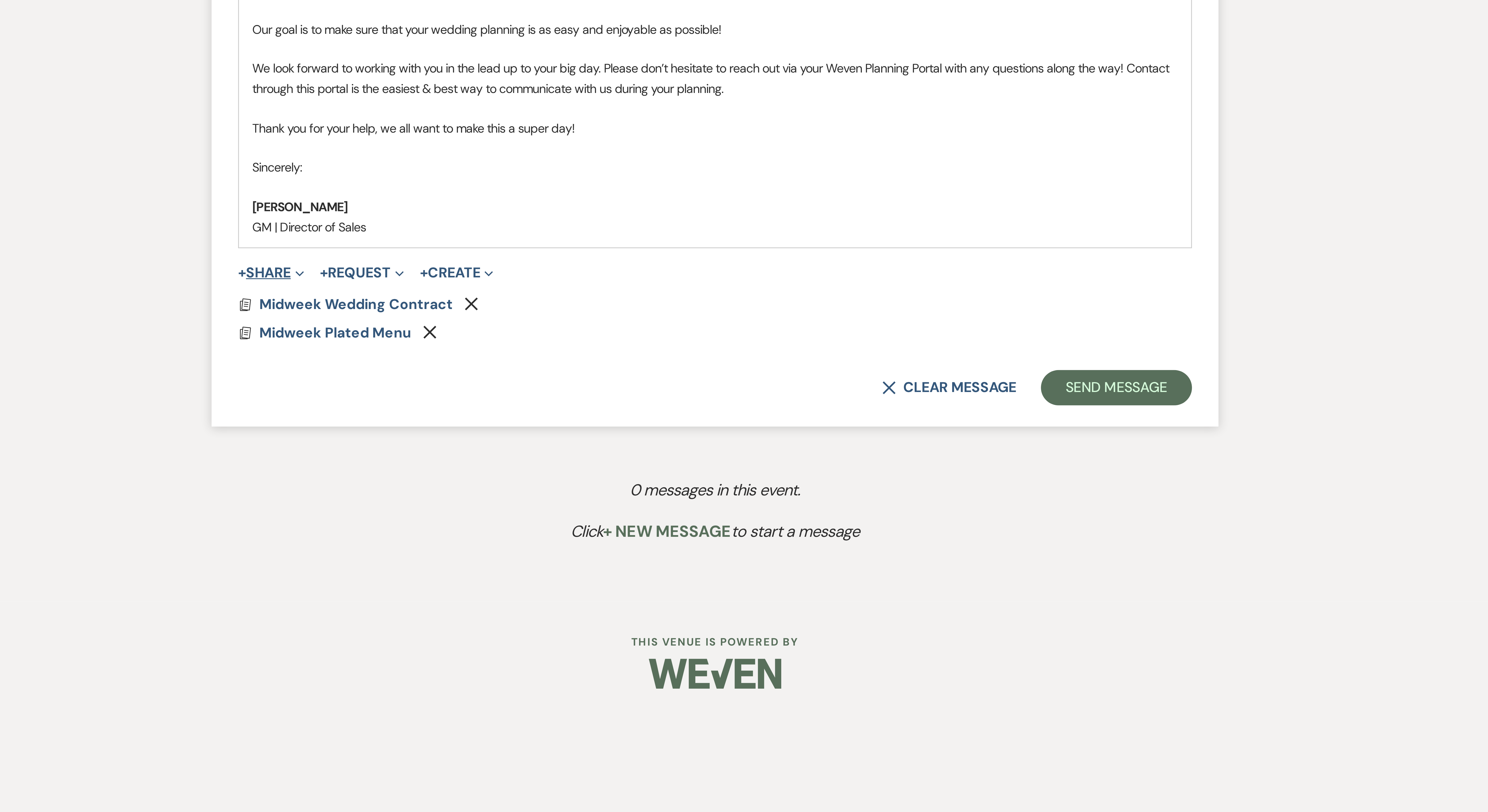
click at [368, 203] on button "+ Share Expand" at bounding box center [622, 639] width 18 height 4
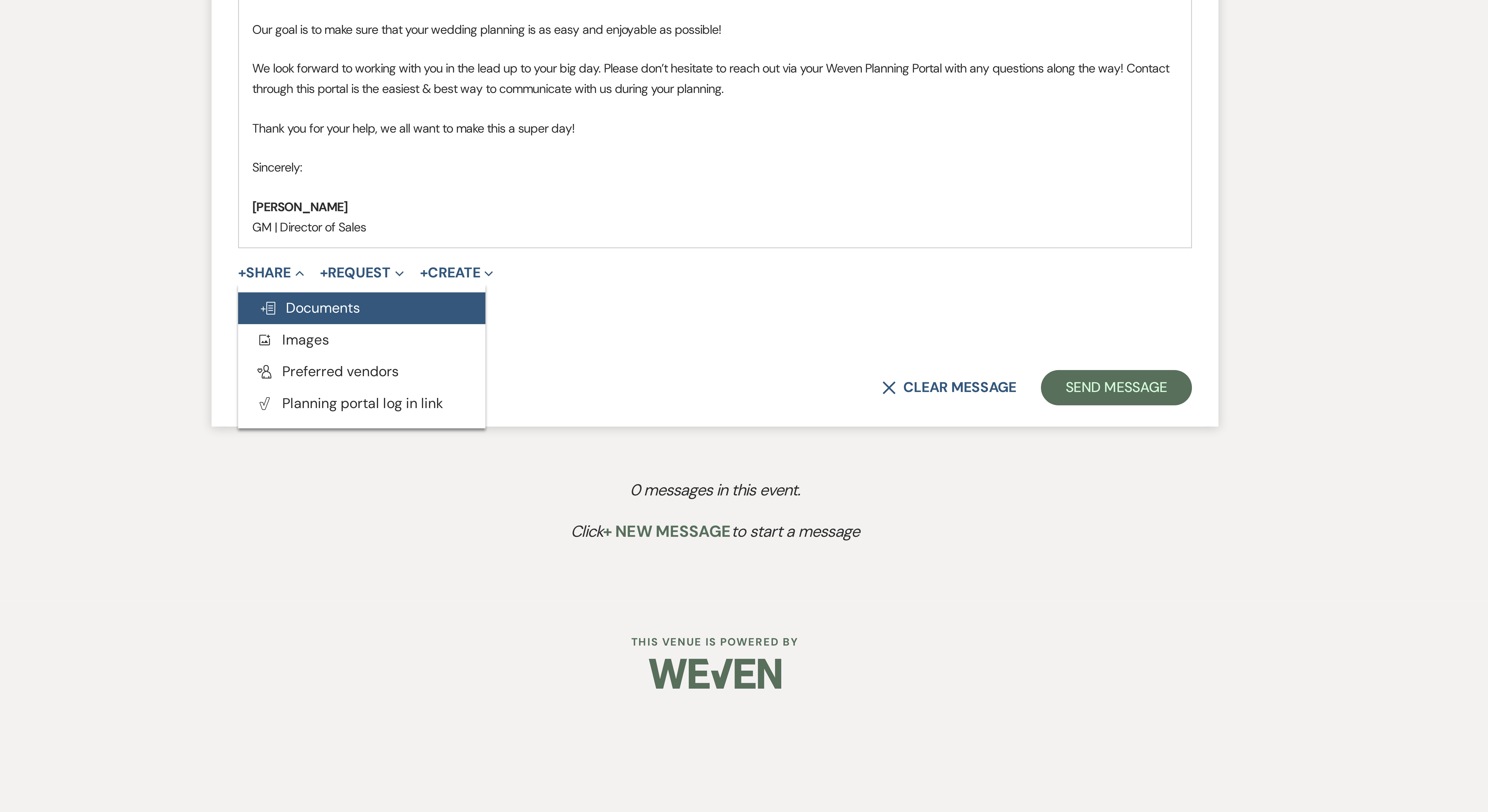
click at [368, 203] on span "Doc Upload Documents" at bounding box center [633, 649] width 28 height 5
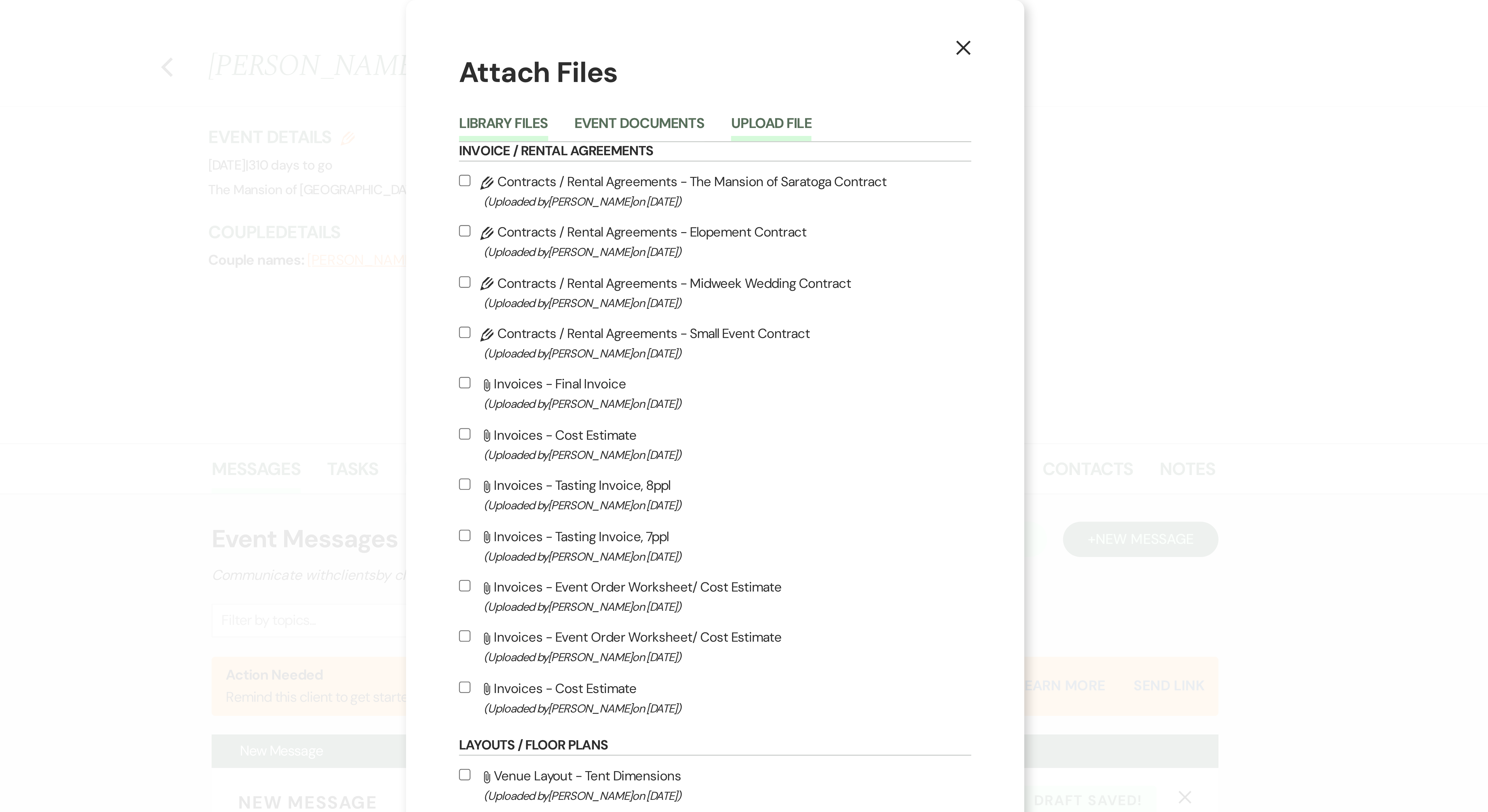
click at [368, 33] on button "Upload File" at bounding box center [760, 36] width 22 height 7
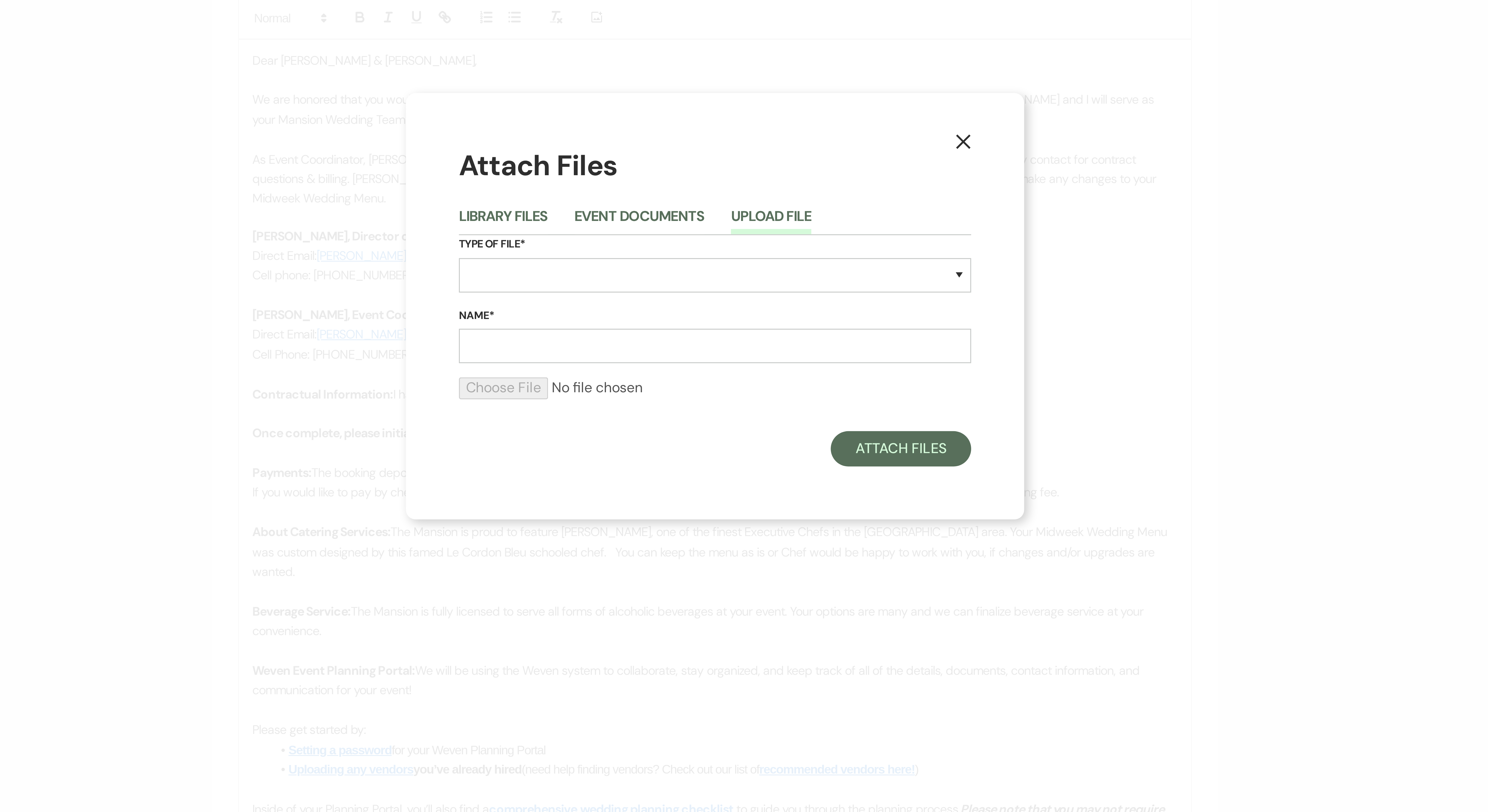
click at [368, 203] on button "Upload File" at bounding box center [760, 383] width 22 height 7
click at [368, 203] on select "Special Event Insurance Vendor Certificate of Insurance Contracts / Rental Agre…" at bounding box center [744, 397] width 141 height 9
select select "22"
click at [368, 203] on select "Special Event Insurance Vendor Certificate of Insurance Contracts / Rental Agre…" at bounding box center [744, 397] width 141 height 9
click at [368, 203] on input "Name*" at bounding box center [744, 417] width 141 height 9
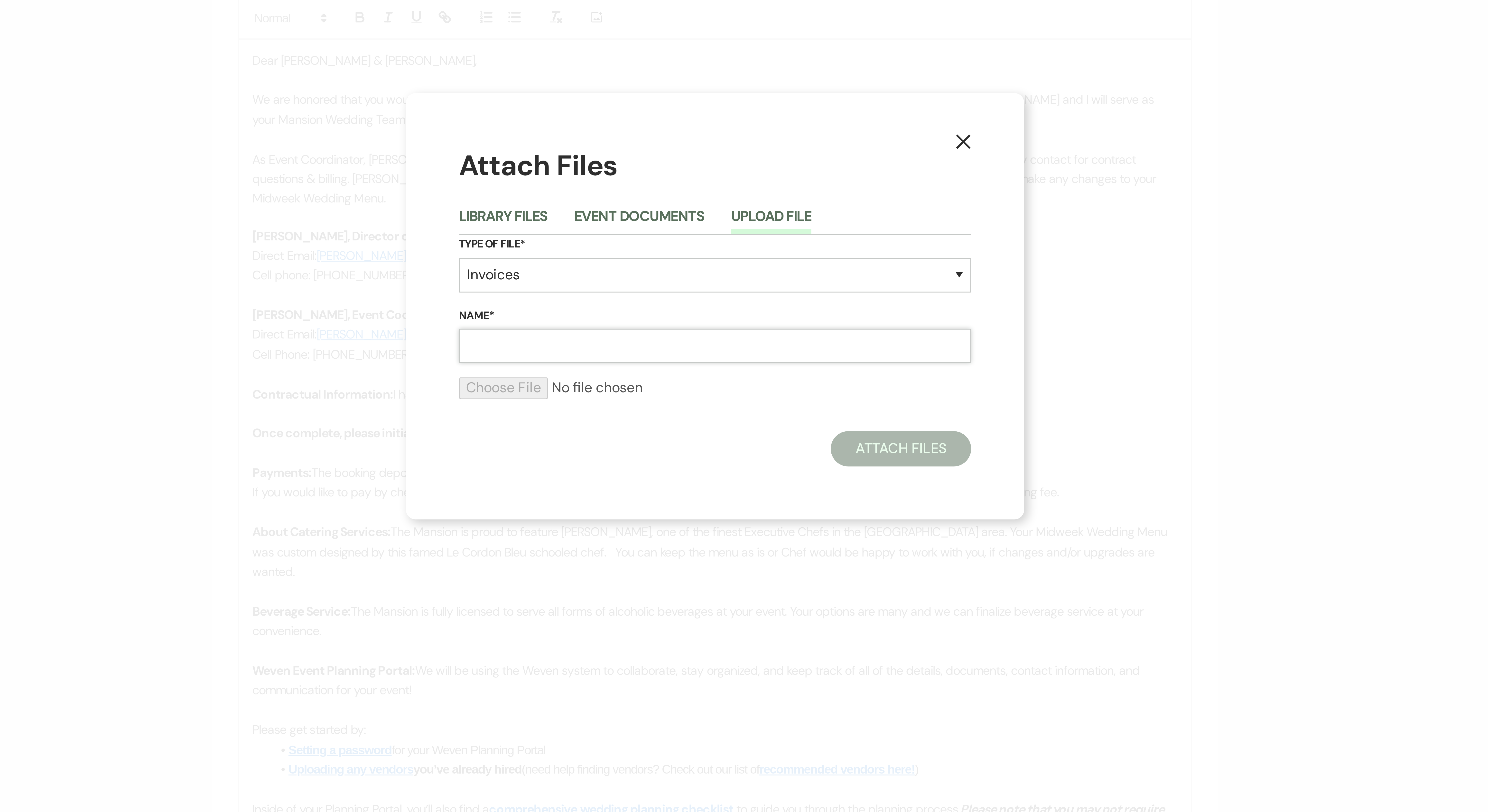
type input "Event Order Worksheet/ Cost Estimate"
click at [368, 203] on input "file" at bounding box center [744, 429] width 141 height 6
type input "C:\fakepath\2026 MIDWEEK Event Order Worksheet Feliciano_Hall.xlsx - Sheet1.pdf"
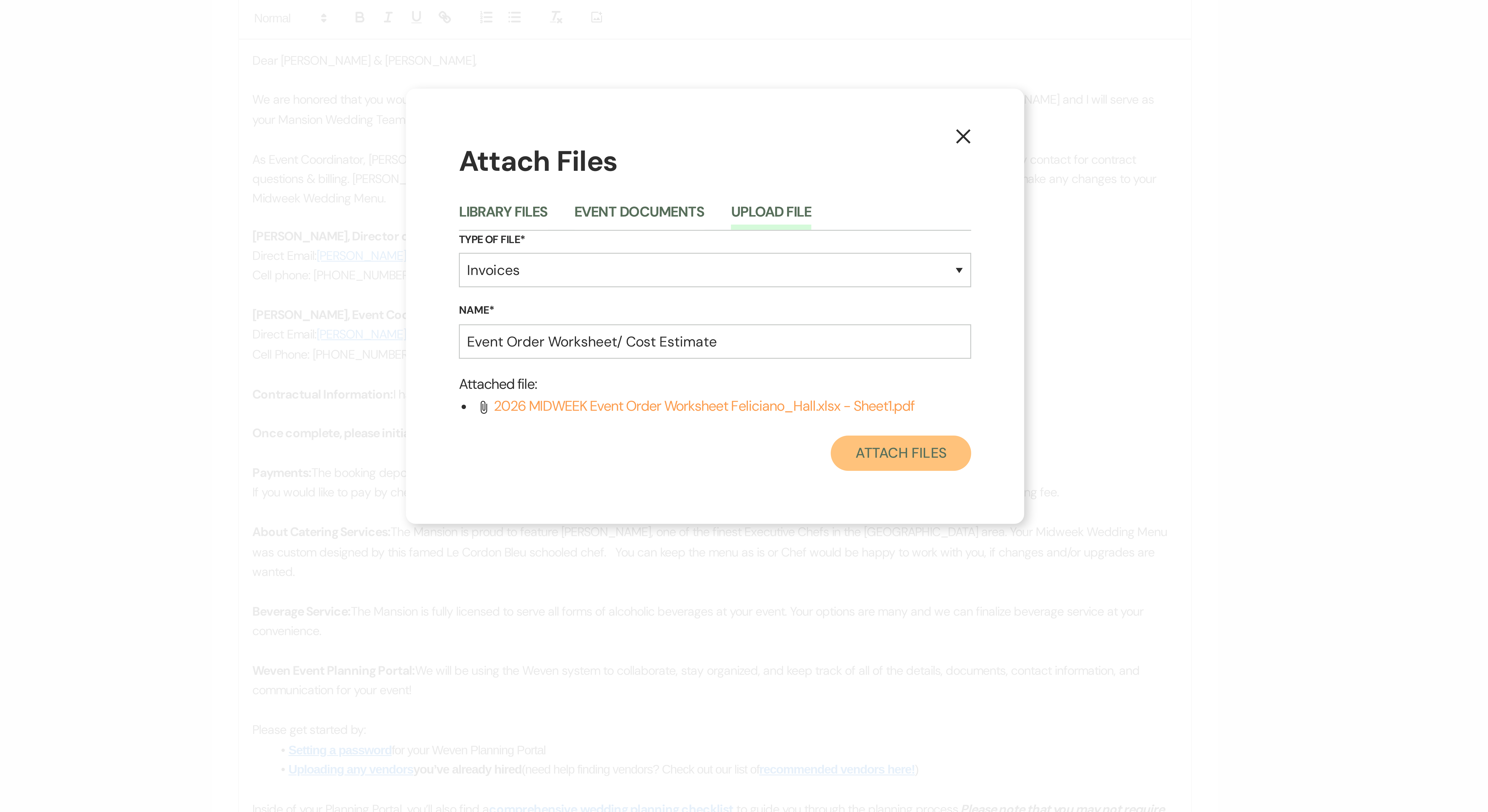
click at [368, 203] on button "Attach Files" at bounding box center [795, 446] width 39 height 10
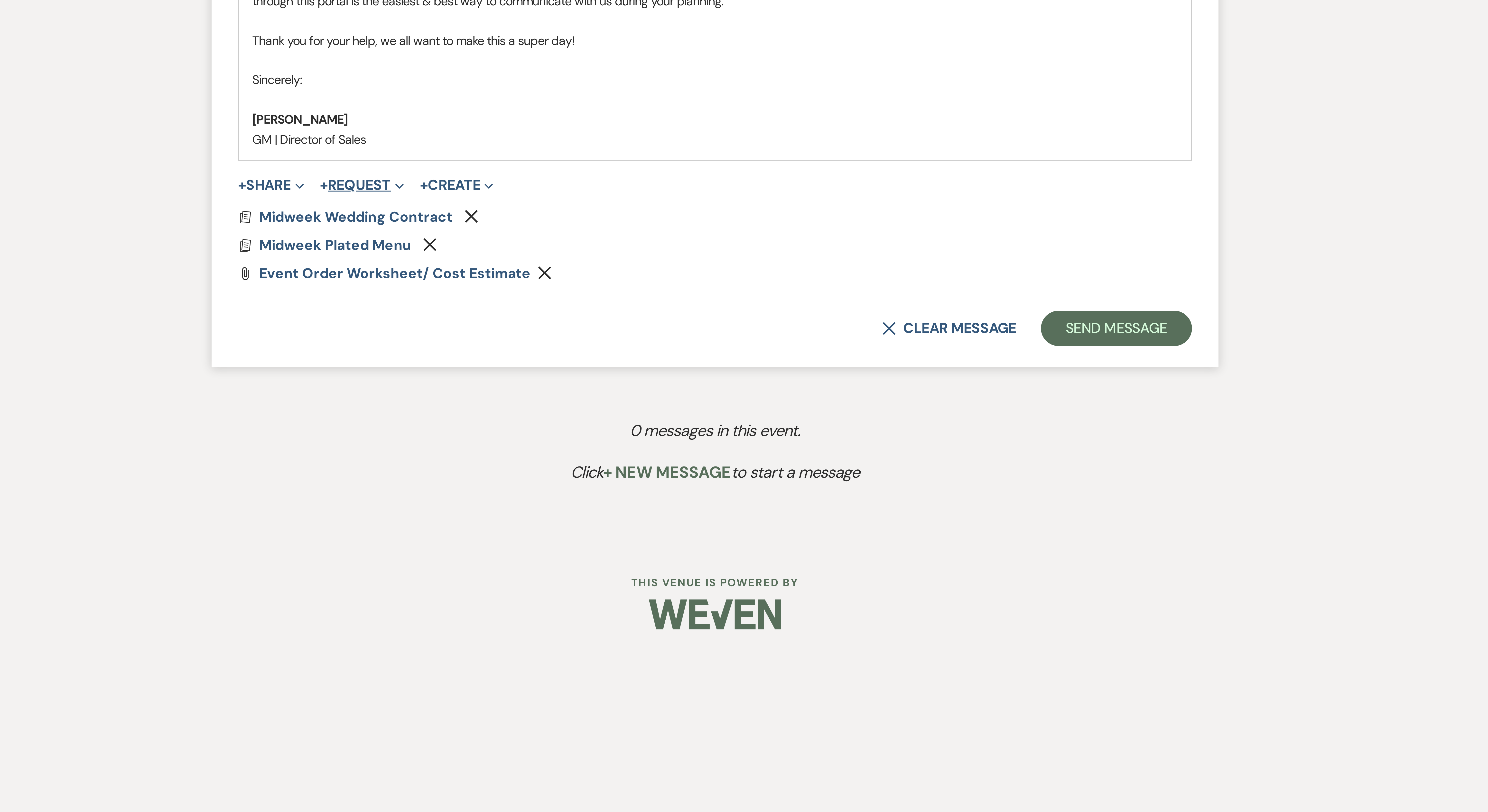
click at [368, 203] on button "+ Request Expand" at bounding box center [647, 639] width 23 height 4
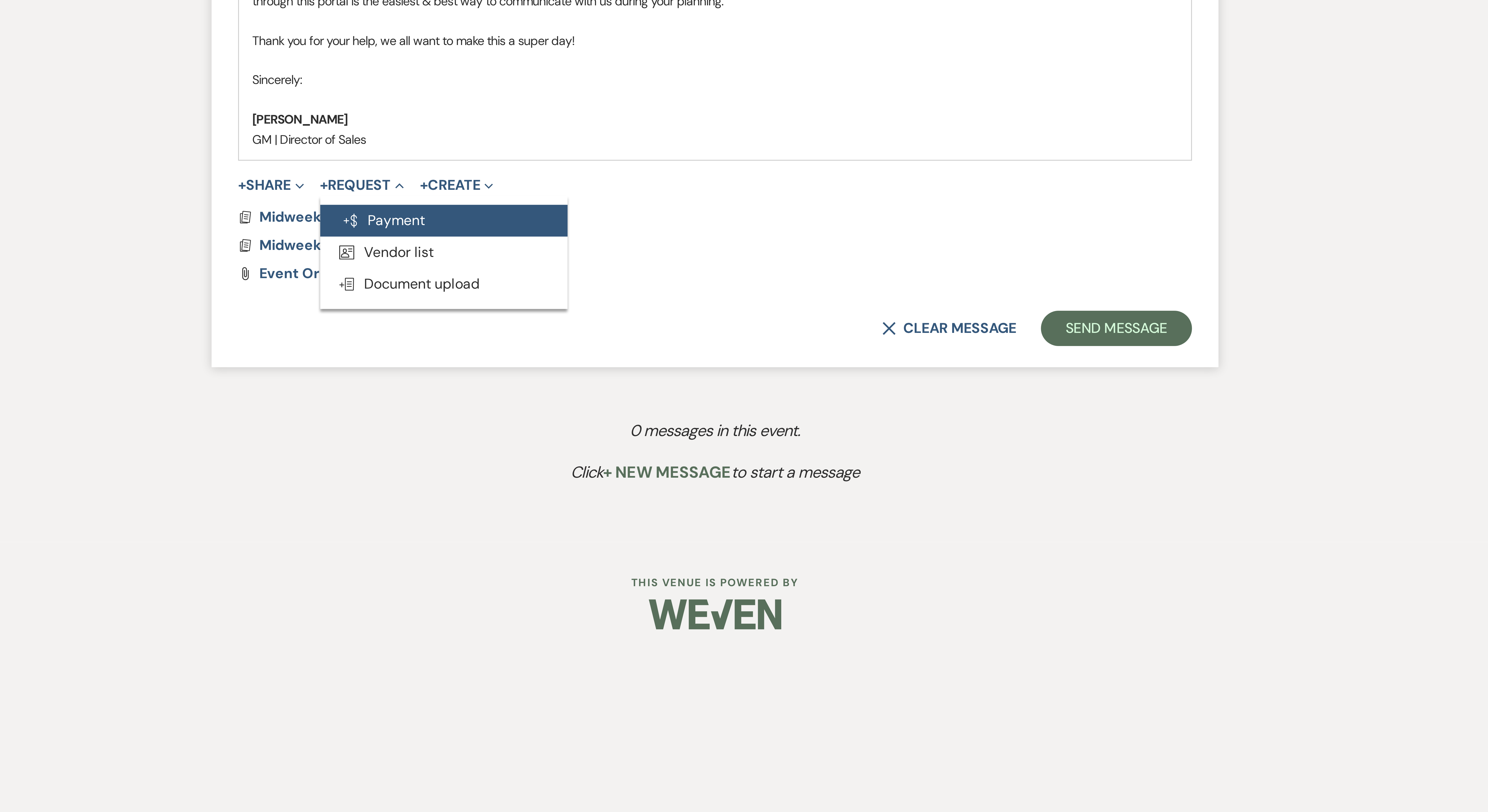
click at [368, 203] on button "Generate Payment Payment" at bounding box center [669, 649] width 68 height 9
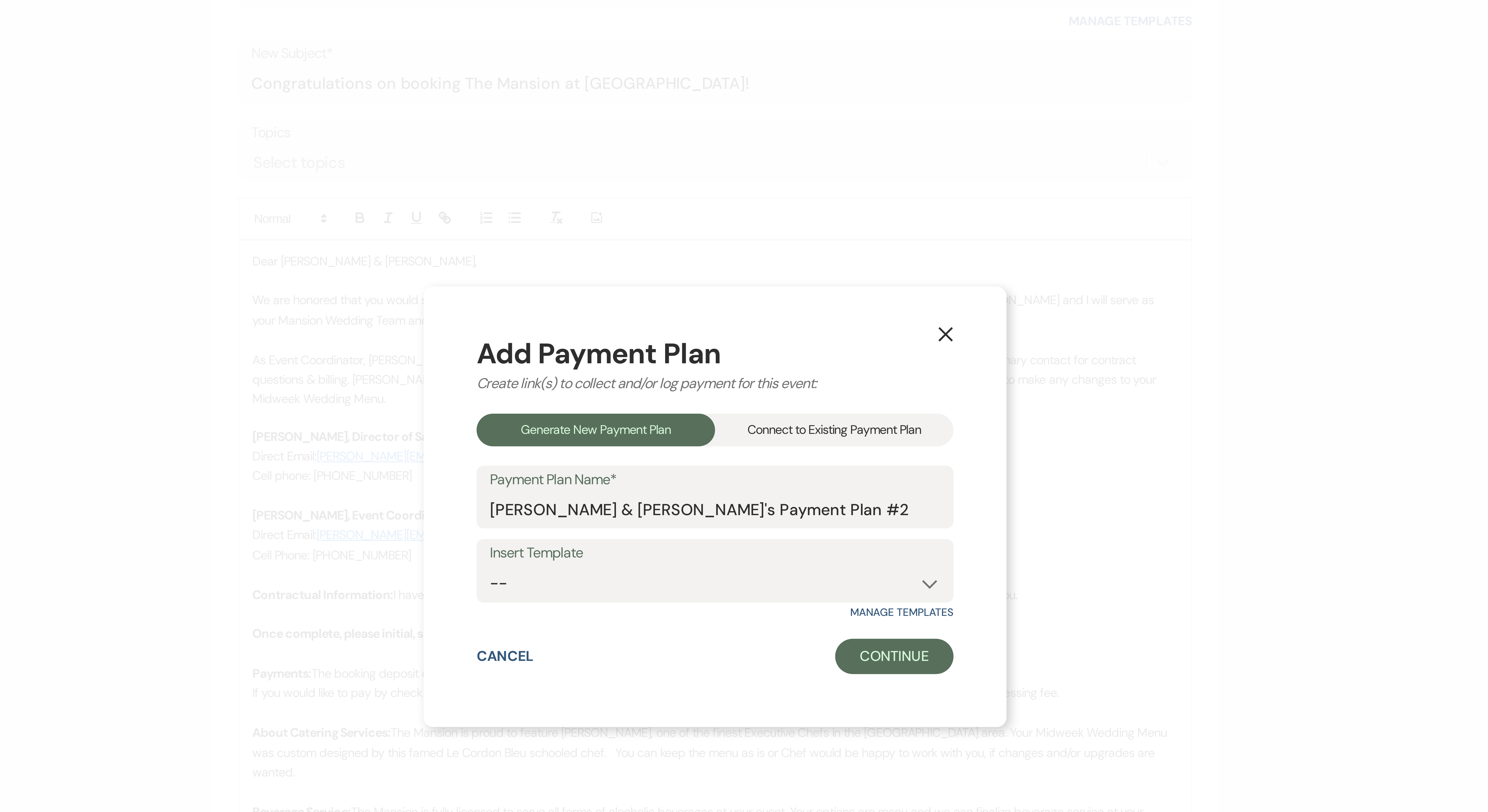
click at [368, 203] on div "Connect to Existing Payment Plan" at bounding box center [777, 385] width 66 height 9
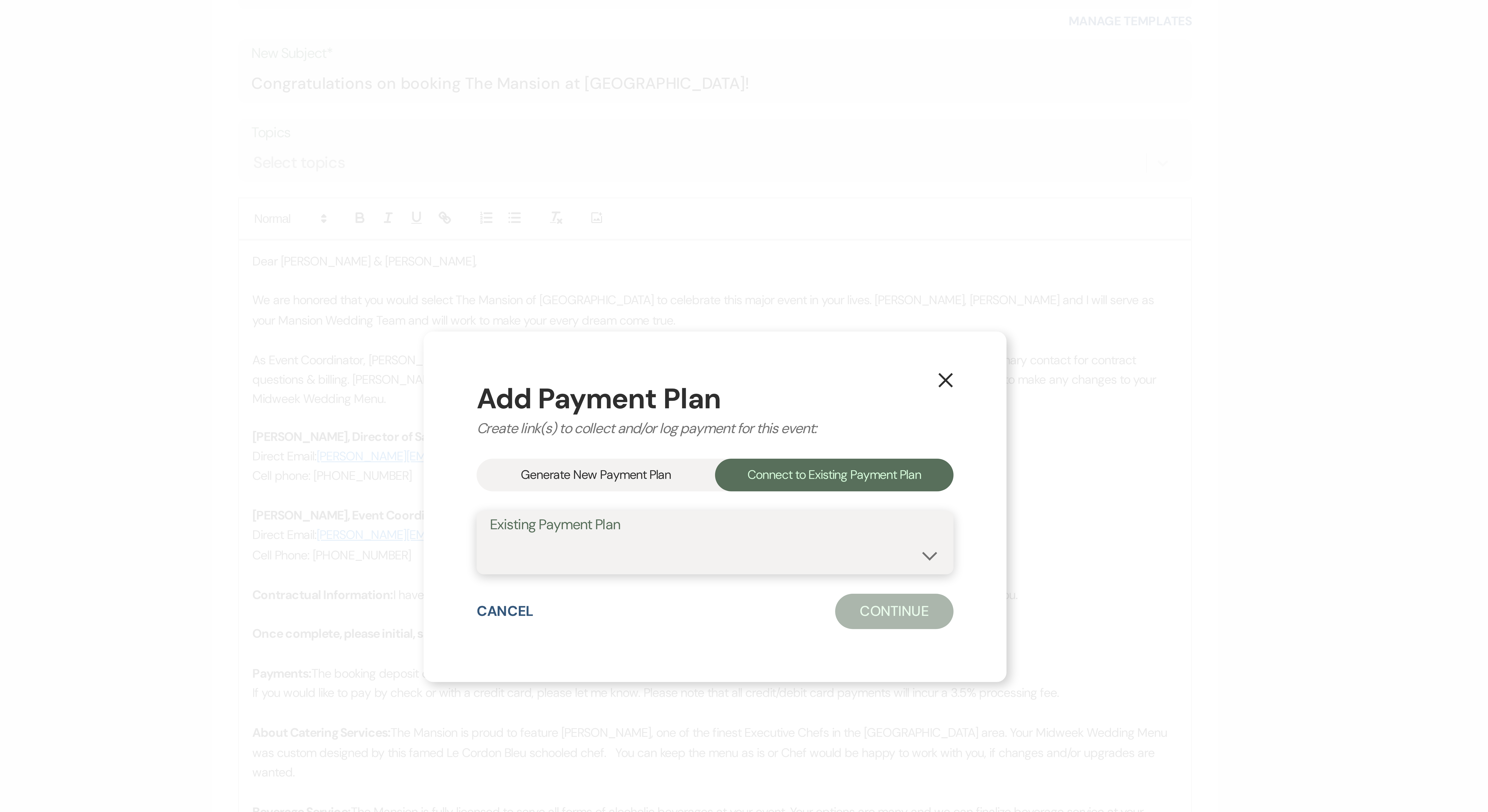
click at [368, 203] on select "Feliciano/Hall Estimated Wedding Cost" at bounding box center [744, 419] width 124 height 9
select select "24598"
click at [368, 203] on select "Feliciano/Hall Estimated Wedding Cost" at bounding box center [744, 419] width 124 height 9
click at [368, 203] on button "Continue" at bounding box center [793, 435] width 32 height 10
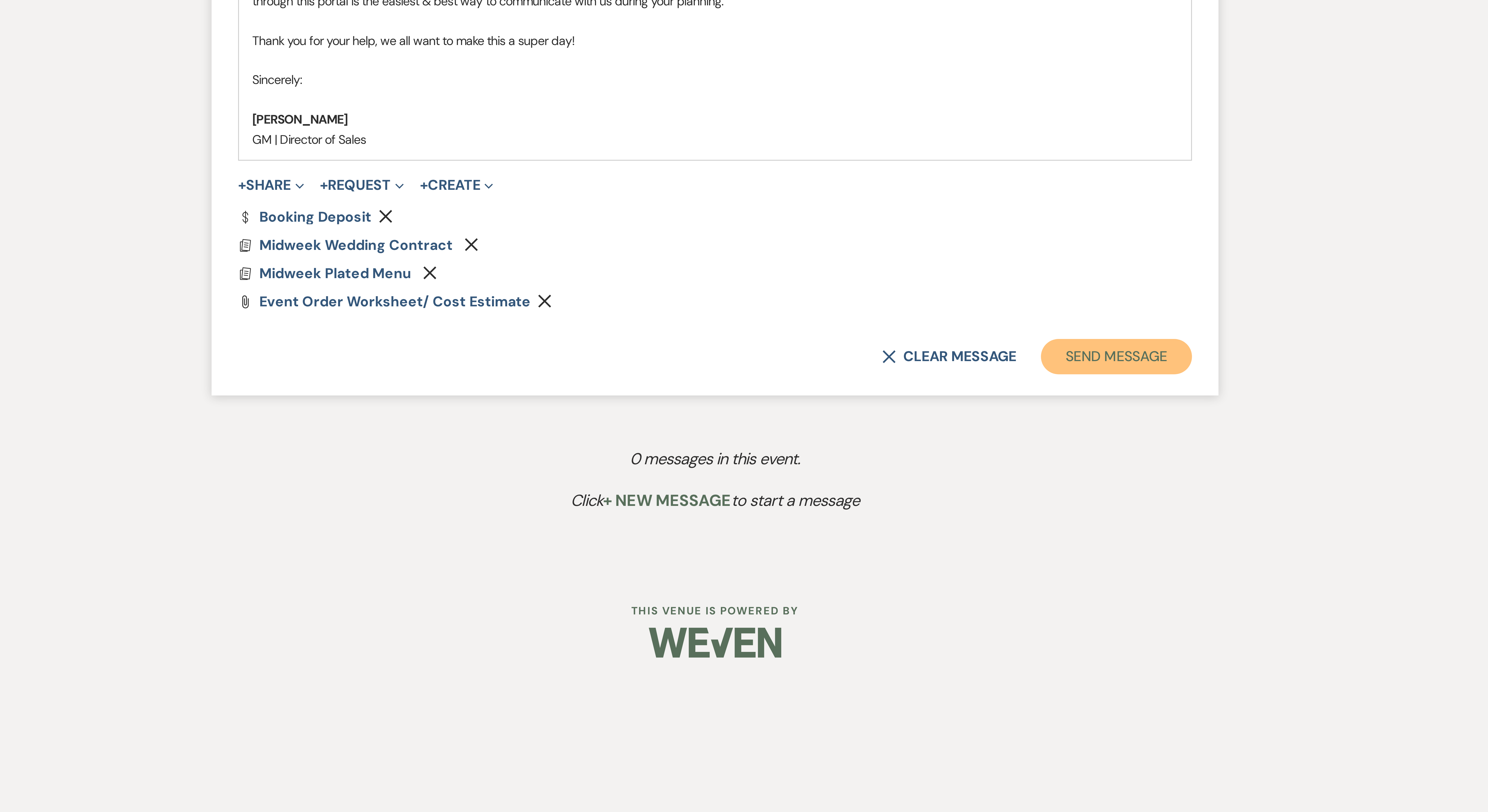
click at [368, 203] on button "Send Message" at bounding box center [855, 686] width 42 height 10
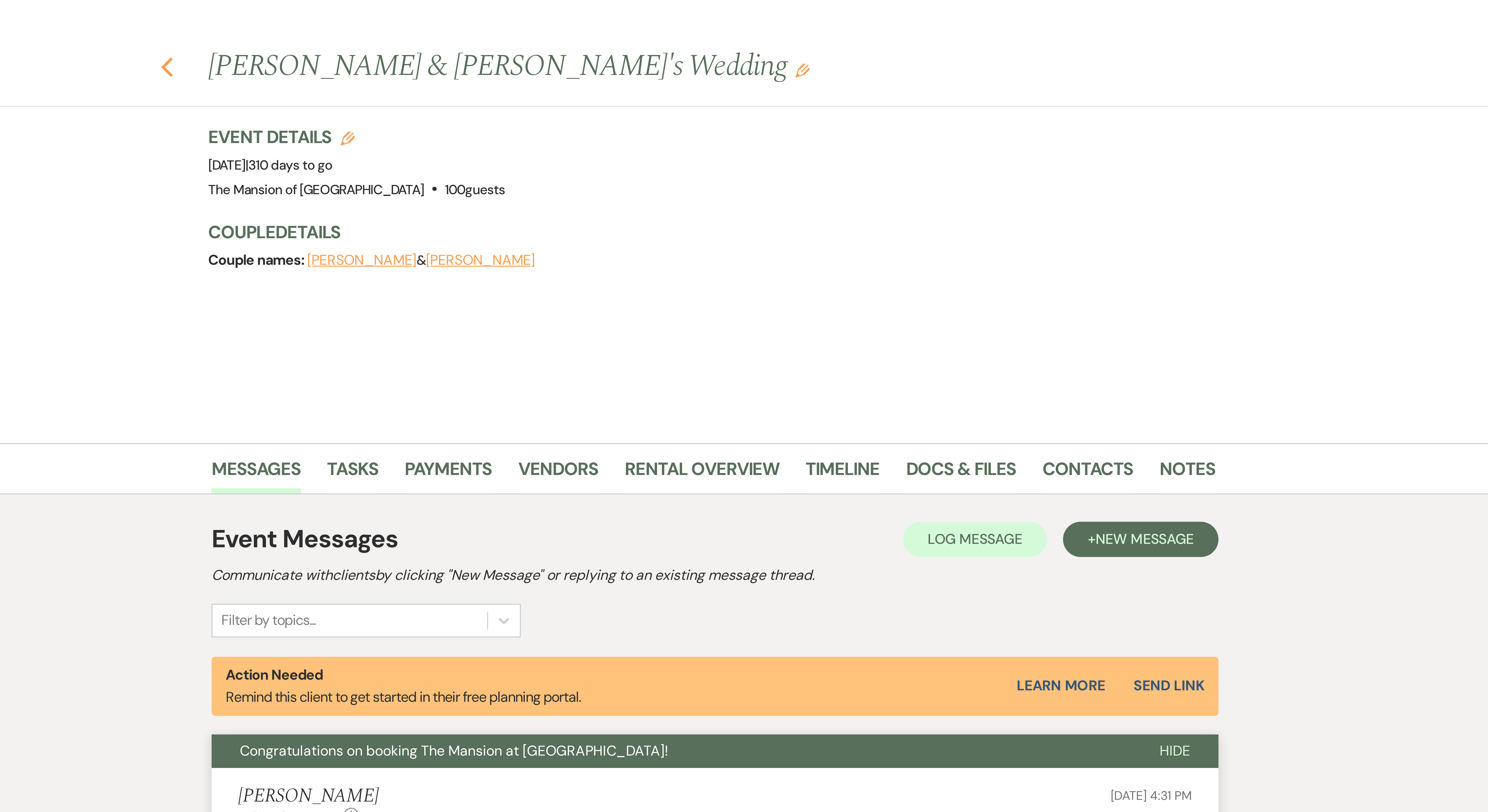
click at [368, 17] on use "button" at bounding box center [593, 18] width 3 height 5
select select "6"
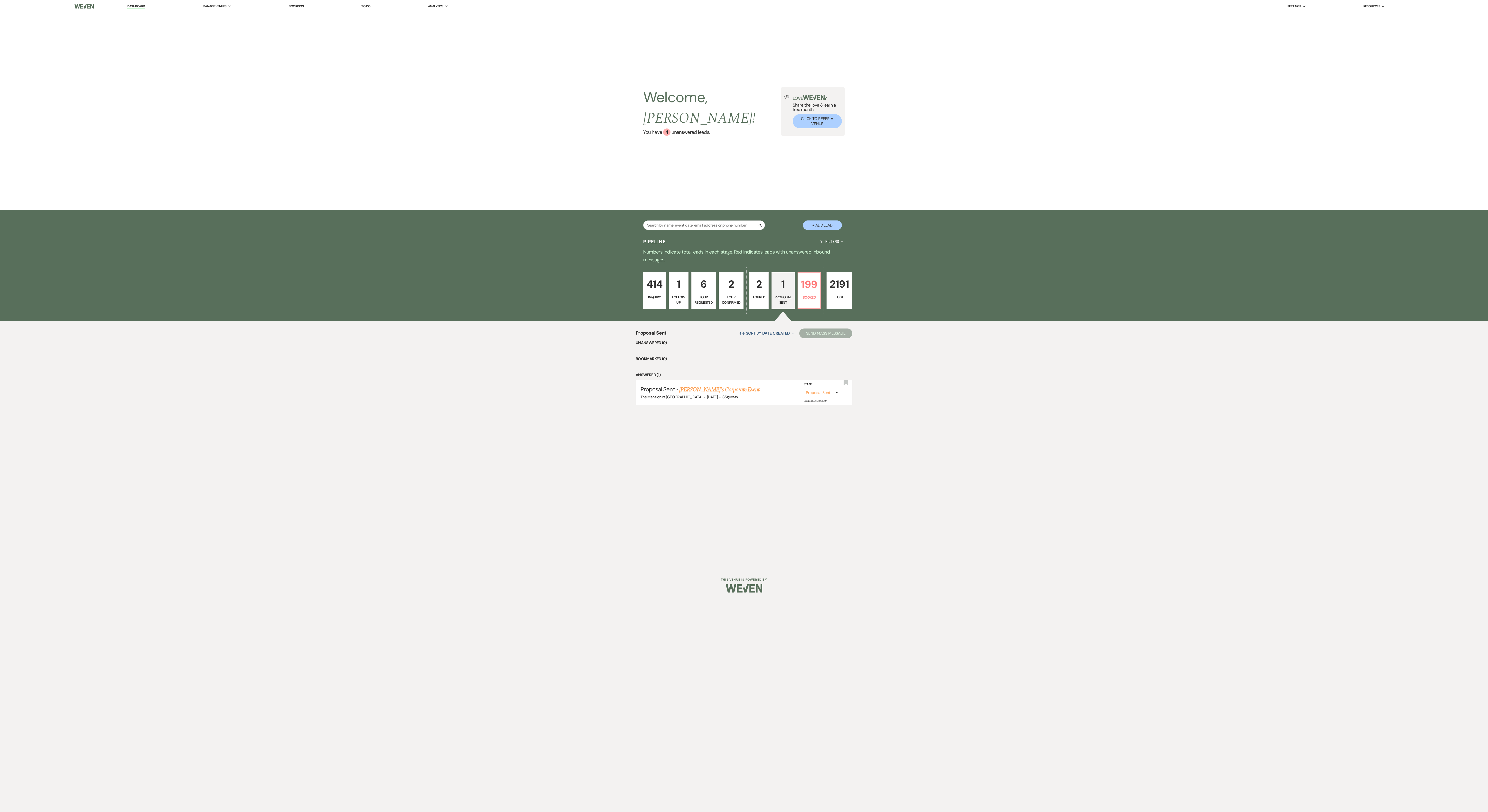
click at [368, 144] on div "Welcome, Lori ! You have 4 unanswered lead s . Love ? Share the love & earn a f…" at bounding box center [744, 111] width 1488 height 198
drag, startPoint x: 838, startPoint y: 66, endPoint x: 843, endPoint y: 64, distance: 5.4
click at [368, 64] on div "Welcome, Lori ! You have 4 unanswered lead s . Love ? Share the love & earn a f…" at bounding box center [744, 111] width 1488 height 198
drag, startPoint x: 826, startPoint y: 17, endPoint x: 795, endPoint y: 13, distance: 31.3
click at [368, 17] on div "Welcome, Lori ! You have 4 unanswered lead s . Love ? Share the love & earn a f…" at bounding box center [744, 111] width 1488 height 198
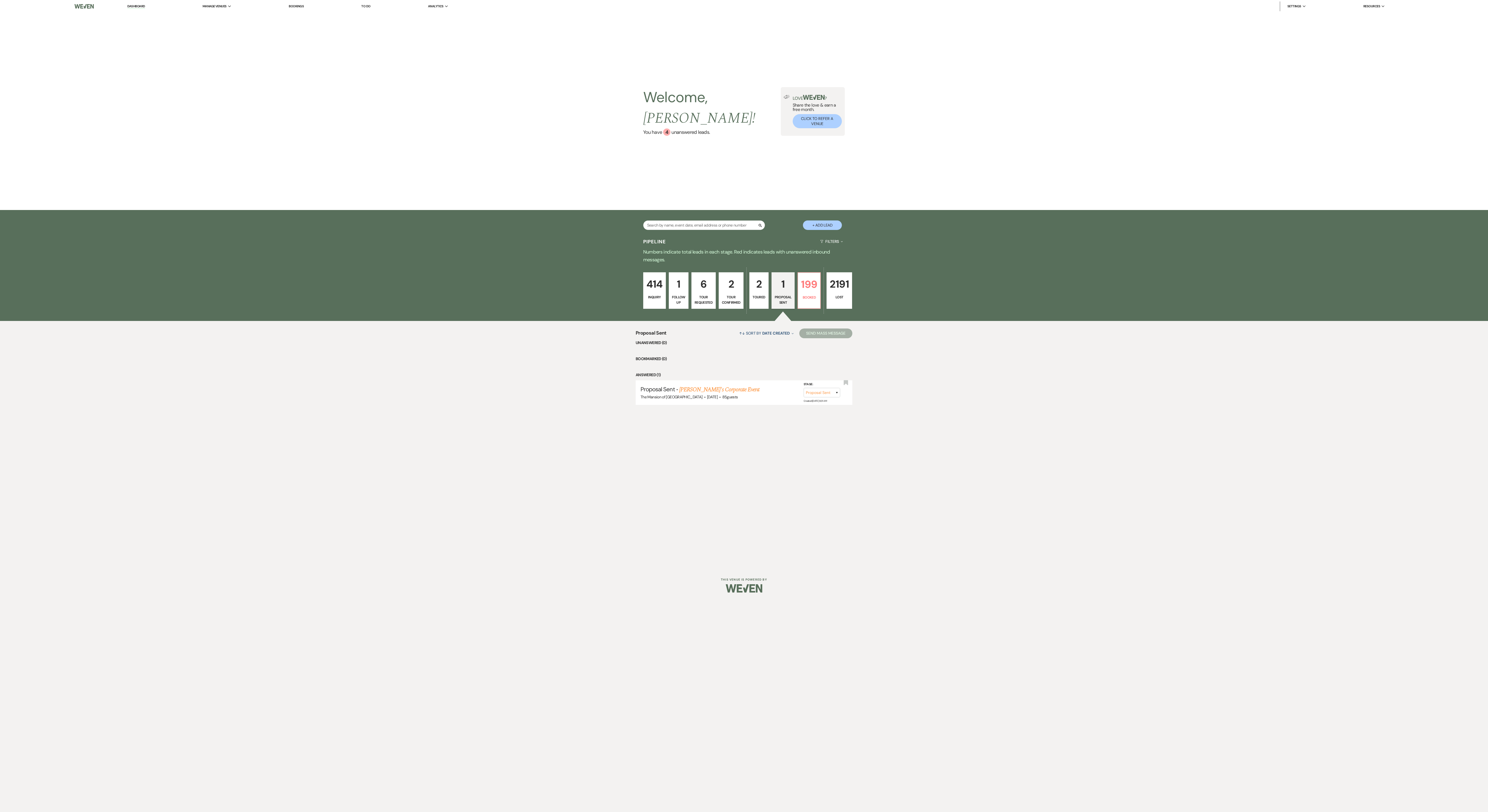
click at [368, 31] on div "Welcome, Lori ! You have 4 unanswered lead s . Love ? Share the love & earn a f…" at bounding box center [744, 111] width 1488 height 198
click at [368, 9] on ul "Dashboard Manage Venues Expand The Mansion of Saratoga Bookings To Do Analytics…" at bounding box center [756, 6] width 1315 height 10
click at [368, 0] on nav "Dashboard Manage Venues Expand The Mansion of Saratoga Bookings To Do Analytics…" at bounding box center [744, 6] width 1488 height 13
click at [368, 68] on div "Welcome, Lori ! You have 4 unanswered lead s . Love ? Share the love & earn a f…" at bounding box center [744, 111] width 1488 height 198
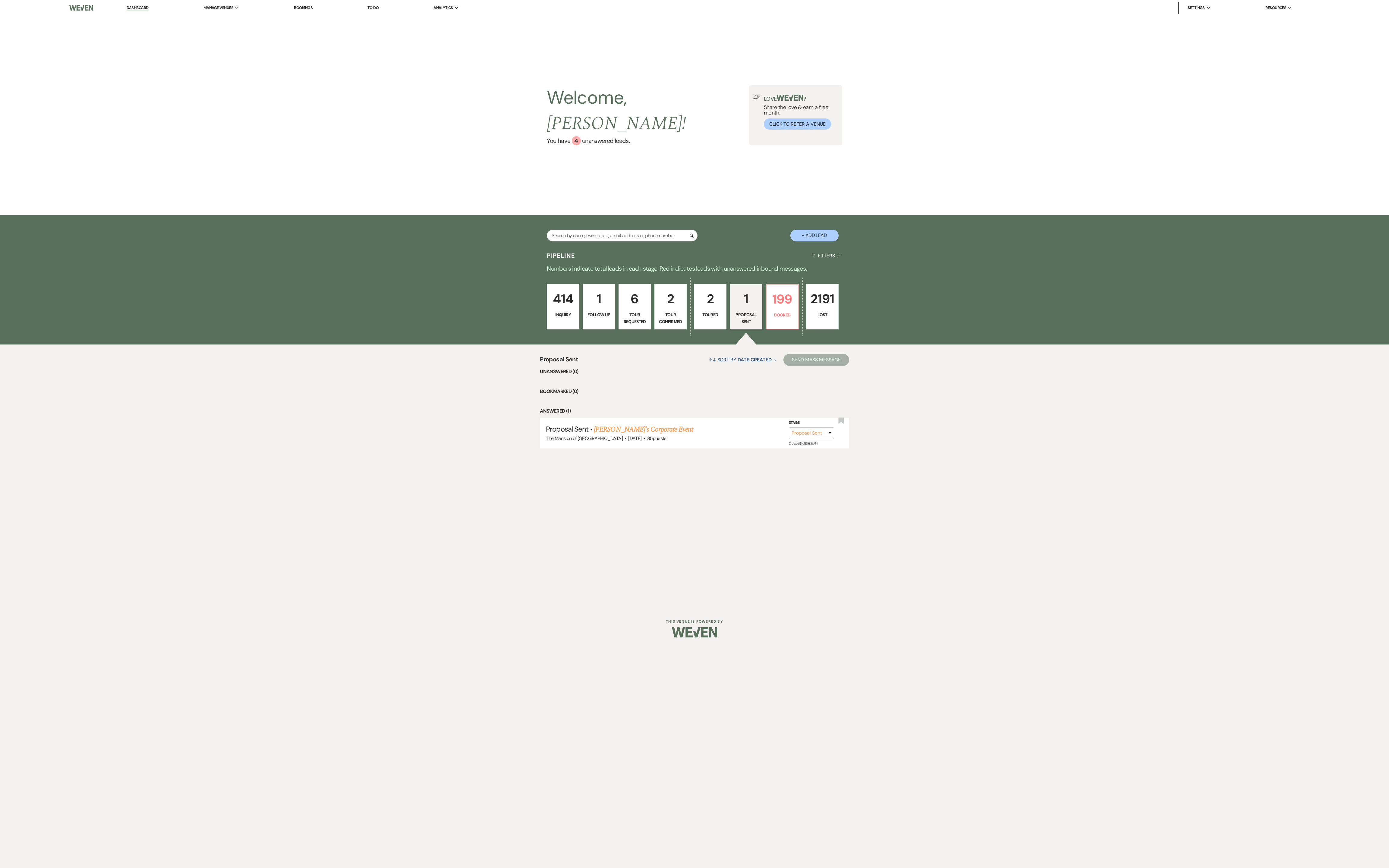
click at [456, 174] on div "Welcome, Lori ! You have 4 unanswered lead s . Love ? Share the love & earn a f…" at bounding box center [694, 115] width 1389 height 199
click at [456, 6] on span "Resources" at bounding box center [1275, 8] width 21 height 6
click at [456, 215] on div "Search + Add Lead" at bounding box center [694, 232] width 1389 height 33
click at [416, 92] on div "Welcome, Lori ! You have 4 unanswered lead s . Love ? Share the love & earn a f…" at bounding box center [694, 115] width 1389 height 199
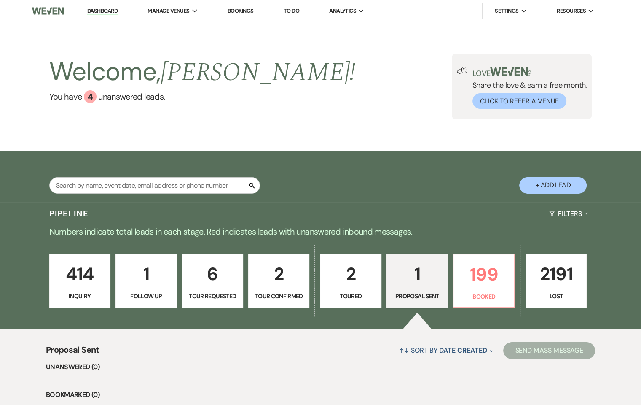
drag, startPoint x: 717, startPoint y: 0, endPoint x: 386, endPoint y: 114, distance: 349.9
click at [386, 120] on div "Welcome, Lori ! You have 4 unanswered lead s . Love ? Share the love & earn a f…" at bounding box center [320, 86] width 641 height 129
click at [356, 61] on div "Welcome, Lori ! You have 4 unanswered lead s . Love ? Share the love & earn a f…" at bounding box center [320, 86] width 607 height 65
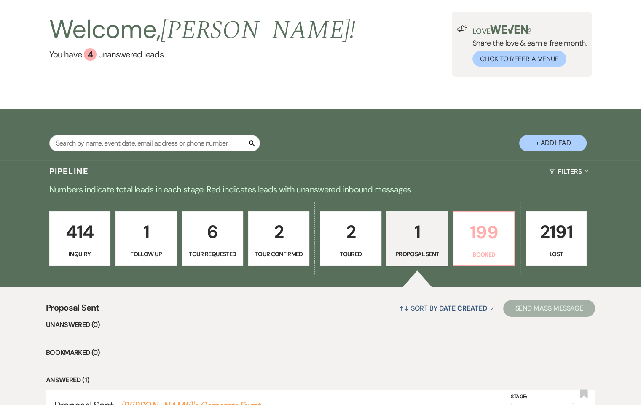
click at [478, 230] on p "199" at bounding box center [484, 232] width 50 height 28
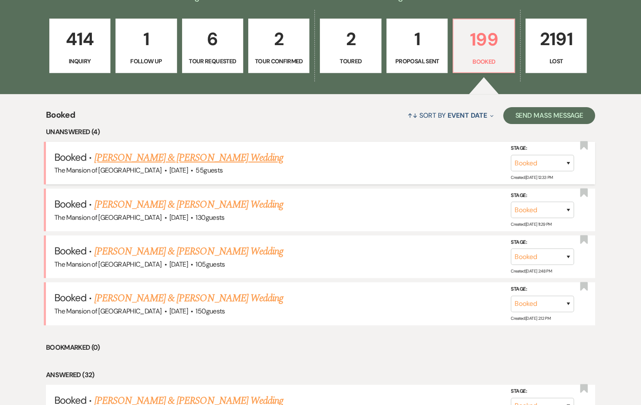
scroll to position [253, 0]
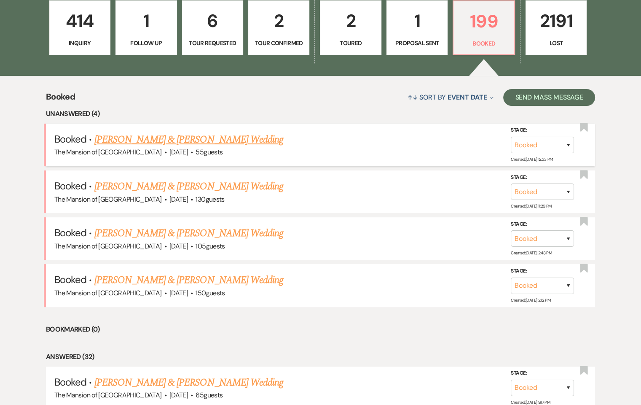
click at [228, 135] on link "[PERSON_NAME] & [PERSON_NAME] Wedding" at bounding box center [188, 139] width 189 height 15
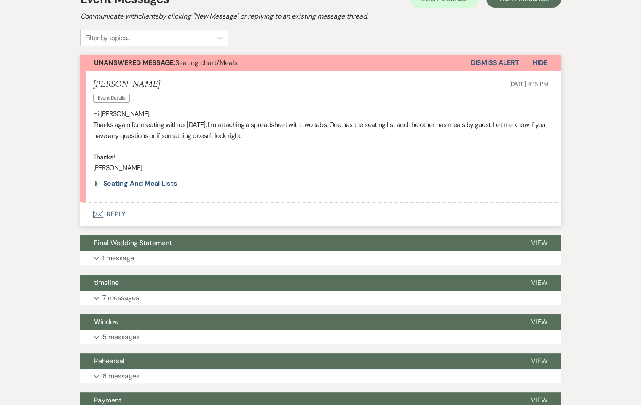
scroll to position [253, 0]
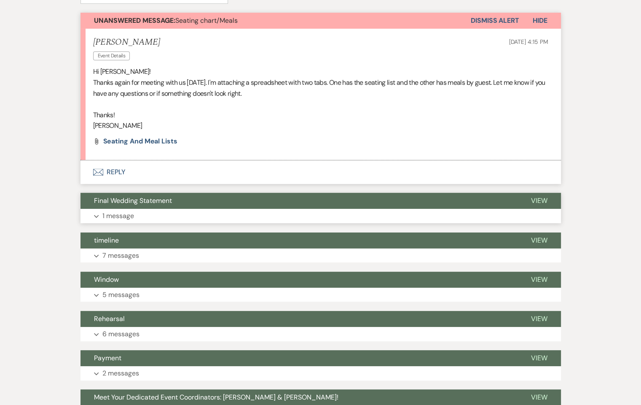
click at [167, 200] on span "Final Wedding Statement" at bounding box center [133, 200] width 78 height 9
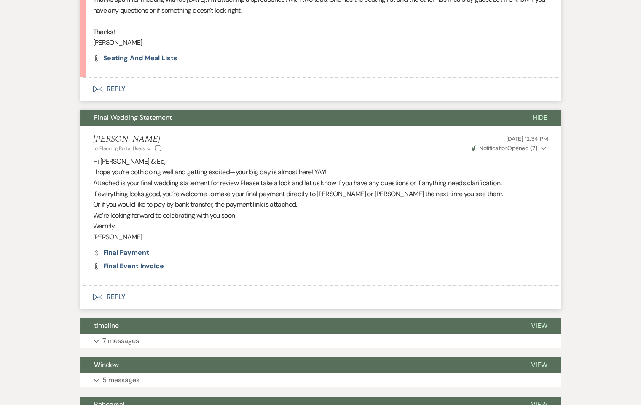
scroll to position [337, 0]
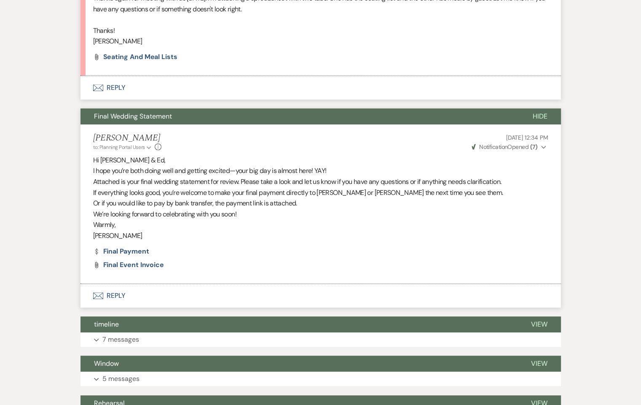
click at [544, 148] on icon "Expand" at bounding box center [543, 147] width 5 height 6
click at [303, 137] on div "Lori Wodicka to: Planning Portal Users Expand Info Aug 11, 2025, 12:34 PM Weven…" at bounding box center [320, 142] width 455 height 18
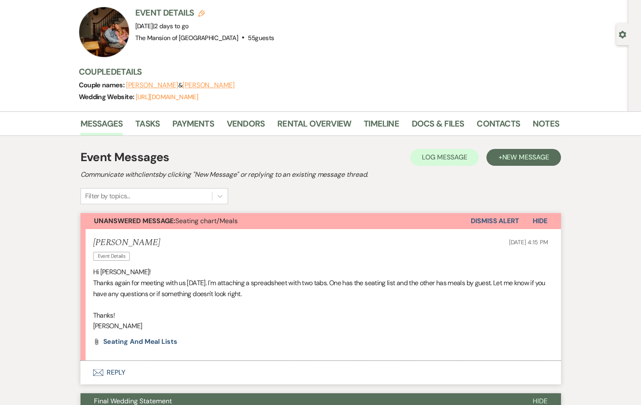
scroll to position [0, 0]
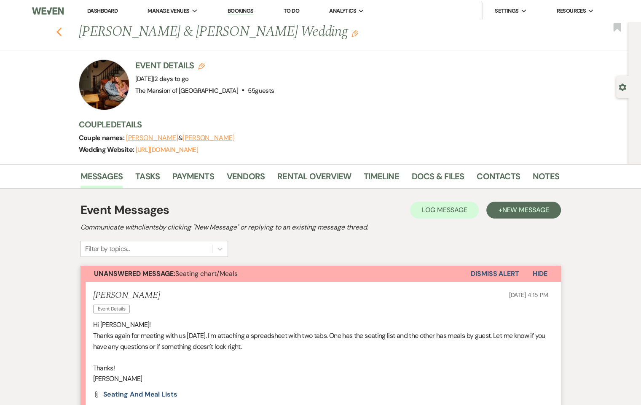
click at [62, 30] on icon "Previous" at bounding box center [59, 32] width 6 height 10
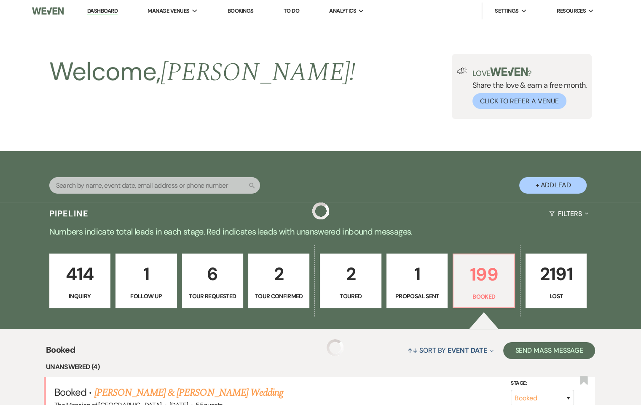
scroll to position [253, 0]
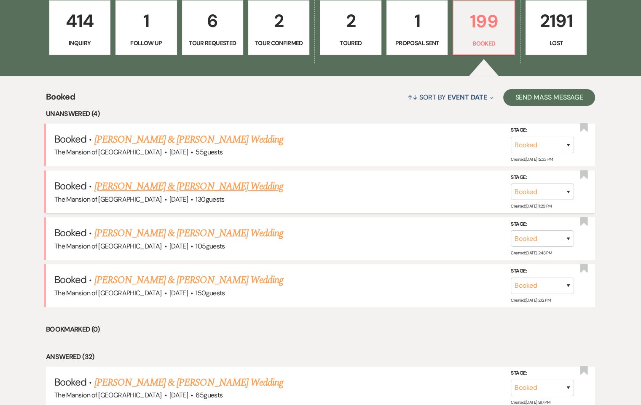
click at [212, 184] on link "[PERSON_NAME] & [PERSON_NAME] Wedding" at bounding box center [188, 186] width 189 height 15
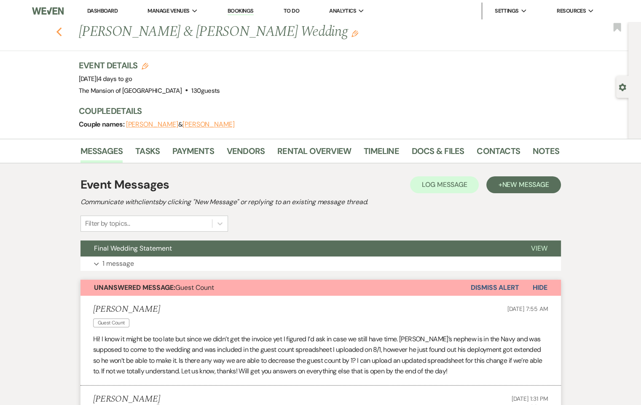
click at [62, 29] on use "button" at bounding box center [58, 31] width 5 height 9
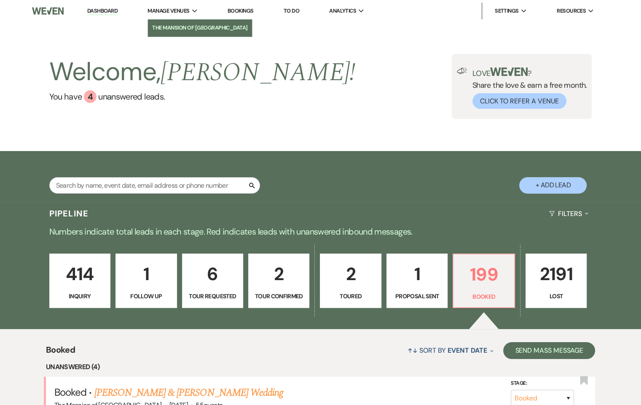
click at [187, 24] on li "The Mansion of [GEOGRAPHIC_DATA]" at bounding box center [200, 28] width 96 height 8
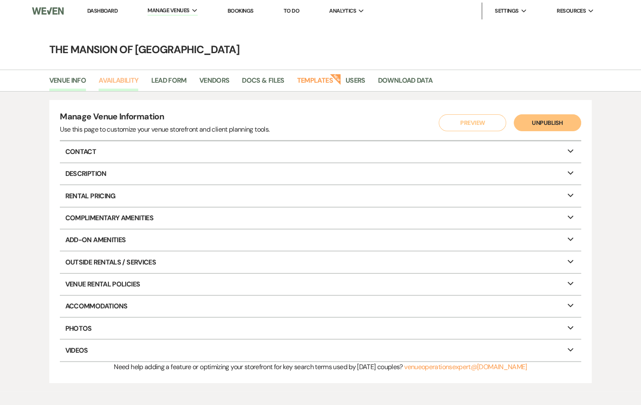
click at [121, 81] on link "Availability" at bounding box center [119, 83] width 40 height 16
select select "2"
select select "2026"
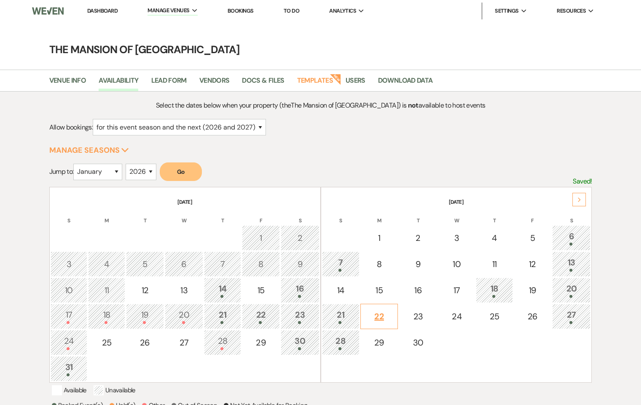
click at [371, 314] on div "22" at bounding box center [379, 316] width 28 height 13
select select "other"
select select "false"
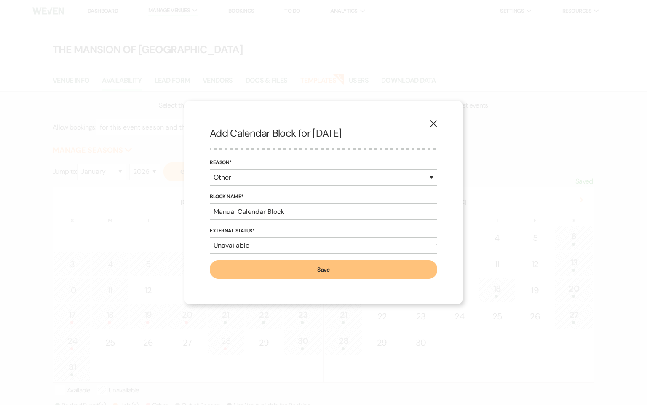
click at [285, 268] on button "Save" at bounding box center [324, 269] width 228 height 19
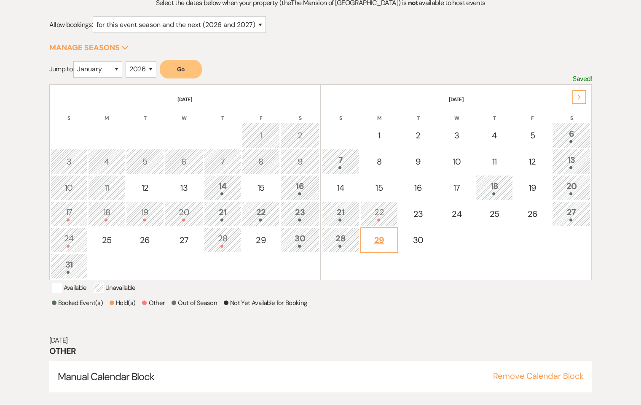
scroll to position [117, 0]
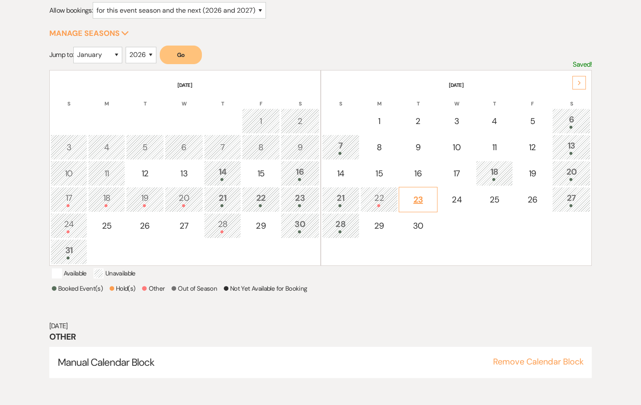
click at [413, 196] on div "23" at bounding box center [417, 199] width 29 height 13
select select "other"
select select "false"
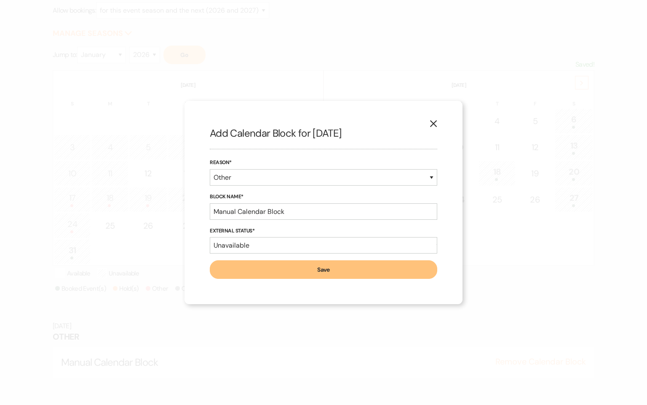
click at [288, 268] on button "Save" at bounding box center [324, 269] width 228 height 19
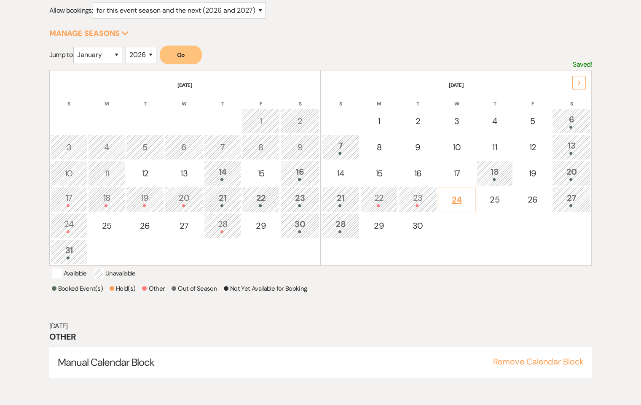
click at [457, 199] on div "24" at bounding box center [457, 199] width 28 height 13
select select "other"
select select "false"
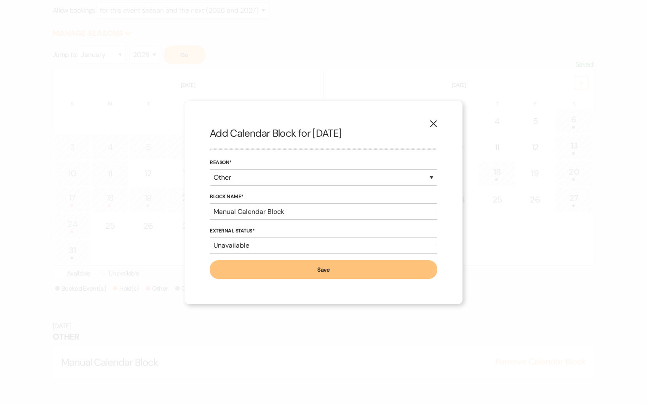
click at [354, 265] on button "Save" at bounding box center [324, 269] width 228 height 19
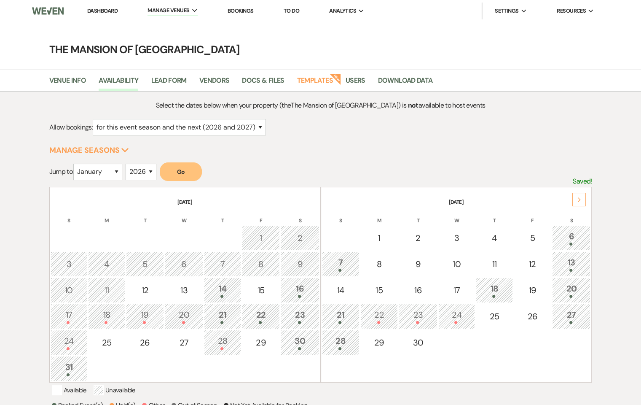
scroll to position [0, 0]
drag, startPoint x: 511, startPoint y: 0, endPoint x: 435, endPoint y: 176, distance: 192.0
click at [435, 176] on form "Jump to: January February March April May June July August September October No…" at bounding box center [320, 174] width 543 height 24
click at [218, 311] on div "21" at bounding box center [223, 316] width 28 height 16
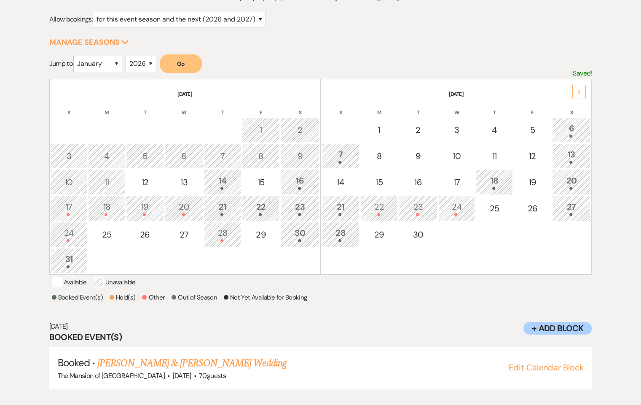
scroll to position [117, 0]
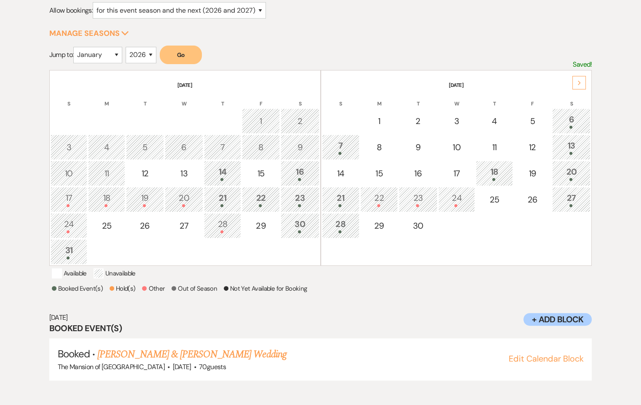
click at [257, 191] on div "22" at bounding box center [261, 199] width 29 height 16
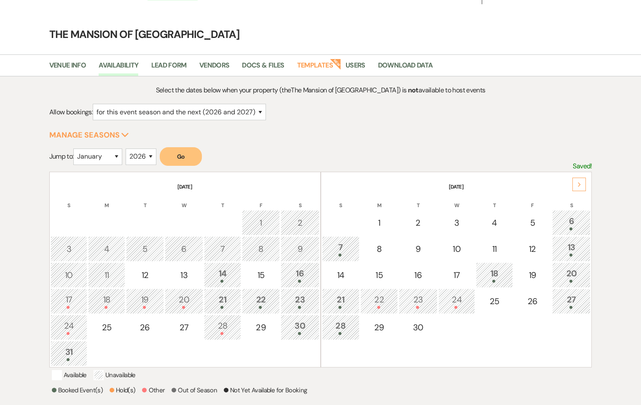
scroll to position [0, 0]
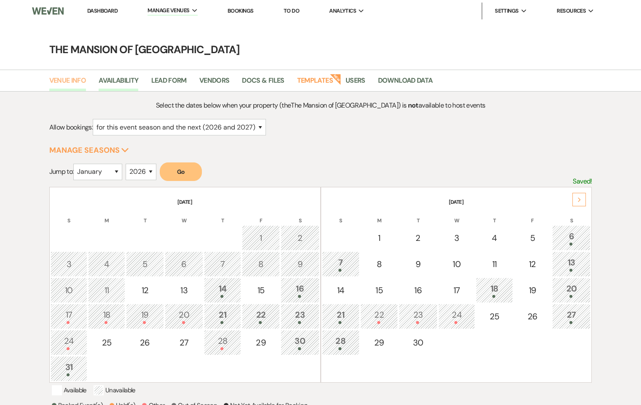
click at [66, 78] on link "Venue Info" at bounding box center [67, 83] width 37 height 16
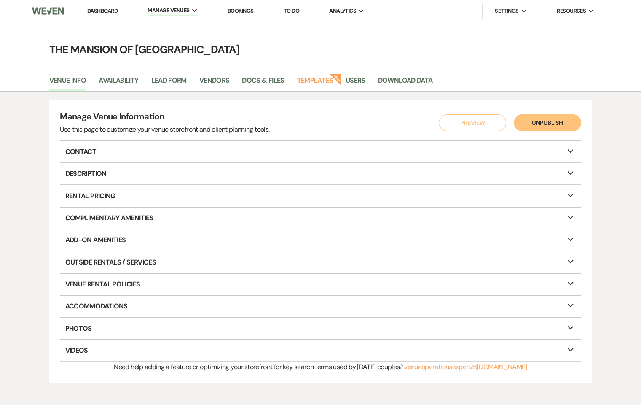
click at [328, 40] on main "The Mansion of Saratoga Venue Info Availability Lead Form Vendors Docs & Files …" at bounding box center [320, 206] width 641 height 369
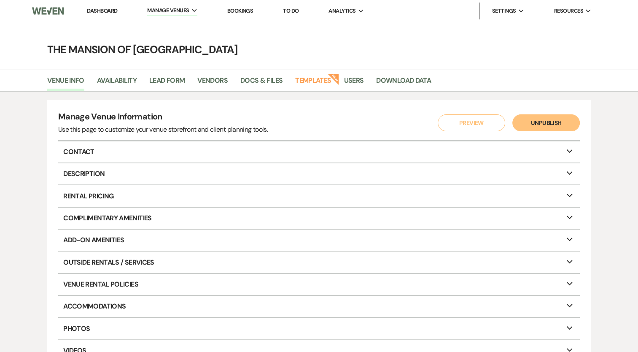
click at [97, 7] on li "Dashboard" at bounding box center [102, 11] width 39 height 17
click at [99, 11] on link "Dashboard" at bounding box center [102, 10] width 30 height 7
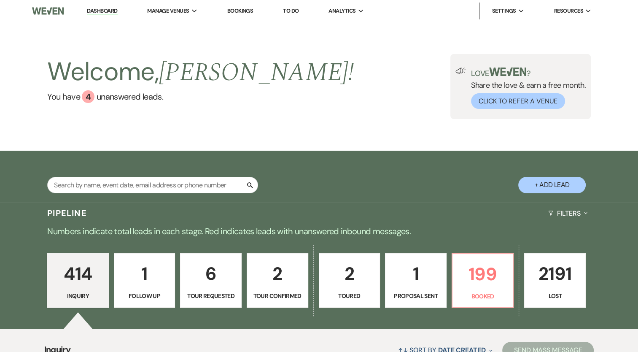
click at [256, 276] on p "2" at bounding box center [277, 273] width 51 height 28
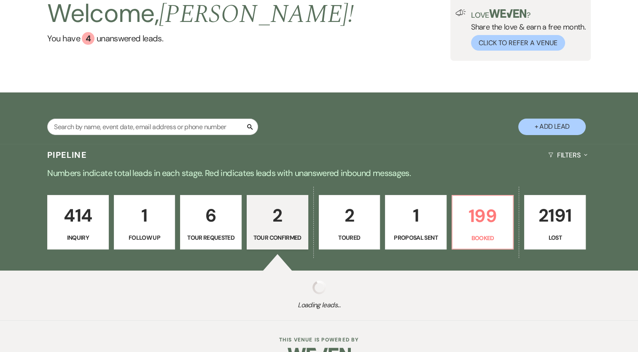
select select "4"
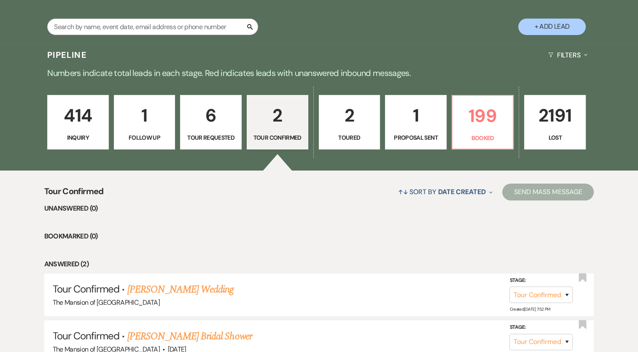
scroll to position [207, 0]
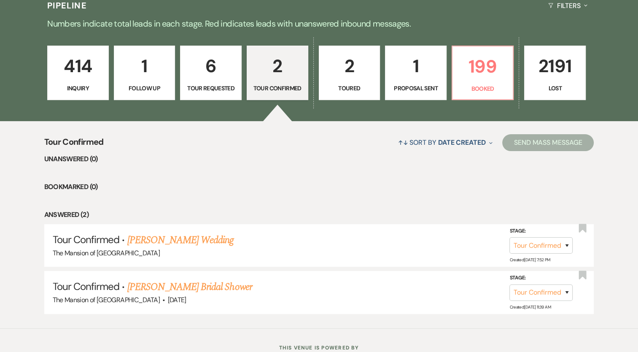
click at [432, 198] on ul "Unanswered (0) Bookmarked (0) Answered (2) Tour Confirmed · Jillian Knox's Wedd…" at bounding box center [319, 233] width 550 height 160
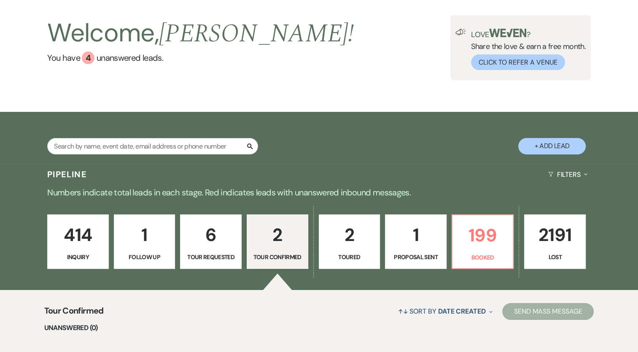
click at [526, 141] on button "+ Add Lead" at bounding box center [551, 146] width 67 height 16
select select "542"
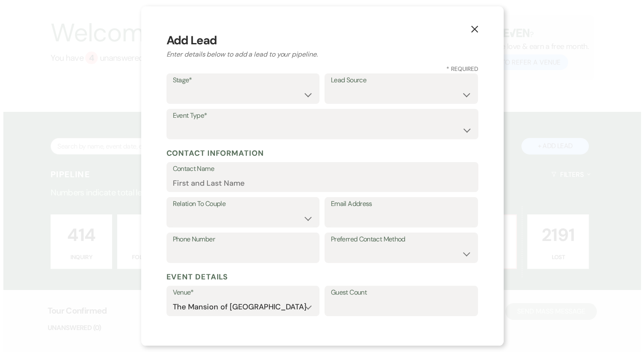
scroll to position [39, 0]
drag, startPoint x: 225, startPoint y: 89, endPoint x: 225, endPoint y: 94, distance: 4.2
click at [225, 89] on select "Inquiry Follow Up Tour Requested Tour Confirmed Toured Proposal Sent Booked Lost" at bounding box center [242, 94] width 141 height 16
select select "4"
click at [172, 86] on select "Inquiry Follow Up Tour Requested Tour Confirmed Toured Proposal Sent Booked Lost" at bounding box center [242, 94] width 141 height 16
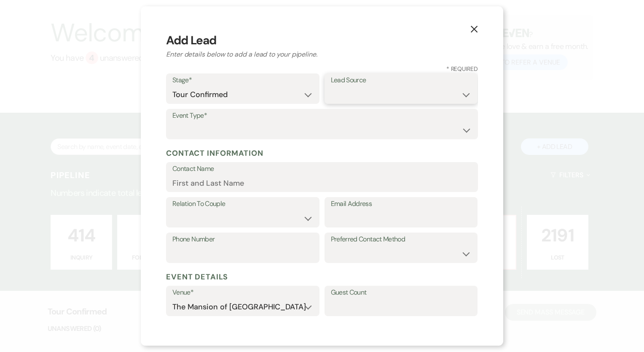
click at [384, 95] on select "Weven Venue Website Instagram Facebook Pinterest Google The Knot Wedding Wire H…" at bounding box center [401, 94] width 141 height 16
select select "5"
click at [331, 86] on select "Weven Venue Website Instagram Facebook Pinterest Google The Knot Wedding Wire H…" at bounding box center [401, 94] width 141 height 16
click at [193, 128] on select "Wedding Anniversary Party Baby Shower Bachelorette / Bachelor Party Birthday Pa…" at bounding box center [321, 130] width 299 height 16
select select "1"
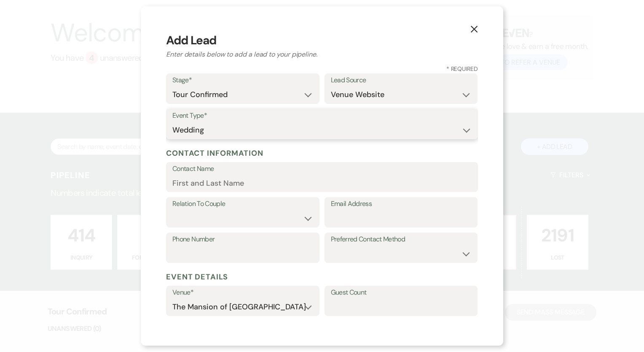
click at [172, 122] on select "Wedding Anniversary Party Baby Shower Bachelorette / Bachelor Party Birthday Pa…" at bounding box center [321, 130] width 299 height 16
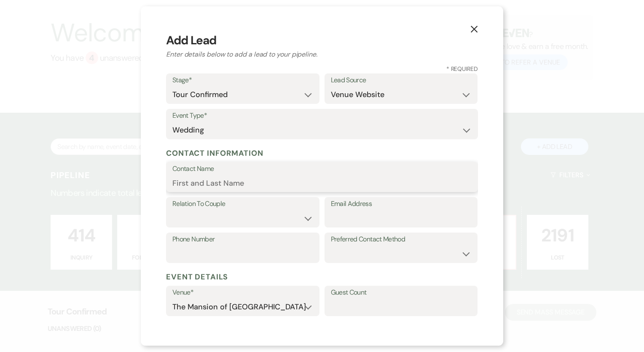
click at [203, 182] on input "Contact Name" at bounding box center [321, 182] width 299 height 16
paste input "Madeline <rodriguez33526@gmail.com"
drag, startPoint x: 211, startPoint y: 184, endPoint x: 382, endPoint y: 194, distance: 171.0
click at [357, 186] on input "Madeline <rodriguez33526@gmail.com" at bounding box center [321, 182] width 299 height 16
type input "Madeline"
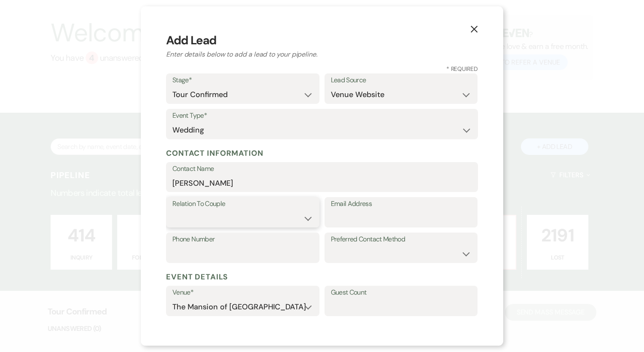
click at [224, 210] on select "Couple Planner Parent of Couple Family Member Friend Other" at bounding box center [242, 218] width 141 height 16
select select "1"
click at [172, 210] on select "Couple Planner Parent of Couple Family Member Friend Other" at bounding box center [242, 218] width 141 height 16
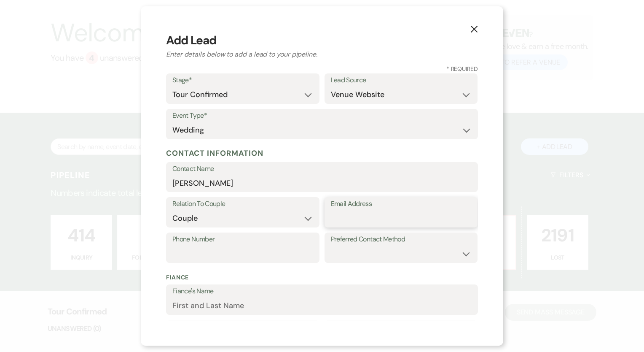
click at [367, 217] on input "Email Address" at bounding box center [401, 218] width 141 height 16
paste input "rodriguez33526@gmail.com"
click at [338, 213] on input "rodriguez33526@gmail.com" at bounding box center [401, 218] width 141 height 16
type input "rodriguez33526@gmail.com"
click at [253, 248] on input "Phone Number" at bounding box center [242, 253] width 141 height 16
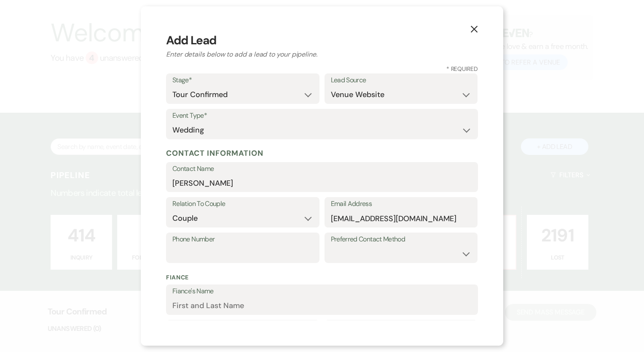
click at [206, 291] on label "Fiance's Name" at bounding box center [321, 291] width 299 height 12
click at [206, 297] on input "Fiance's Name" at bounding box center [321, 305] width 299 height 16
click at [432, 269] on div "Fiance Fiance's Name Fiance's Email Address Phone Number" at bounding box center [322, 311] width 312 height 87
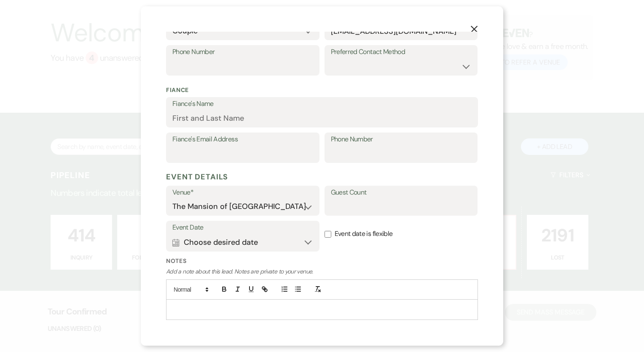
scroll to position [211, 0]
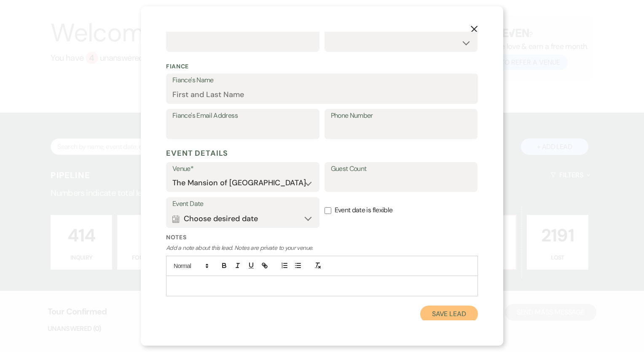
click at [450, 311] on button "Save Lead" at bounding box center [449, 313] width 58 height 17
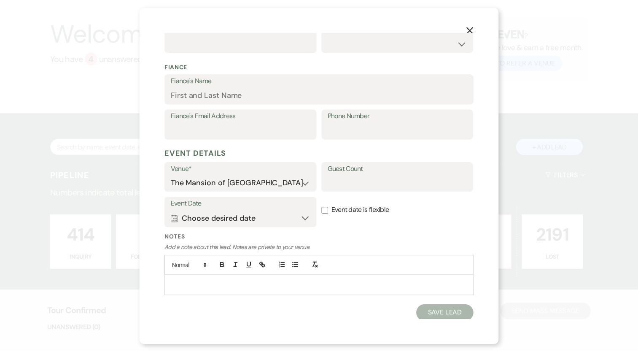
scroll to position [39, 0]
select select "4"
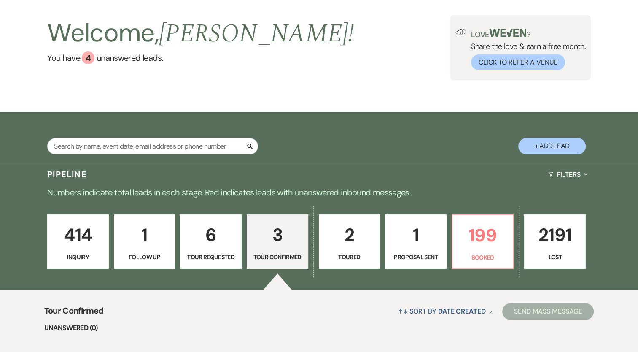
click at [284, 247] on p "3" at bounding box center [277, 234] width 51 height 28
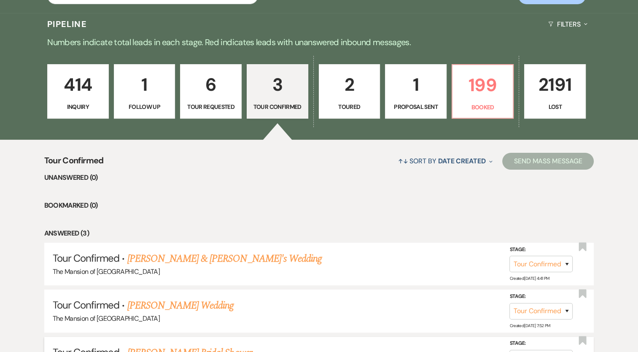
scroll to position [283, 0]
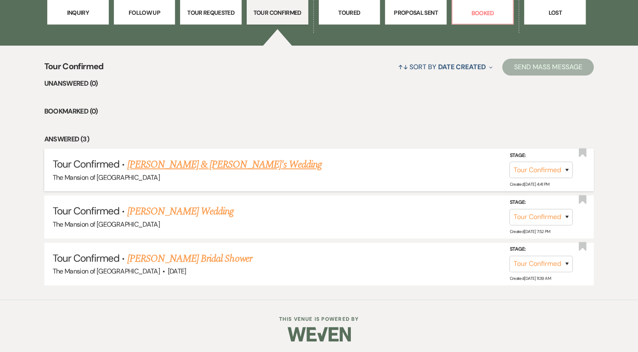
click at [154, 160] on link "Madeline & Fiance's Wedding" at bounding box center [224, 164] width 195 height 15
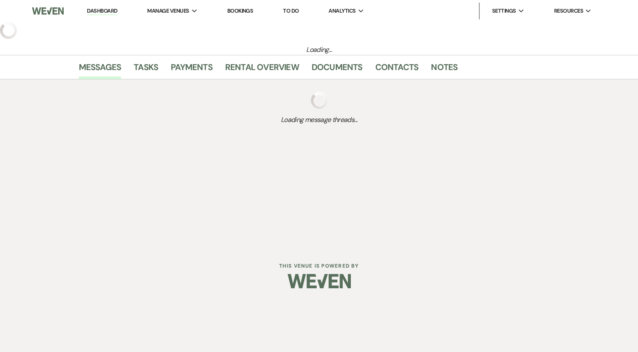
select select "4"
select select "5"
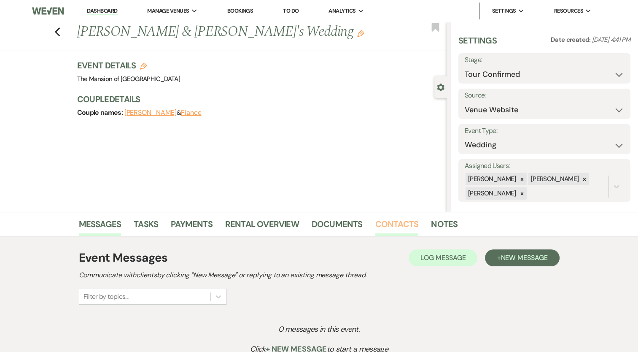
click at [386, 223] on link "Contacts" at bounding box center [396, 226] width 43 height 19
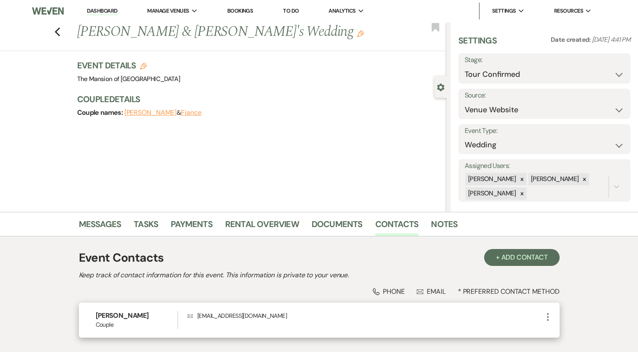
click at [545, 316] on icon "More" at bounding box center [547, 316] width 10 height 10
click at [558, 330] on icon "Pencil" at bounding box center [556, 333] width 7 height 7
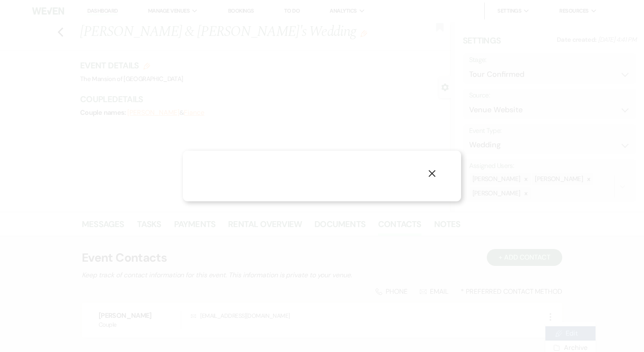
select select "1"
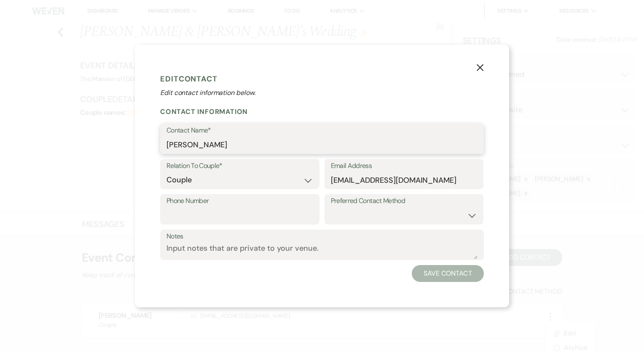
click at [229, 144] on input "Madeline" at bounding box center [321, 145] width 311 height 16
paste input "Nevins"
type input "Madeline Nevins"
click at [461, 266] on button "Save Contact" at bounding box center [448, 273] width 72 height 17
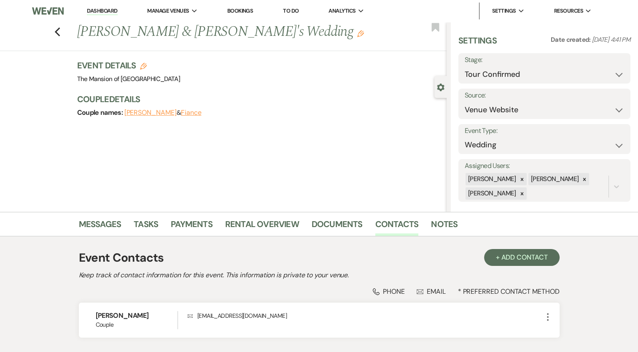
click at [103, 9] on link "Dashboard" at bounding box center [102, 11] width 30 height 8
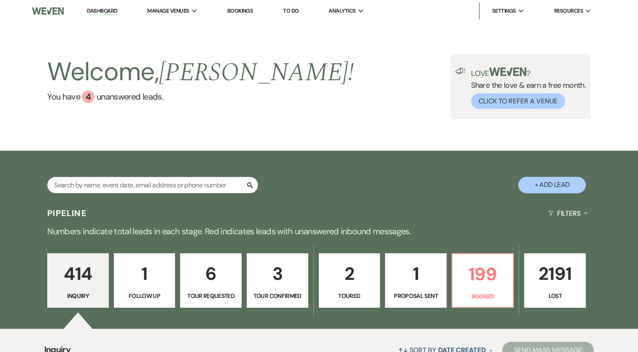
click at [99, 11] on link "Dashboard" at bounding box center [102, 11] width 30 height 8
click at [560, 187] on button "+ Add Lead" at bounding box center [551, 185] width 67 height 16
select select "542"
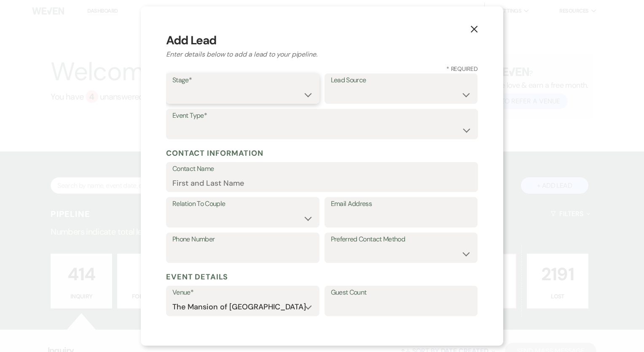
click at [216, 86] on select "Inquiry Follow Up Tour Requested Tour Confirmed Toured Proposal Sent Booked Lost" at bounding box center [242, 94] width 141 height 16
select select "4"
click at [172, 86] on select "Inquiry Follow Up Tour Requested Tour Confirmed Toured Proposal Sent Booked Lost" at bounding box center [242, 94] width 141 height 16
click at [368, 81] on label "Lead Source" at bounding box center [401, 80] width 141 height 12
drag, startPoint x: 356, startPoint y: 93, endPoint x: 356, endPoint y: 97, distance: 4.2
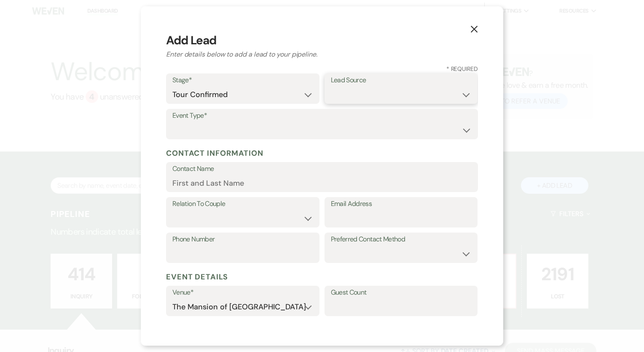
click at [356, 94] on select "Weven Venue Website Instagram Facebook Pinterest Google The Knot Wedding Wire H…" at bounding box center [401, 94] width 141 height 16
select select "5"
click at [331, 86] on select "Weven Venue Website Instagram Facebook Pinterest Google The Knot Wedding Wire H…" at bounding box center [401, 94] width 141 height 16
click at [237, 134] on select "Wedding Anniversary Party Baby Shower Bachelorette / Bachelor Party Birthday Pa…" at bounding box center [321, 130] width 299 height 16
click at [237, 130] on select "Wedding Anniversary Party Baby Shower Bachelorette / Bachelor Party Birthday Pa…" at bounding box center [321, 130] width 299 height 16
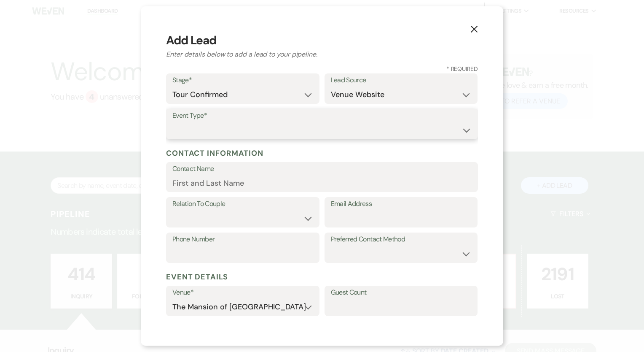
click at [211, 133] on select "Wedding Anniversary Party Baby Shower Bachelorette / Bachelor Party Birthday Pa…" at bounding box center [321, 130] width 299 height 16
select select "1"
click at [172, 122] on select "Wedding Anniversary Party Baby Shower Bachelorette / Bachelor Party Birthday Pa…" at bounding box center [321, 130] width 299 height 16
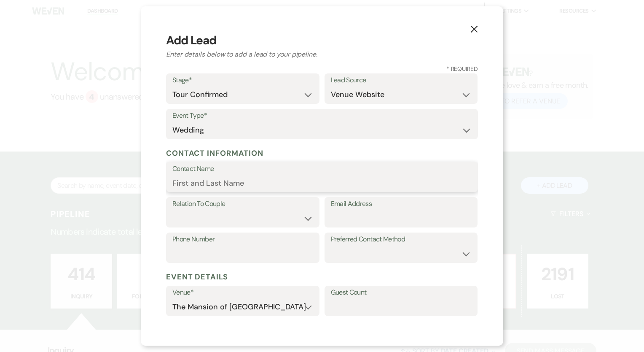
click at [209, 188] on input "Contact Name" at bounding box center [321, 182] width 299 height 16
paste input "Danielle M. <dkmaybank@gmail.com"
click at [214, 185] on input "Danielle M. <dkmaybank@gmail.co" at bounding box center [321, 182] width 299 height 16
drag, startPoint x: 215, startPoint y: 182, endPoint x: 295, endPoint y: 190, distance: 81.3
click at [296, 188] on input "Danielle M. <dkmaybank@gmail.co" at bounding box center [321, 182] width 299 height 16
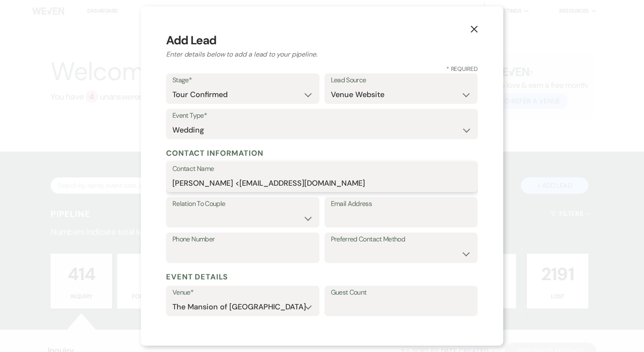
type input "Danielle M. <dkmaybank@gmail.co"
click at [411, 223] on input "Email Address" at bounding box center [401, 218] width 141 height 16
paste input "dkmaybank@gmail.co"
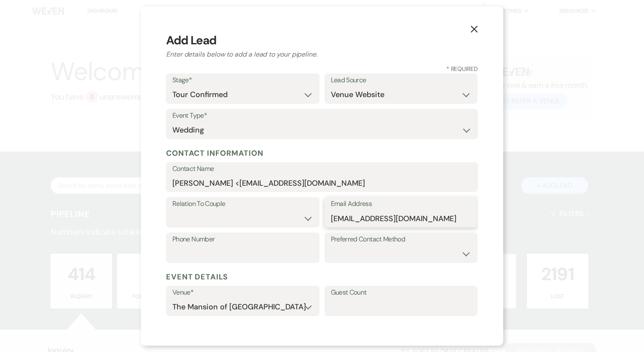
click at [331, 219] on input "dkmaybank@gmail.com" at bounding box center [401, 218] width 141 height 16
type input "dkmaybank@gmail.com"
click at [212, 186] on input "Danielle M. <dkmaybank@gmail.co" at bounding box center [321, 182] width 299 height 16
click at [214, 182] on input "Danielle M. <dkmaybank@gmail.co" at bounding box center [321, 182] width 299 height 16
drag, startPoint x: 212, startPoint y: 182, endPoint x: 405, endPoint y: 193, distance: 193.4
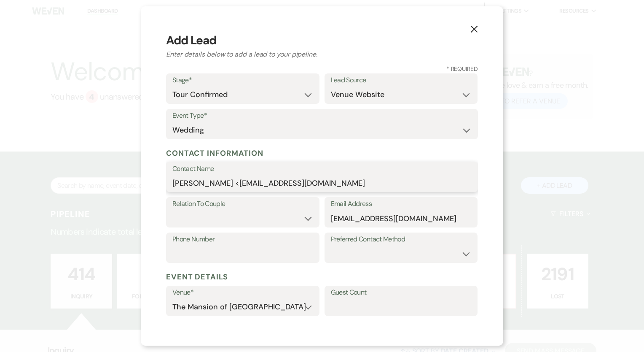
click at [373, 188] on input "Danielle M. <dkmaybank@gmail.co" at bounding box center [321, 182] width 299 height 16
type input "Danielle M."
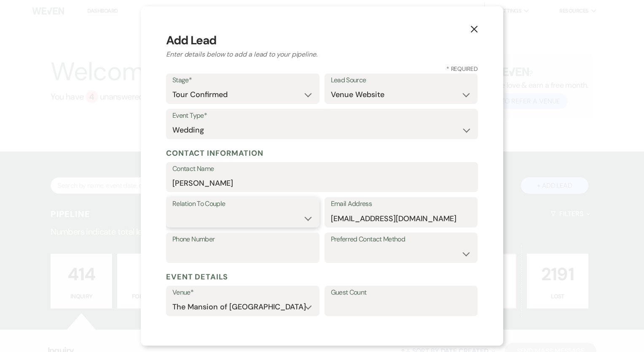
click at [275, 221] on select "Couple Planner Parent of Couple Family Member Friend Other" at bounding box center [242, 218] width 141 height 16
select select "1"
click at [172, 210] on select "Couple Planner Parent of Couple Family Member Friend Other" at bounding box center [242, 218] width 141 height 16
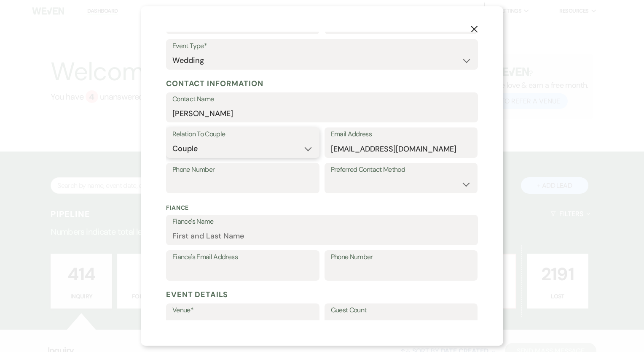
scroll to position [84, 0]
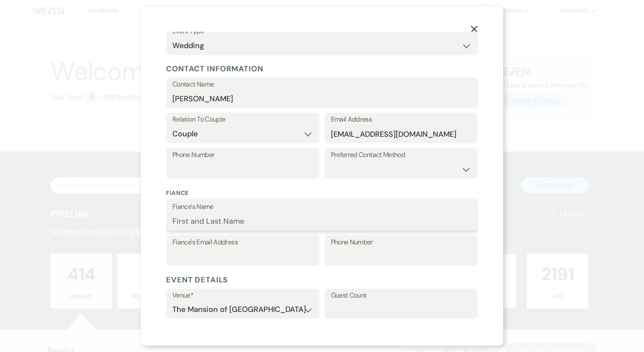
click at [214, 221] on input "Fiance's Name" at bounding box center [321, 221] width 299 height 16
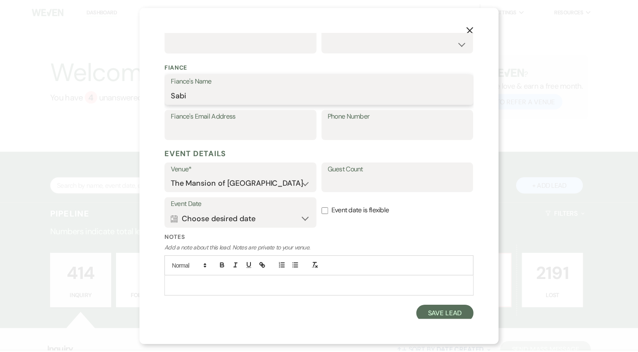
scroll to position [212, 0]
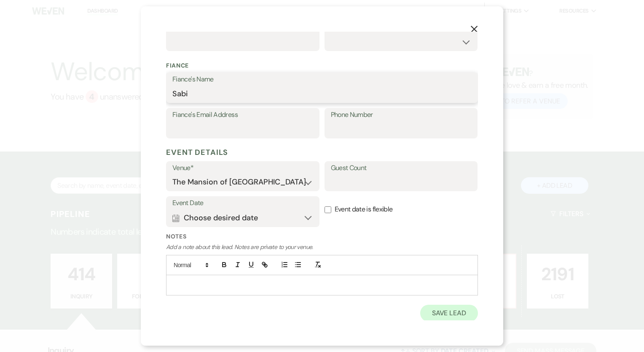
type input "Sabi"
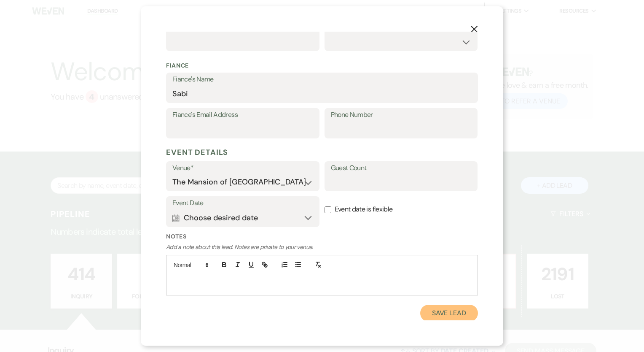
click at [433, 313] on button "Save Lead" at bounding box center [449, 312] width 58 height 17
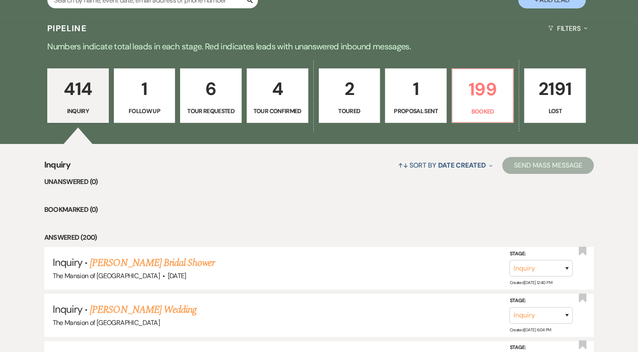
scroll to position [211, 0]
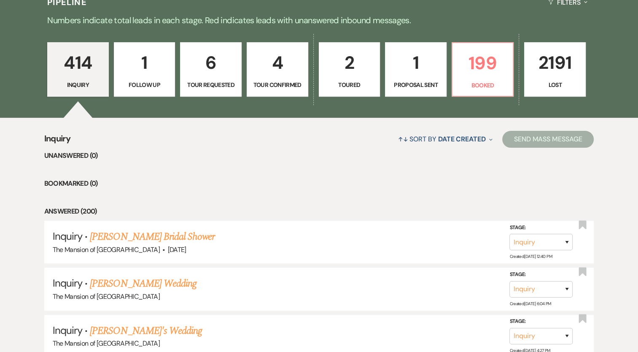
click at [302, 71] on p "4" at bounding box center [277, 62] width 51 height 28
select select "4"
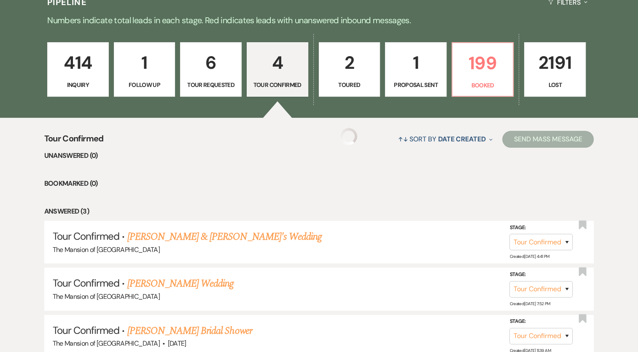
select select "4"
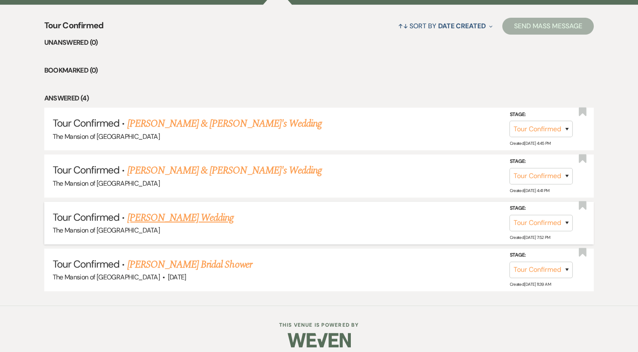
scroll to position [329, 0]
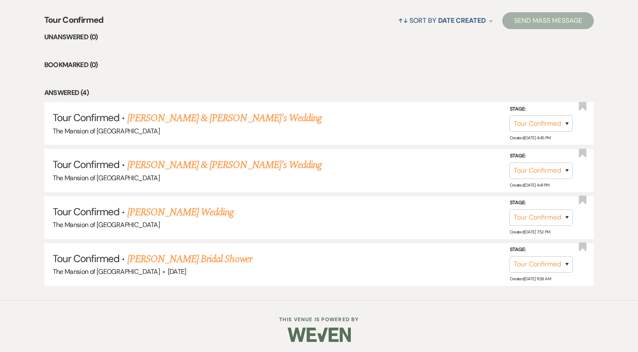
click at [263, 44] on ul "Unanswered (0) Bookmarked (0) Answered (4) Tour Confirmed · Sabi & Danielle M.'…" at bounding box center [319, 159] width 550 height 254
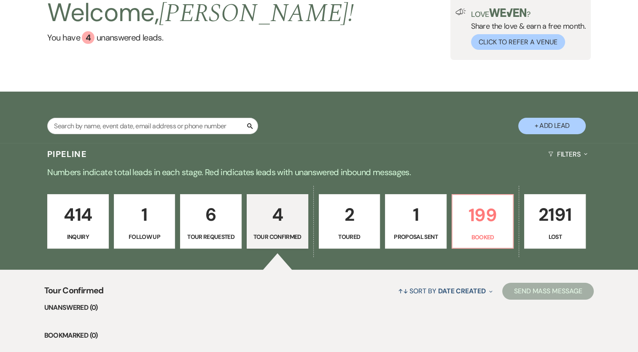
scroll to position [0, 0]
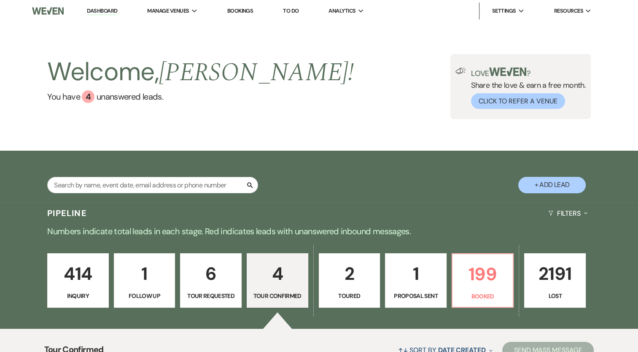
drag, startPoint x: 96, startPoint y: 13, endPoint x: 96, endPoint y: 0, distance: 13.1
click at [96, 13] on link "Dashboard" at bounding box center [102, 11] width 30 height 8
